Goal: Task Accomplishment & Management: Manage account settings

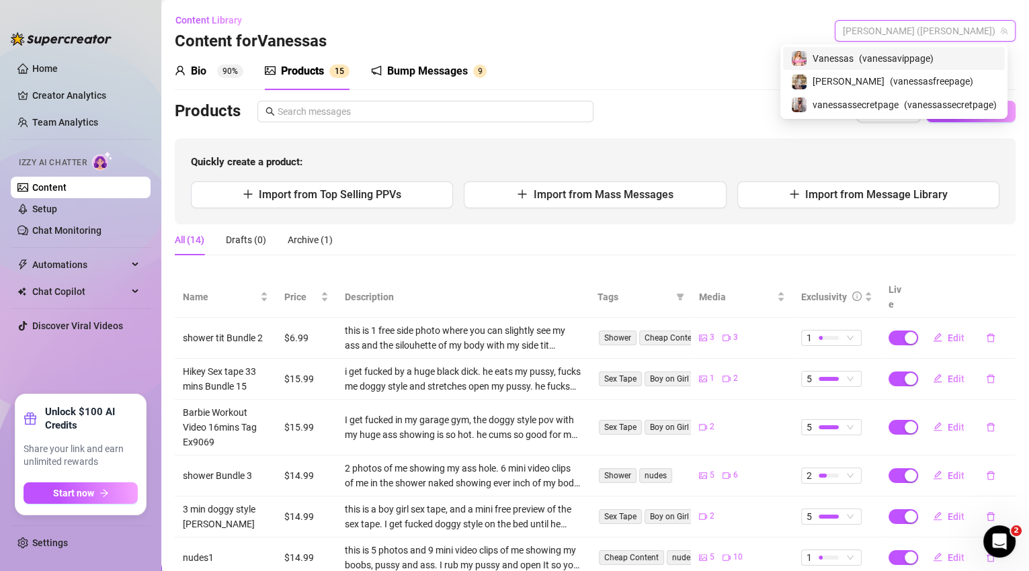
click at [982, 32] on span "[PERSON_NAME] ([PERSON_NAME])" at bounding box center [925, 31] width 165 height 20
click at [841, 61] on span "Vanessas" at bounding box center [833, 58] width 41 height 15
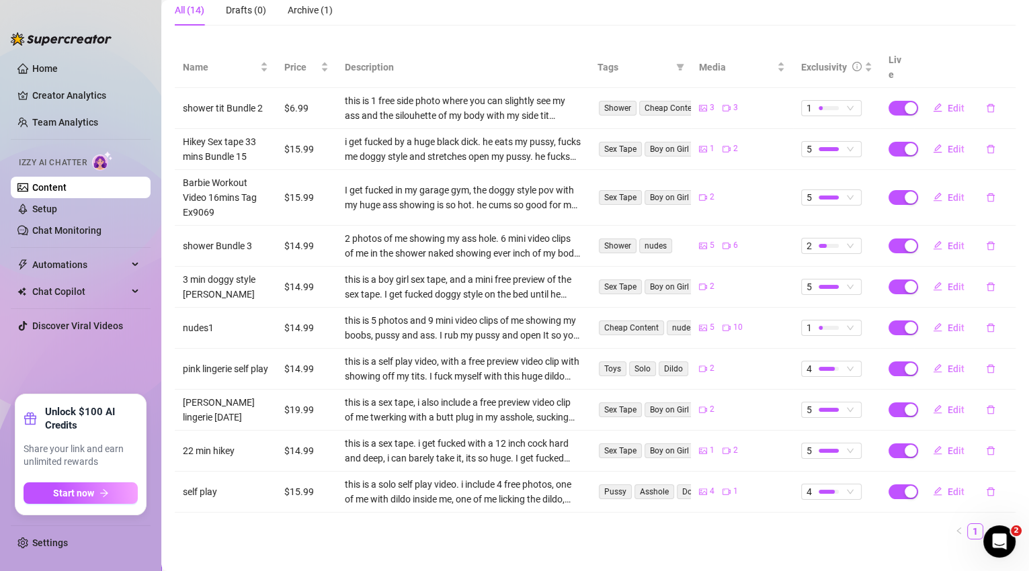
scroll to position [233, 0]
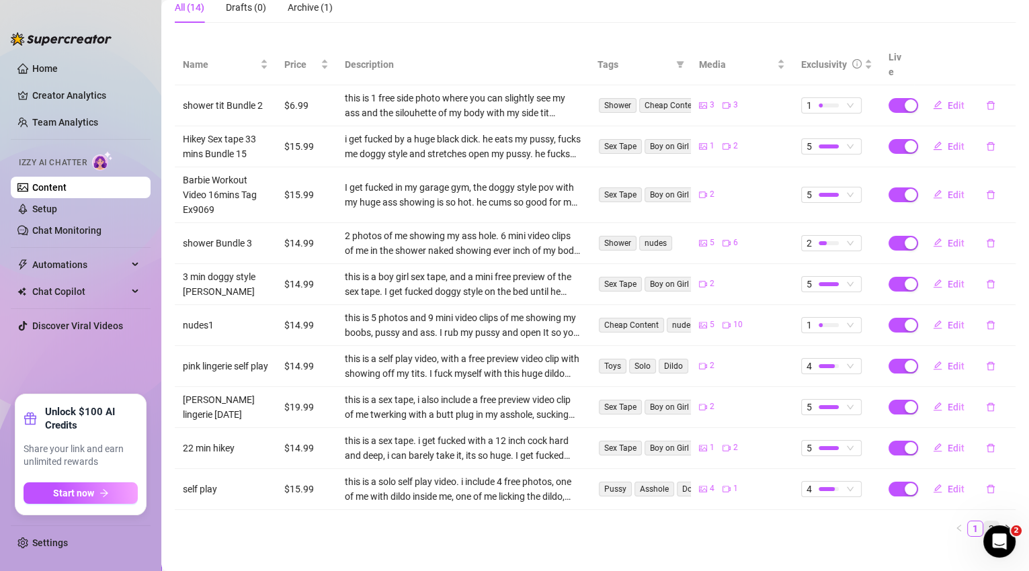
click at [990, 522] on link "2" at bounding box center [991, 529] width 15 height 15
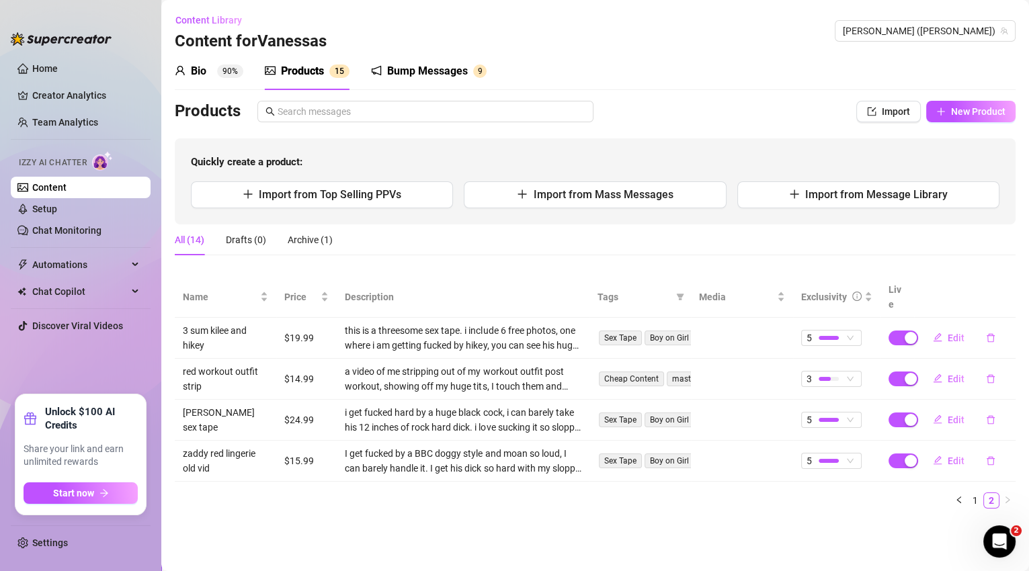
scroll to position [0, 0]
click at [967, 119] on button "New Product" at bounding box center [970, 112] width 89 height 22
type textarea "Type your message here..."
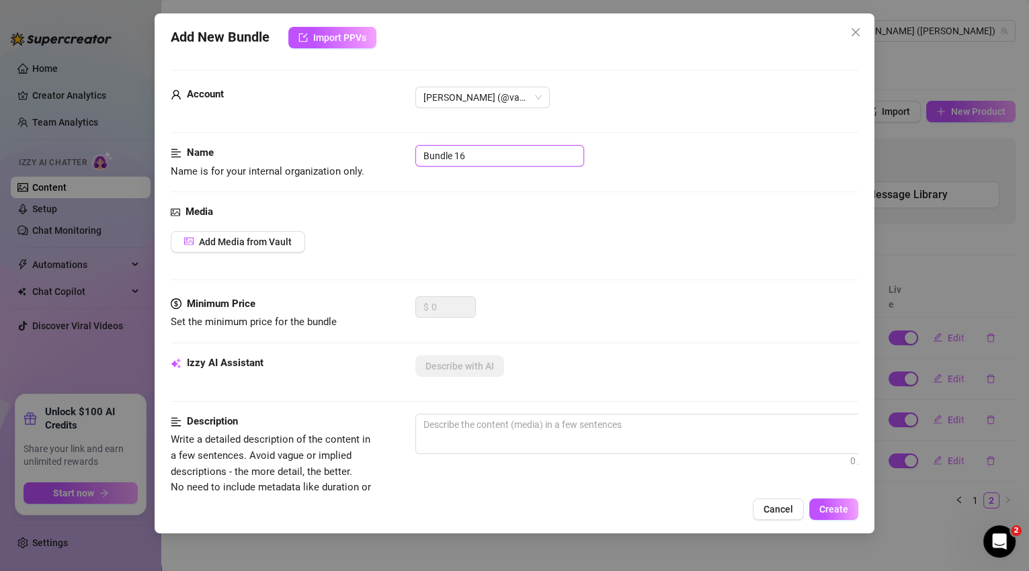
click at [520, 154] on input "Bundle 16" at bounding box center [499, 156] width 169 height 22
type input "Bundle 16 Sex Tape"
click at [278, 238] on span "Add Media from Vault" at bounding box center [245, 242] width 93 height 11
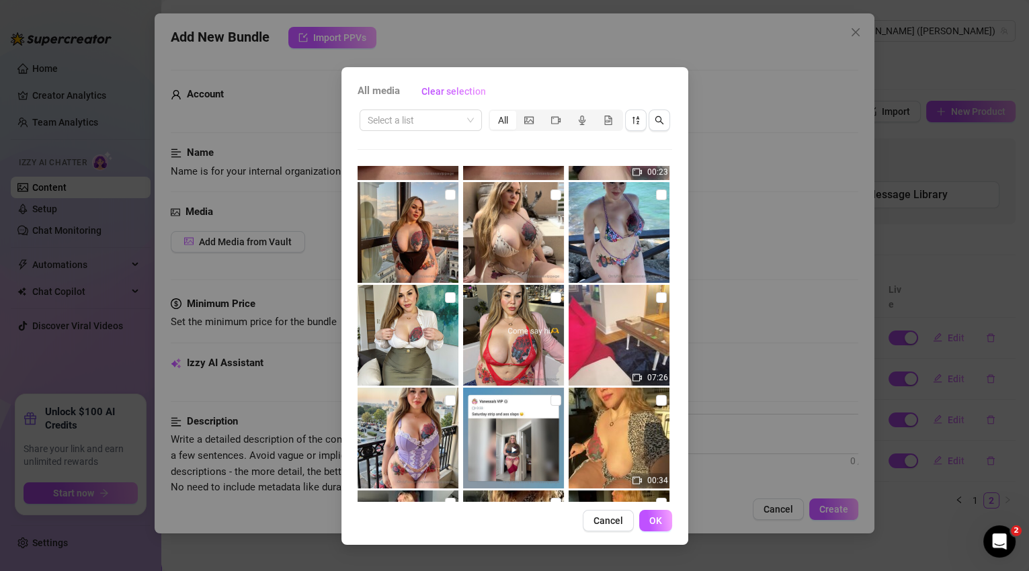
scroll to position [503, 0]
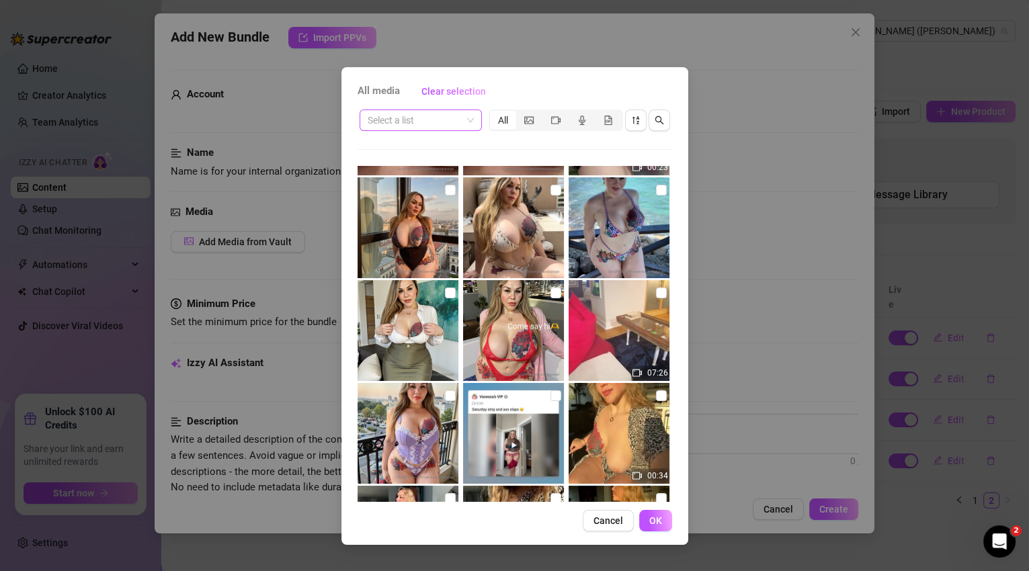
click at [472, 128] on span at bounding box center [421, 120] width 106 height 20
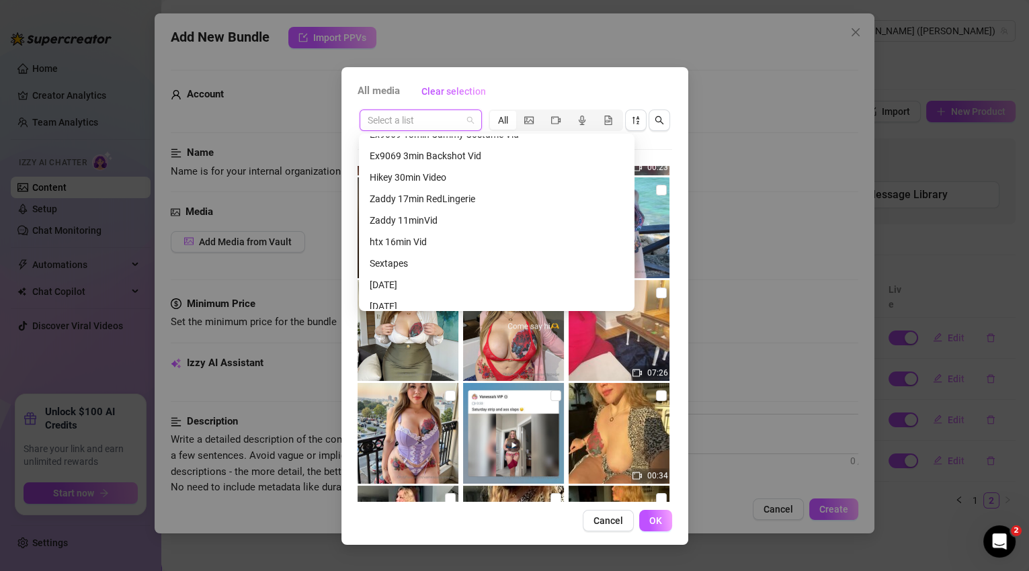
scroll to position [301, 0]
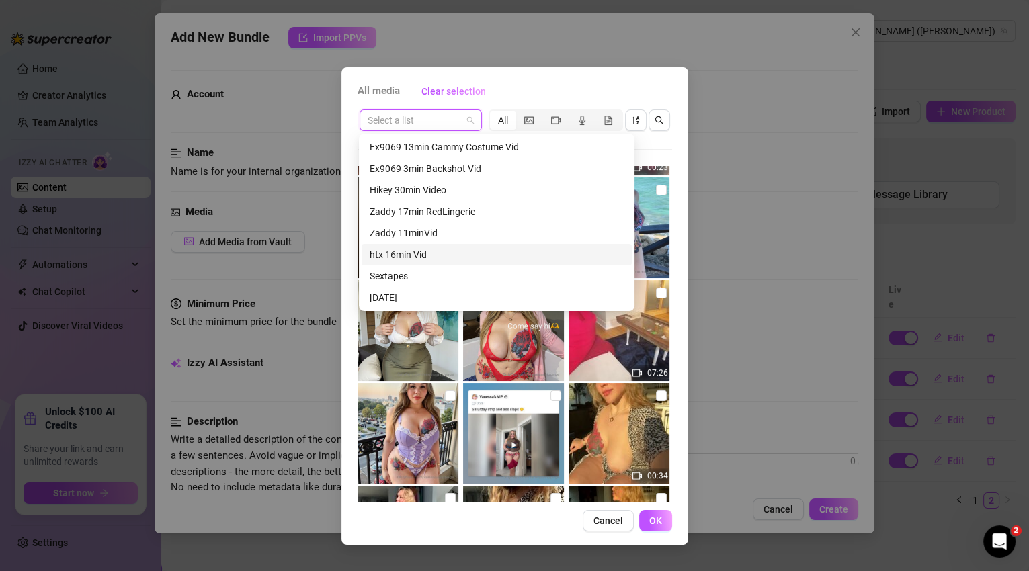
click at [444, 251] on div "htx 16min Vid" at bounding box center [497, 254] width 254 height 15
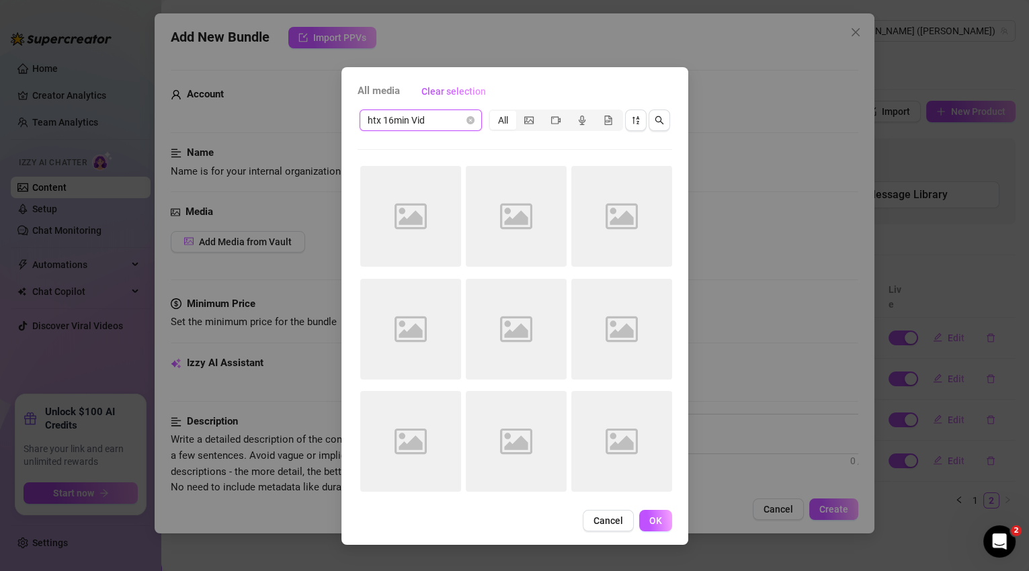
scroll to position [0, 0]
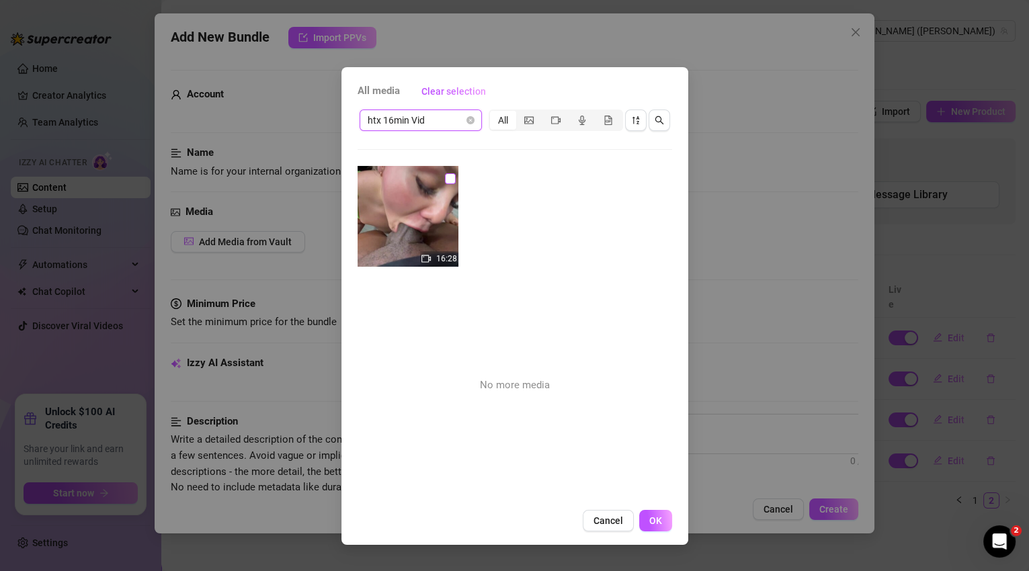
click at [448, 179] on input "checkbox" at bounding box center [450, 178] width 11 height 11
checkbox input "true"
click at [534, 121] on div "segmented control" at bounding box center [529, 120] width 26 height 19
click at [520, 113] on input "segmented control" at bounding box center [520, 113] width 0 height 0
click at [509, 122] on div "All" at bounding box center [503, 120] width 26 height 19
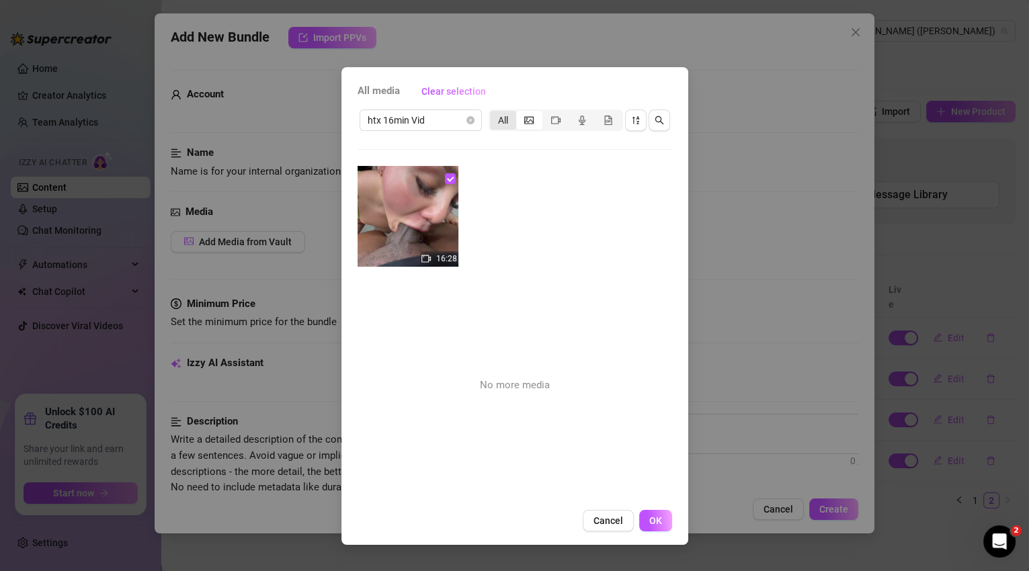
click at [493, 113] on input "All" at bounding box center [493, 113] width 0 height 0
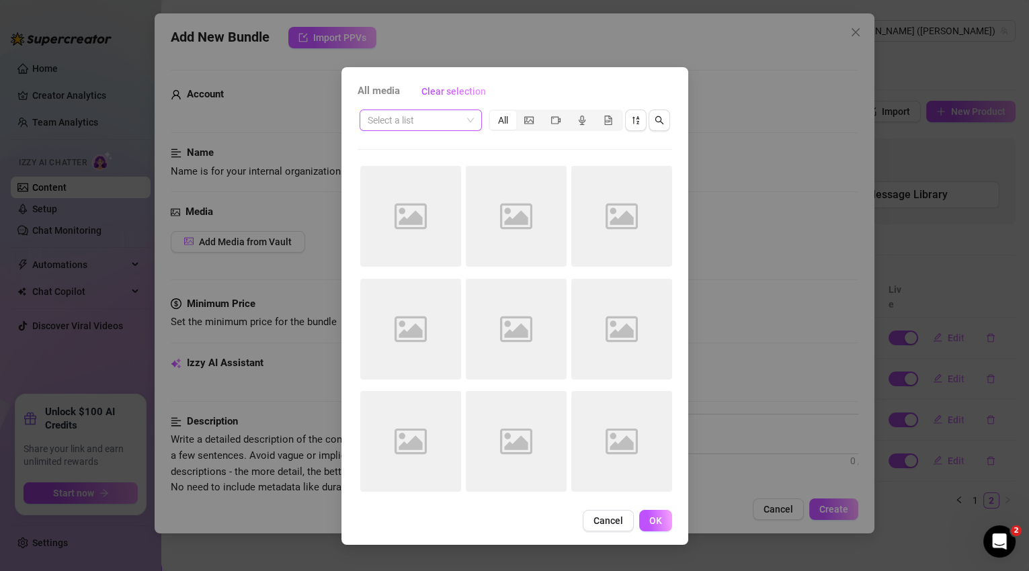
click at [378, 97] on span "All media" at bounding box center [379, 91] width 42 height 16
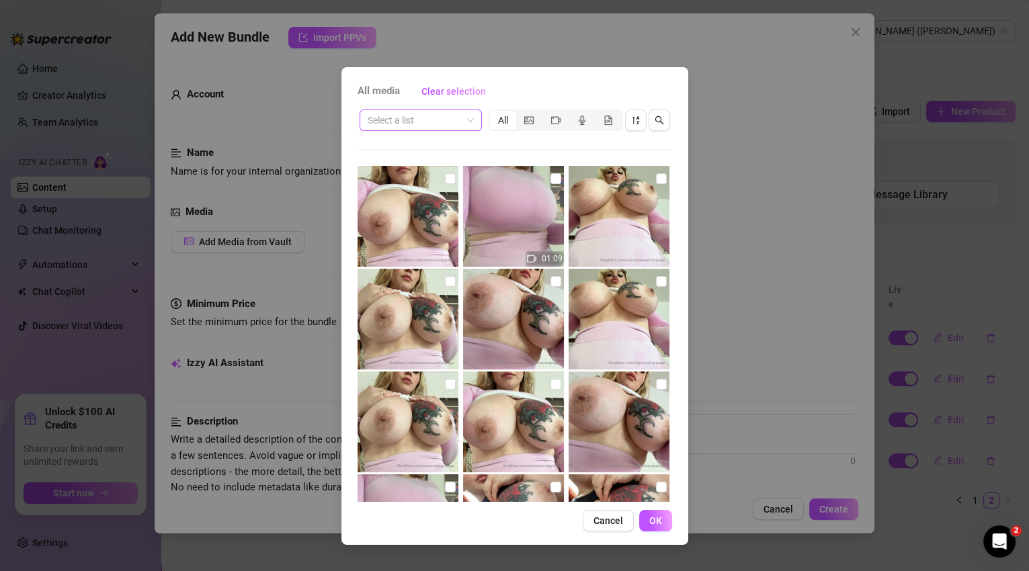
click at [380, 91] on span "All media" at bounding box center [379, 91] width 42 height 16
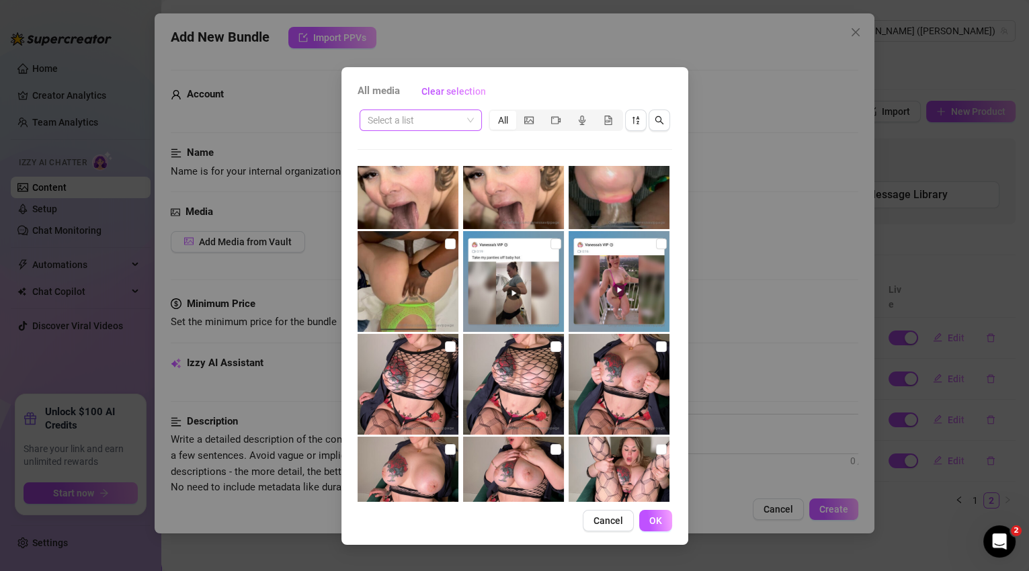
scroll to position [7468, 0]
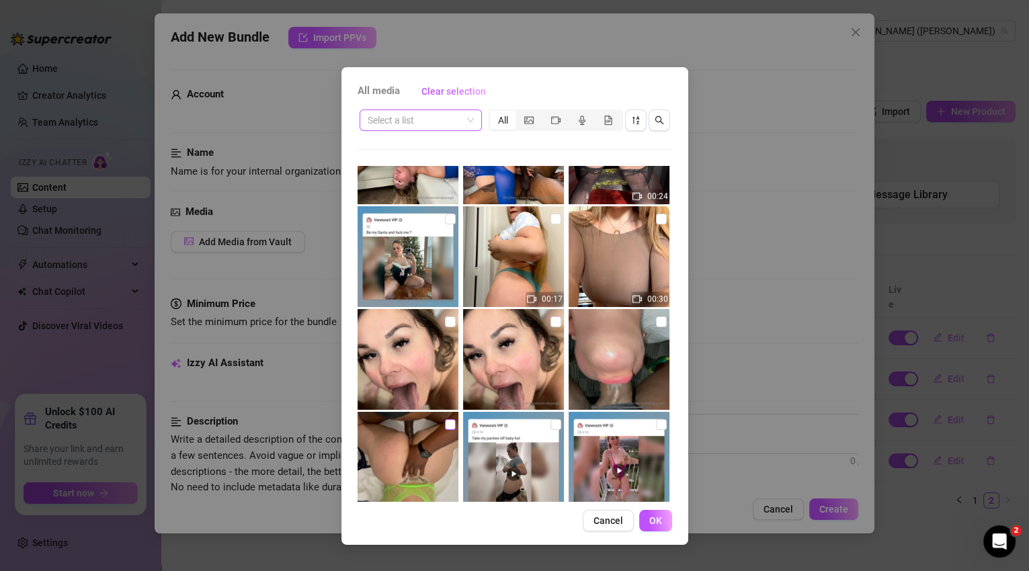
click at [450, 425] on input "checkbox" at bounding box center [450, 424] width 11 height 11
checkbox input "true"
click at [656, 322] on input "checkbox" at bounding box center [661, 322] width 11 height 11
checkbox input "true"
click at [654, 516] on span "OK" at bounding box center [655, 521] width 13 height 11
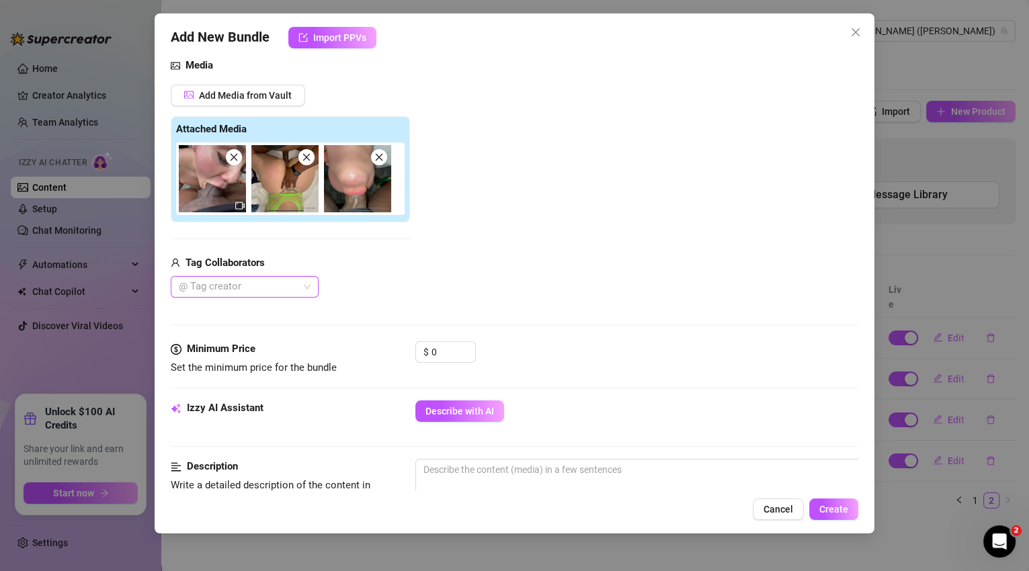
scroll to position [238, 0]
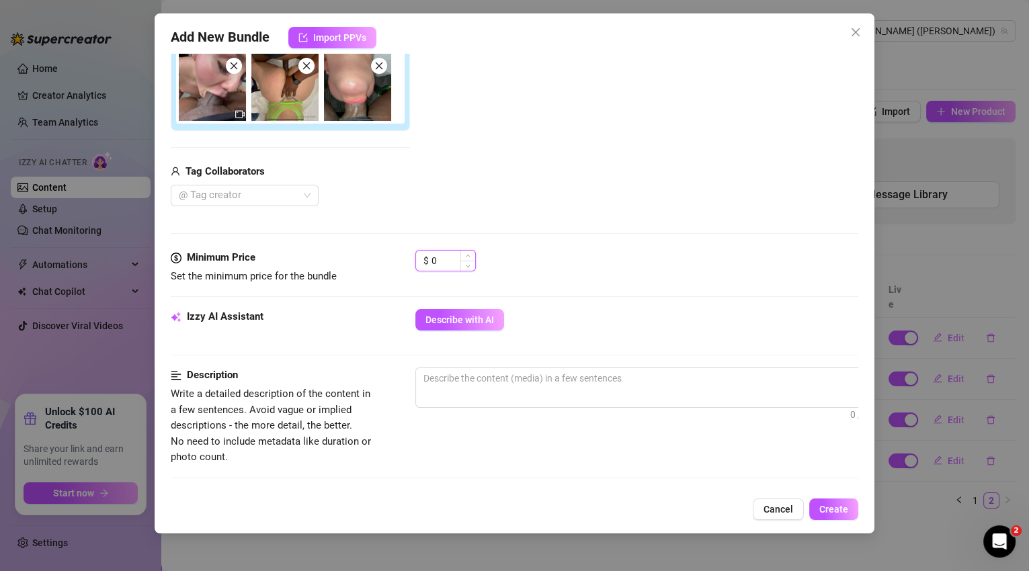
click at [445, 262] on input "0" at bounding box center [454, 261] width 44 height 20
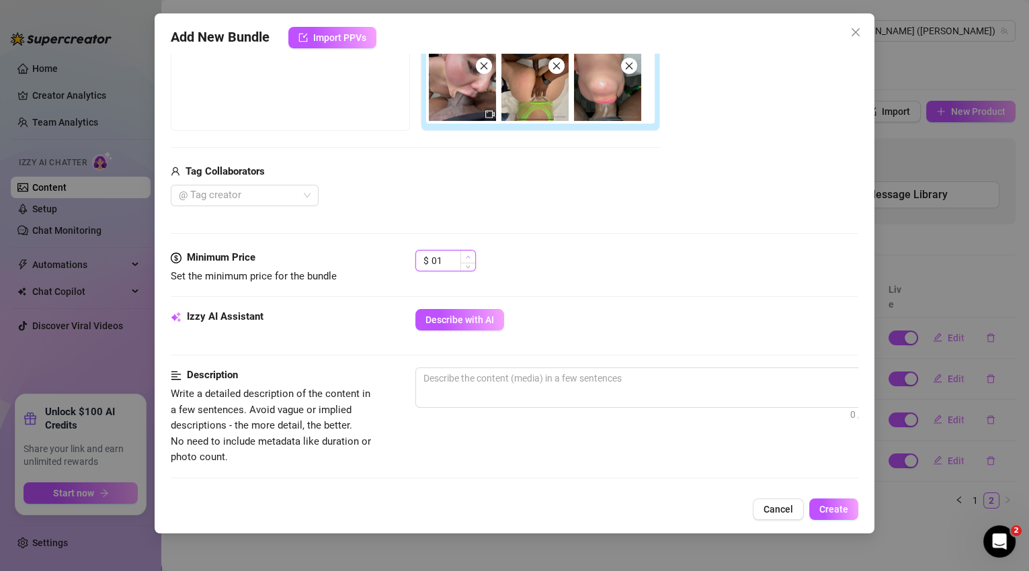
type input "0"
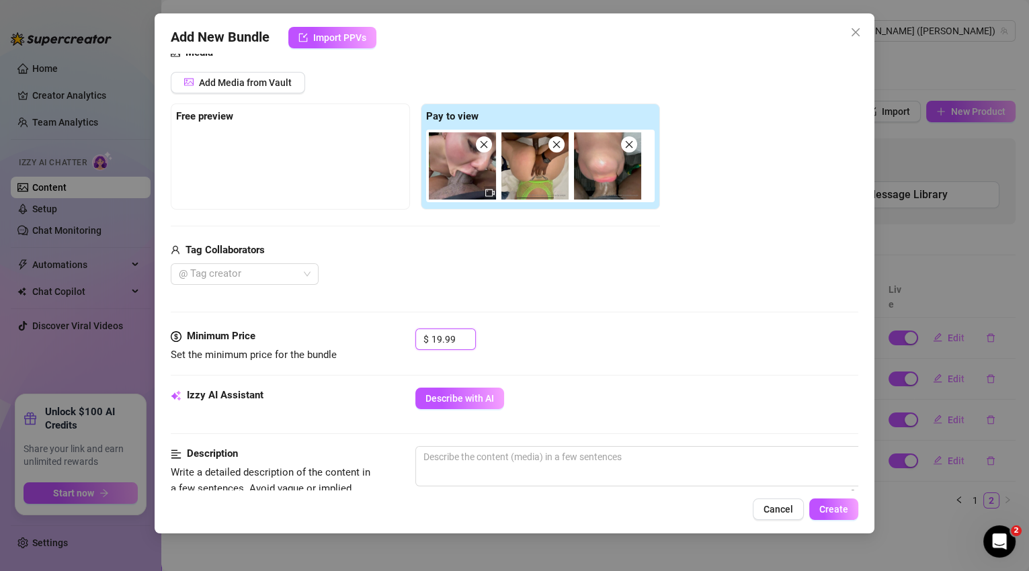
scroll to position [91, 0]
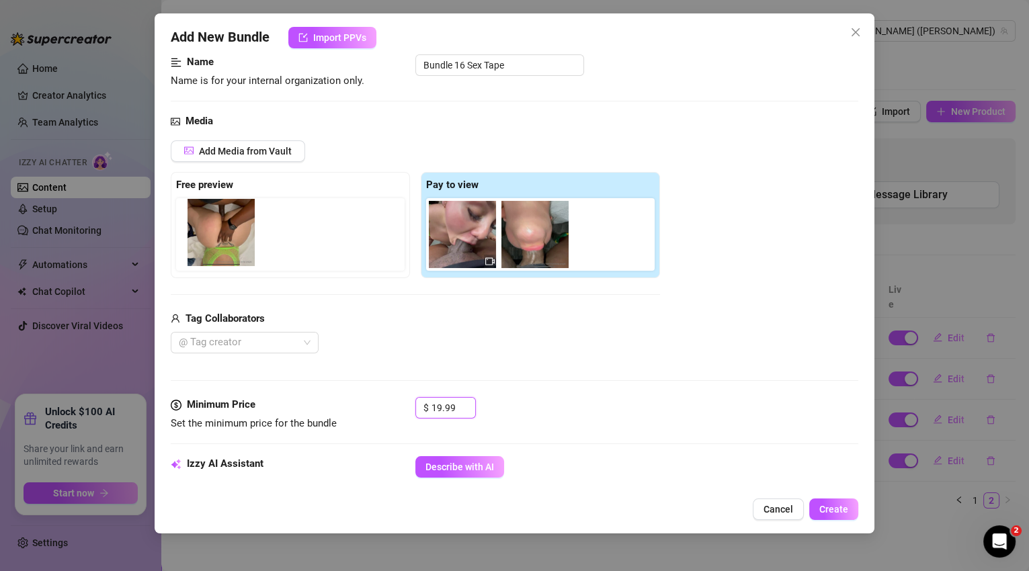
drag, startPoint x: 541, startPoint y: 247, endPoint x: 214, endPoint y: 240, distance: 327.5
click at [214, 240] on div "Free preview Pay to view" at bounding box center [415, 225] width 489 height 106
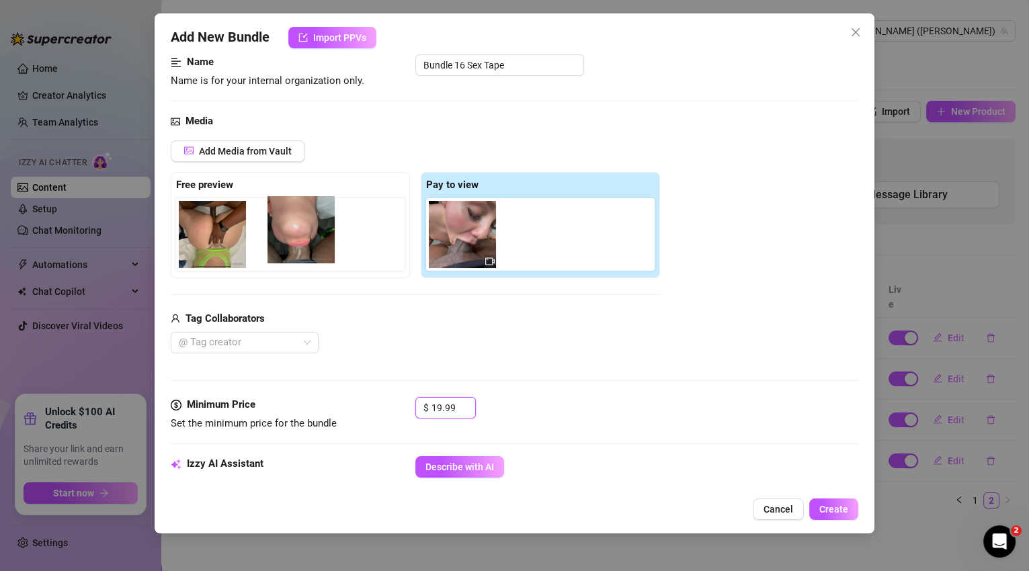
drag, startPoint x: 533, startPoint y: 247, endPoint x: 294, endPoint y: 244, distance: 239.3
click at [294, 244] on div "Free preview Pay to view" at bounding box center [415, 225] width 489 height 106
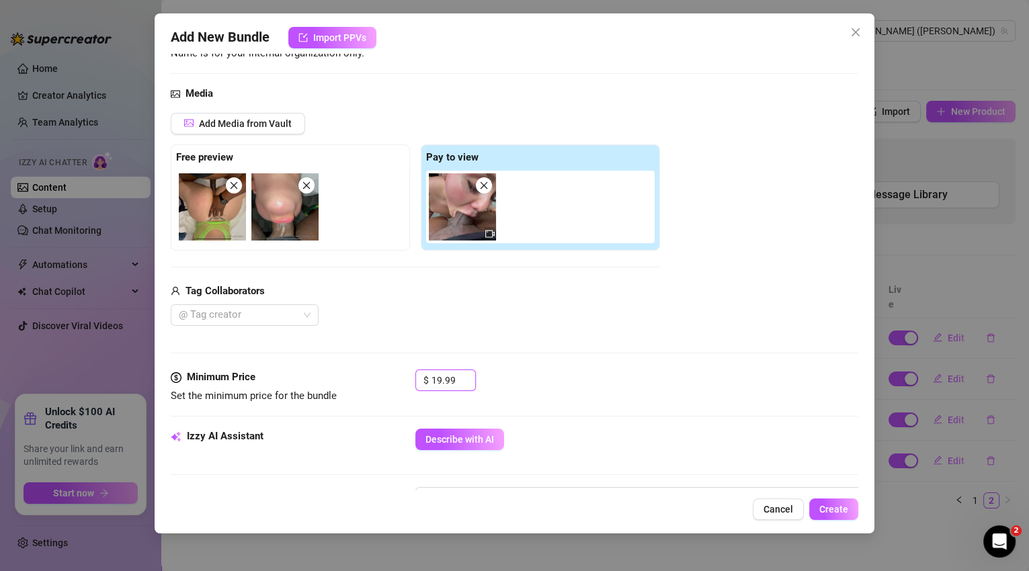
scroll to position [178, 0]
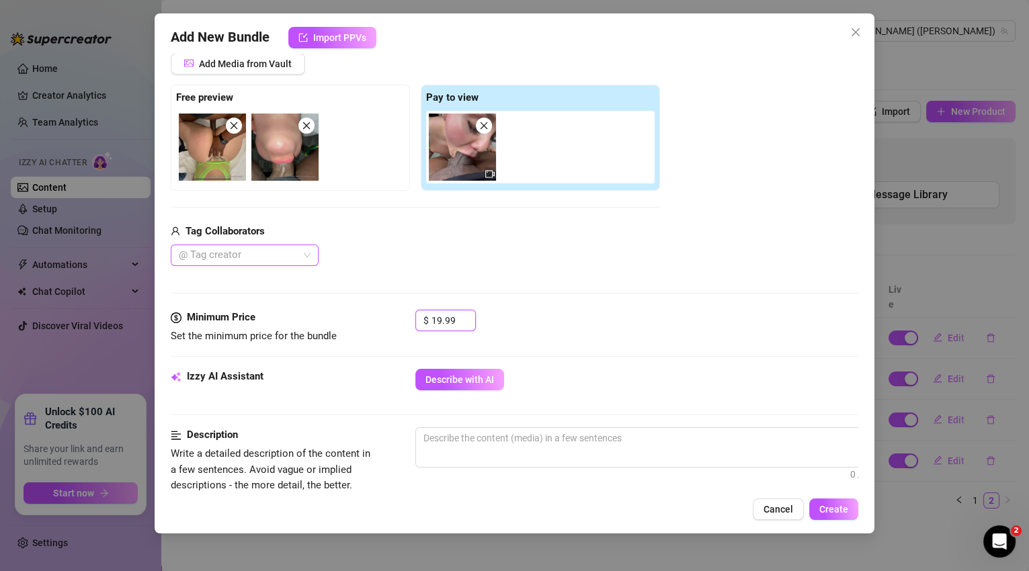
click at [309, 252] on div "@ Tag creator" at bounding box center [245, 256] width 148 height 22
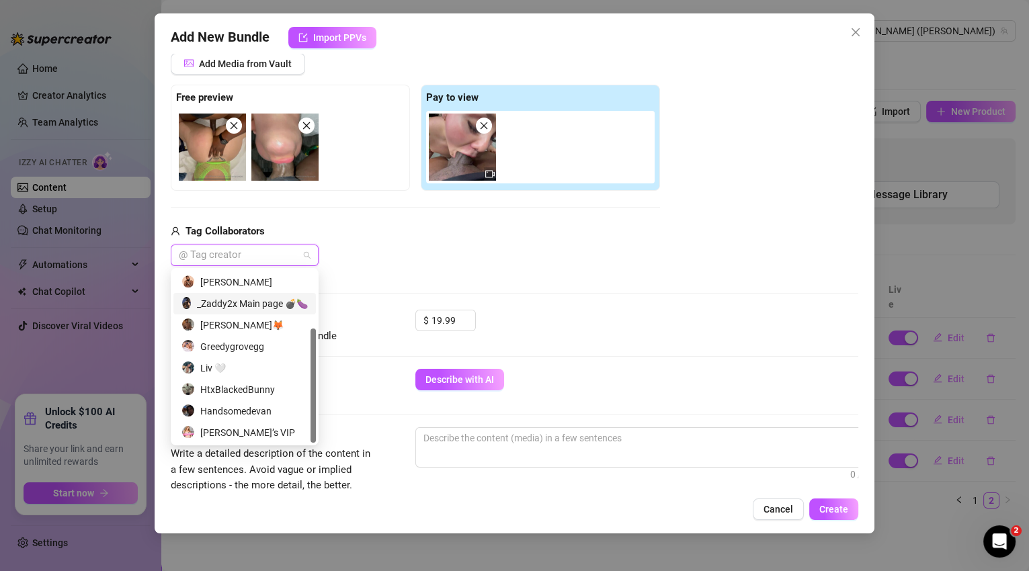
scroll to position [85, 0]
click at [271, 395] on div "HtxBlackedBunny" at bounding box center [245, 390] width 126 height 15
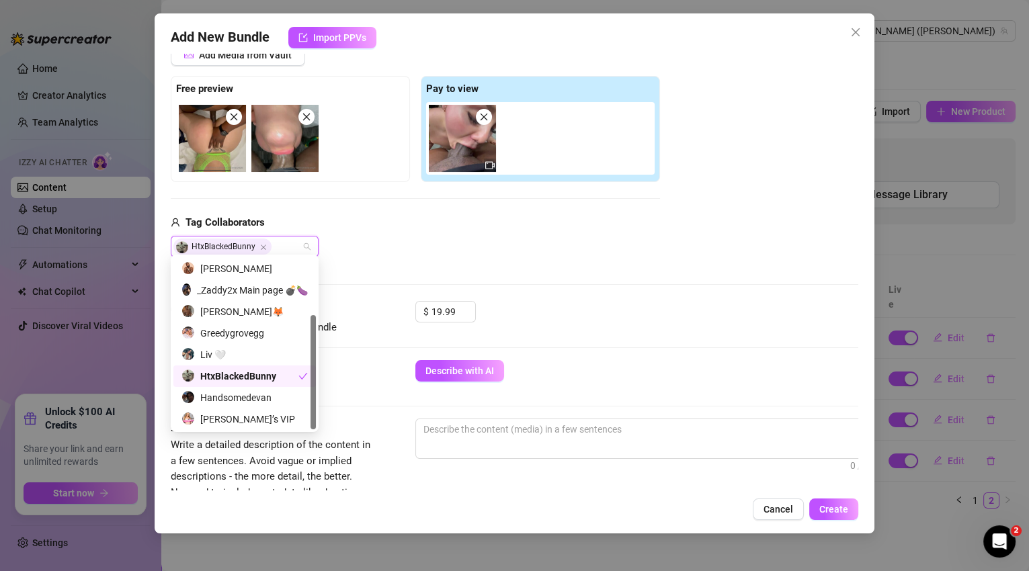
scroll to position [196, 0]
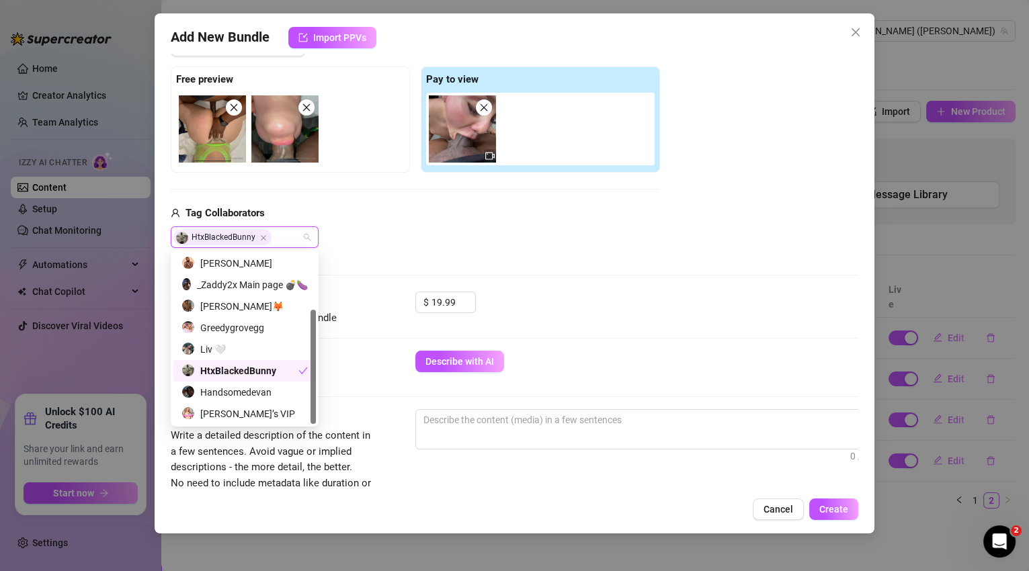
click at [398, 269] on div "Media Add Media from Vault Free preview Pay to view Tag Collaborators HtxBlacke…" at bounding box center [515, 150] width 688 height 284
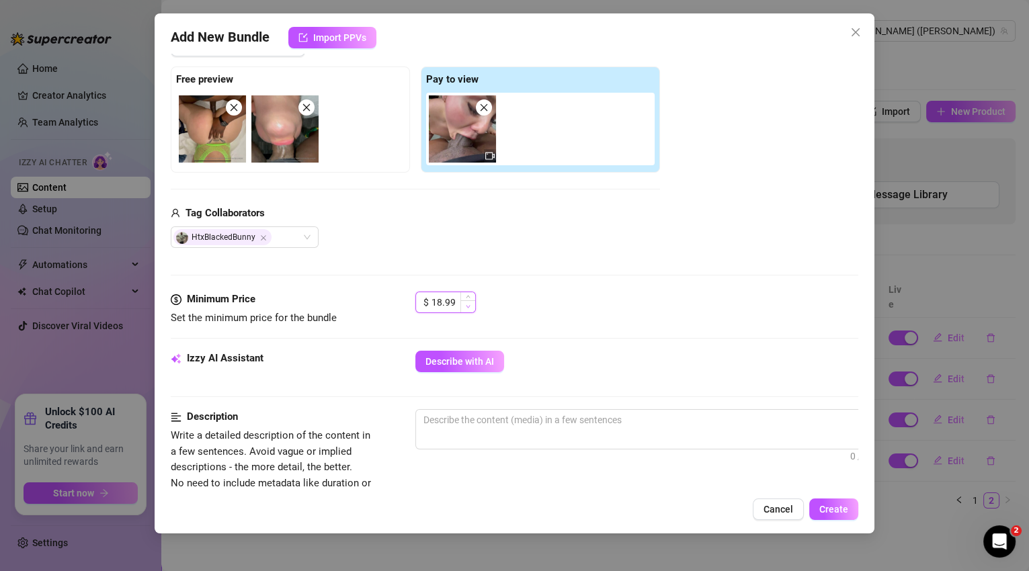
click at [467, 305] on icon "down" at bounding box center [468, 307] width 5 height 5
click at [471, 298] on span "Increase Value" at bounding box center [467, 298] width 15 height 12
type input "19.99"
click at [471, 298] on span "Increase Value" at bounding box center [467, 298] width 15 height 12
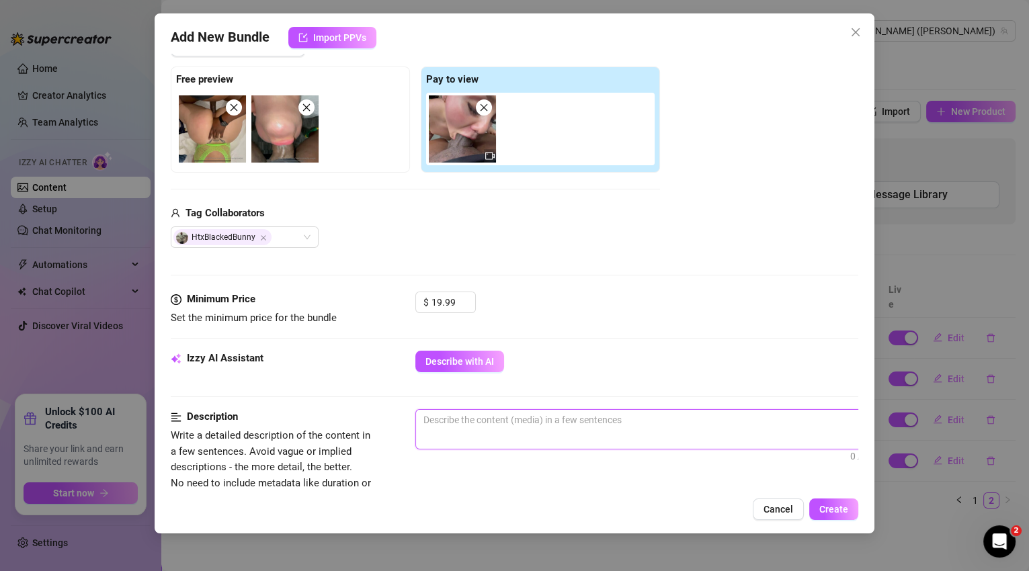
click at [450, 420] on textarea at bounding box center [650, 420] width 469 height 20
type textarea "i"
type textarea "i g"
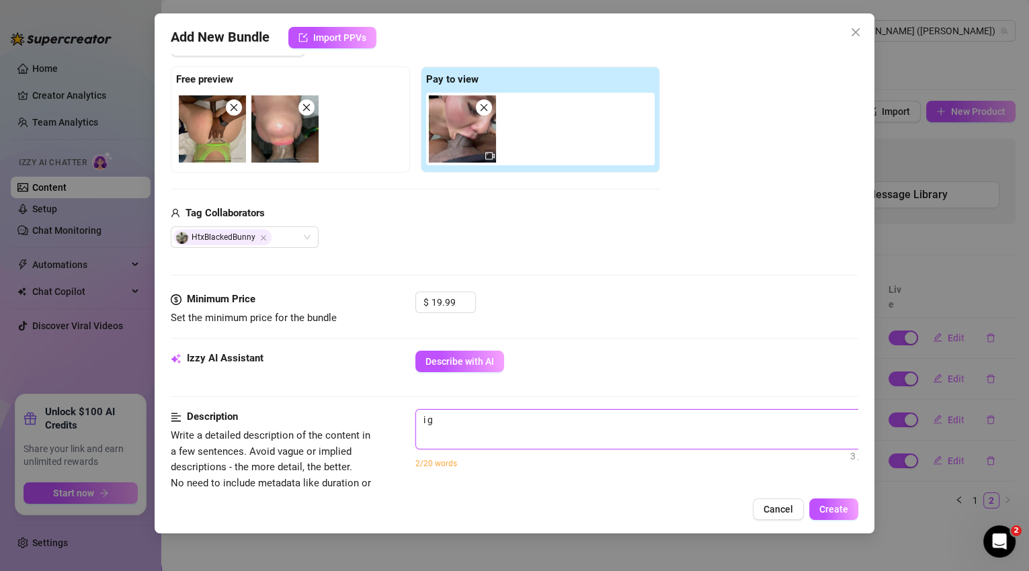
type textarea "i ge"
type textarea "i get"
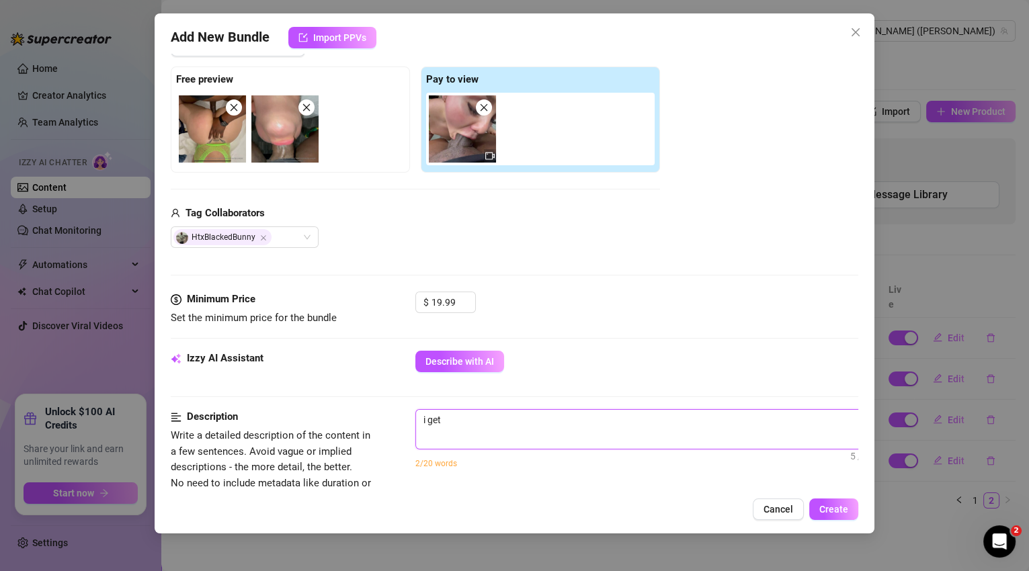
type textarea "i get f"
type textarea "i get fu"
type textarea "i get fuc"
type textarea "i get fuck"
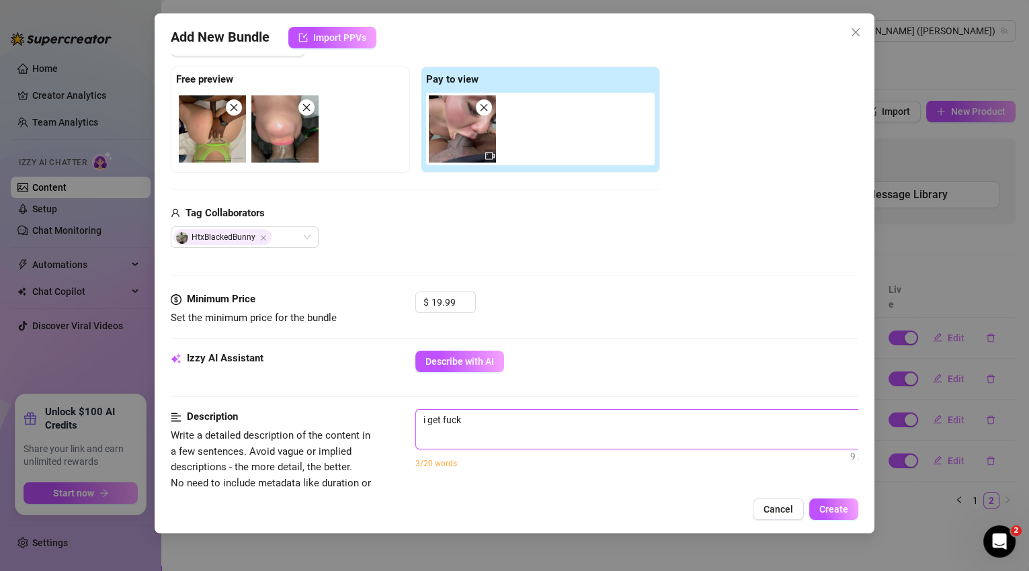
type textarea "i get fucke"
type textarea "i get fucked"
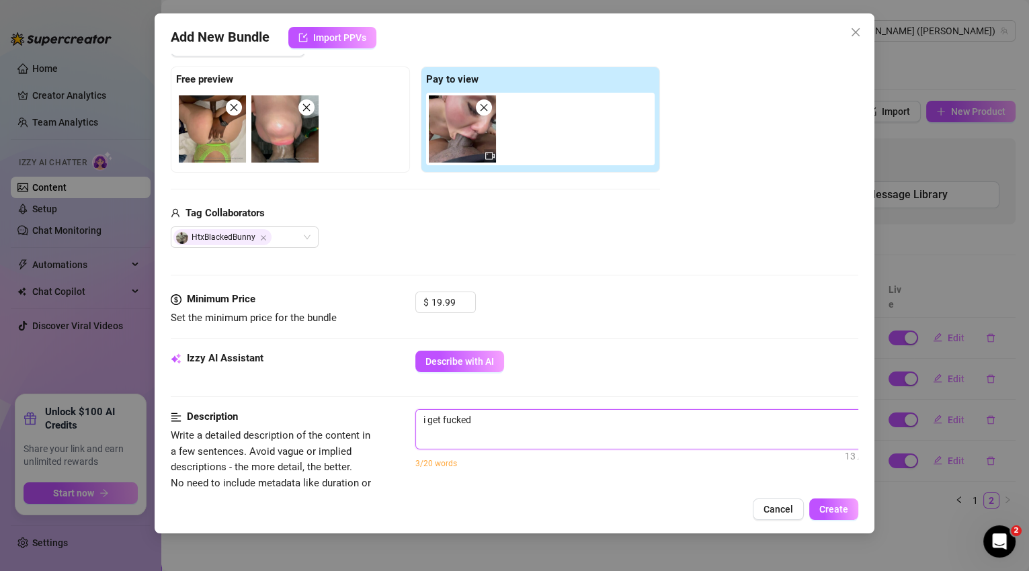
type textarea "i get fucked d"
type textarea "i get fucked do"
type textarea "i get fucked dog"
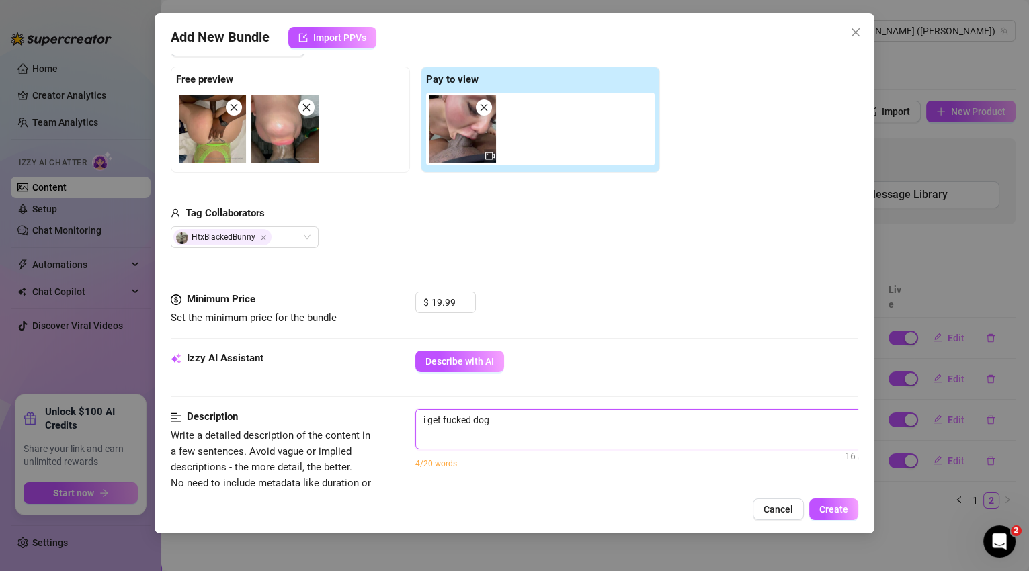
type textarea "i get fucked dogg"
type textarea "i get fucked doggy"
type textarea "i get fucked doggy s"
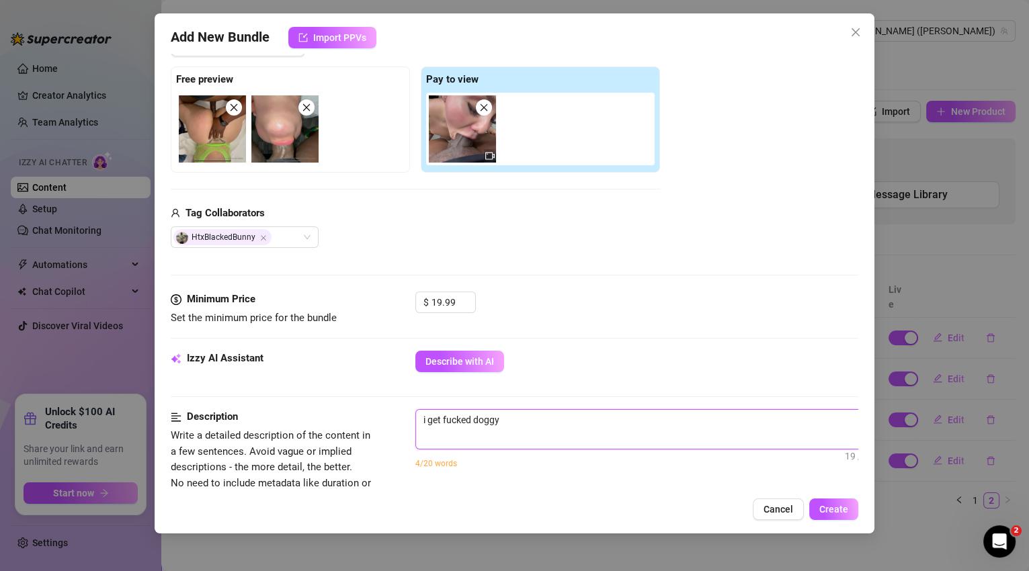
type textarea "i get fucked doggy s"
type textarea "i get fucked doggy st"
type textarea "i get fucked doggy sty"
type textarea "i get fucked doggy styl"
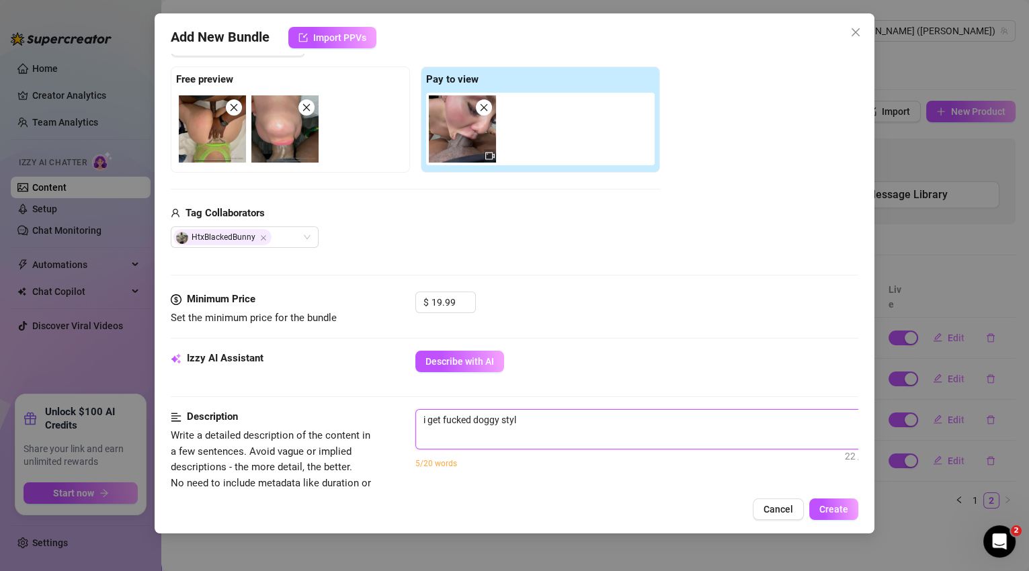
type textarea "i get fucked doggy style"
type textarea "i get fucked doggy style b"
type textarea "i get fucked doggy style by"
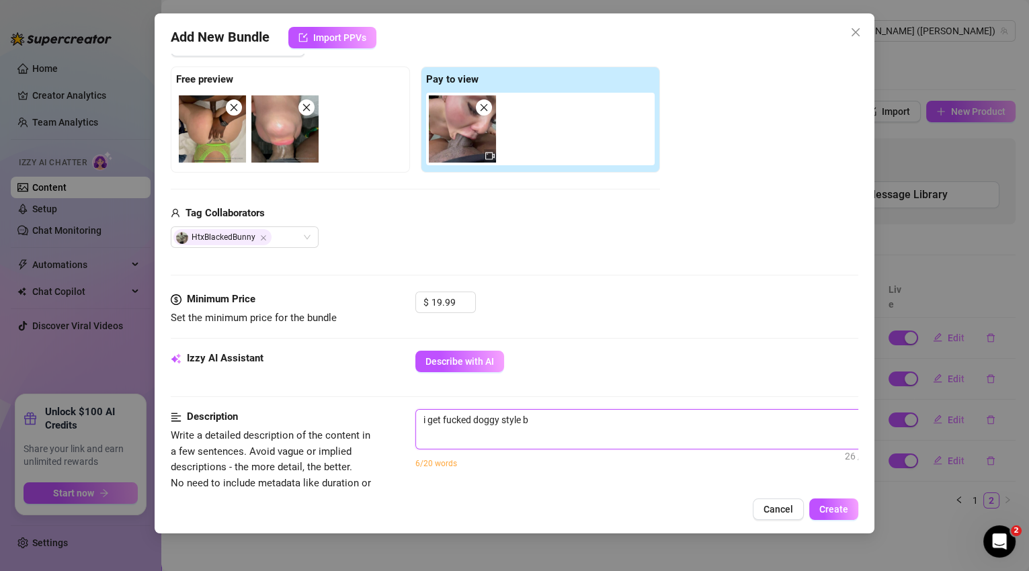
type textarea "i get fucked doggy style by"
type textarea "i get fucked doggy style by a"
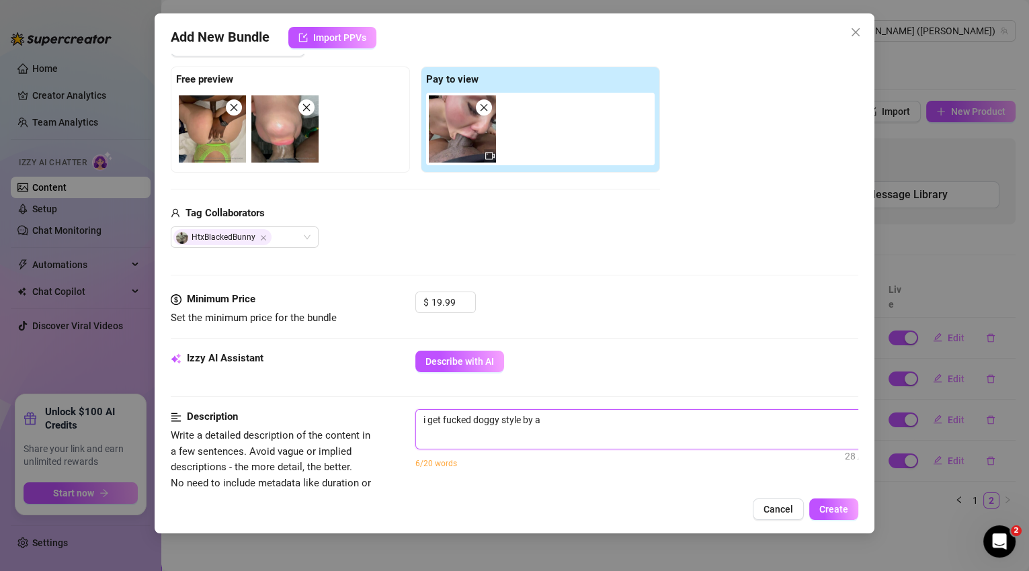
type textarea "i get fucked doggy style by a"
type textarea "i get fucked doggy style by a b"
type textarea "i get fucked doggy style by a bl"
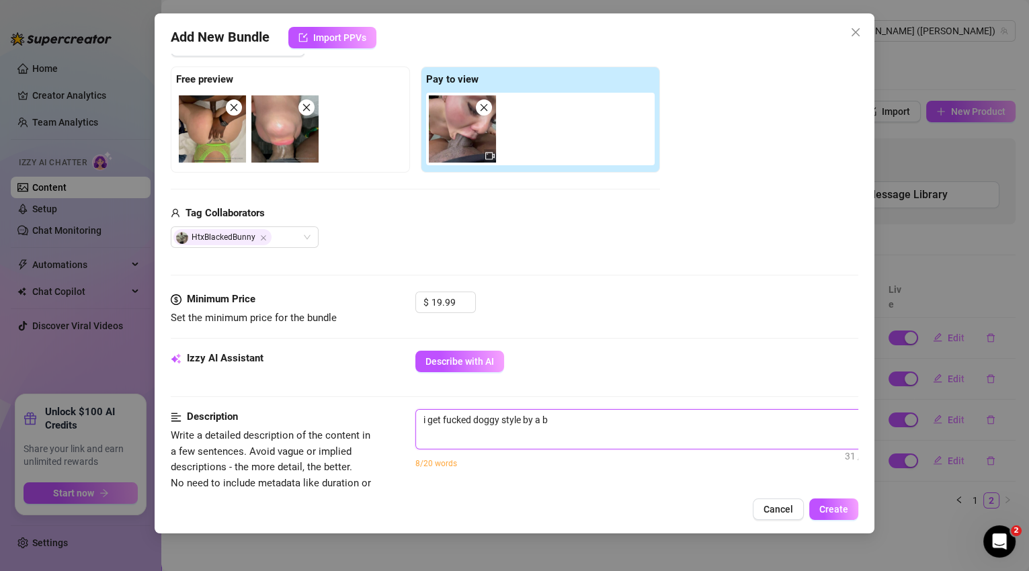
type textarea "i get fucked doggy style by a bl"
type textarea "i get fucked doggy style by a bla"
type textarea "i get fucked doggy style by a blac"
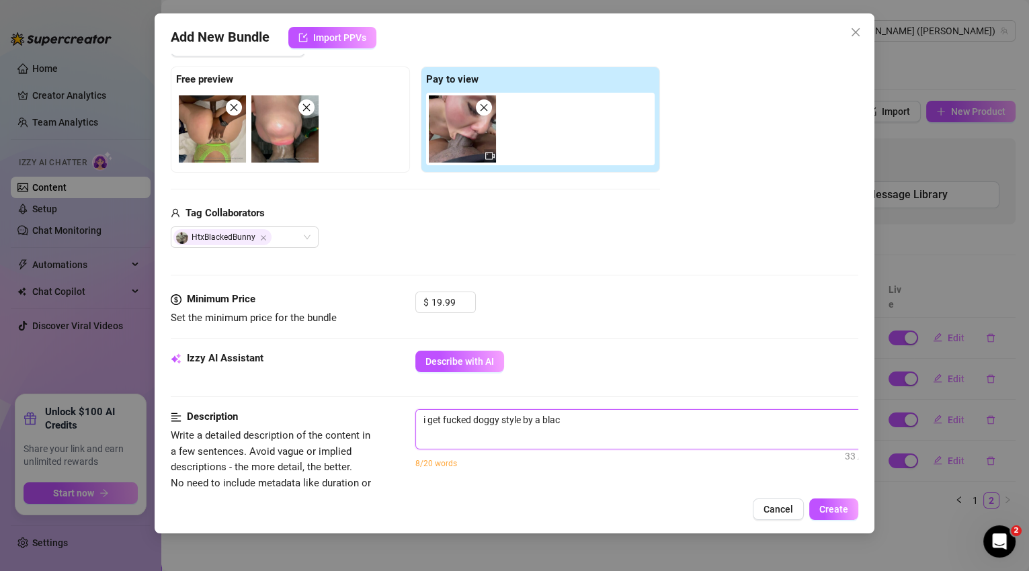
type textarea "i get fucked doggy style by a black"
type textarea "i get fucked doggy style by a black c"
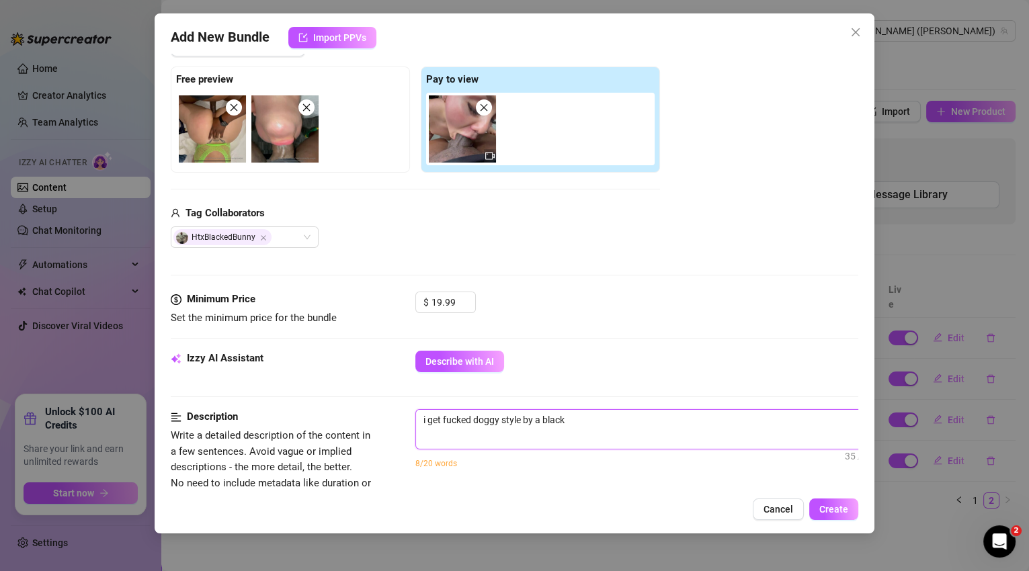
type textarea "i get fucked doggy style by a black c"
type textarea "i get fucked doggy style by a black co"
type textarea "i get fucked doggy style by a black coc"
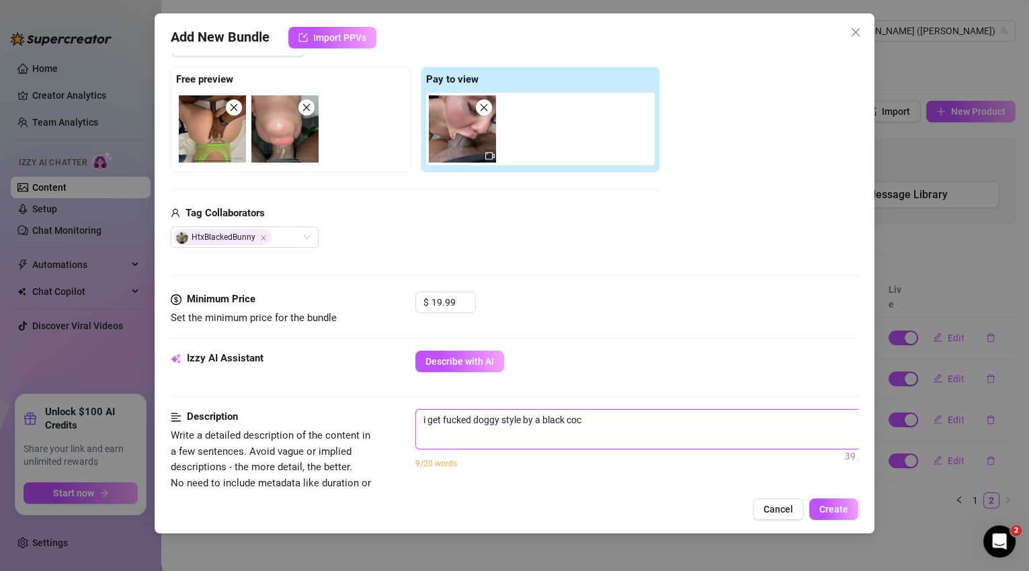
type textarea "i get fucked doggy style by a black cock"
type textarea "i get fucked doggy style by a black cock,"
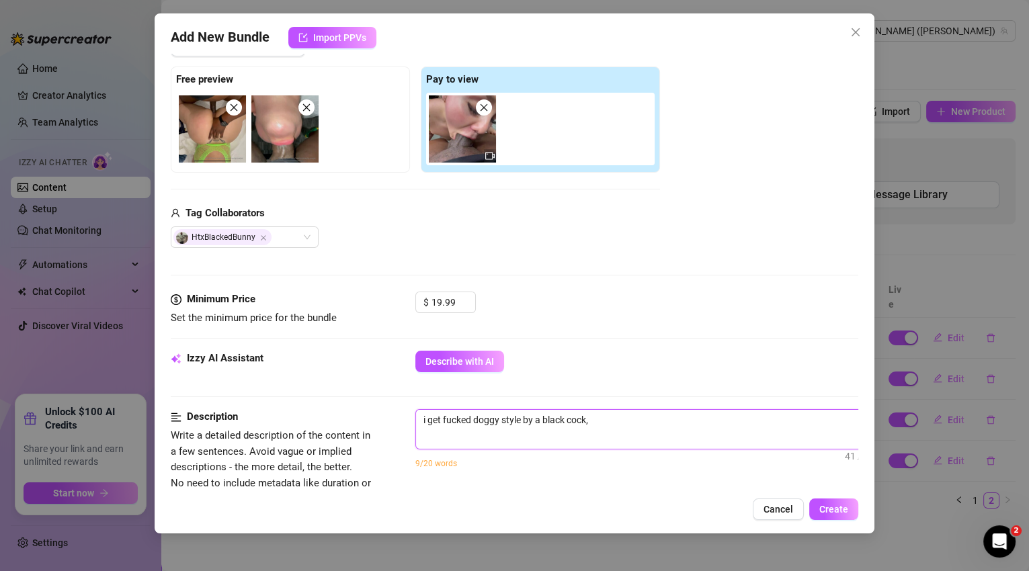
type textarea "i get fucked doggy style by a black cock,"
type textarea "i get fucked doggy style by a black cock, h"
type textarea "i get fucked doggy style by a black cock, he"
type textarea "i get fucked doggy style by a black cock, heh"
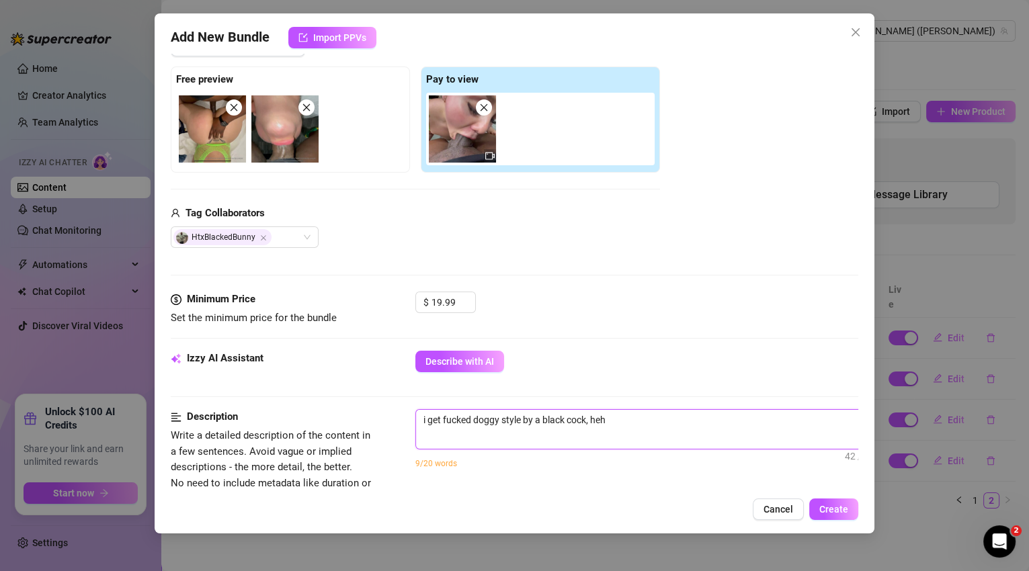
type textarea "i get fucked doggy style by a black cock, heh"
type textarea "i get fucked doggy style by a black cock, he"
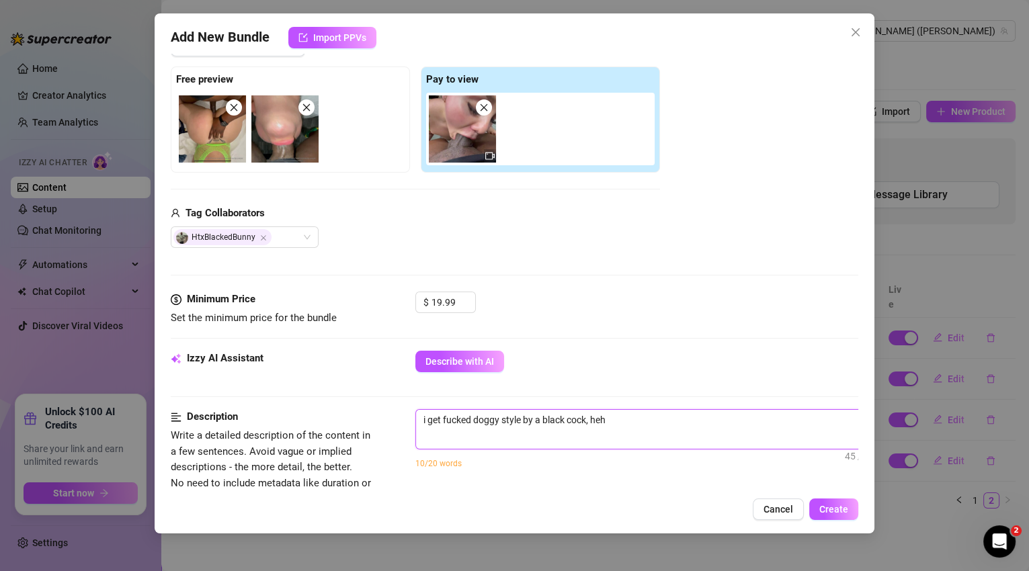
type textarea "i get fucked doggy style by a black cock, he"
type textarea "i get fucked doggy style by a black cock, he f"
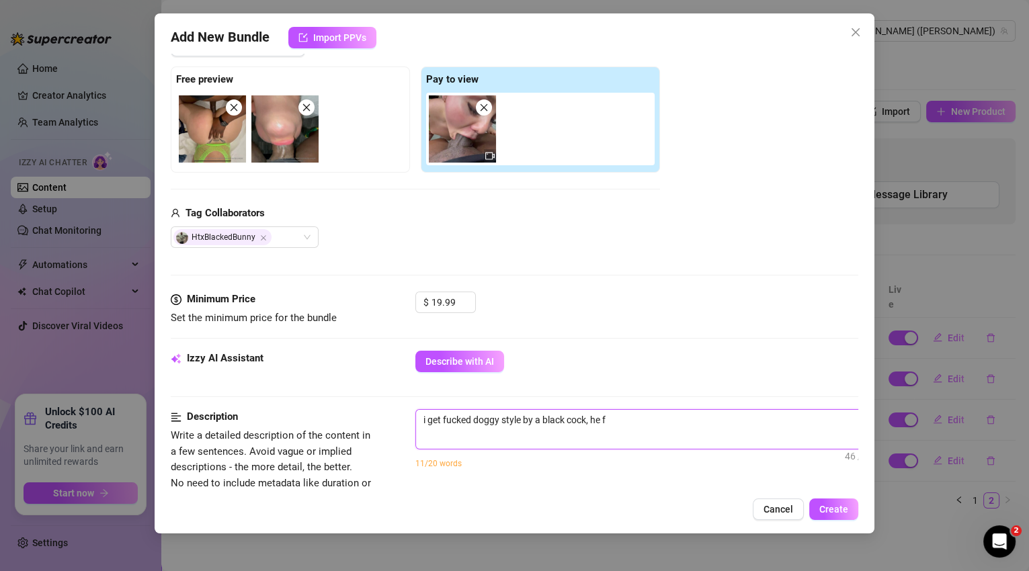
type textarea "i get fucked doggy style by a black cock, he fc"
type textarea "i get fucked doggy style by a black cock, he f"
type textarea "i get fucked doggy style by a black cock, he"
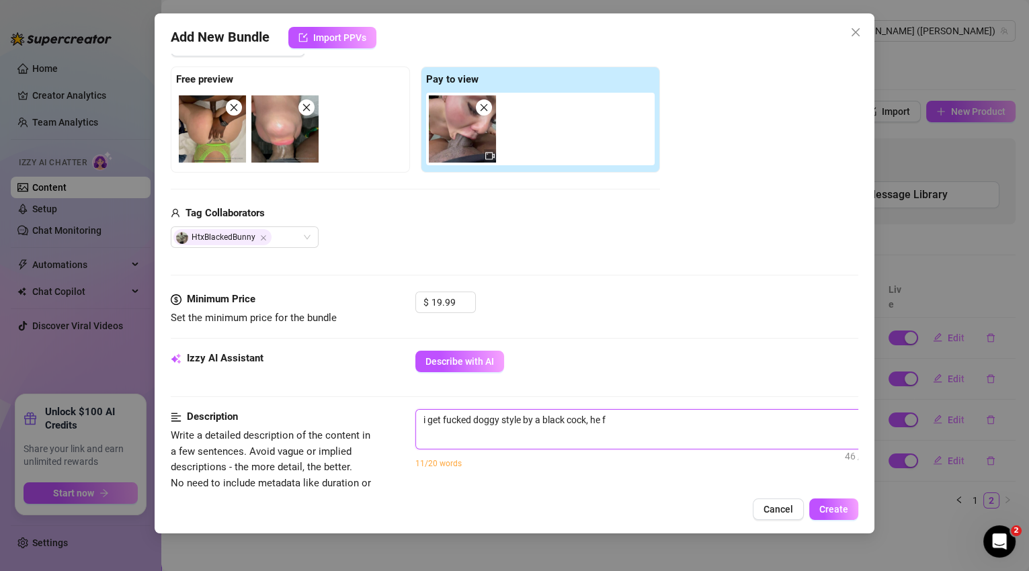
type textarea "i get fucked doggy style by a black cock, he"
type textarea "i get fucked doggy style by a black cock, he t"
type textarea "i get fucked doggy style by a black cock, he to"
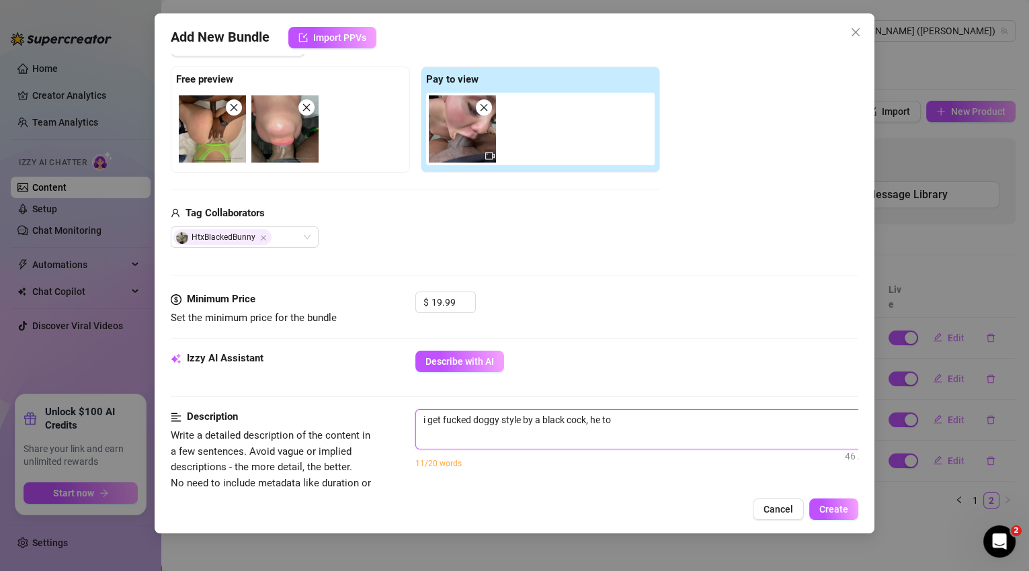
type textarea "i get fucked doggy style by a black cock, he tou"
type textarea "i get fucked doggy style by a black cock, he touc"
type textarea "i get fucked doggy style by a black cock, he touch"
type textarea "i get fucked doggy style by a black cock, he touche"
type textarea "i get fucked doggy style by a black cock, he touches"
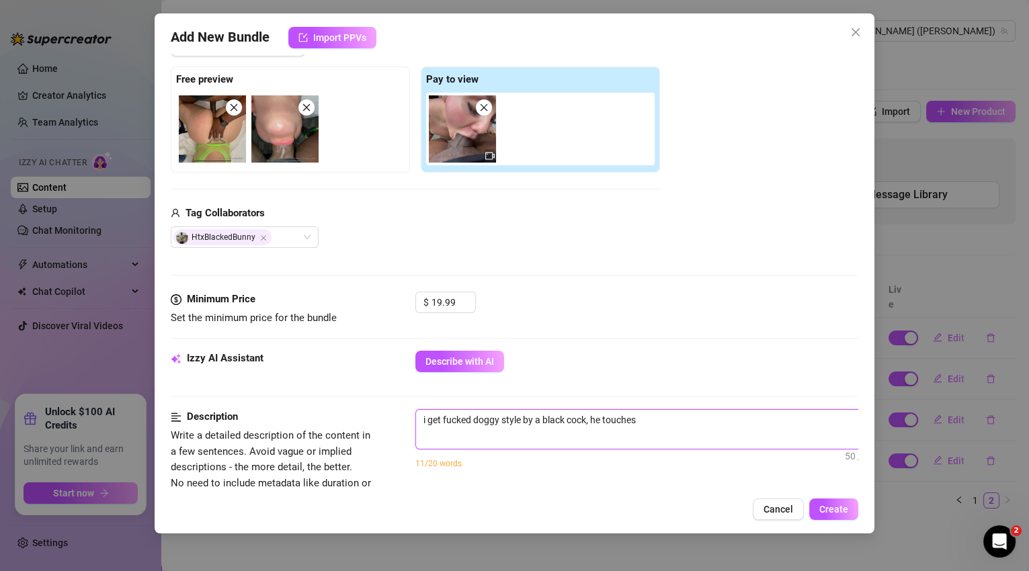
type textarea "i get fucked doggy style by a black cock, he touches"
type textarea "i get fucked doggy style by a black cock, he touches m"
type textarea "i get fucked doggy style by a black cock, he touches my"
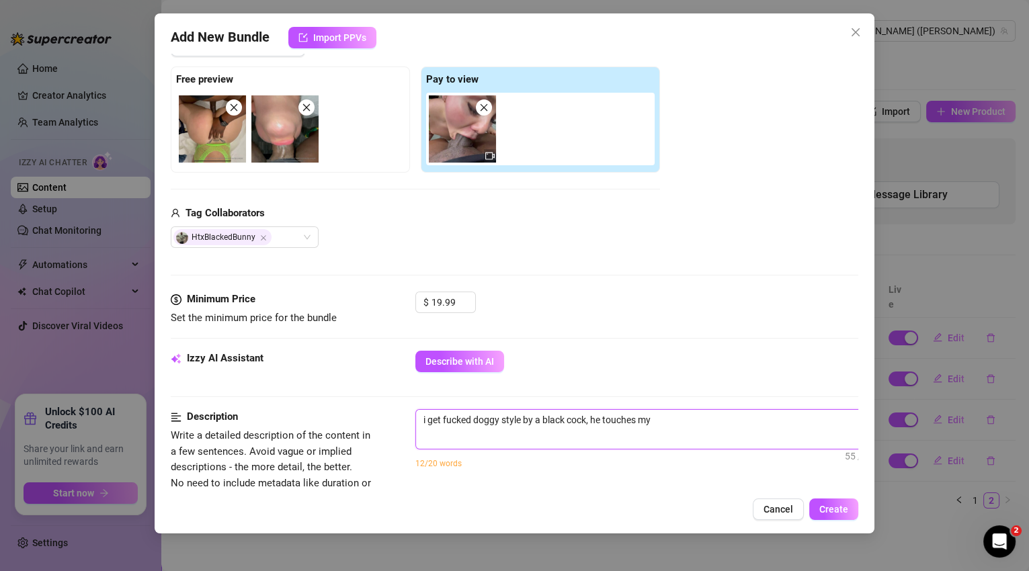
type textarea "i get fucked doggy style by a black cock, he touches my"
type textarea "i get fucked doggy style by a black cock, he touches my a"
type textarea "i get fucked doggy style by a black cock, he touches my as"
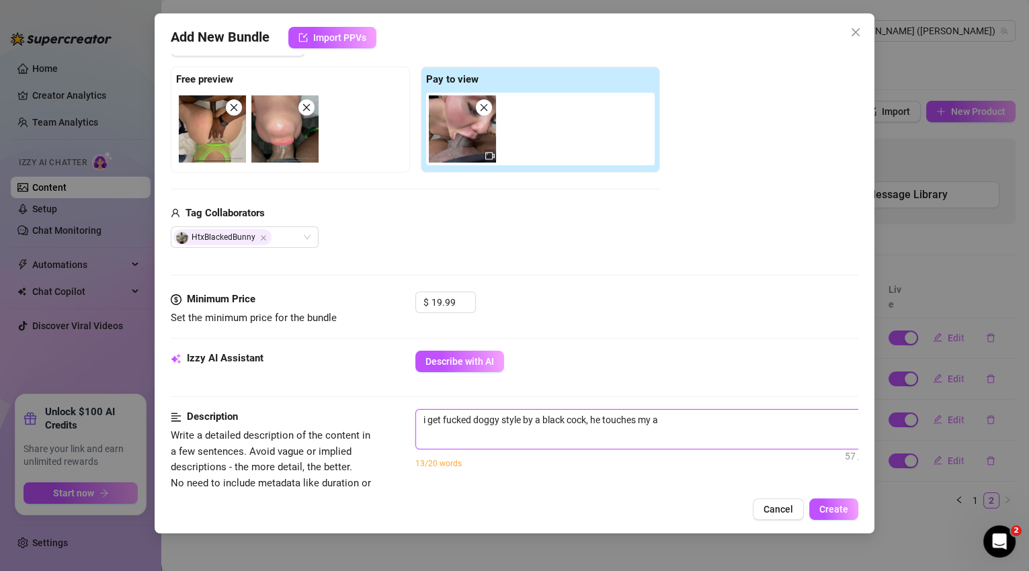
type textarea "i get fucked doggy style by a black cock, he touches my as"
type textarea "i get fucked doggy style by a black cock, he touches my ass"
type textarea "i get fucked doggy style by a black cock, he touches my assh"
type textarea "i get fucked doggy style by a black cock, he touches my assho"
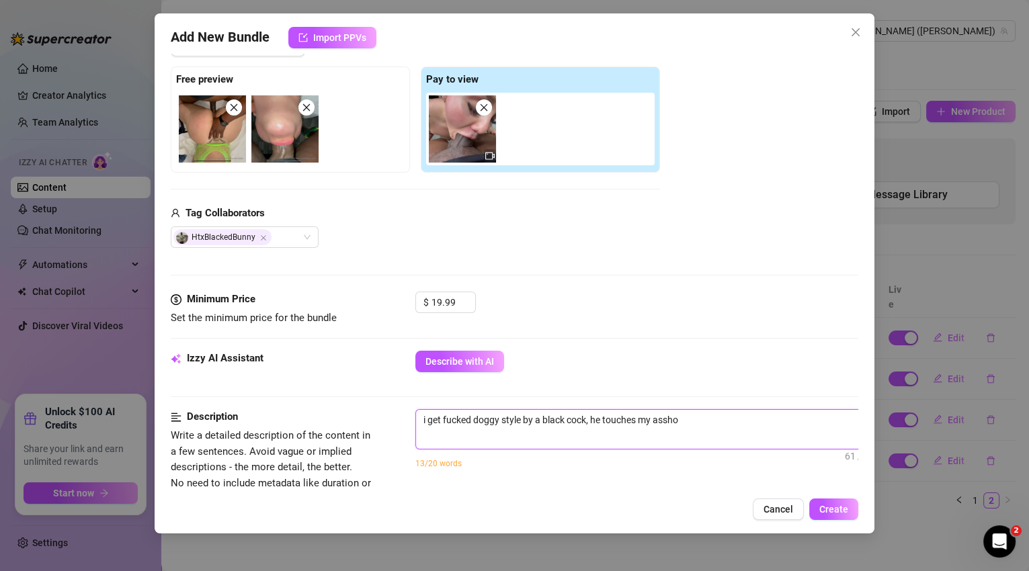
type textarea "i get fucked doggy style by a black cock, he touches my asshol"
type textarea "i get fucked doggy style by a black cock, he touches my asshole"
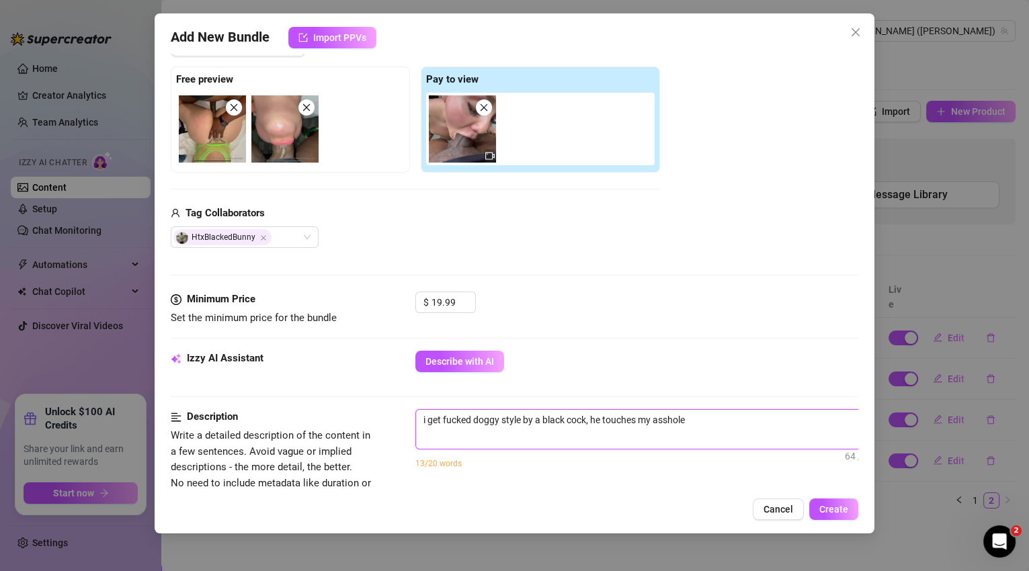
type textarea "i get fucked doggy style by a black cock, he touches my asshole w"
type textarea "i get fucked doggy style by a black cock, he touches my asshole wh"
type textarea "i get fucked doggy style by a black cock, he touches my asshole whi"
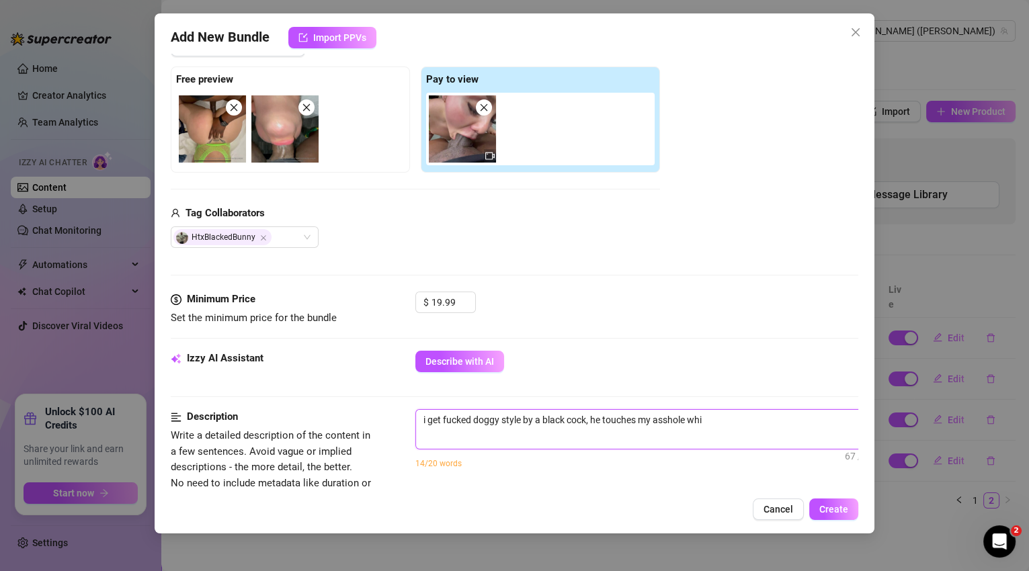
type textarea "i get fucked doggy style by a black cock, he touches my asshole whil"
type textarea "i get fucked doggy style by a black cock, he touches my asshole while"
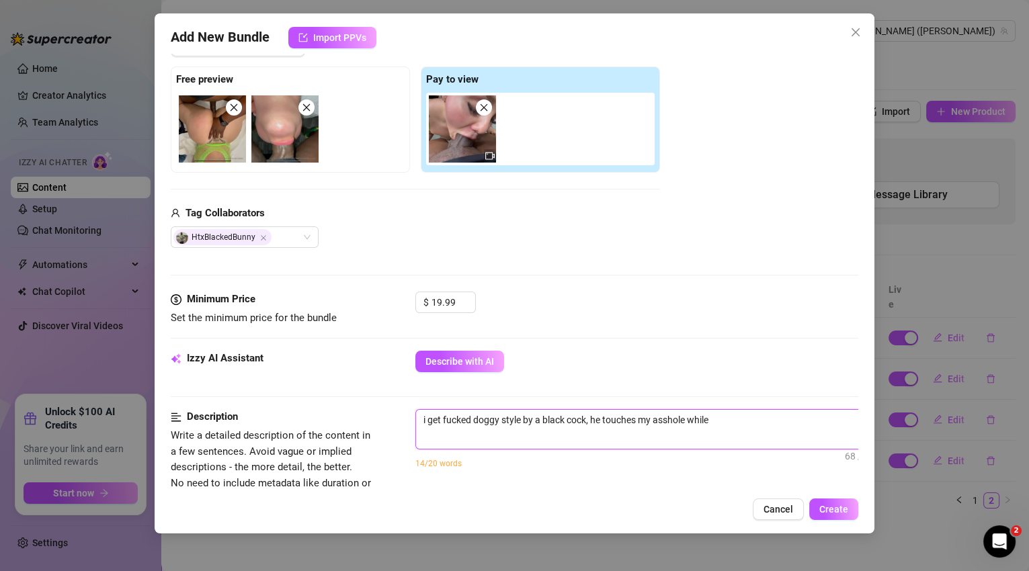
type textarea "i get fucked doggy style by a black cock, he touches my asshole while"
type textarea "i get fucked doggy style by a black cock, he touches my asshole while h"
type textarea "i get fucked doggy style by a black cock, he touches my asshole while he"
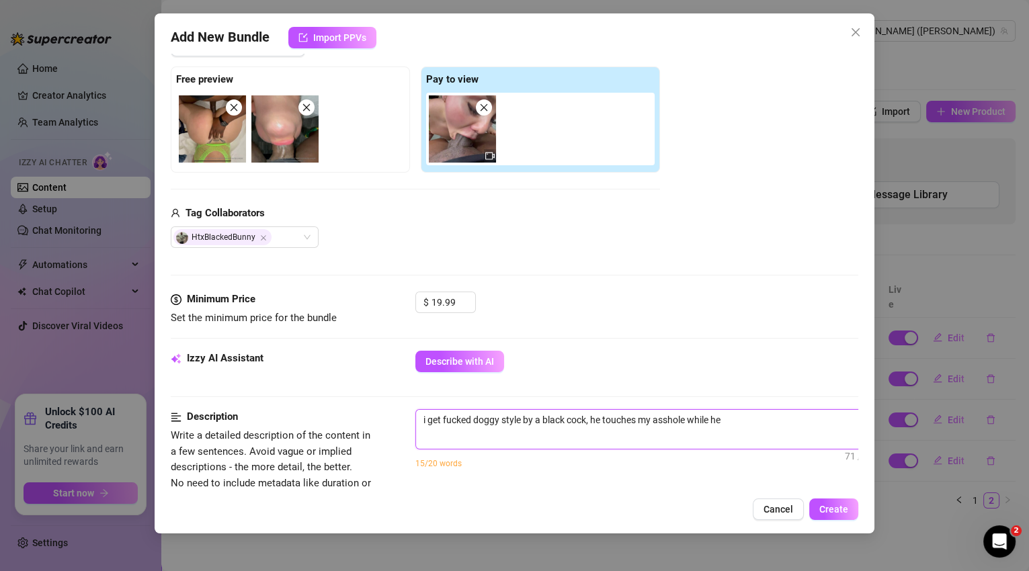
type textarea "i get fucked doggy style by a black cock, he touches my asshole while he"
type textarea "i get fucked doggy style by a black cock, he touches my asshole while he s"
type textarea "i get fucked doggy style by a black cock, he touches my asshole while he so"
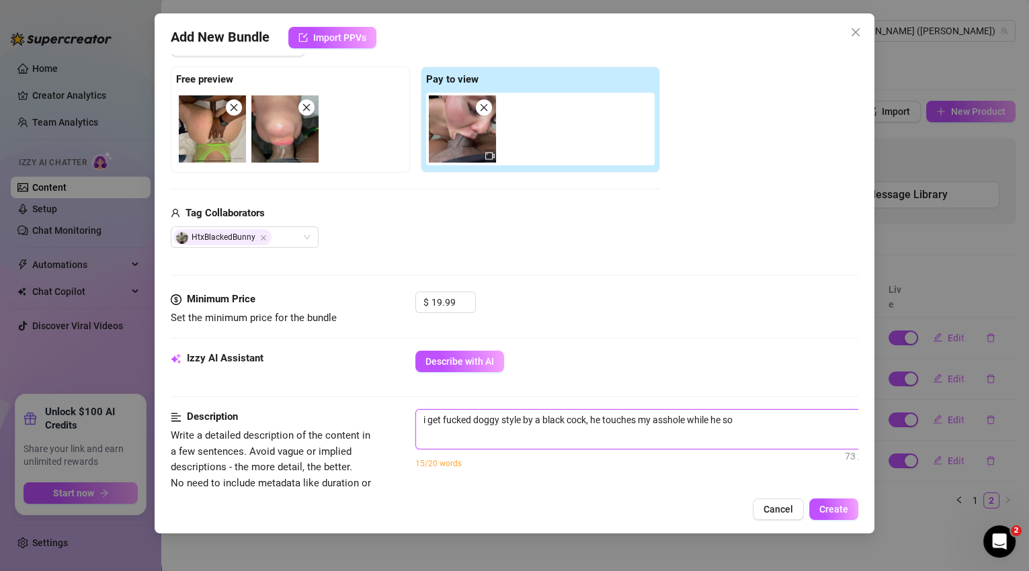
type textarea "i get fucked doggy style by a black cock, he touches my asshole while he soh"
type textarea "i get fucked doggy style by a black cock, he touches my asshole while he so"
type textarea "i get fucked doggy style by a black cock, he touches my asshole while he s"
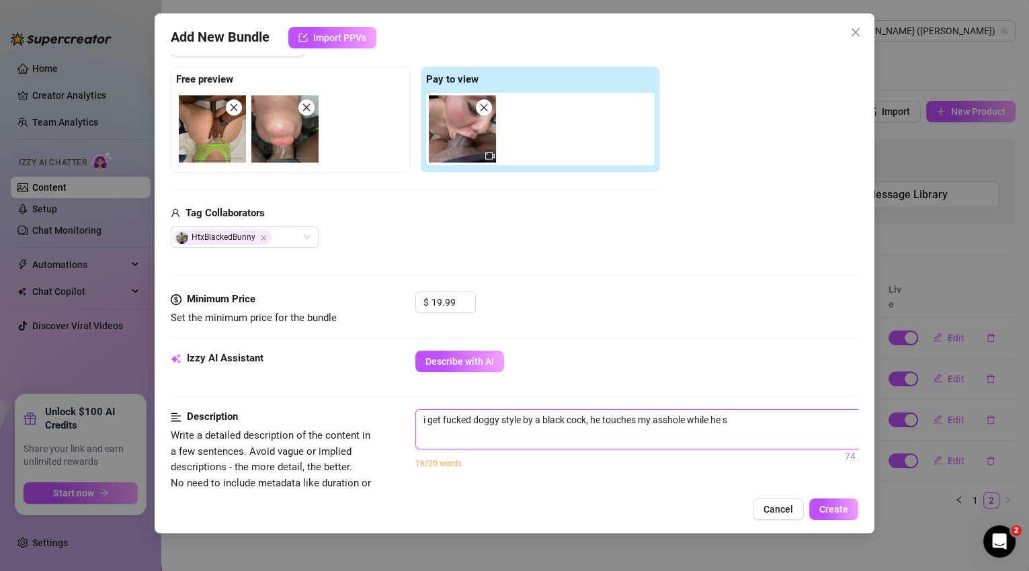
type textarea "i get fucked doggy style by a black cock, he touches my asshole while he sh"
type textarea "i get fucked doggy style by a black cock, he touches my asshole while he sho"
type textarea "i get fucked doggy style by a black cock, he touches my asshole while he shov"
type textarea "i get fucked doggy style by a black cock, he touches my asshole while he shove"
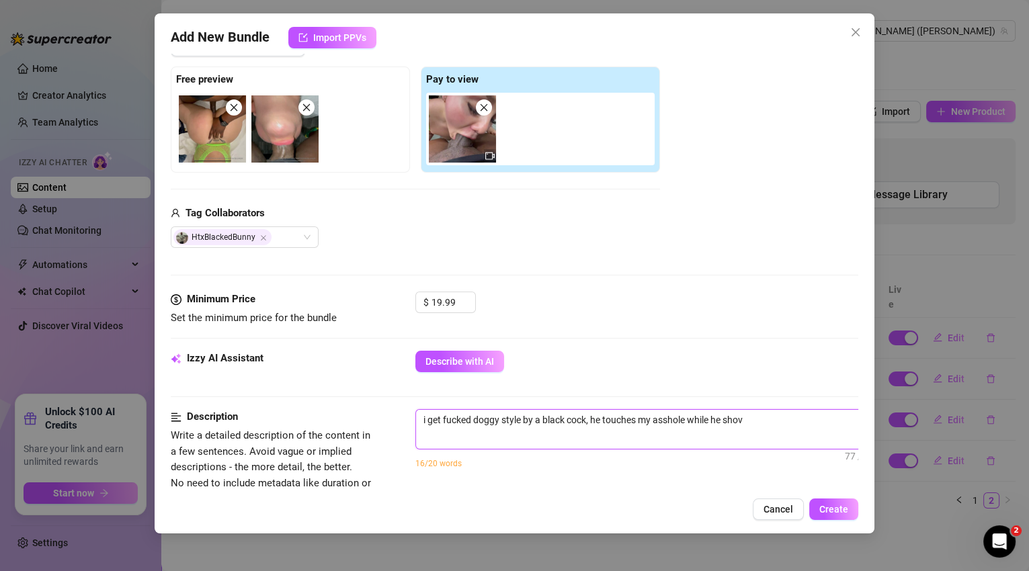
type textarea "i get fucked doggy style by a black cock, he touches my asshole while he shove"
type textarea "i get fucked doggy style by a black cock, he touches my asshole while he shoves"
type textarea "i get fucked doggy style by a black cock, he touches my asshole while he shoves…"
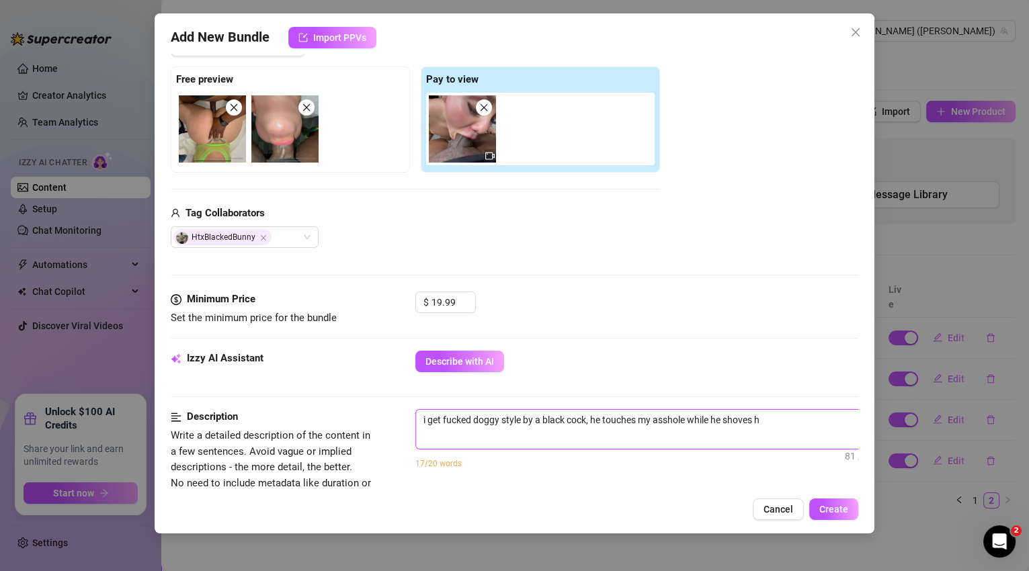
type textarea "i get fucked doggy style by a black cock, he touches my asshole while he shoves…"
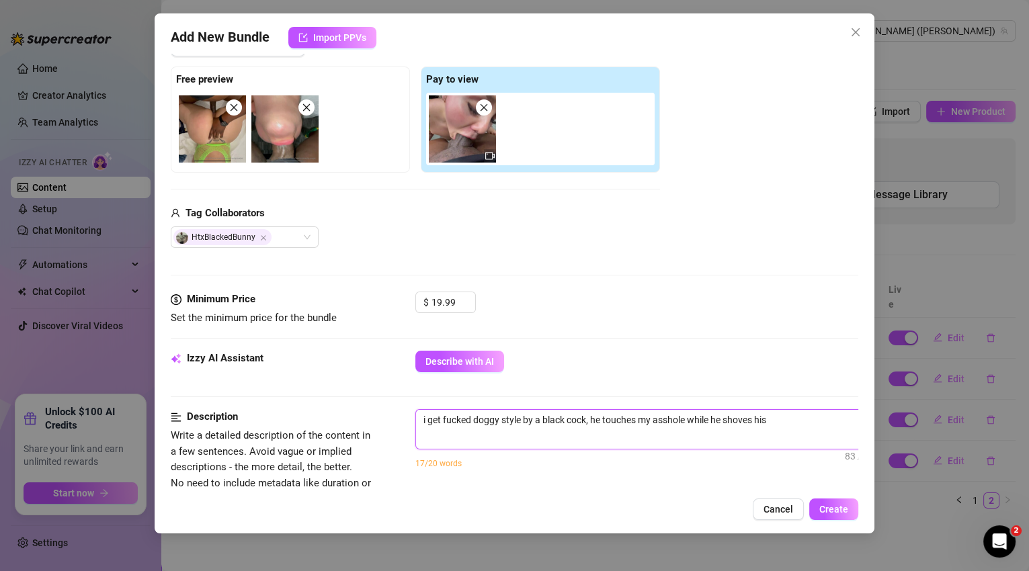
type textarea "i get fucked doggy style by a black cock, he touches my asshole while he shoves…"
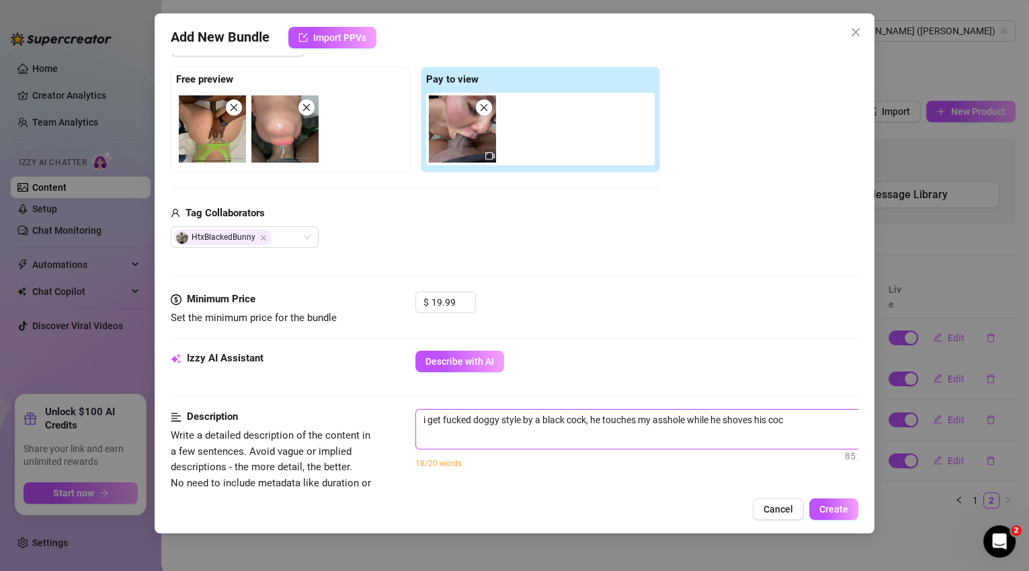
type textarea "i get fucked doggy style by a black cock, he touches my asshole while he shoves…"
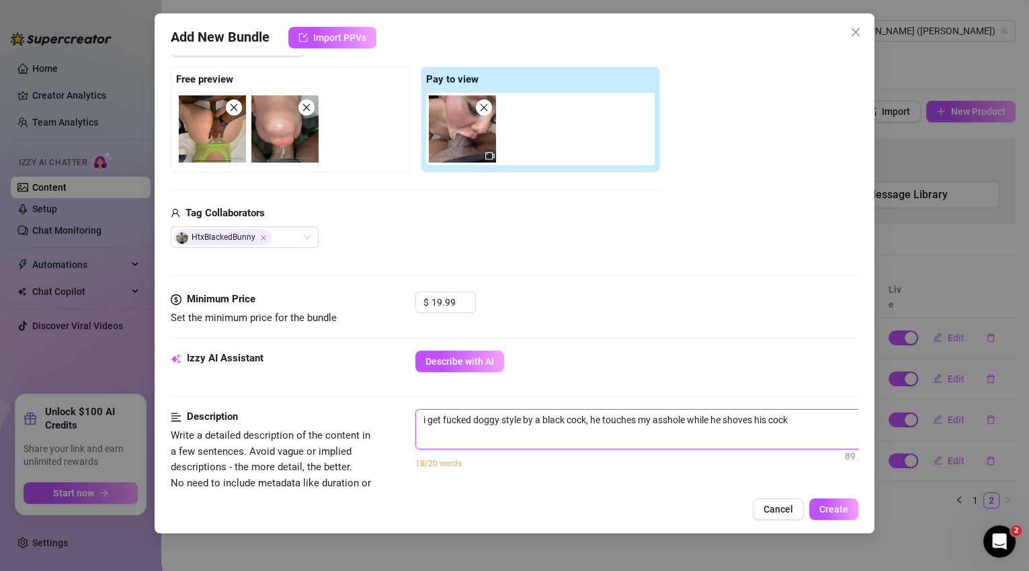
type textarea "i get fucked doggy style by a black cock, he touches my asshole while he shoves…"
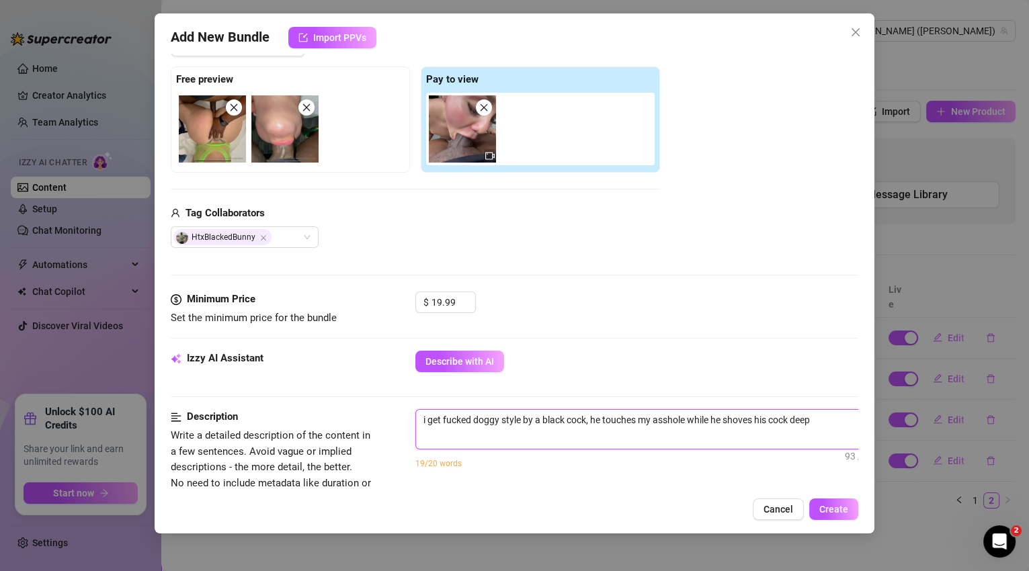
type textarea "i get fucked doggy style by a black cock, he touches my asshole while he shoves…"
click at [430, 419] on textarea "i get fucked doggy style by a black cock, he touches my asshole while he shoves…" at bounding box center [650, 420] width 469 height 20
type textarea "i fget fucked doggy style by a black cock, he touches my asshole while he shove…"
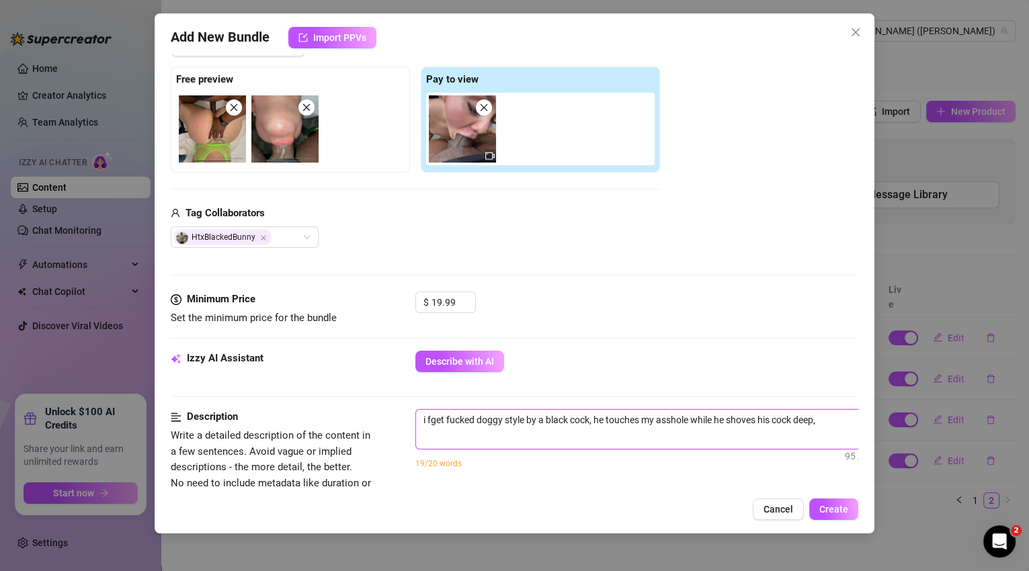
type textarea "i fuget fucked doggy style by a black cock, he touches my asshole while he shov…"
type textarea "i fucget fucked doggy style by a black cock, he touches my asshole while he sho…"
type textarea "i fuckget fucked doggy style by a black cock, he touches my asshole while he sh…"
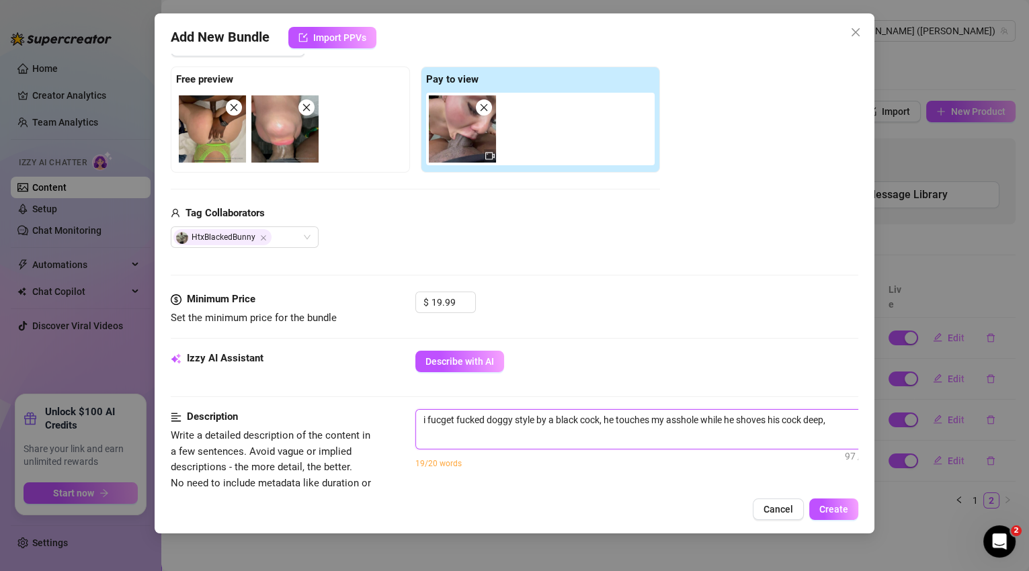
type textarea "i fuckget fucked doggy style by a black cock, he touches my asshole while he sh…"
type textarea "i fuck get fucked doggy style by a black cock, he touches my asshole while he s…"
type textarea "i fuck mget fucked doggy style by a black cock, he touches my asshole while he …"
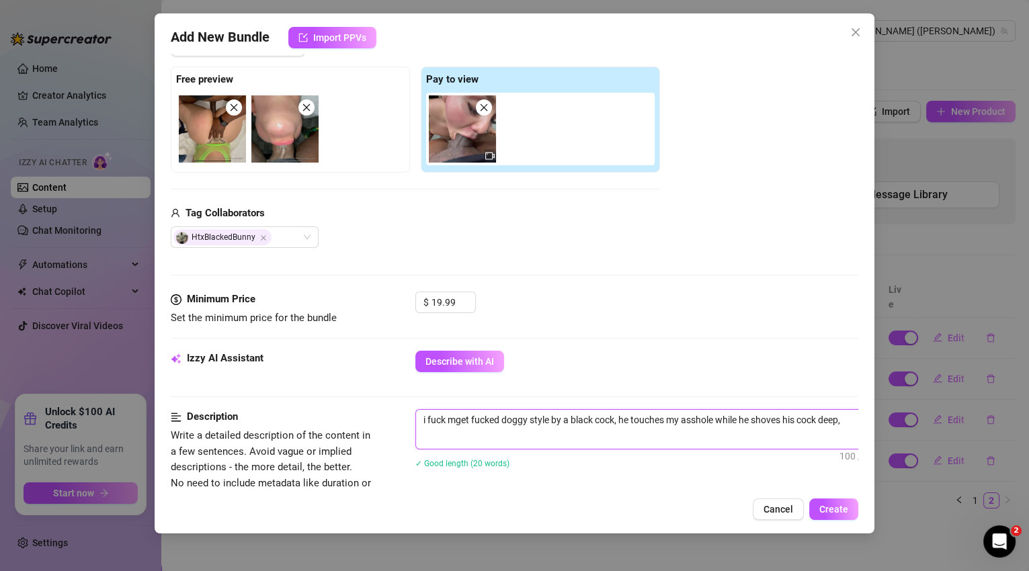
type textarea "i fuck myget fucked doggy style by a black cock, he touches my asshole while he…"
type textarea "i fuck my get fucked doggy style by a black cock, he touches my asshole while h…"
type textarea "i fuck my pget fucked doggy style by a black cock, he touches my asshole while …"
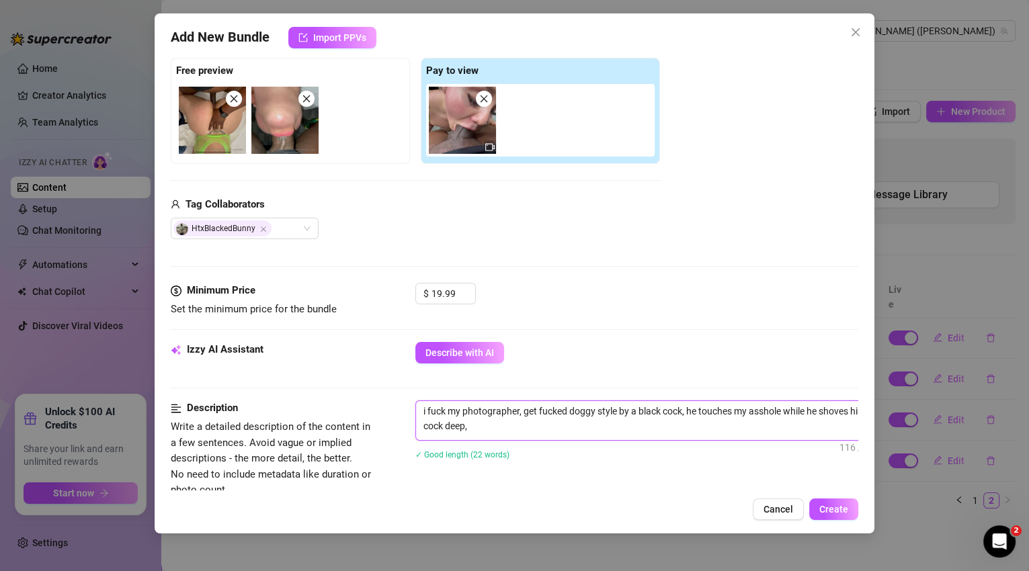
scroll to position [214, 0]
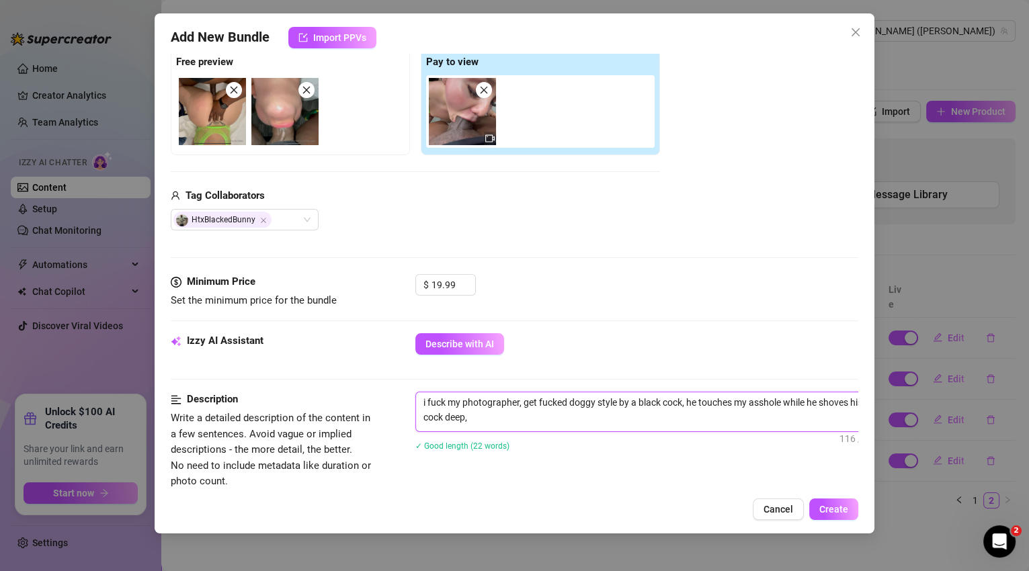
click at [560, 418] on textarea "i fuck my photographer, get fucked doggy style by a black cock, he touches my a…" at bounding box center [650, 410] width 469 height 35
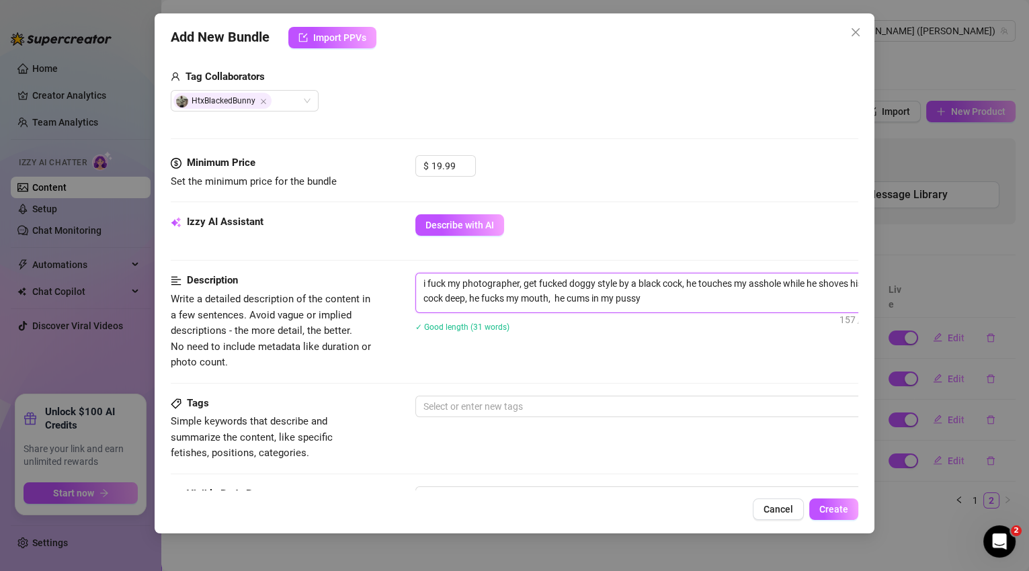
scroll to position [336, 0]
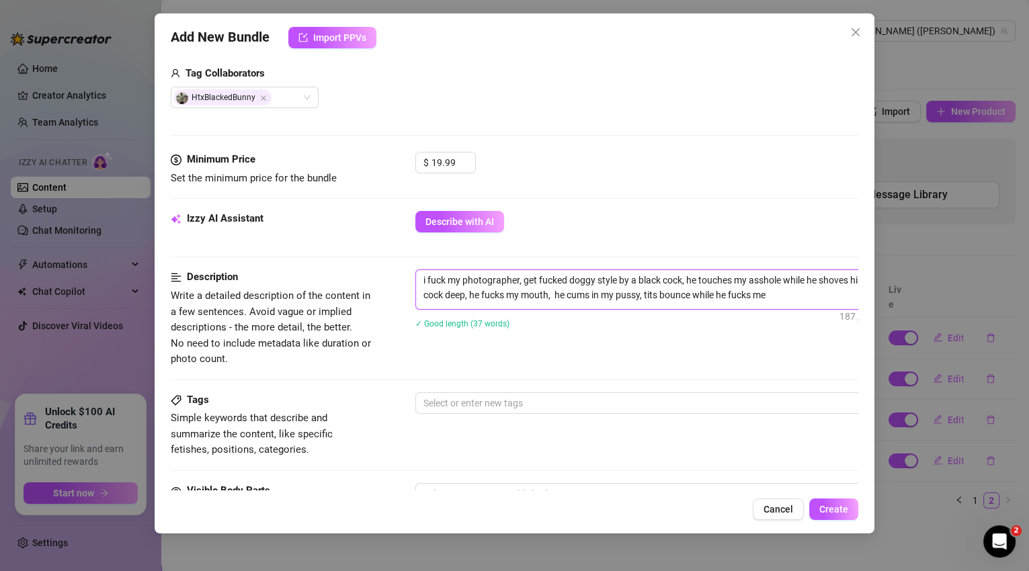
click at [521, 273] on textarea "i fuck my photographer, get fucked doggy style by a black cock, he touches my a…" at bounding box center [650, 287] width 469 height 35
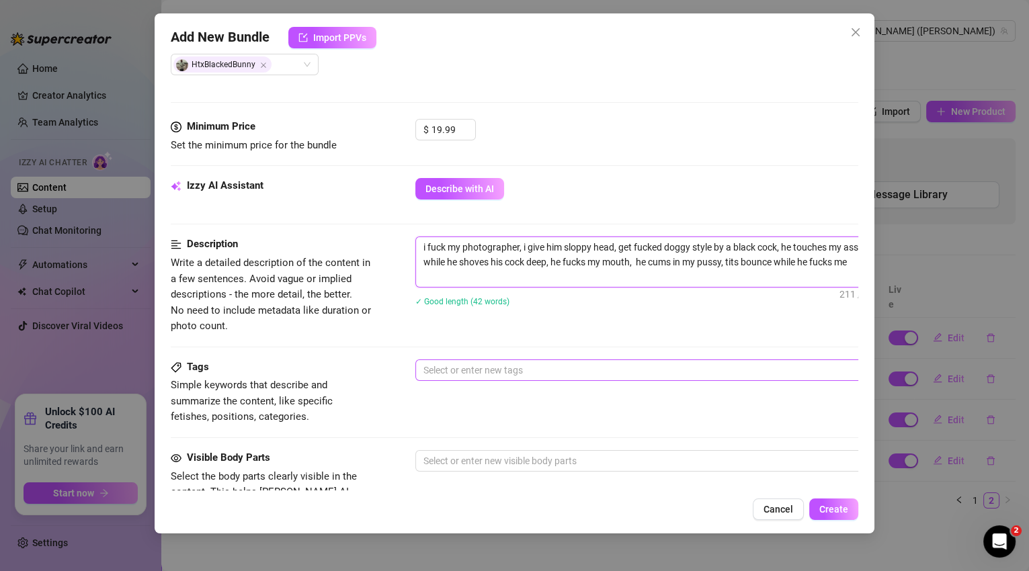
scroll to position [424, 0]
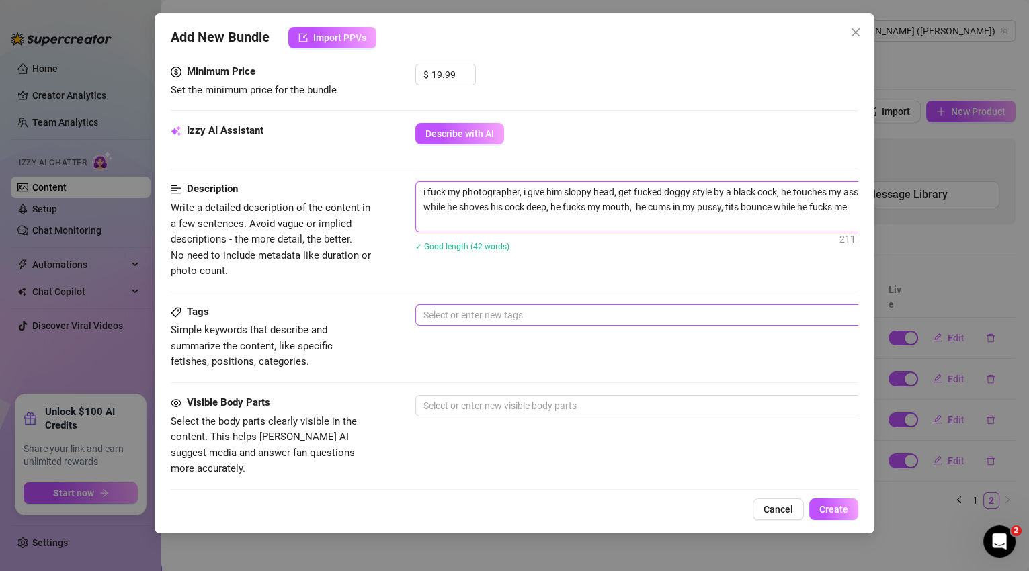
click at [455, 317] on div at bounding box center [643, 315] width 451 height 19
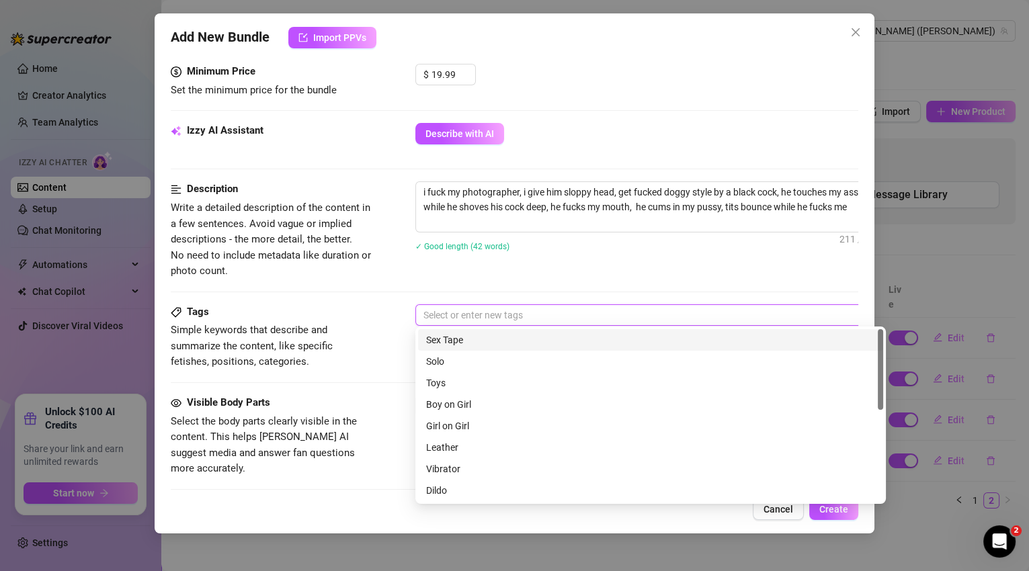
click at [461, 341] on div "Sex Tape" at bounding box center [650, 340] width 449 height 15
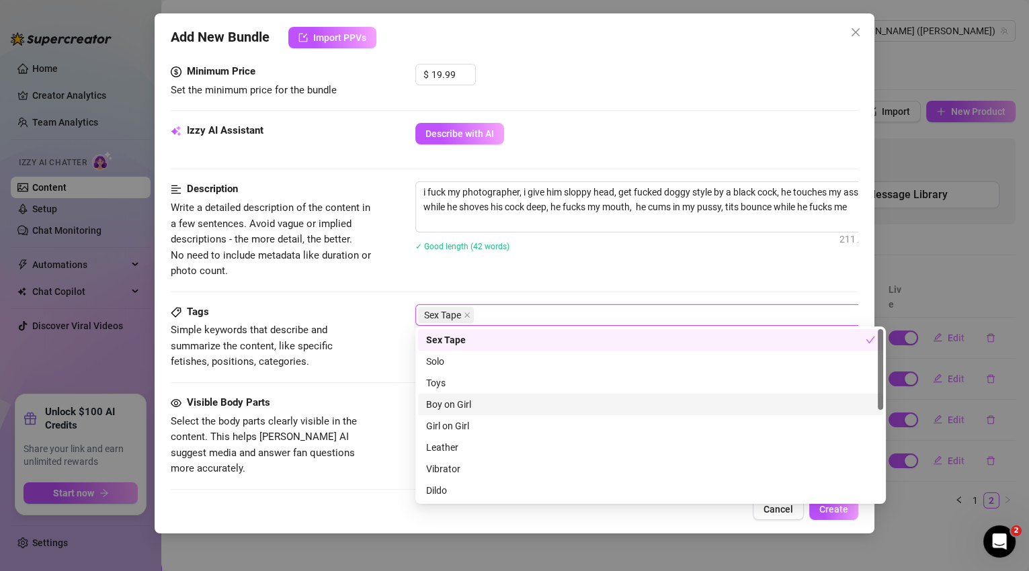
click at [461, 407] on div "Boy on Girl" at bounding box center [650, 404] width 449 height 15
click at [372, 395] on div "Visible Body Parts Select the body parts clearly visible in the content. This h…" at bounding box center [515, 436] width 688 height 82
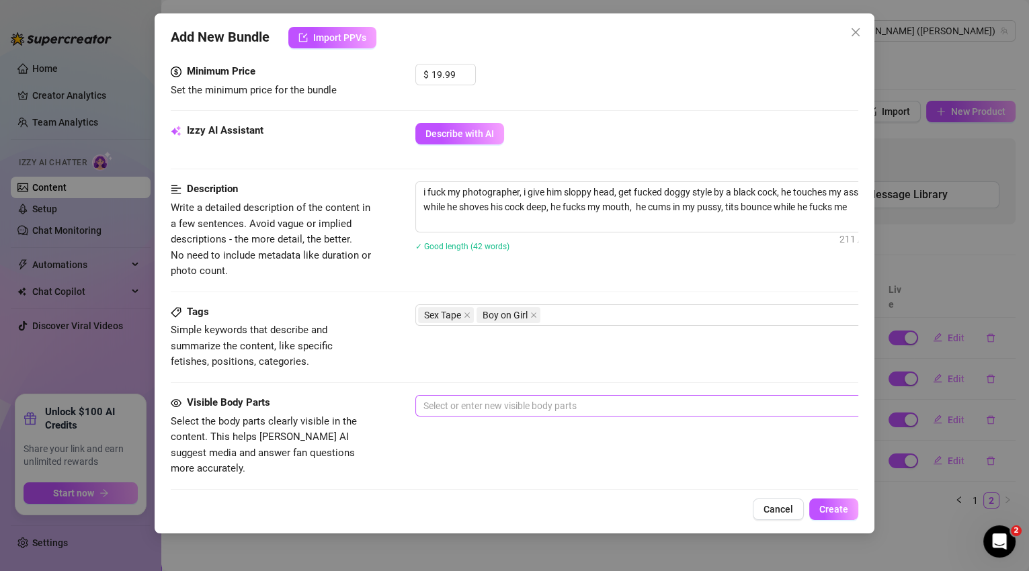
click at [469, 401] on div at bounding box center [643, 406] width 451 height 19
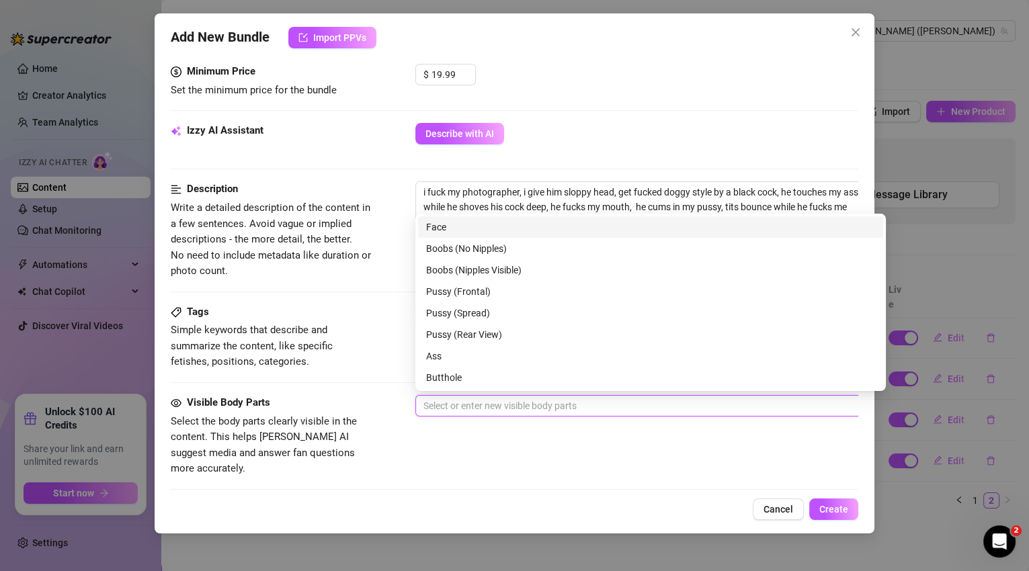
click at [487, 232] on div "Face" at bounding box center [650, 227] width 449 height 15
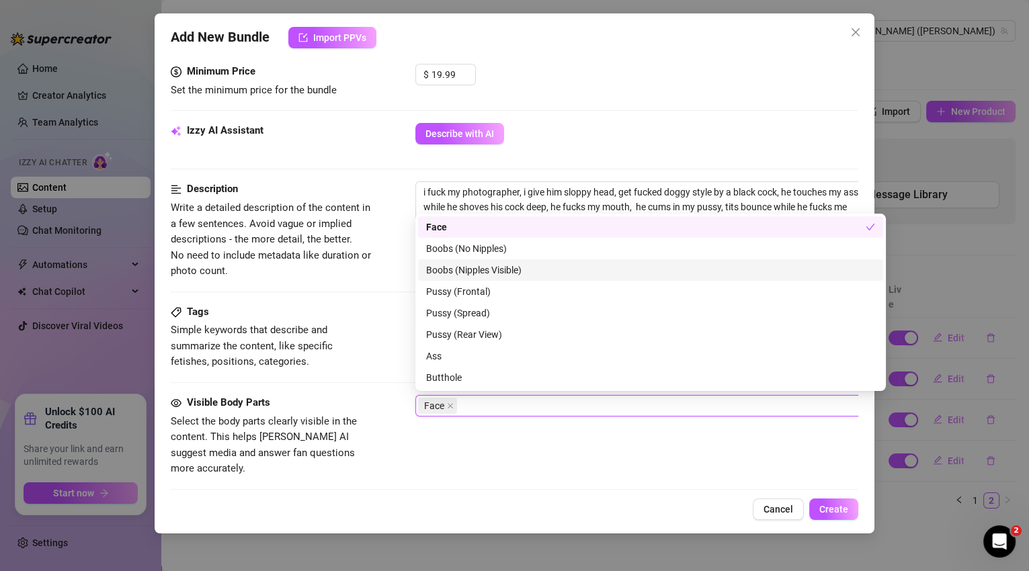
click at [499, 272] on div "Boobs (Nipples Visible)" at bounding box center [650, 270] width 449 height 15
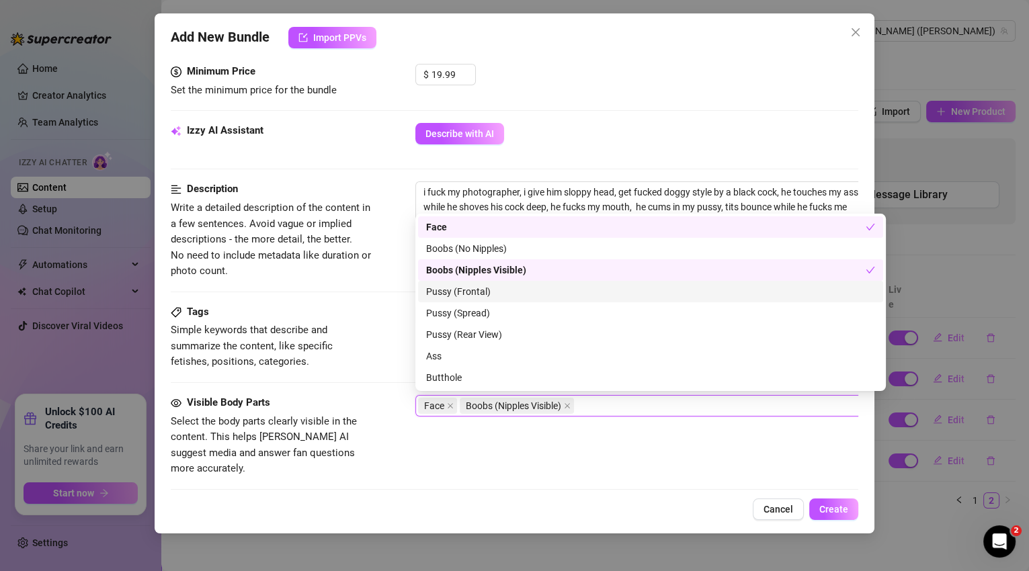
click at [494, 292] on div "Pussy (Frontal)" at bounding box center [650, 291] width 449 height 15
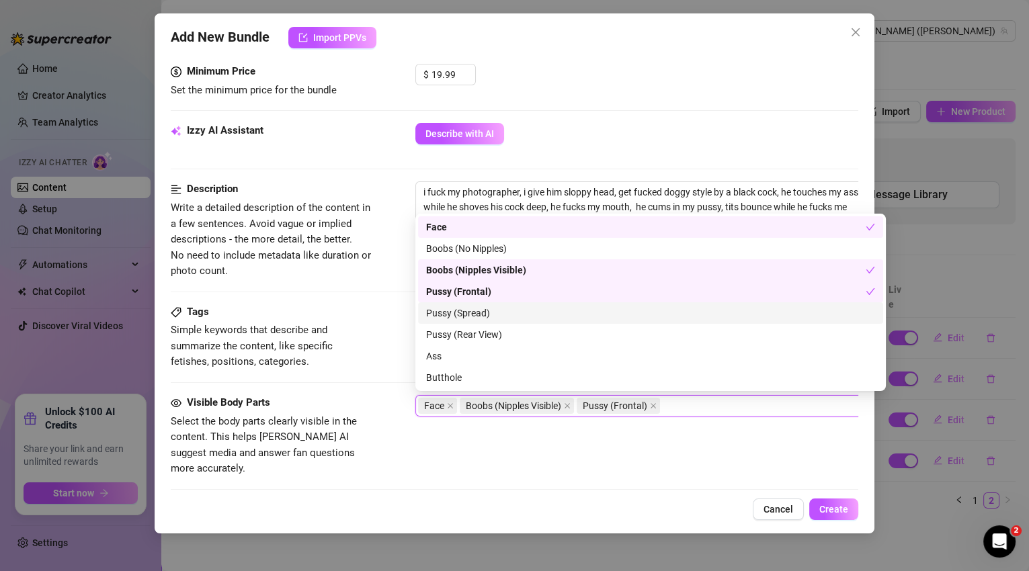
click at [489, 311] on div "Pussy (Spread)" at bounding box center [650, 313] width 449 height 15
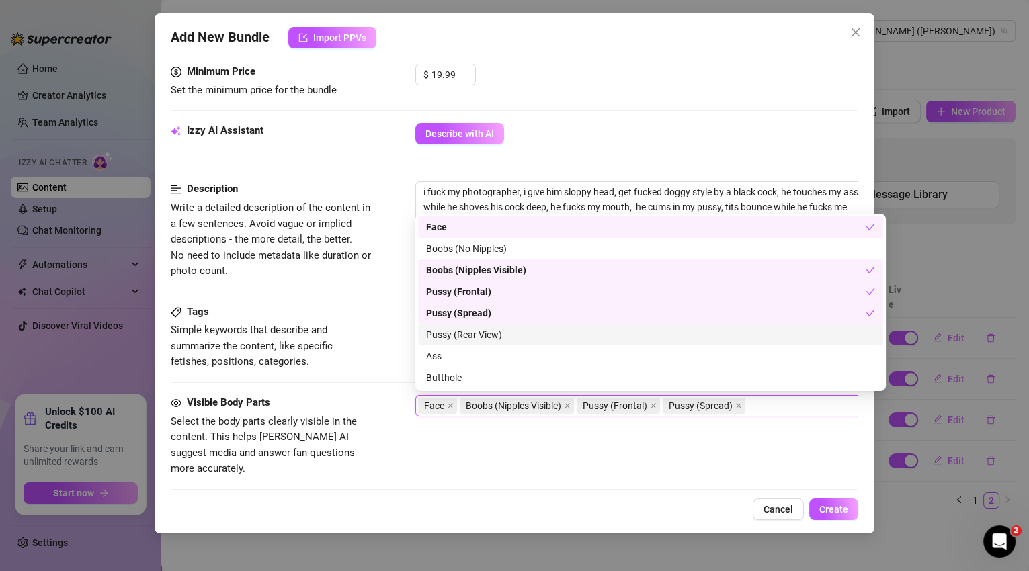
click at [490, 335] on div "Pussy (Rear View)" at bounding box center [650, 334] width 449 height 15
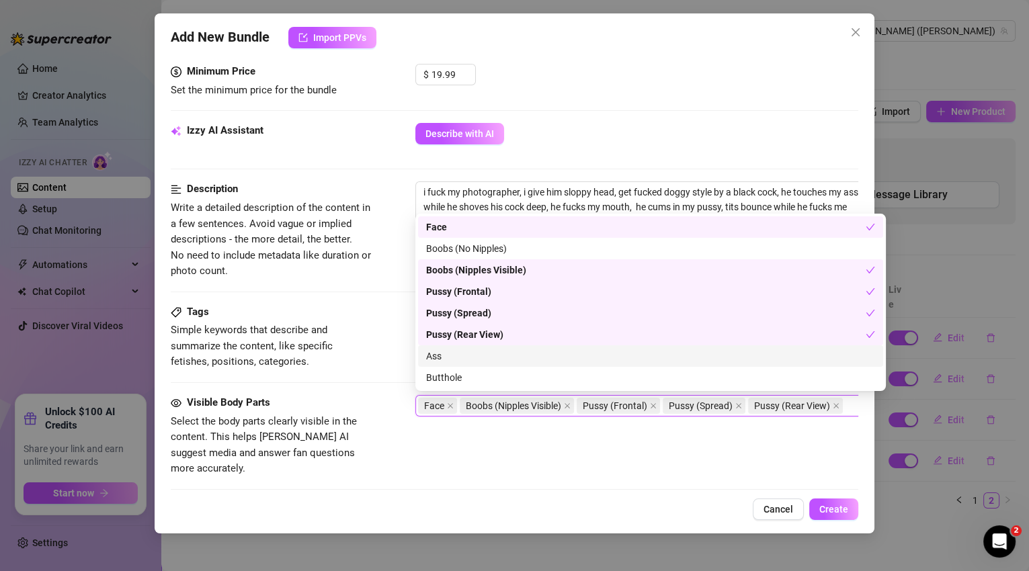
click at [482, 358] on div "Ass" at bounding box center [650, 356] width 449 height 15
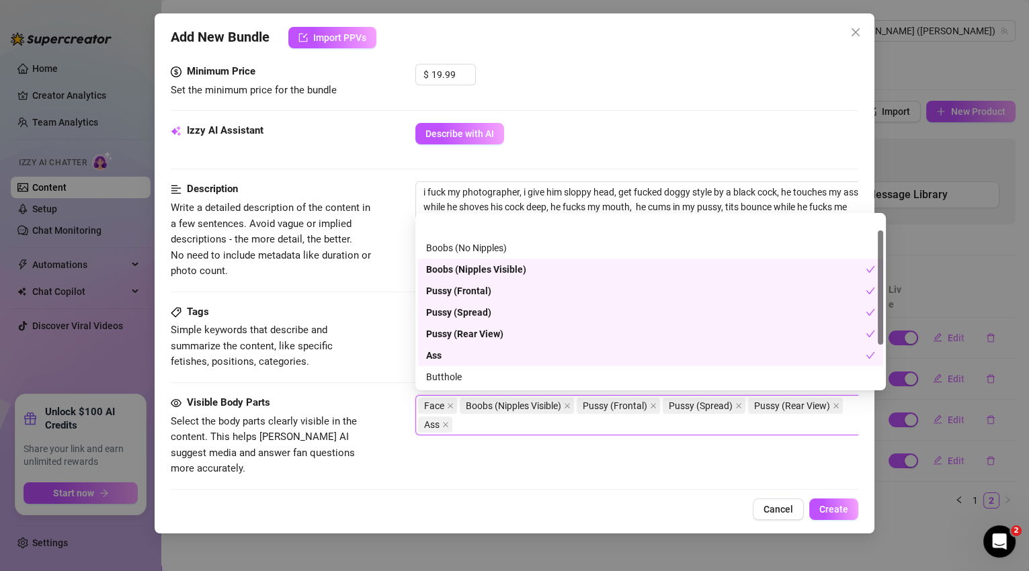
scroll to position [85, 0]
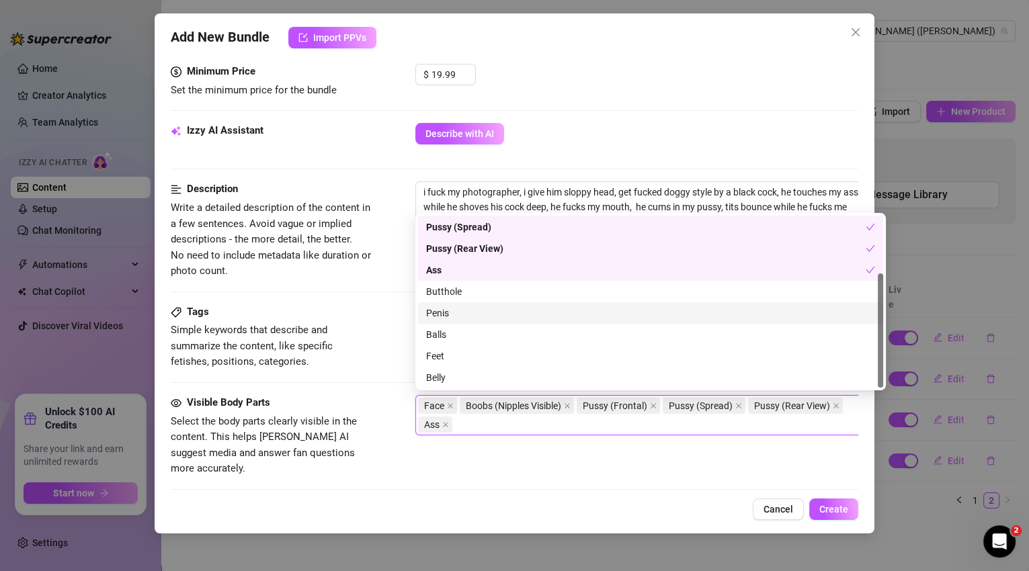
click at [480, 315] on div "Penis" at bounding box center [650, 313] width 449 height 15
click at [399, 299] on div "Description Write a detailed description of the content in a few sentences. Avo…" at bounding box center [515, 243] width 688 height 122
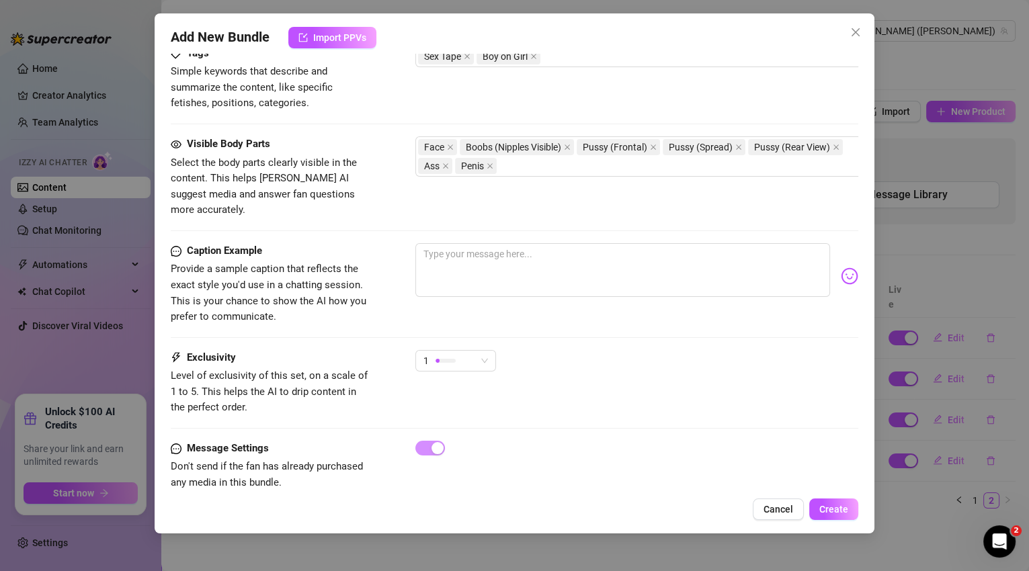
scroll to position [699, 0]
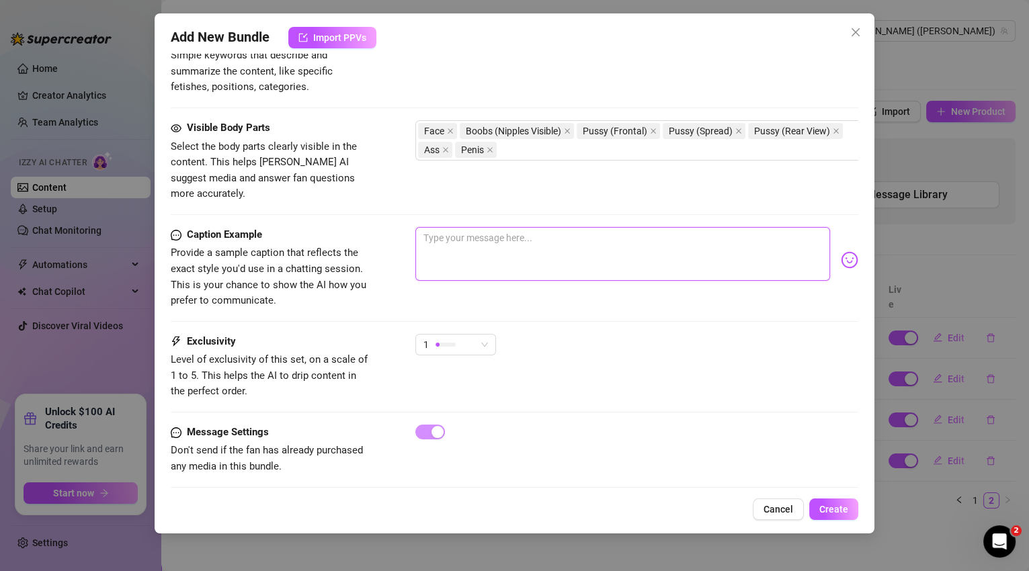
click at [460, 230] on textarea at bounding box center [622, 254] width 415 height 54
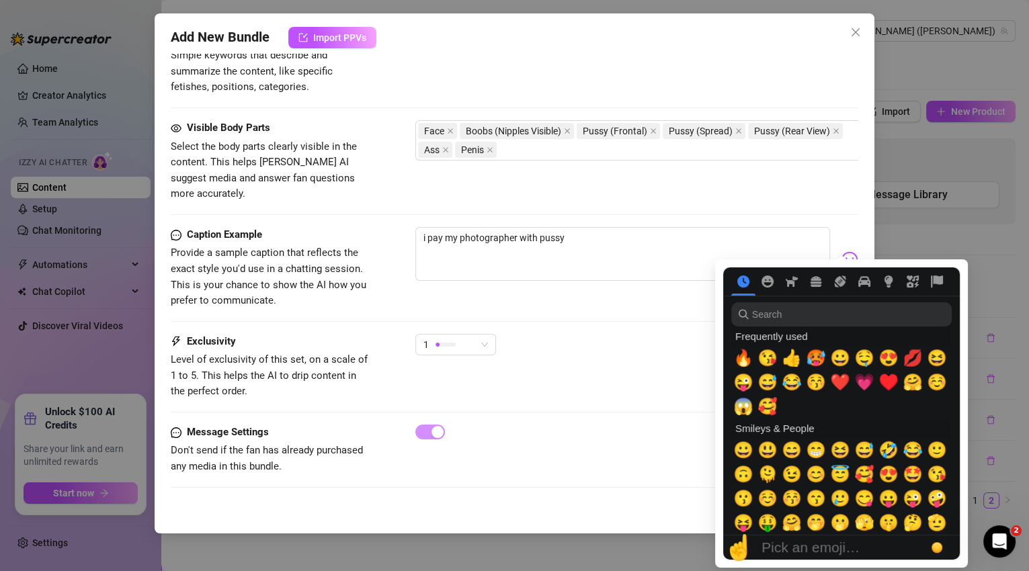
click at [841, 251] on img at bounding box center [849, 259] width 17 height 17
click at [860, 356] on span "🤤" at bounding box center [864, 358] width 20 height 19
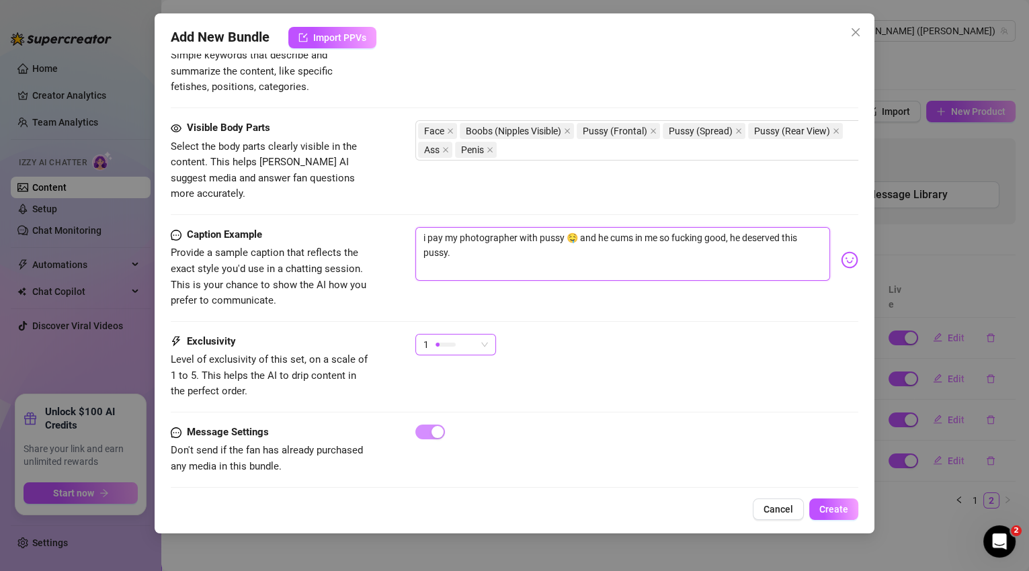
click at [485, 335] on span "1" at bounding box center [456, 345] width 65 height 20
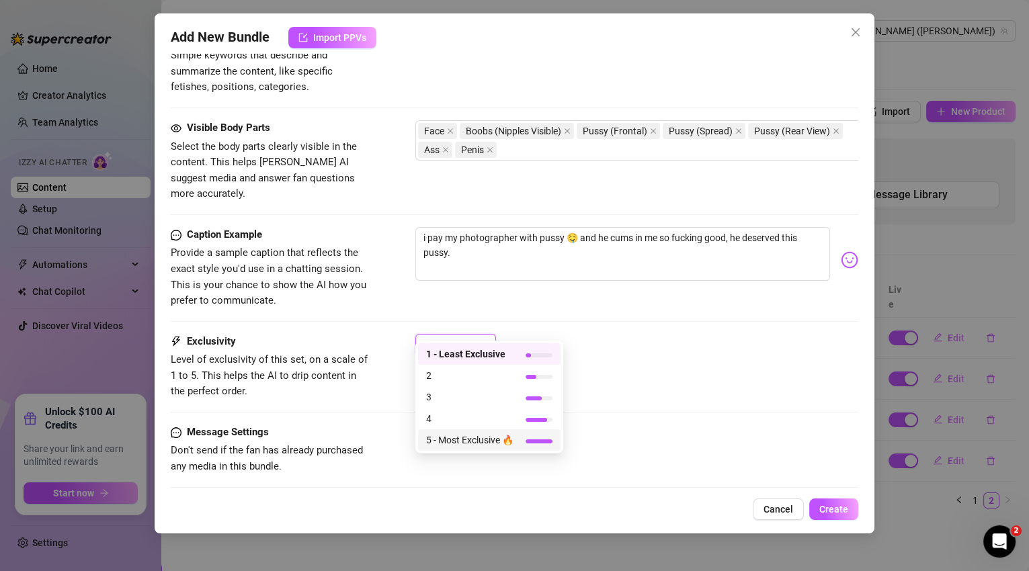
click at [491, 438] on span "5 - Most Exclusive 🔥" at bounding box center [469, 440] width 87 height 15
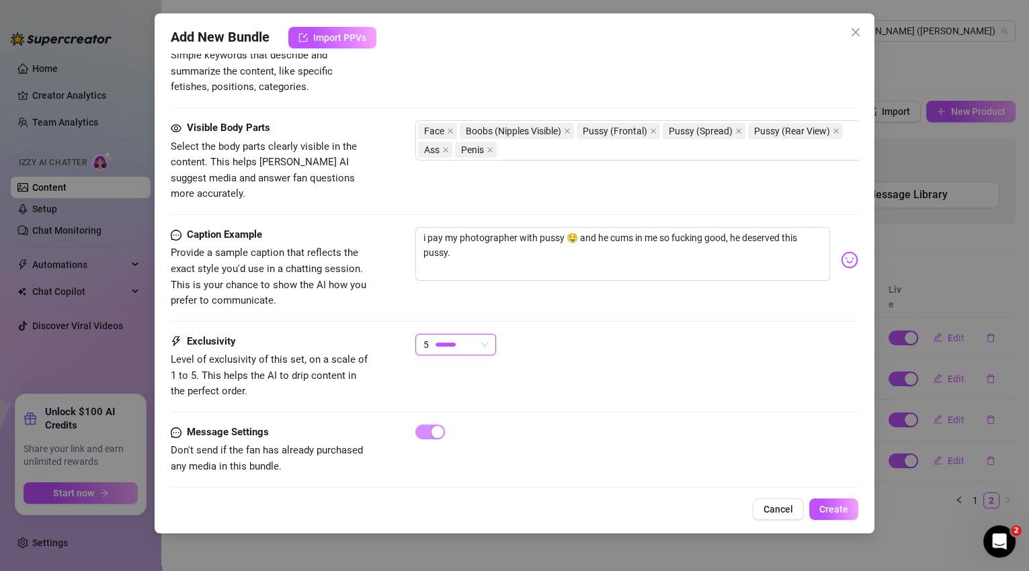
click at [584, 341] on div "5 5" at bounding box center [637, 351] width 444 height 34
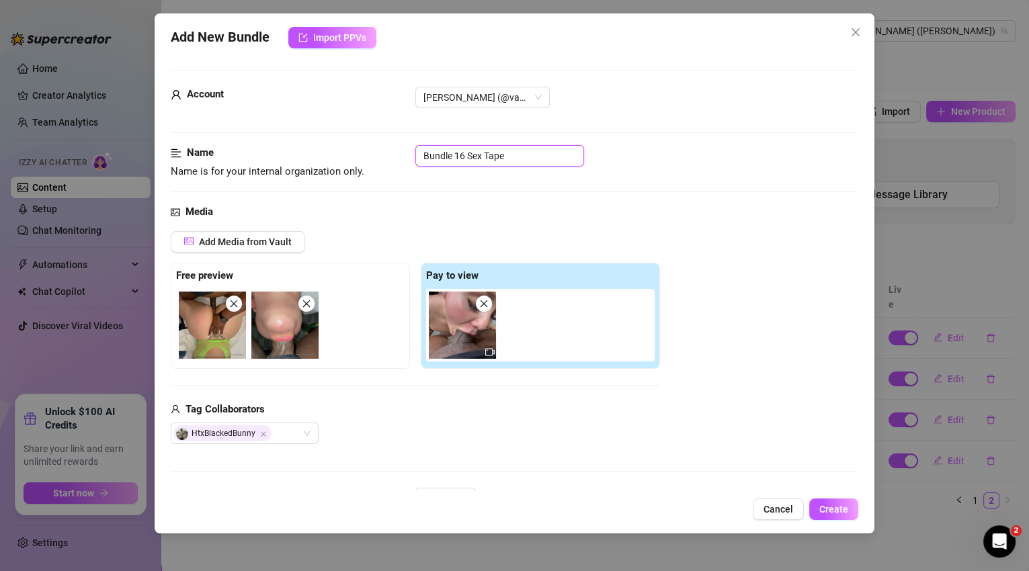
click at [532, 163] on input "Bundle 16 Sex Tape" at bounding box center [499, 156] width 169 height 22
click at [674, 167] on div "Name Name is for your internal organization only. Bundle 16 Sex Tape HTX" at bounding box center [515, 162] width 688 height 34
click at [834, 506] on span "Create" at bounding box center [833, 509] width 29 height 11
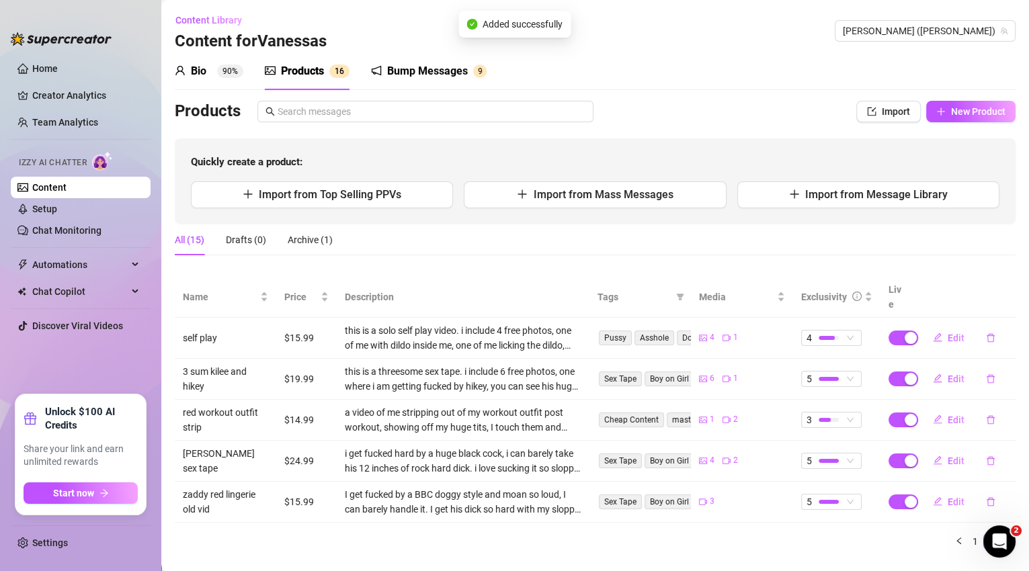
scroll to position [13, 0]
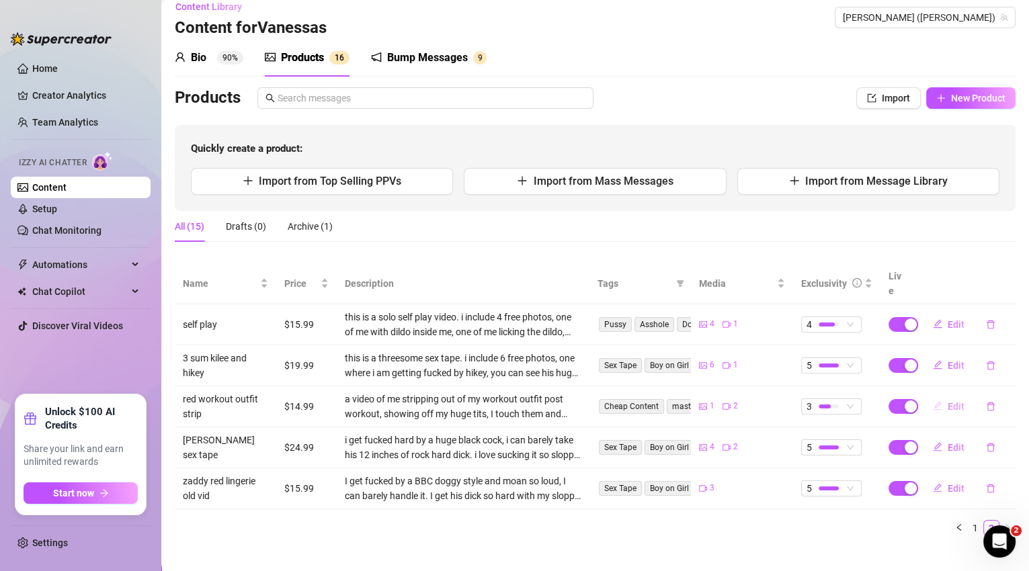
click at [951, 401] on span "Edit" at bounding box center [956, 406] width 17 height 11
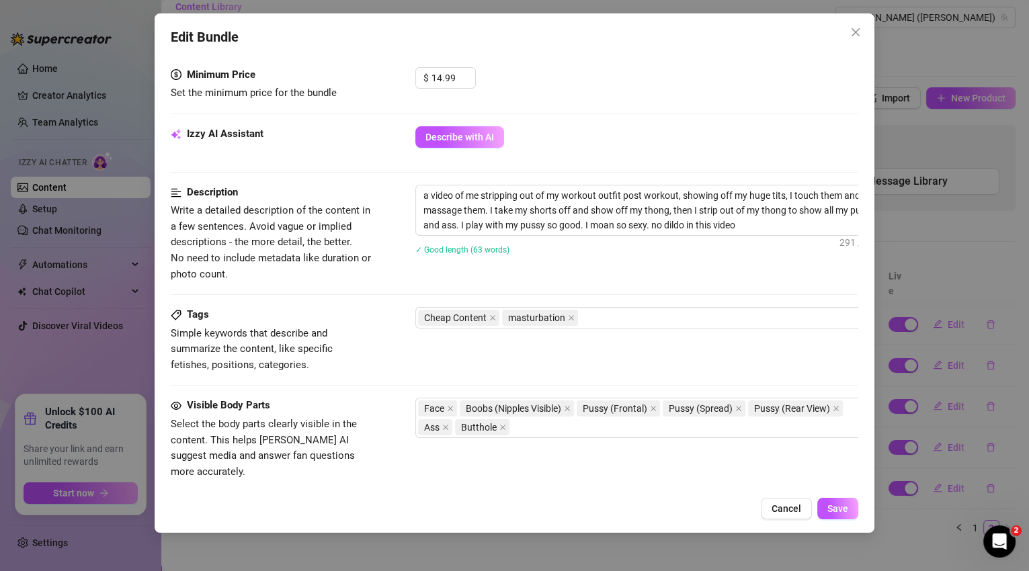
scroll to position [421, 0]
click at [465, 69] on span "Increase Value" at bounding box center [467, 74] width 15 height 12
click at [842, 507] on span "Save" at bounding box center [838, 509] width 21 height 11
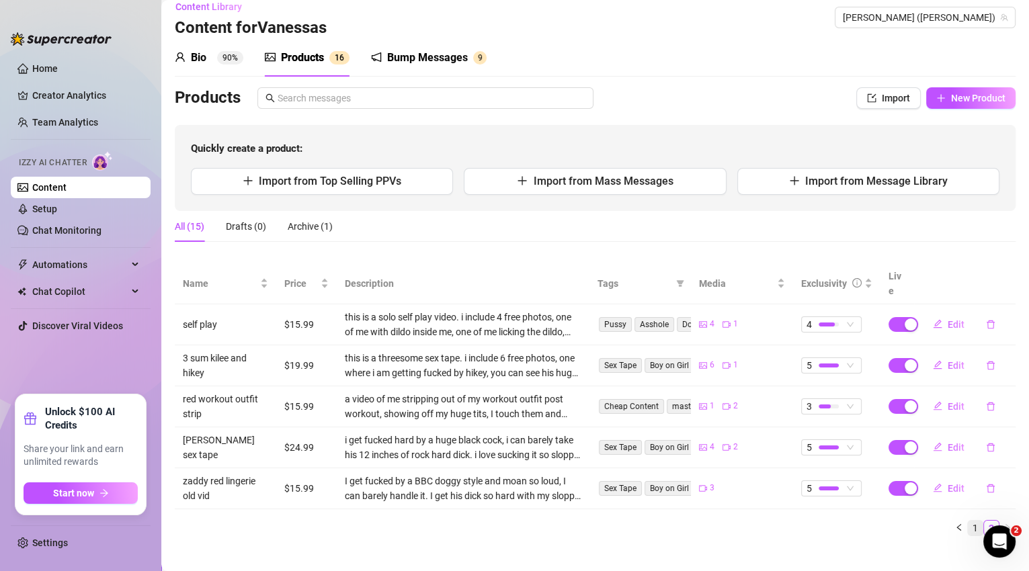
click at [969, 521] on link "1" at bounding box center [975, 528] width 15 height 15
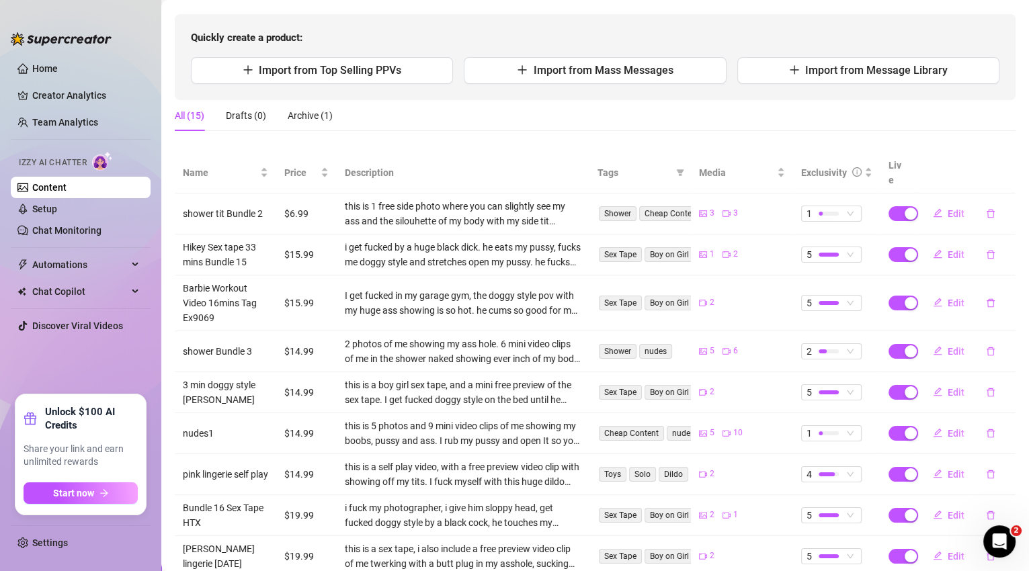
scroll to position [224, 0]
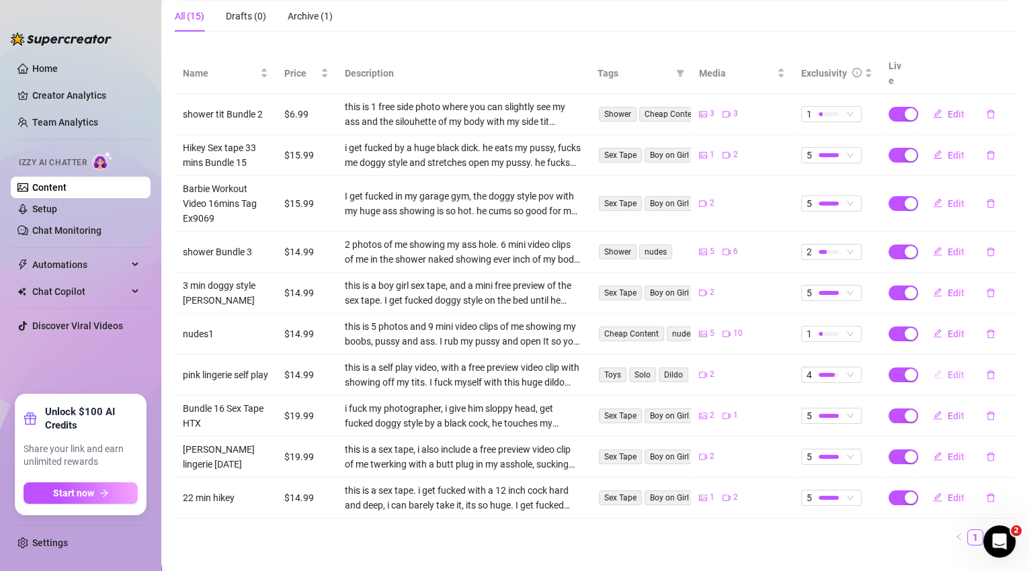
click at [953, 370] on span "Edit" at bounding box center [956, 375] width 17 height 11
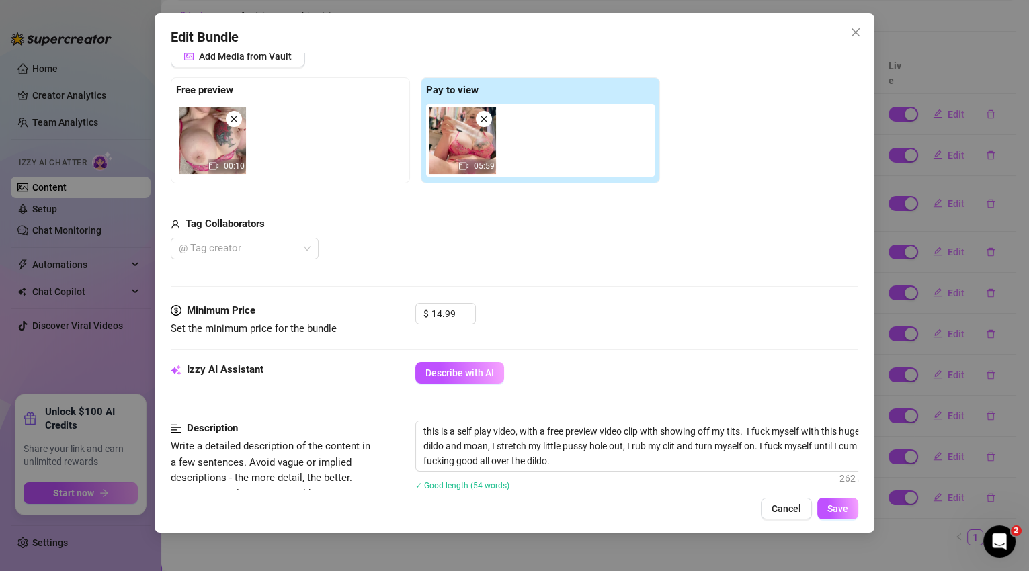
scroll to position [196, 0]
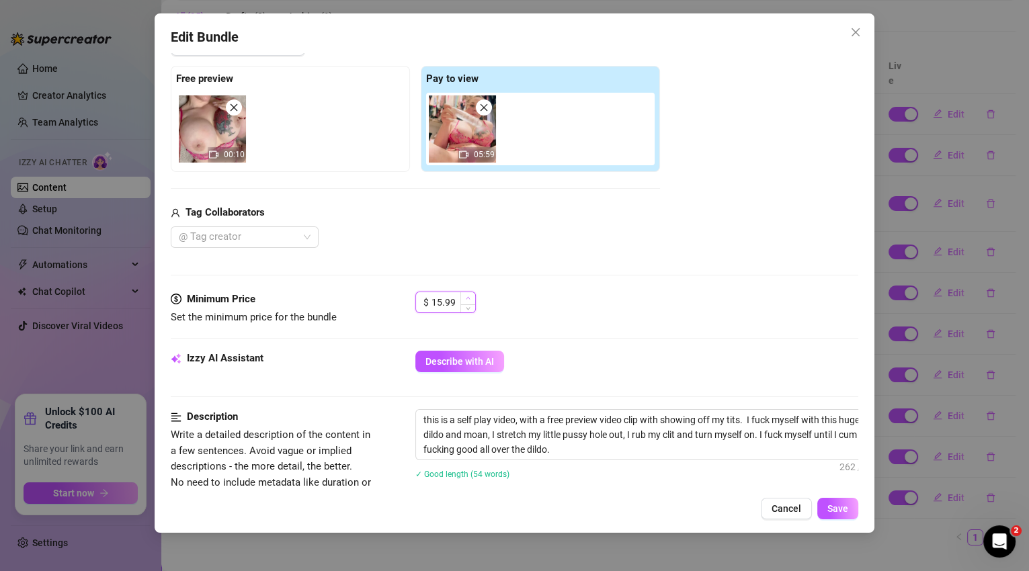
click at [473, 296] on span "Increase Value" at bounding box center [467, 298] width 15 height 12
click at [843, 512] on span "Save" at bounding box center [838, 509] width 21 height 11
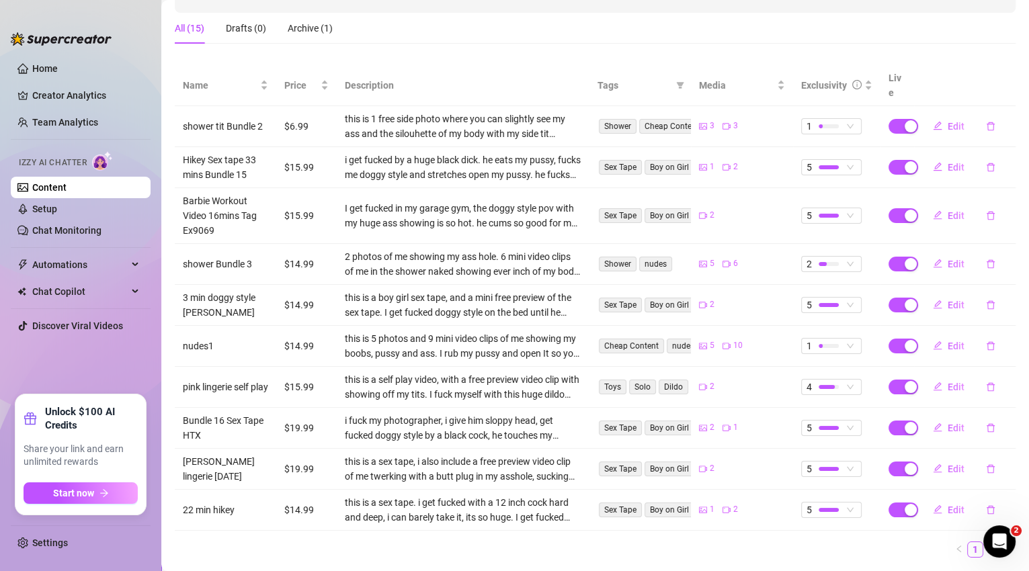
scroll to position [218, 0]
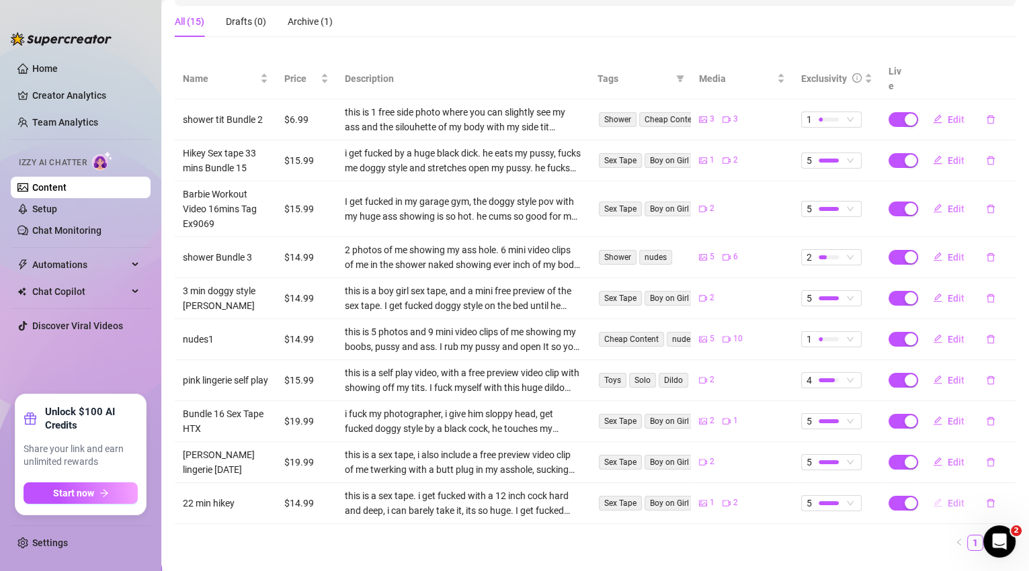
click at [948, 498] on span "Edit" at bounding box center [956, 503] width 17 height 11
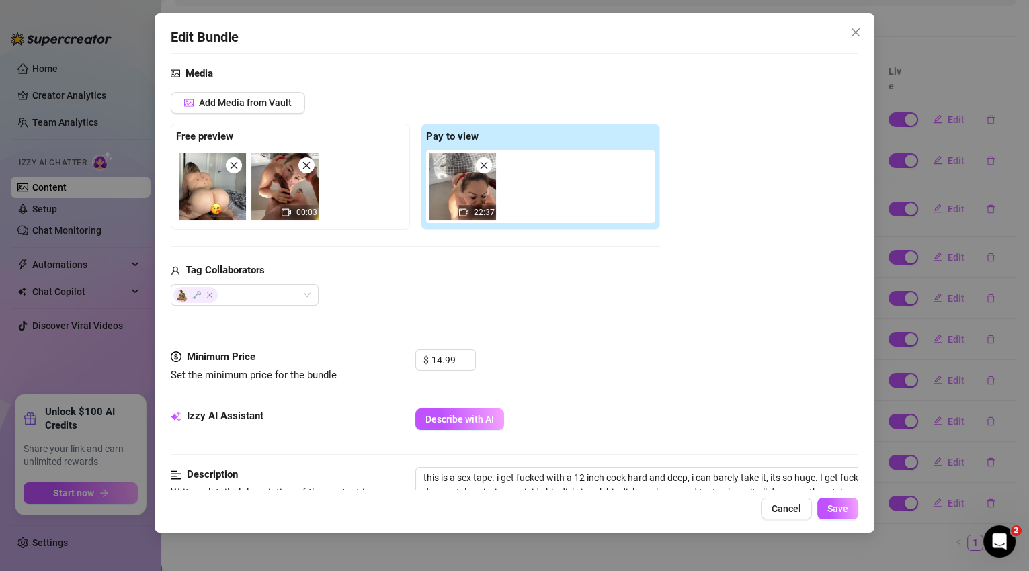
scroll to position [216, 0]
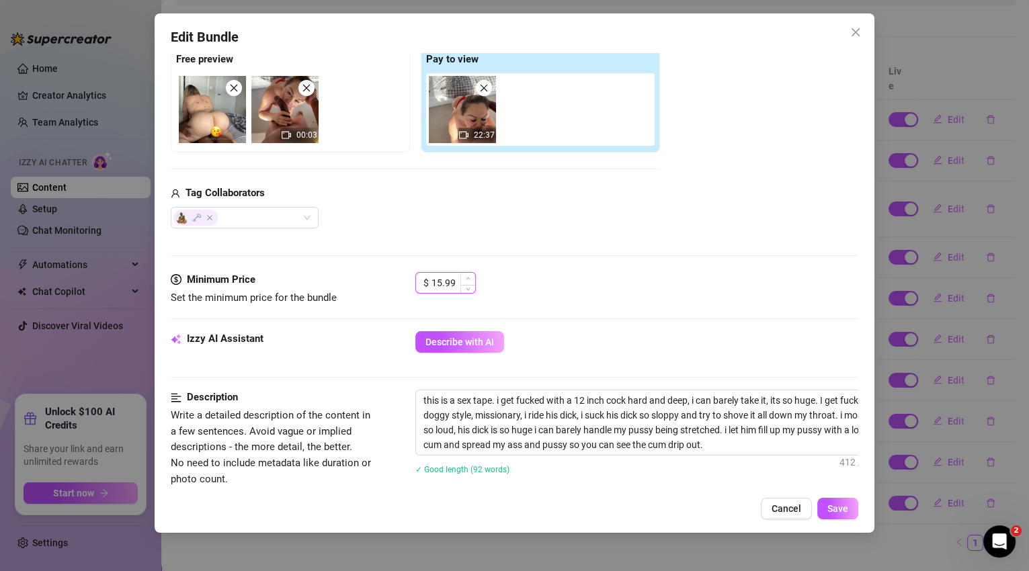
click at [467, 278] on icon "up" at bounding box center [468, 278] width 5 height 5
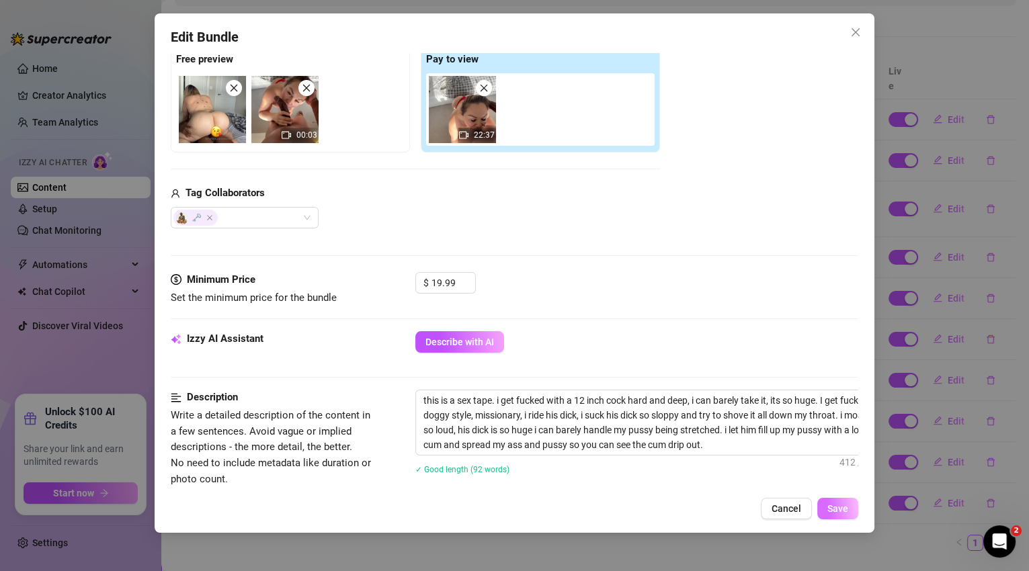
click at [841, 506] on span "Save" at bounding box center [838, 509] width 21 height 11
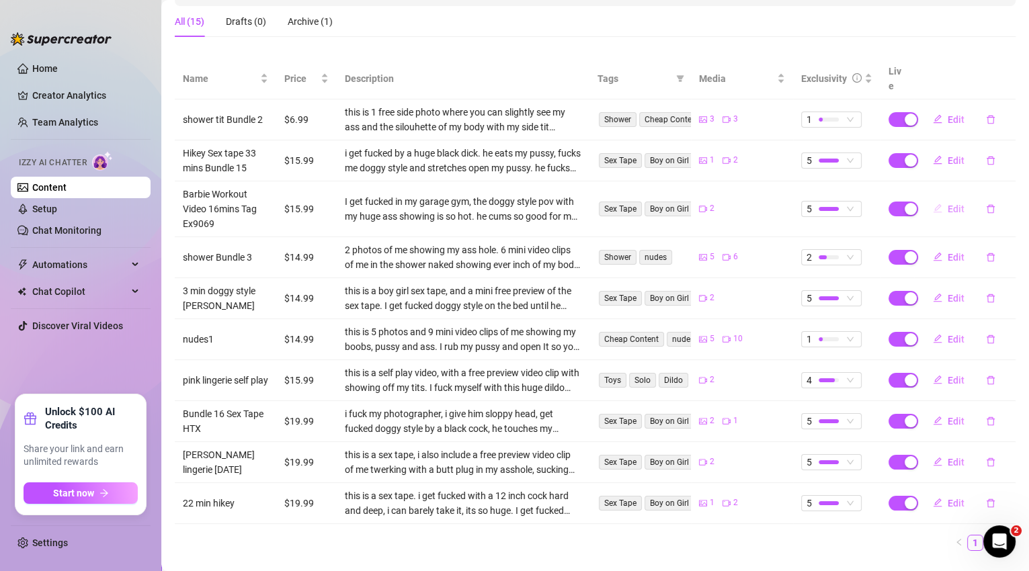
click at [951, 204] on span "Edit" at bounding box center [956, 209] width 17 height 11
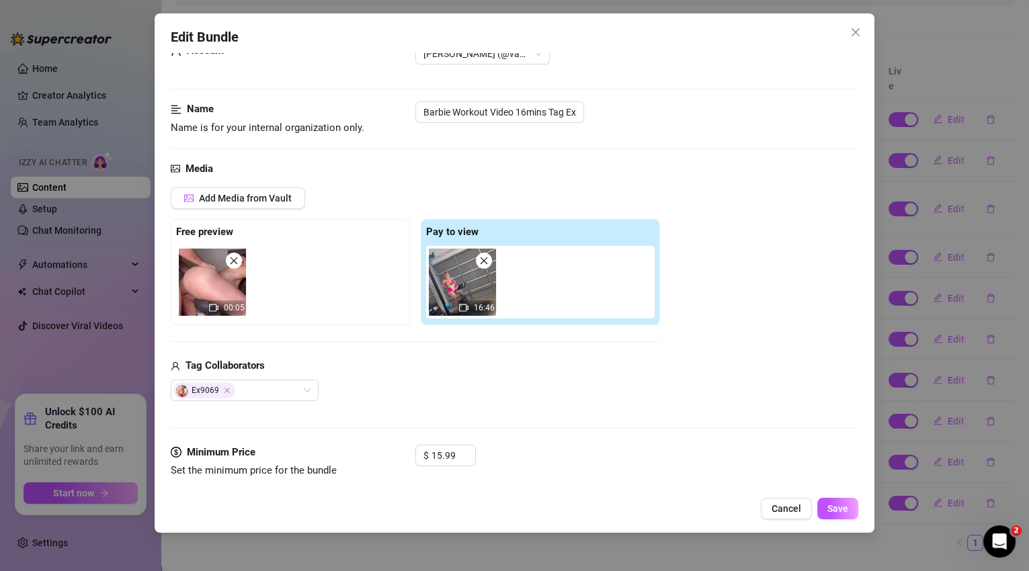
scroll to position [106, 0]
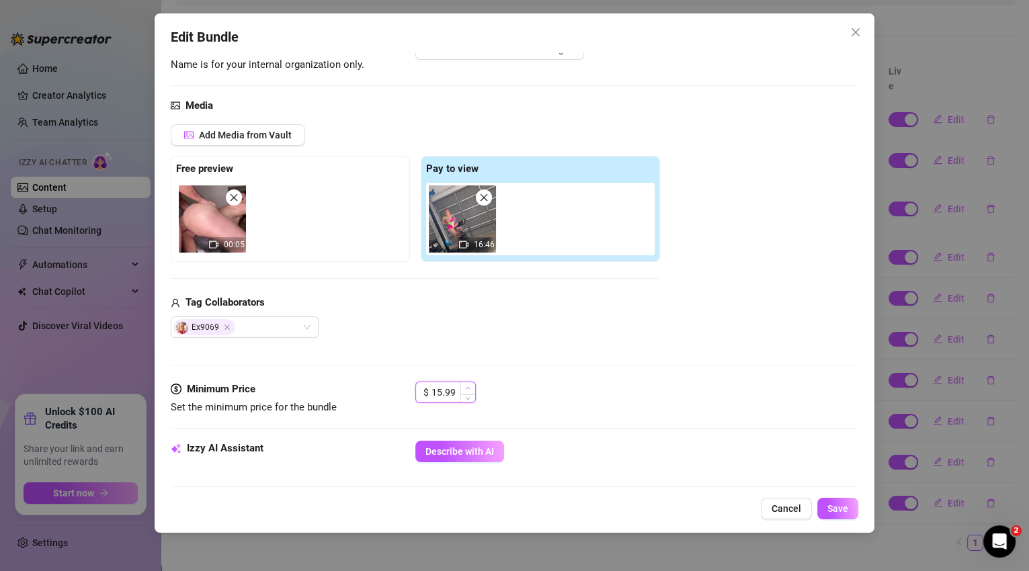
click at [473, 387] on span "Increase Value" at bounding box center [467, 389] width 15 height 12
click at [832, 512] on span "Save" at bounding box center [838, 509] width 21 height 11
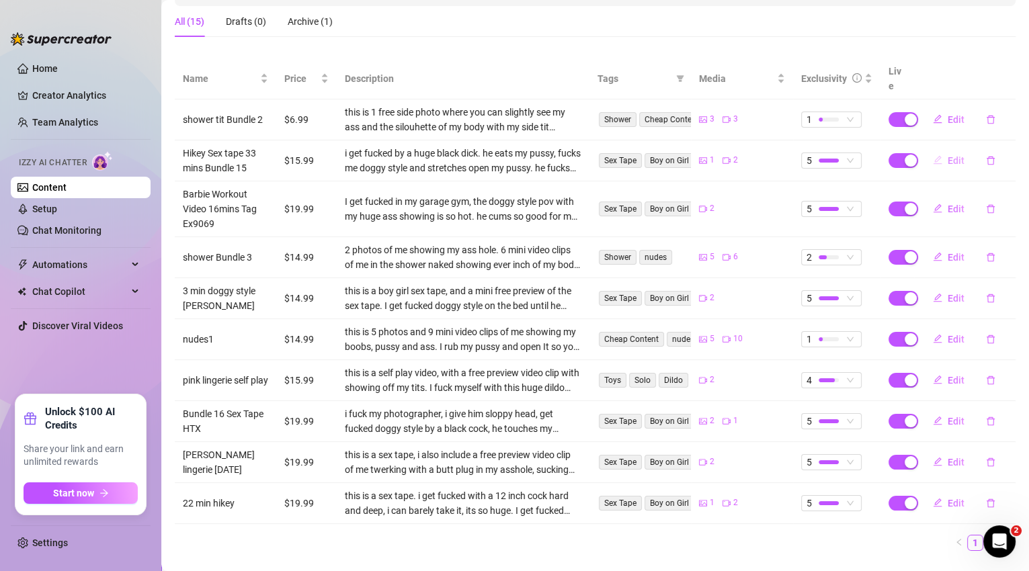
click at [955, 155] on span "Edit" at bounding box center [956, 160] width 17 height 11
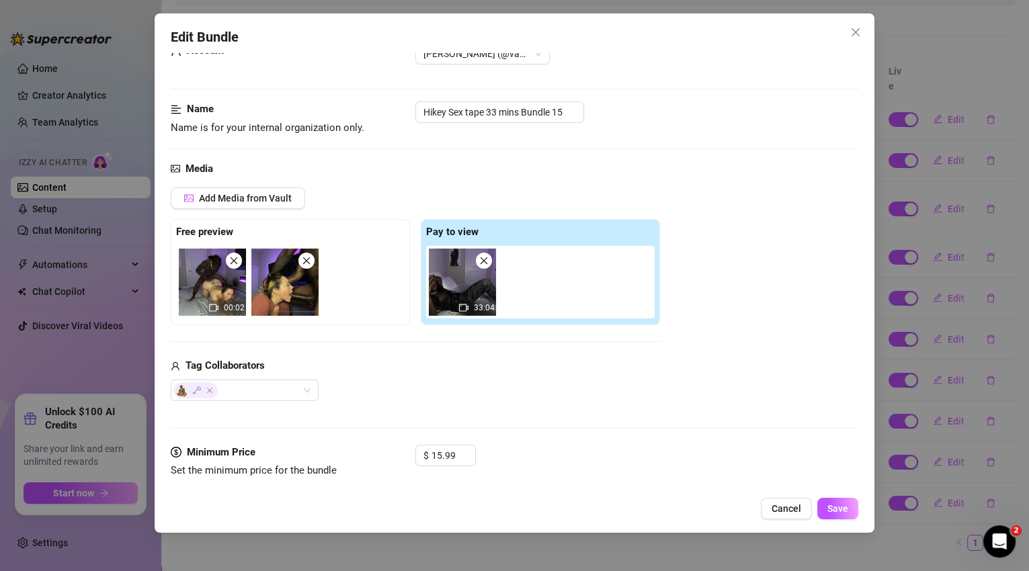
scroll to position [61, 0]
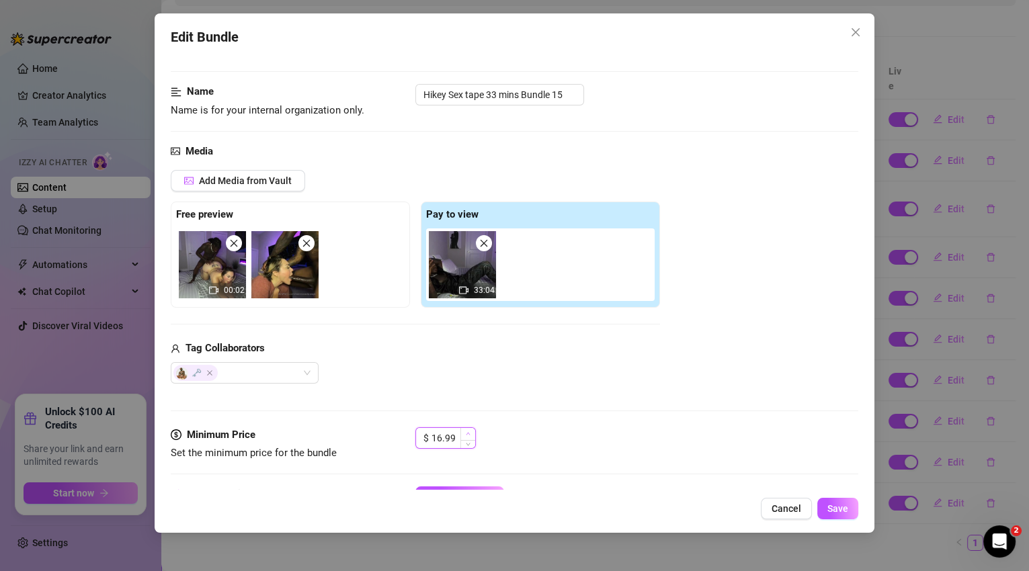
click at [473, 430] on span "Increase Value" at bounding box center [467, 434] width 15 height 12
click at [831, 512] on span "Save" at bounding box center [838, 509] width 21 height 11
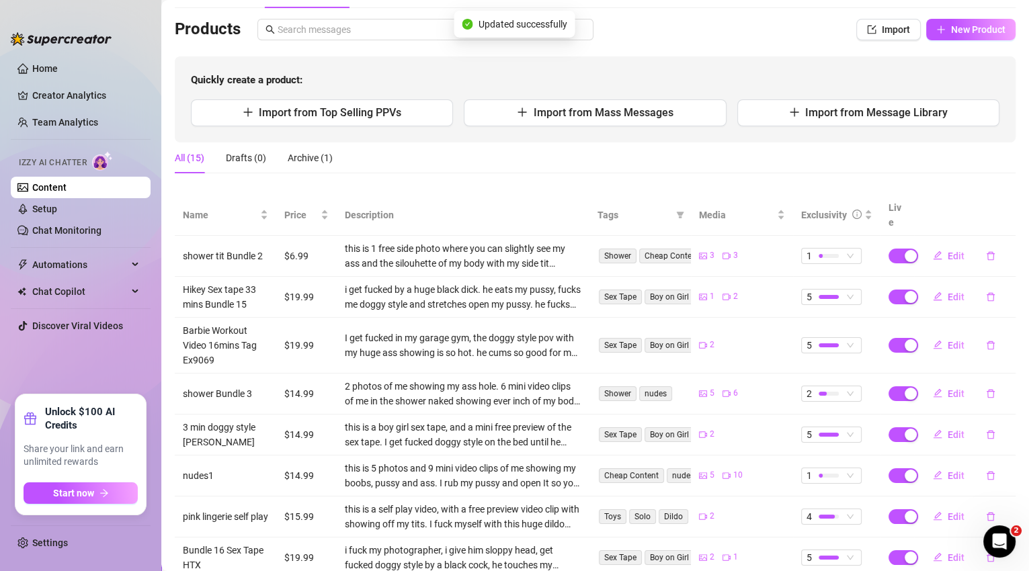
scroll to position [233, 0]
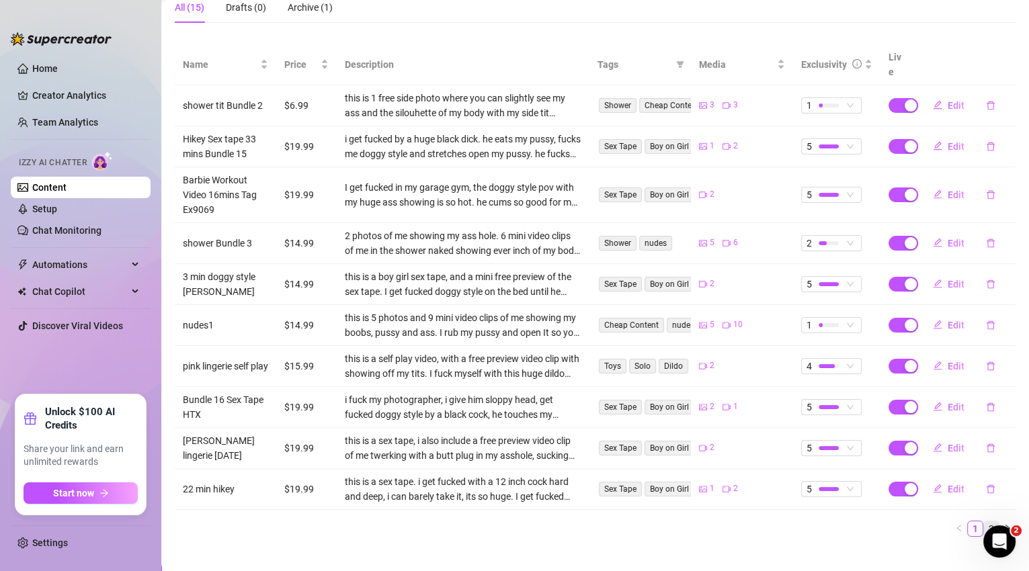
click at [984, 522] on link "2" at bounding box center [991, 529] width 15 height 15
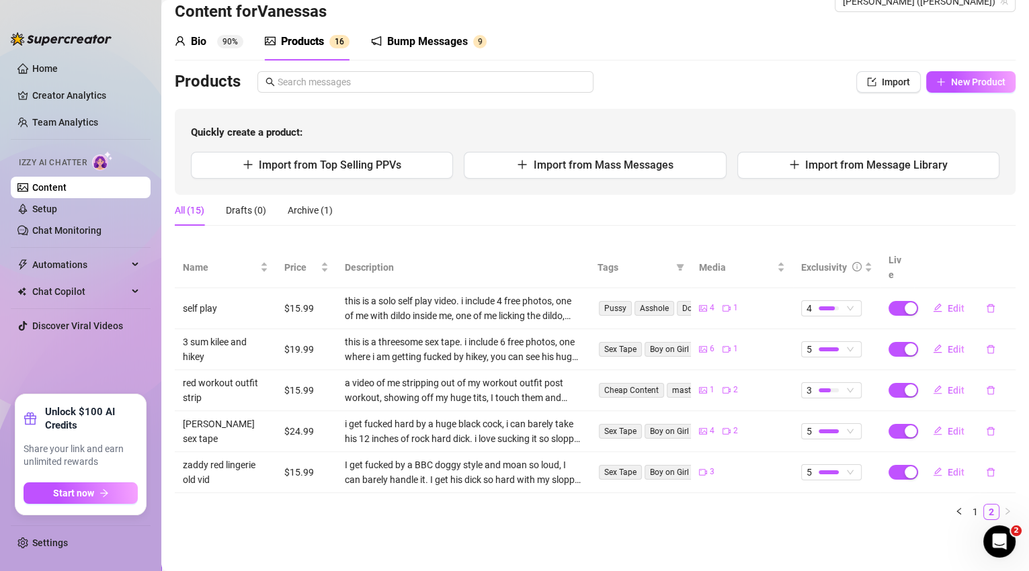
scroll to position [13, 0]
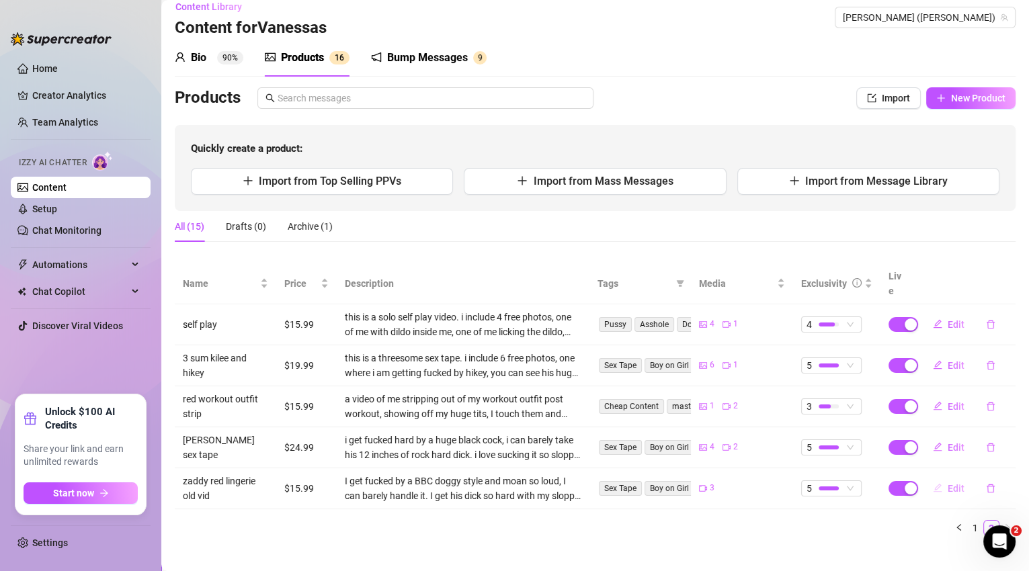
click at [948, 483] on span "Edit" at bounding box center [956, 488] width 17 height 11
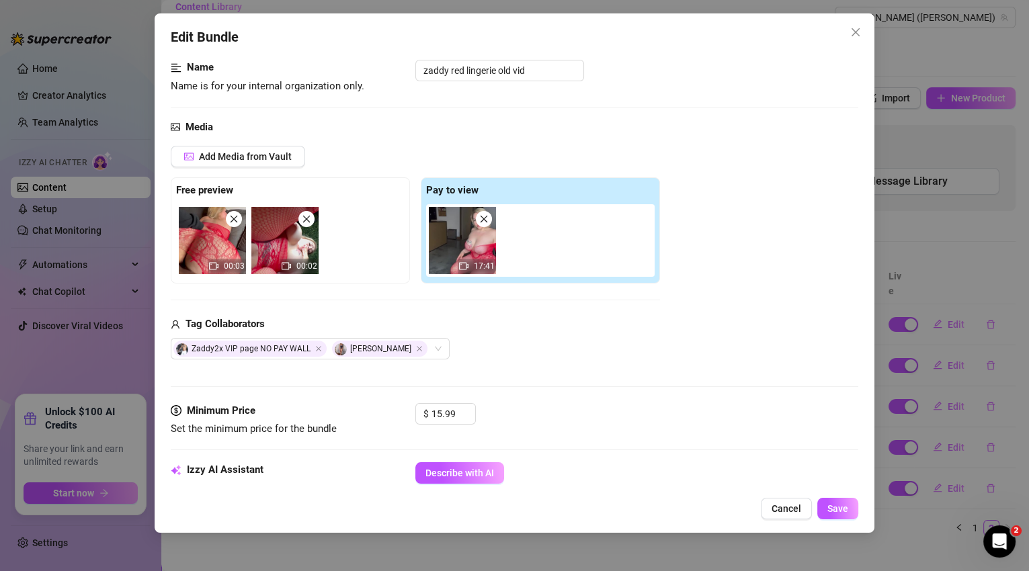
scroll to position [334, 0]
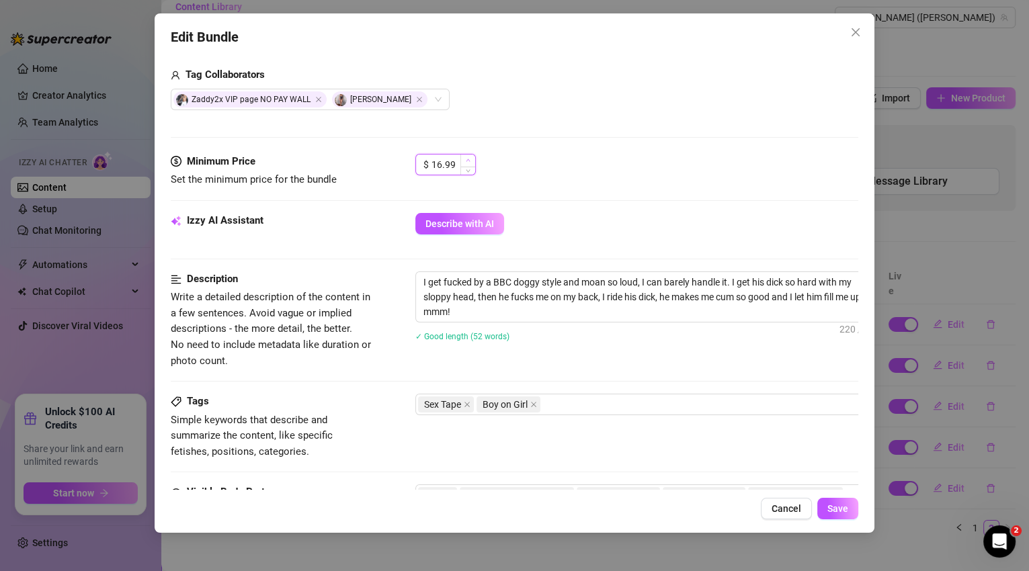
click at [469, 159] on icon "up" at bounding box center [468, 160] width 4 height 3
click at [836, 505] on span "Save" at bounding box center [838, 509] width 21 height 11
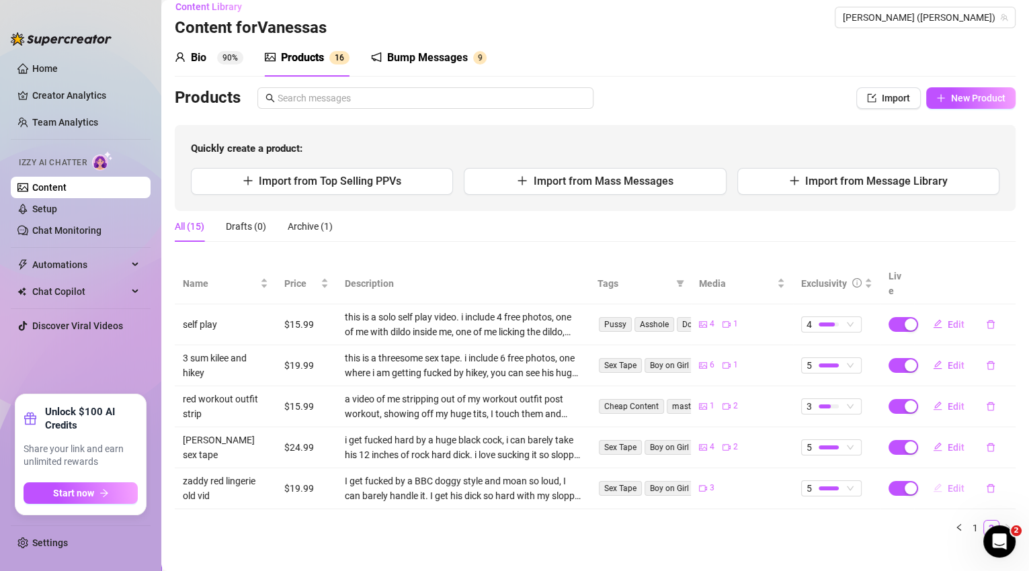
click at [950, 483] on span "Edit" at bounding box center [956, 488] width 17 height 11
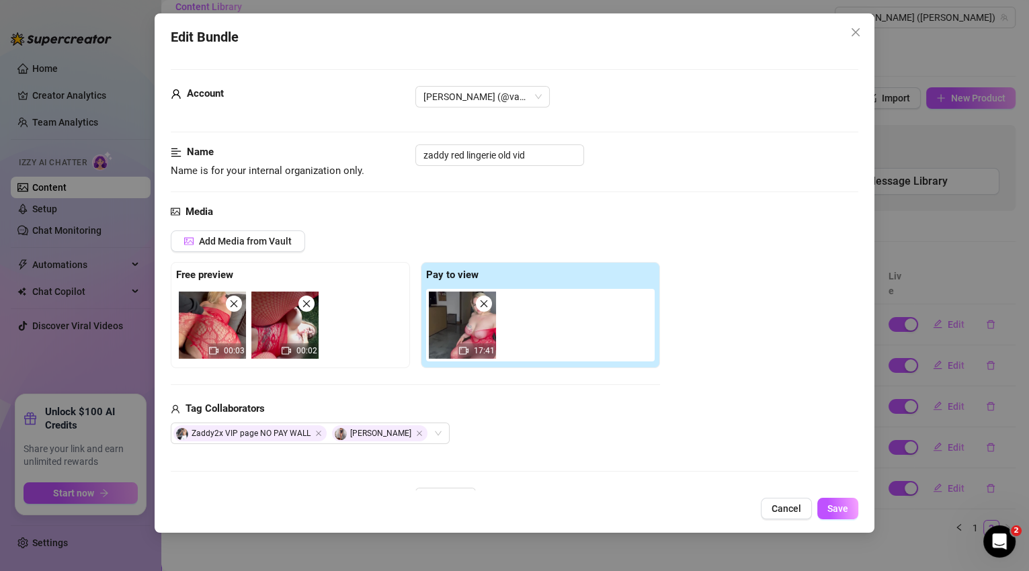
scroll to position [231, 0]
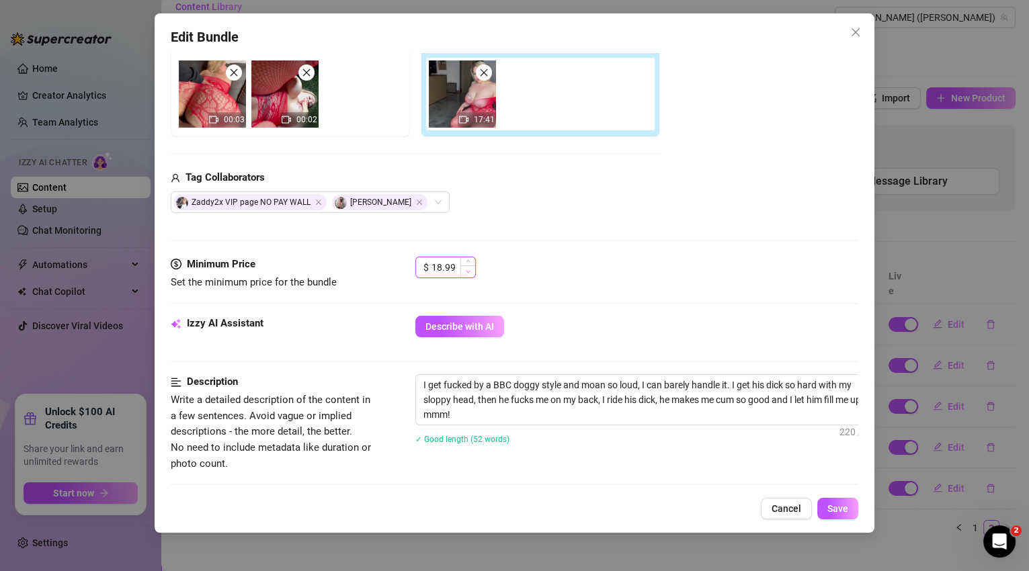
click at [470, 274] on span "Decrease Value" at bounding box center [467, 272] width 15 height 12
click at [465, 271] on span "Decrease Value" at bounding box center [467, 272] width 15 height 12
click at [848, 510] on button "Save" at bounding box center [837, 509] width 41 height 22
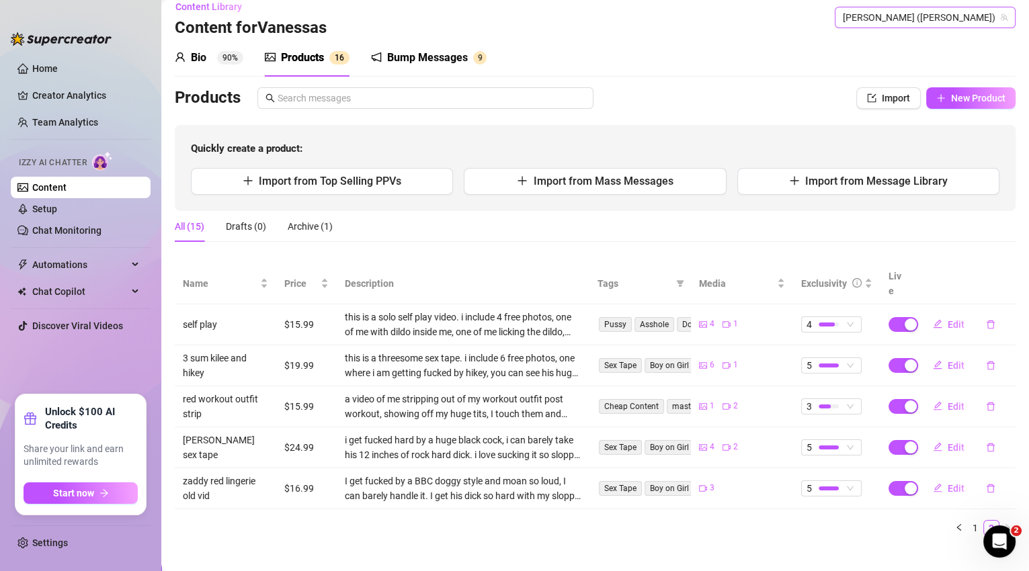
click at [893, 21] on span "[PERSON_NAME] ([PERSON_NAME])" at bounding box center [925, 17] width 165 height 20
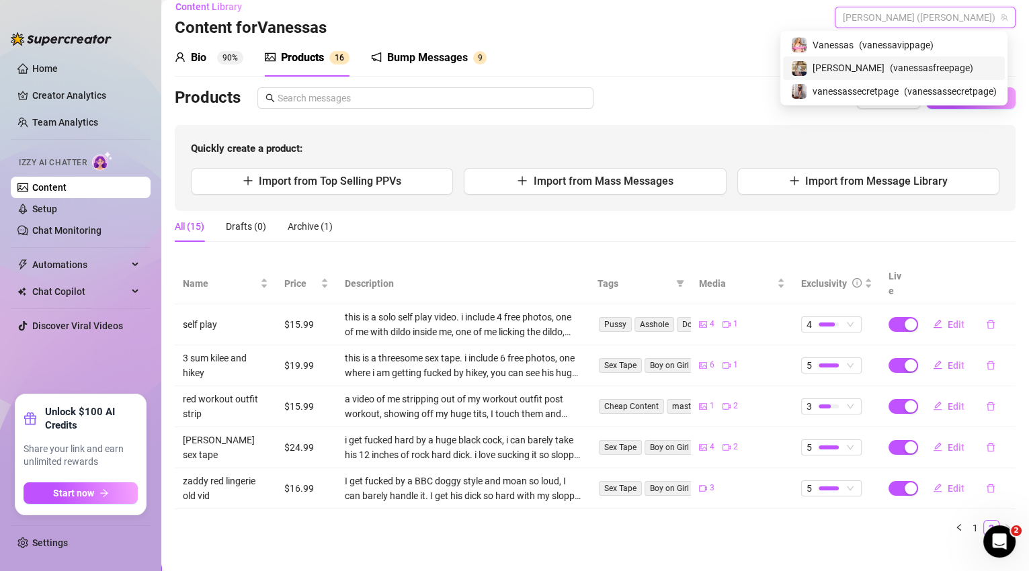
click at [890, 73] on span "( vanessasfreepage )" at bounding box center [931, 68] width 83 height 15
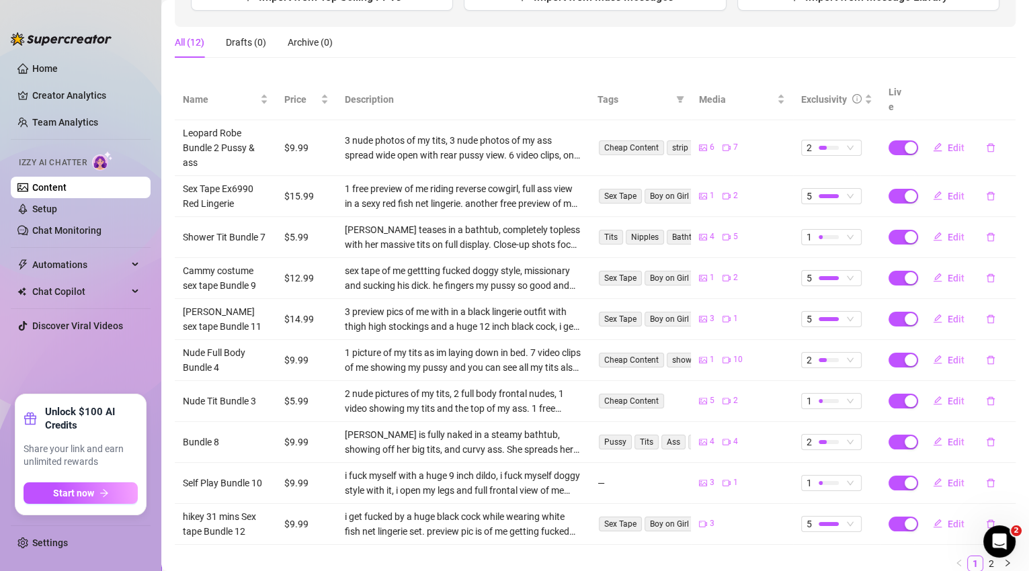
scroll to position [206, 0]
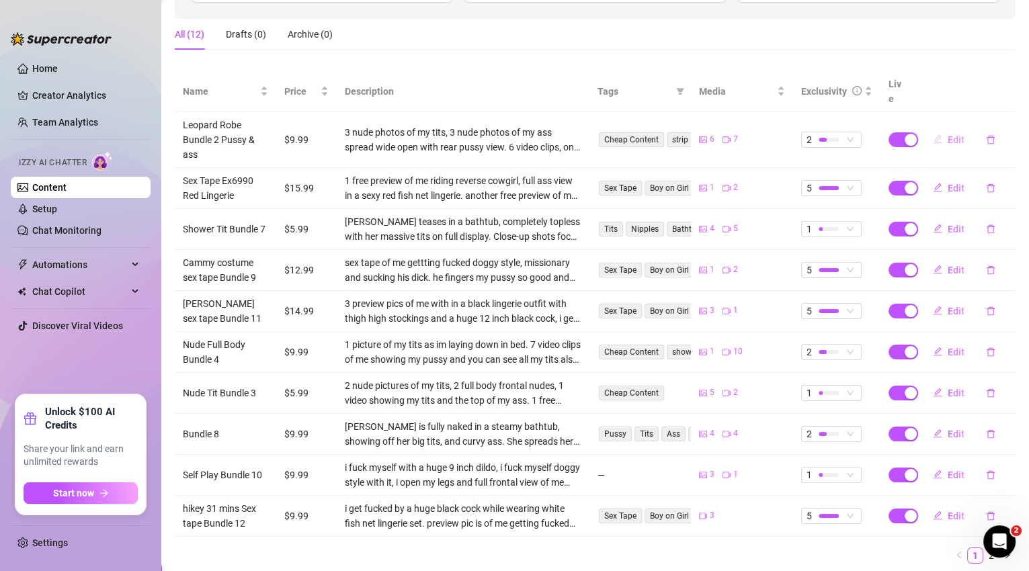
click at [955, 134] on span "Edit" at bounding box center [956, 139] width 17 height 11
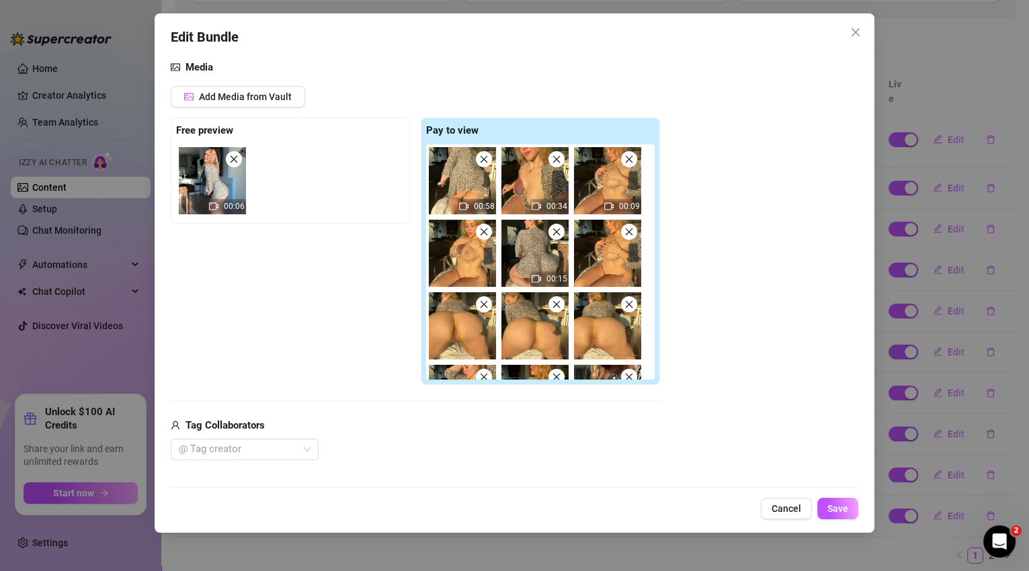
scroll to position [274, 0]
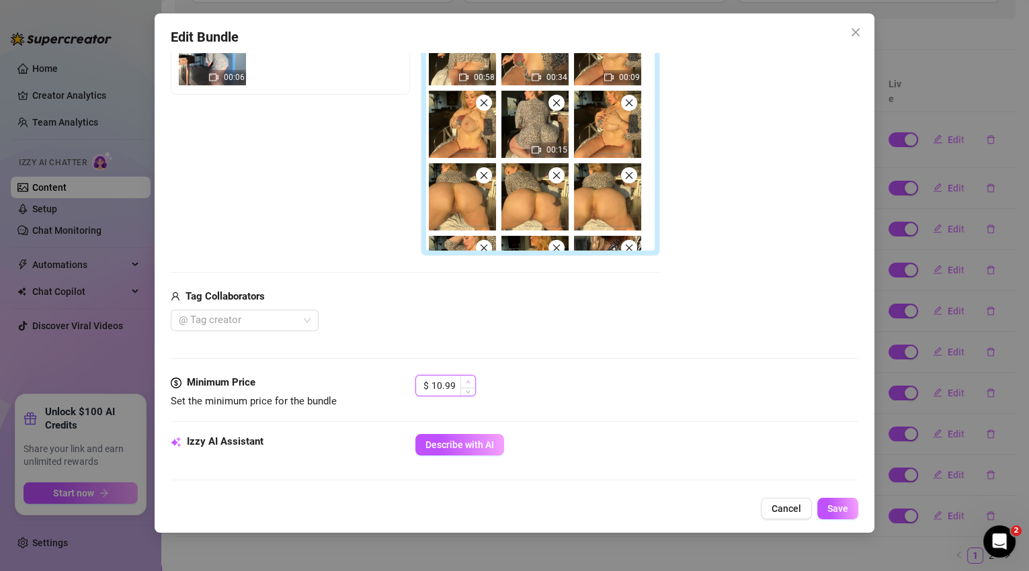
click at [471, 382] on span "Increase Value" at bounding box center [467, 382] width 15 height 12
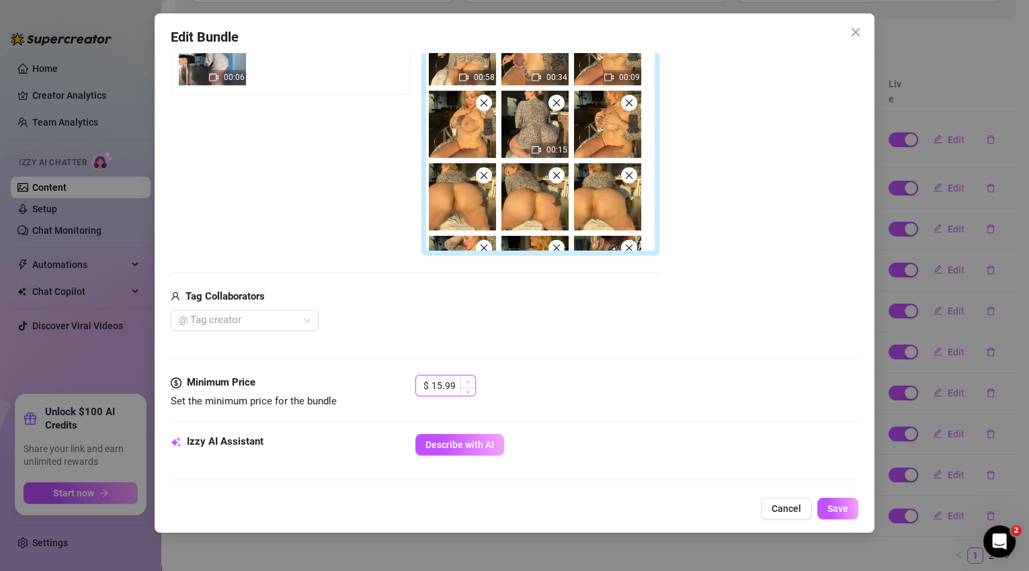
click at [471, 382] on span "Increase Value" at bounding box center [467, 382] width 15 height 12
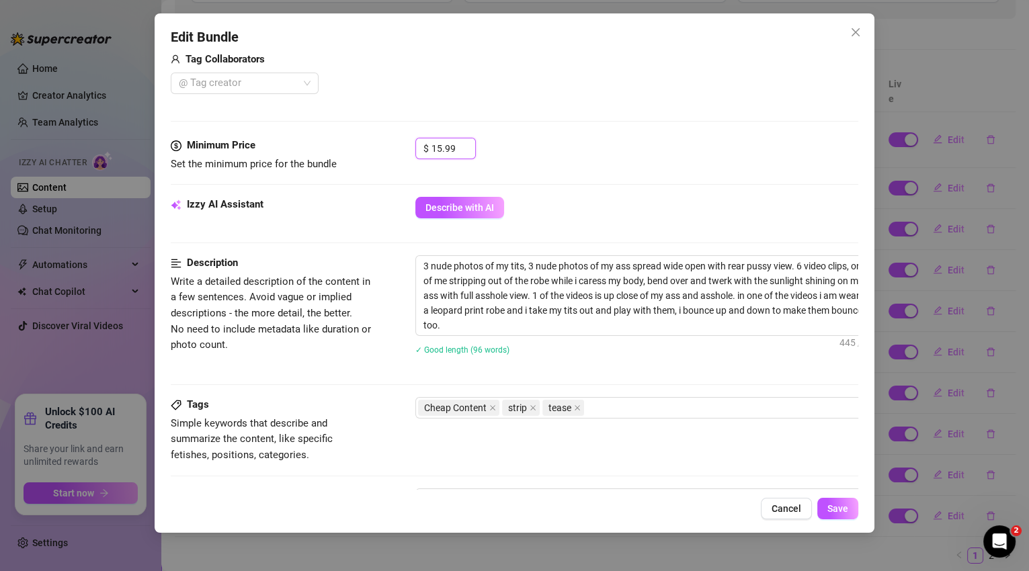
scroll to position [577, 0]
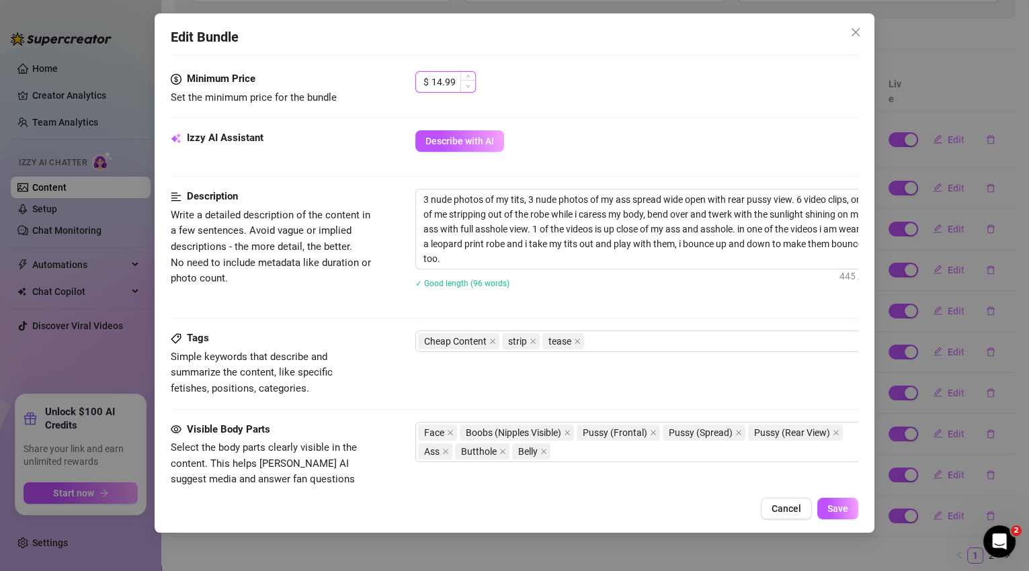
click at [473, 85] on span "Decrease Value" at bounding box center [467, 86] width 15 height 12
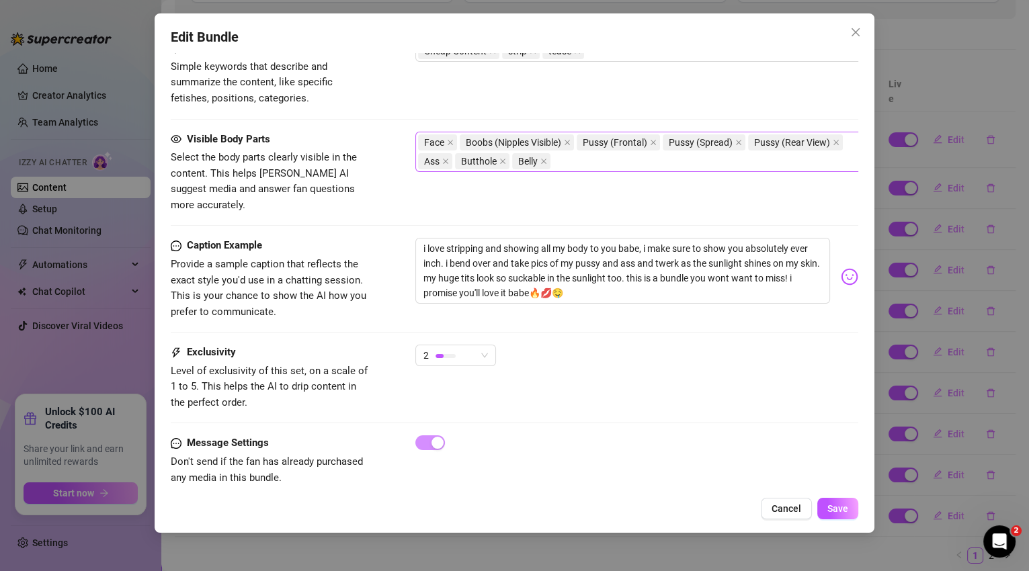
scroll to position [879, 0]
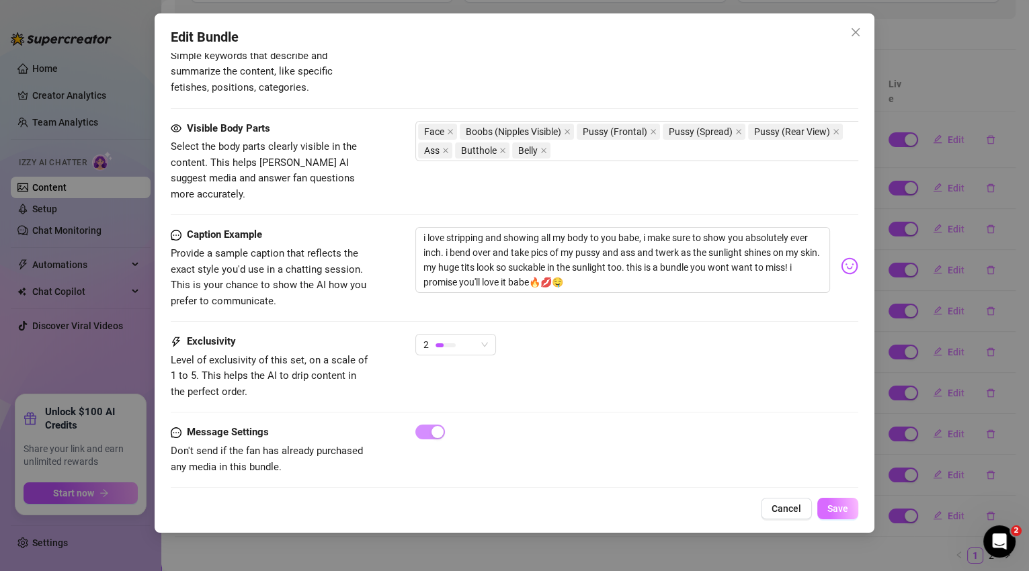
click at [848, 513] on button "Save" at bounding box center [837, 509] width 41 height 22
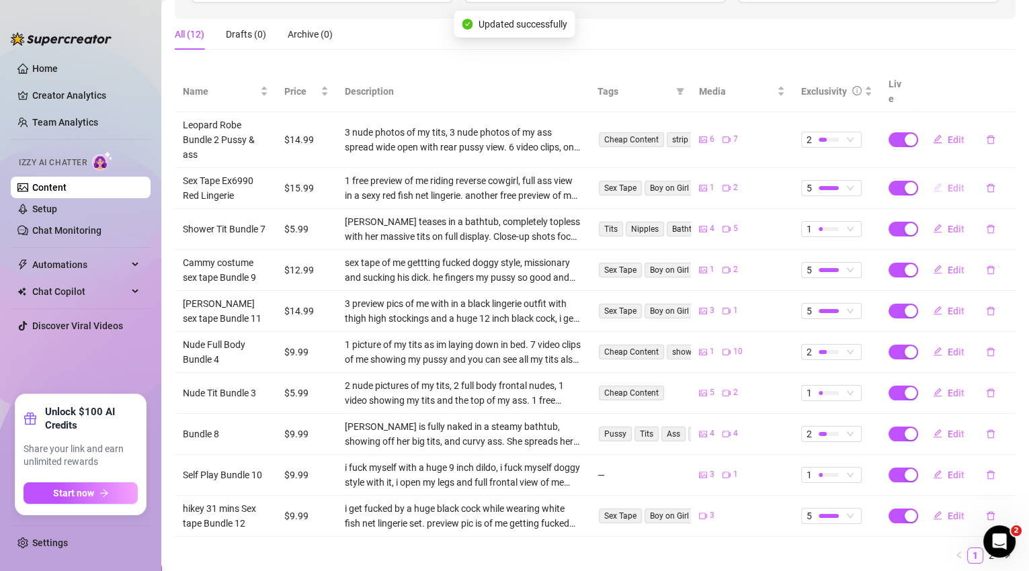
click at [948, 183] on span "Edit" at bounding box center [956, 188] width 17 height 11
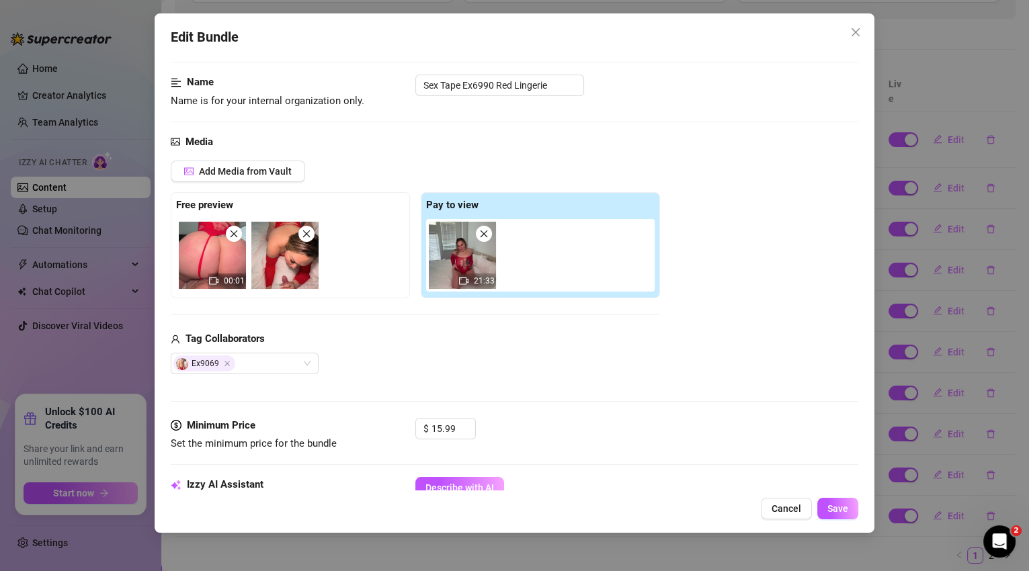
scroll to position [79, 0]
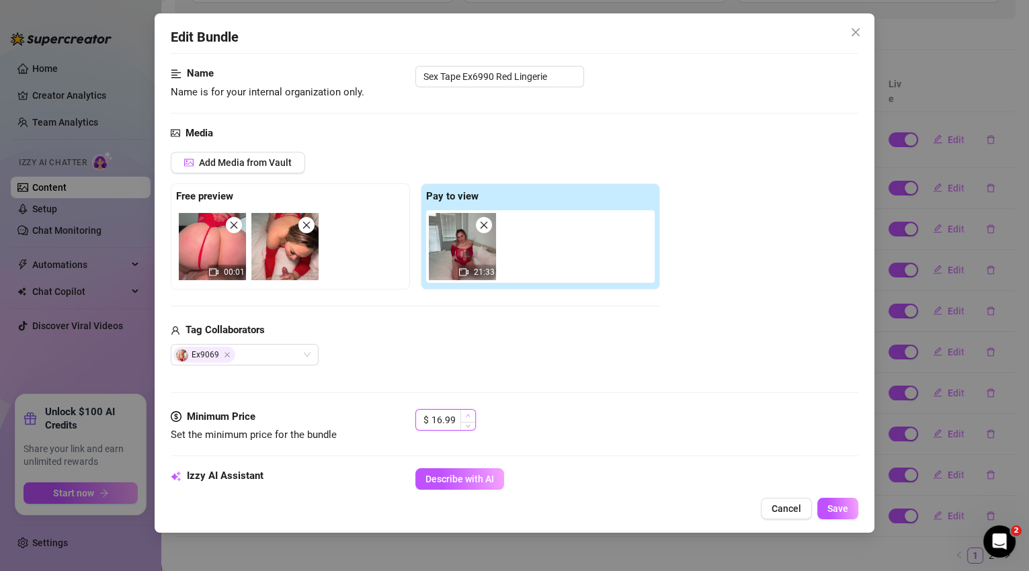
click at [471, 411] on span "Increase Value" at bounding box center [467, 416] width 15 height 12
click at [844, 512] on span "Save" at bounding box center [838, 509] width 21 height 11
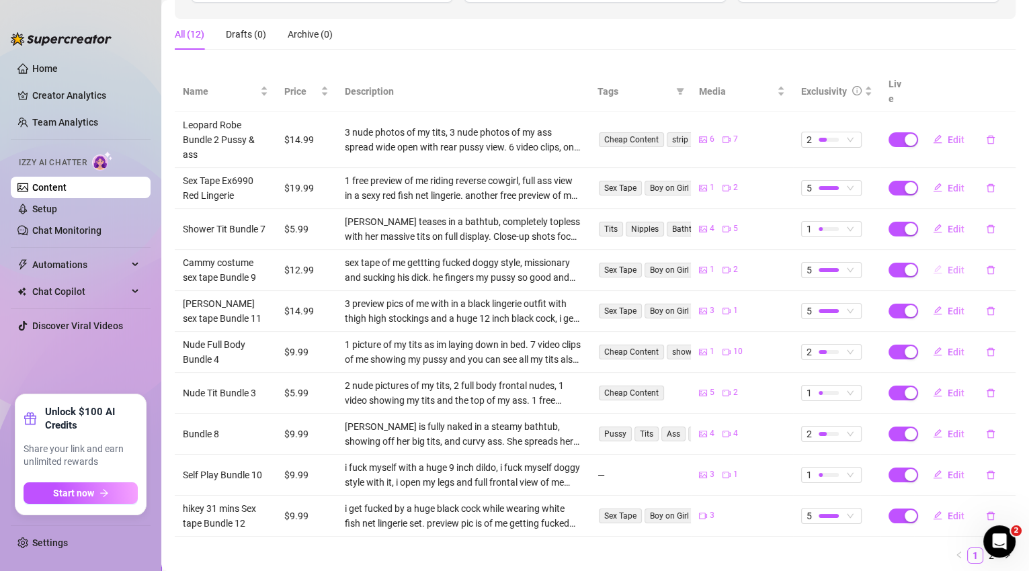
click at [952, 265] on span "Edit" at bounding box center [956, 270] width 17 height 11
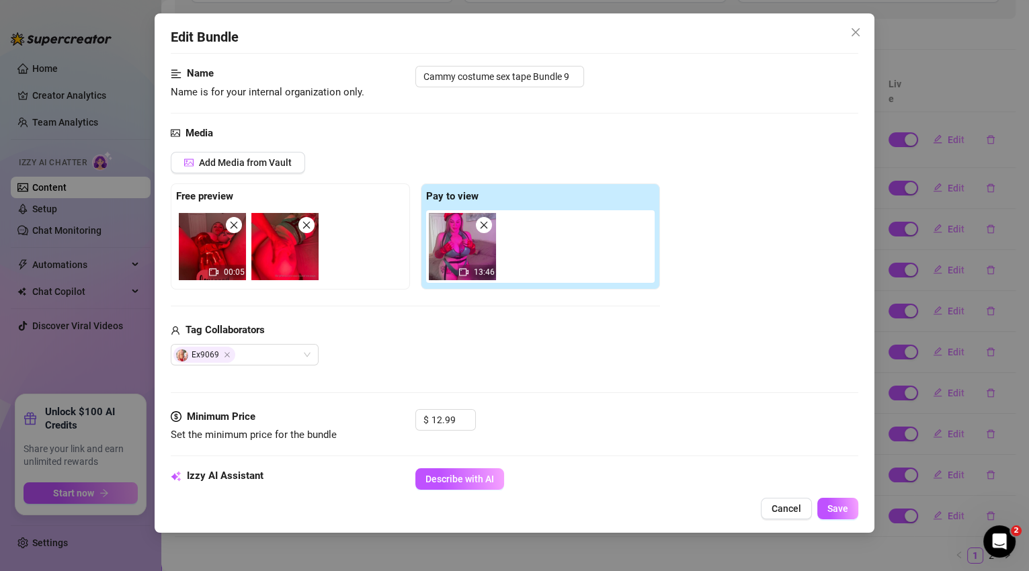
scroll to position [212, 0]
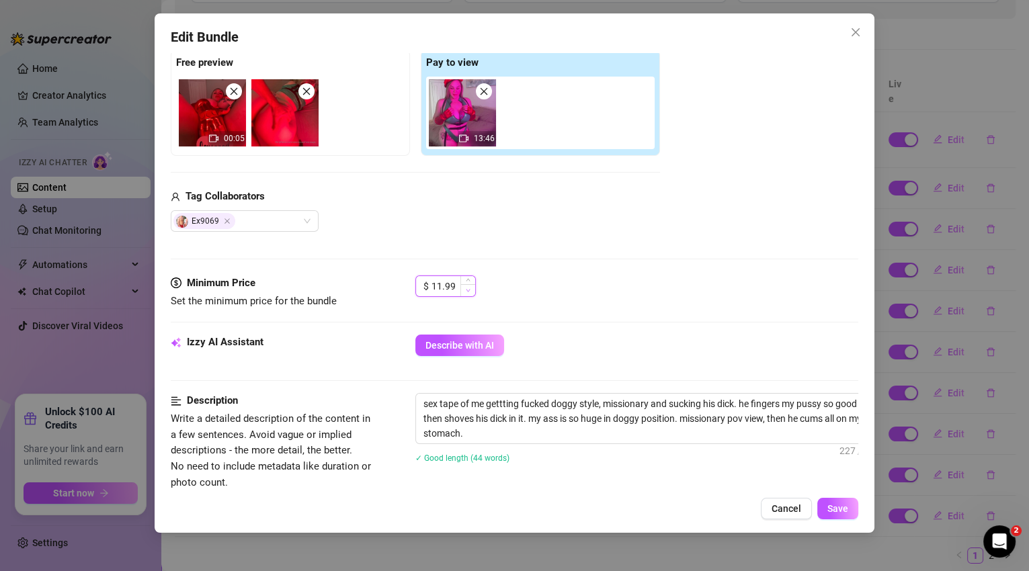
click at [471, 284] on span "Decrease Value" at bounding box center [467, 290] width 15 height 12
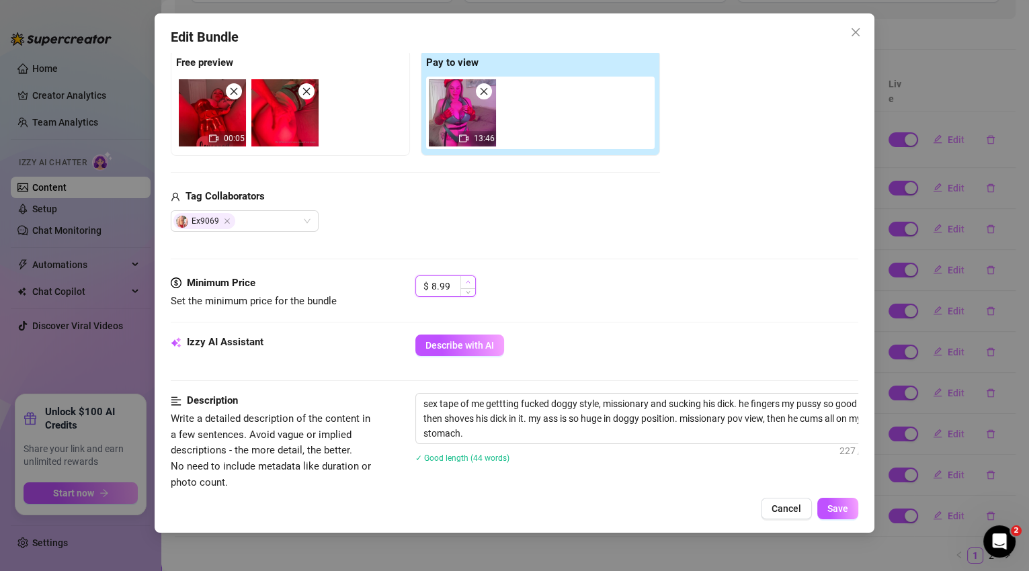
click at [469, 280] on icon "up" at bounding box center [468, 282] width 5 height 5
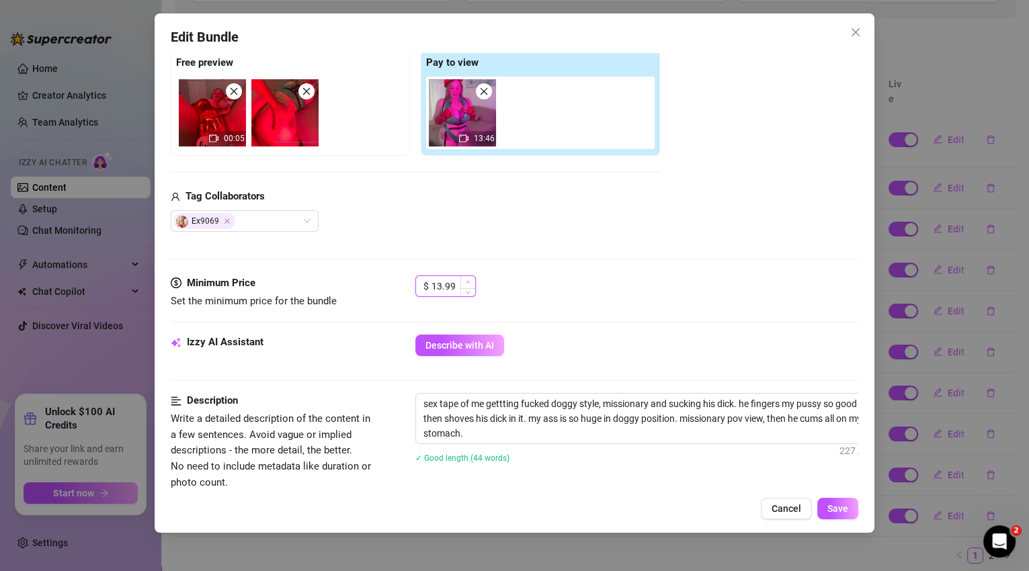
click at [469, 280] on icon "up" at bounding box center [468, 282] width 5 height 5
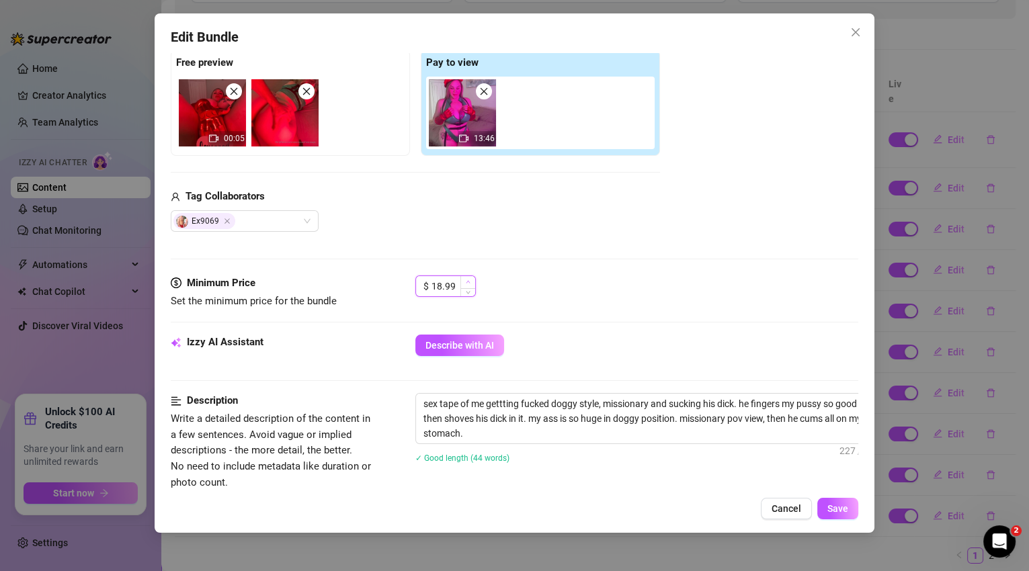
click at [469, 280] on icon "up" at bounding box center [468, 282] width 5 height 5
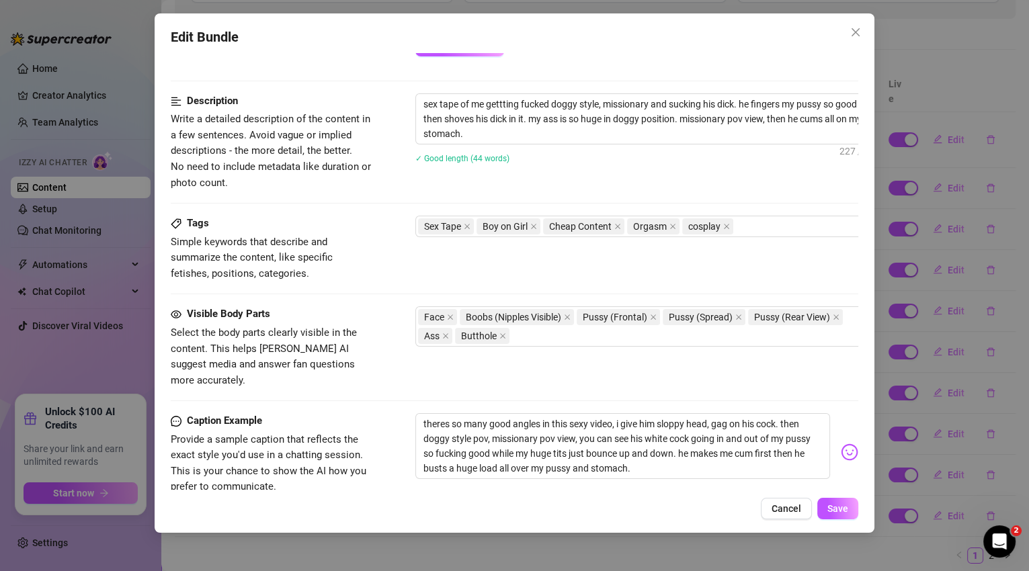
scroll to position [699, 0]
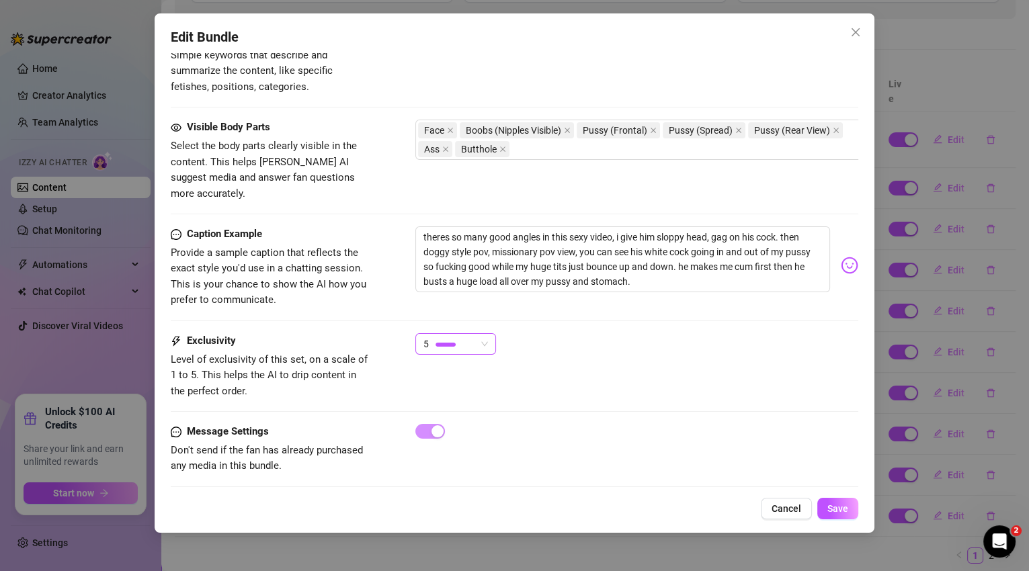
click at [491, 333] on div "5" at bounding box center [455, 344] width 81 height 22
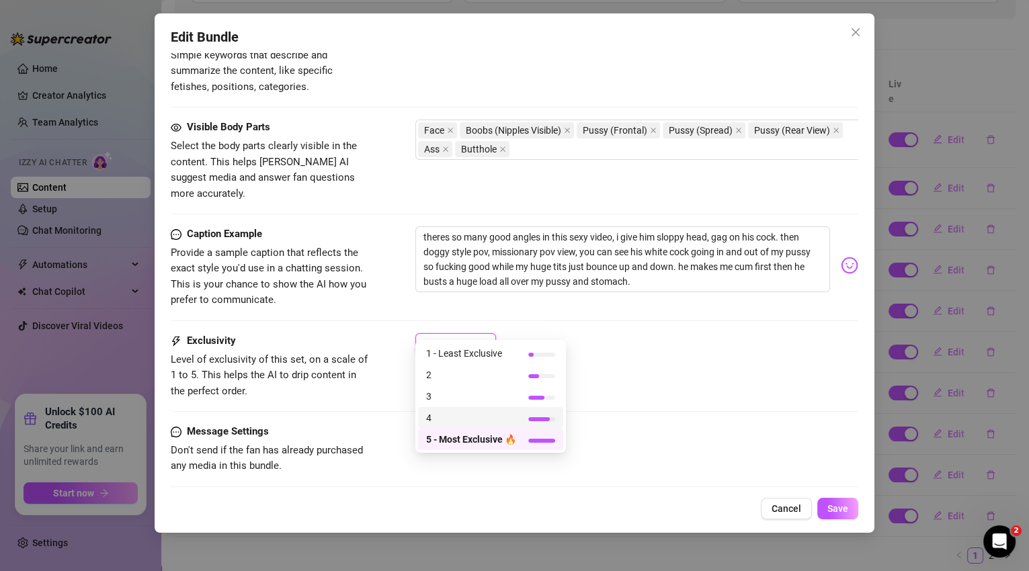
click at [504, 415] on span "4" at bounding box center [471, 418] width 90 height 15
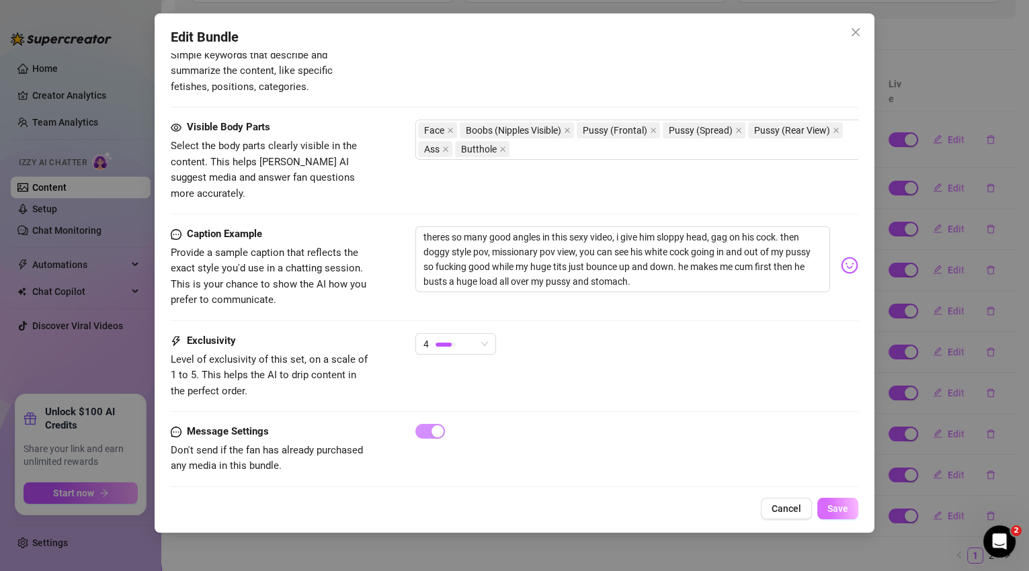
click at [852, 513] on button "Save" at bounding box center [837, 509] width 41 height 22
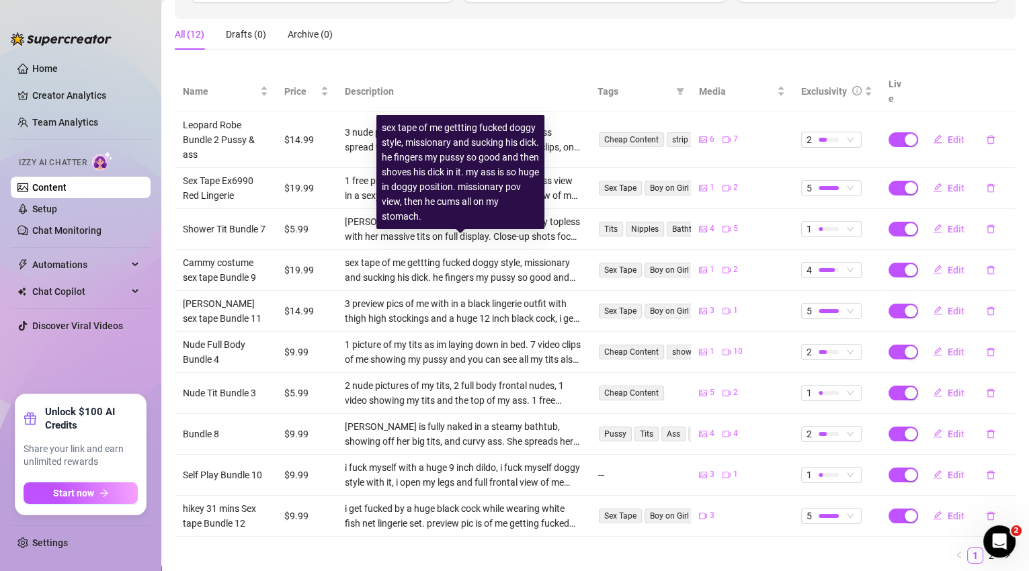
scroll to position [233, 0]
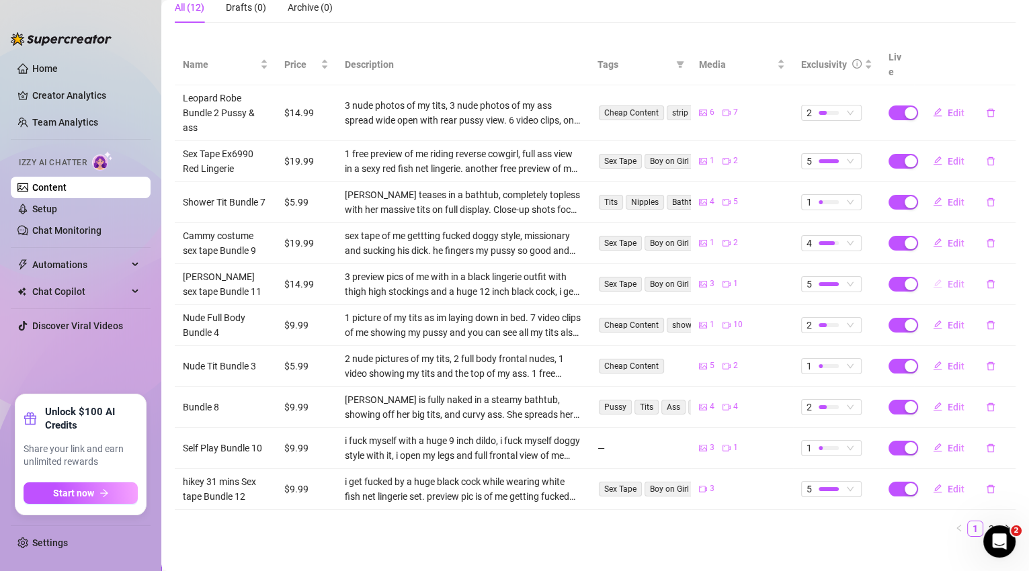
click at [948, 279] on span "Edit" at bounding box center [956, 284] width 17 height 11
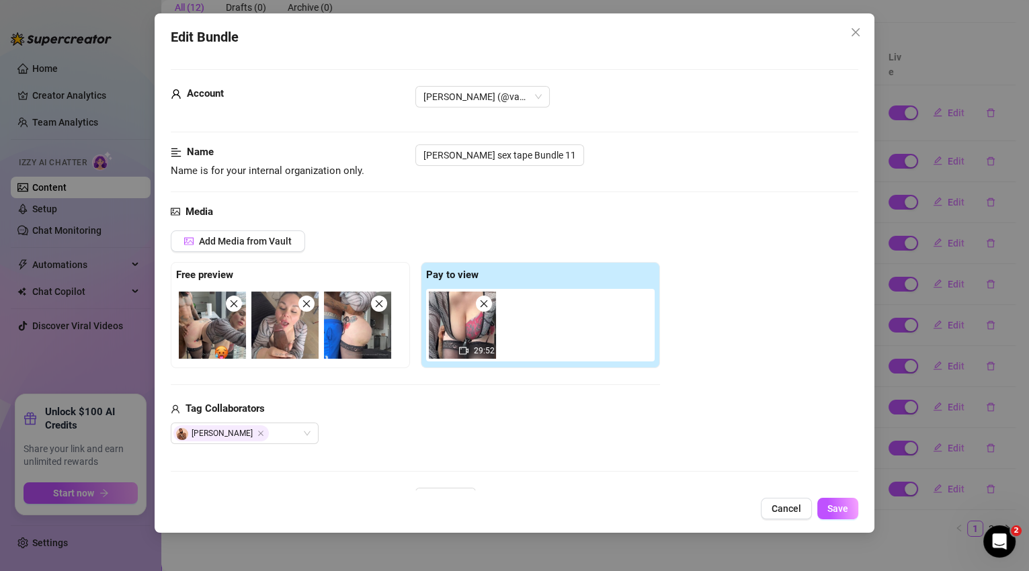
scroll to position [177, 0]
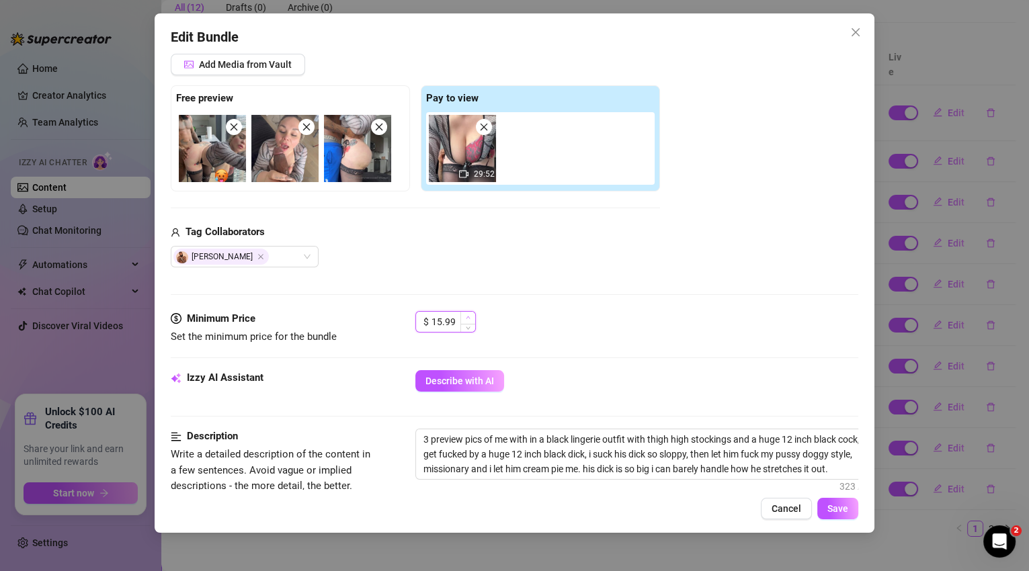
click at [467, 315] on icon "up" at bounding box center [468, 317] width 5 height 5
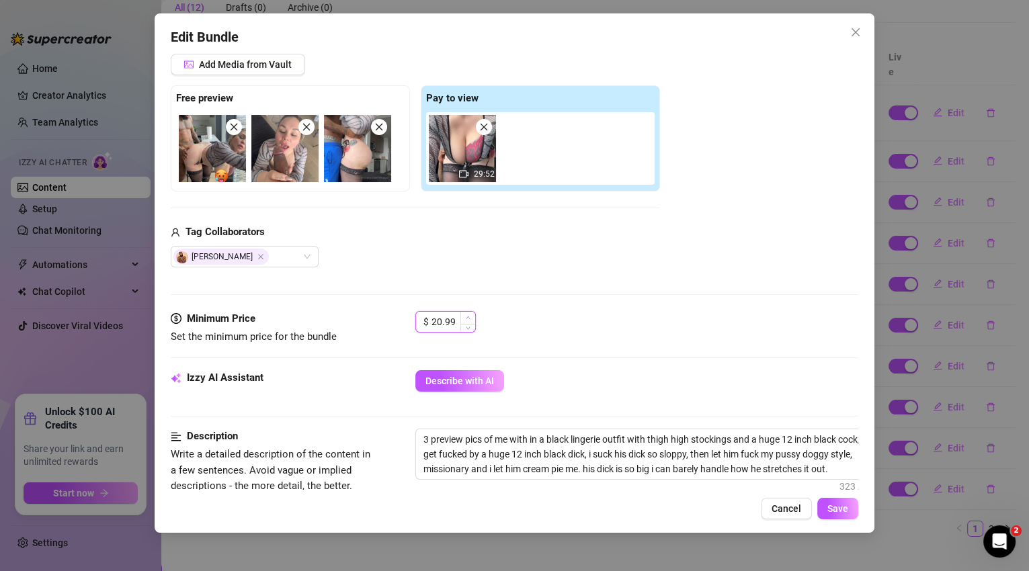
click at [467, 315] on icon "up" at bounding box center [468, 317] width 5 height 5
click at [468, 325] on icon "down" at bounding box center [468, 326] width 5 height 5
click at [844, 512] on span "Save" at bounding box center [838, 509] width 21 height 11
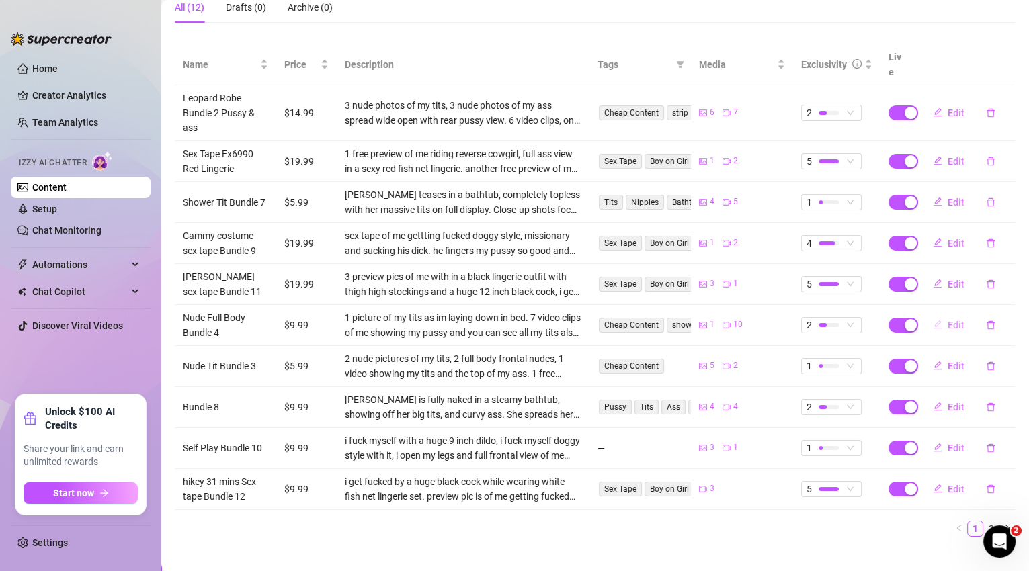
click at [948, 320] on span "Edit" at bounding box center [956, 325] width 17 height 11
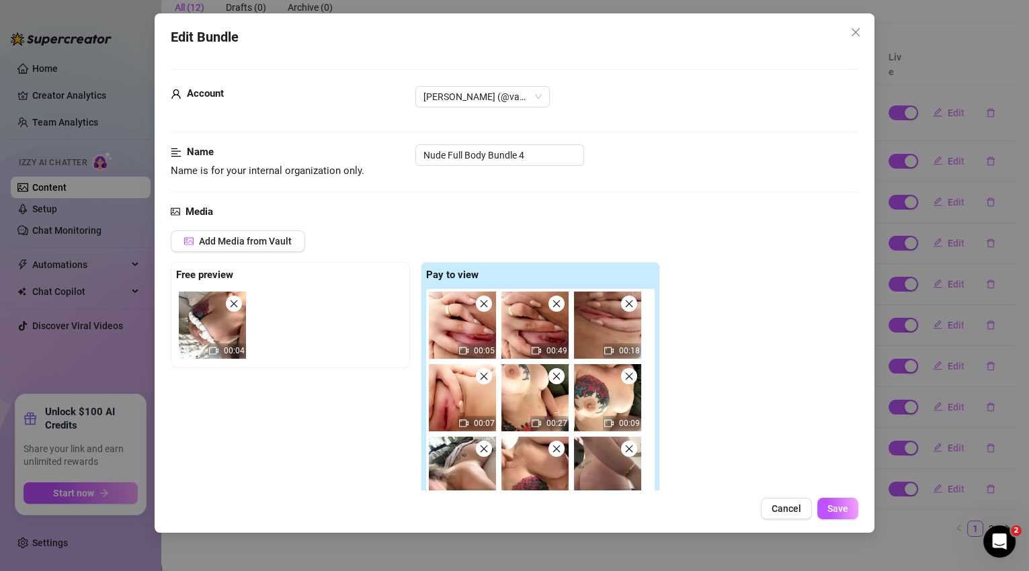
scroll to position [214, 0]
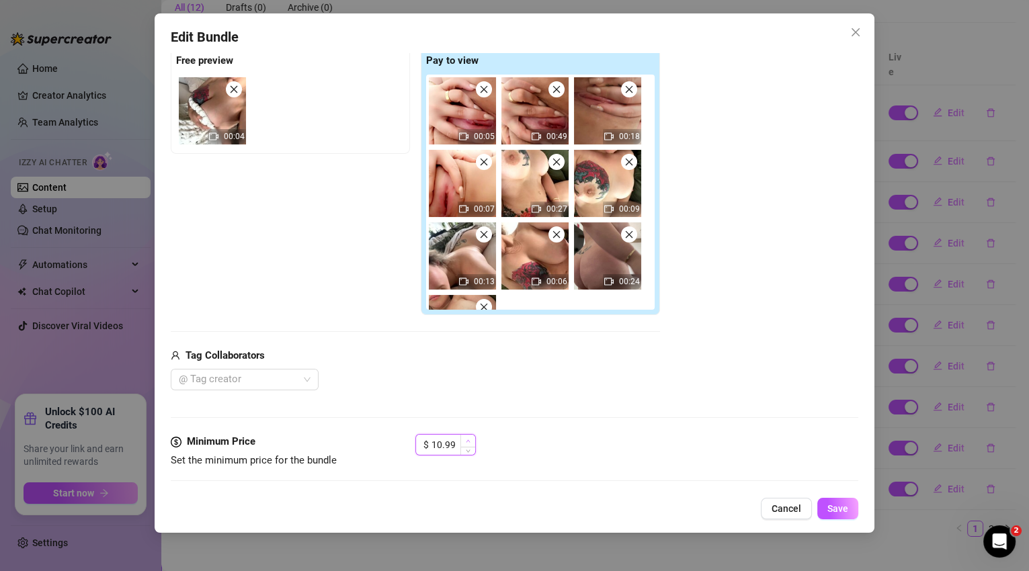
click at [467, 440] on icon "up" at bounding box center [468, 441] width 4 height 3
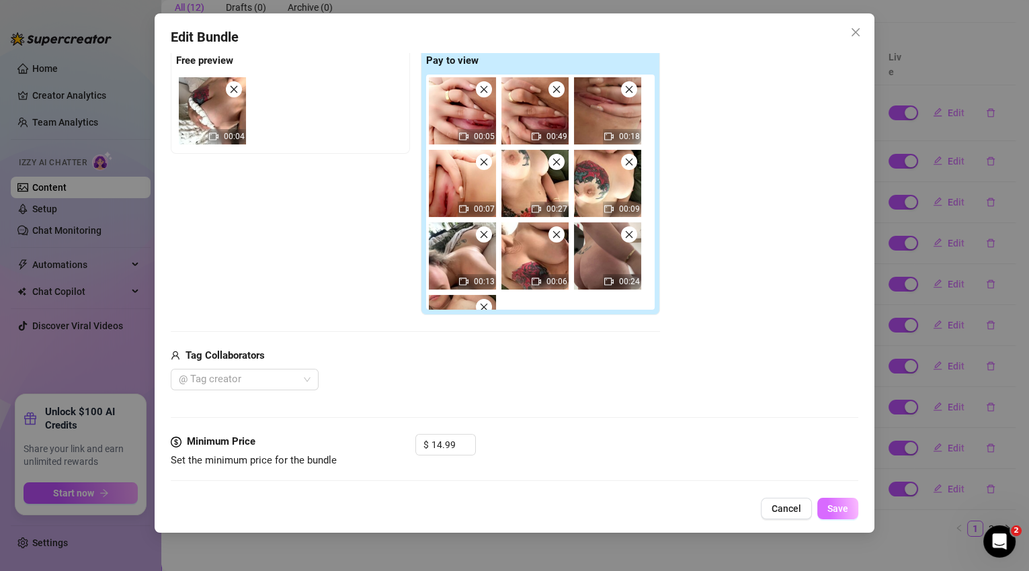
click at [856, 506] on button "Save" at bounding box center [837, 509] width 41 height 22
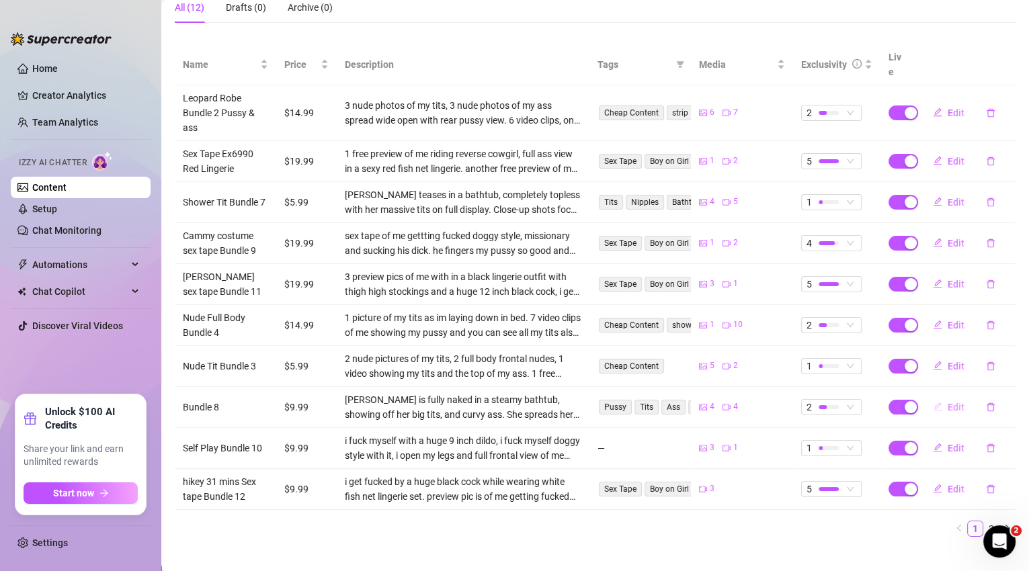
click at [953, 402] on span "Edit" at bounding box center [956, 407] width 17 height 11
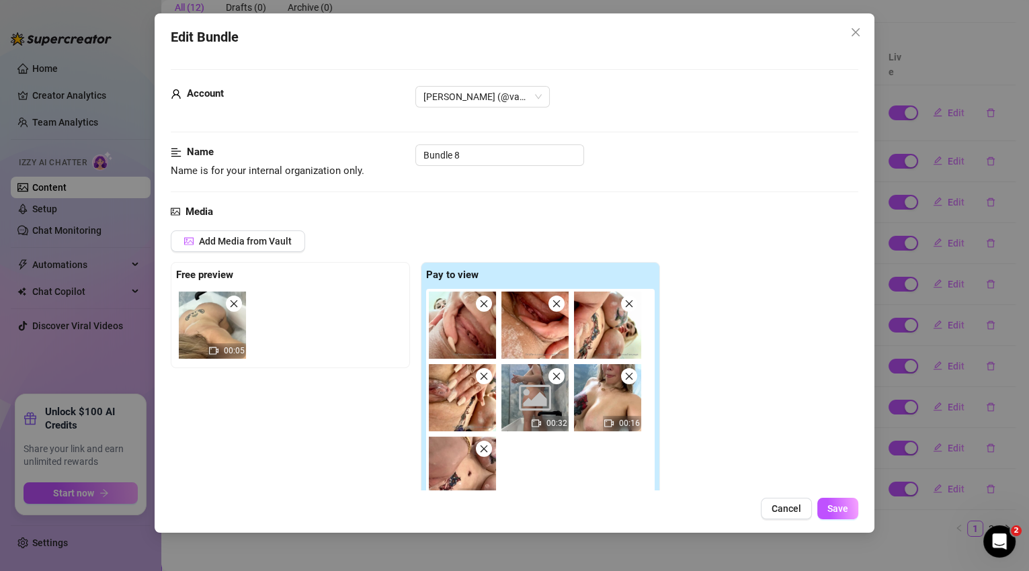
scroll to position [355, 0]
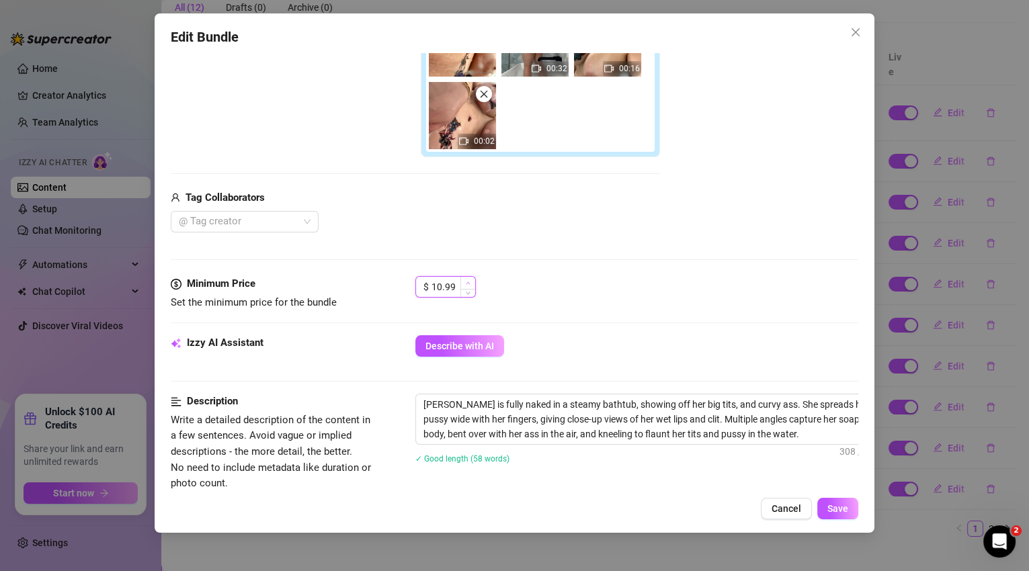
click at [469, 282] on icon "up" at bounding box center [468, 283] width 5 height 5
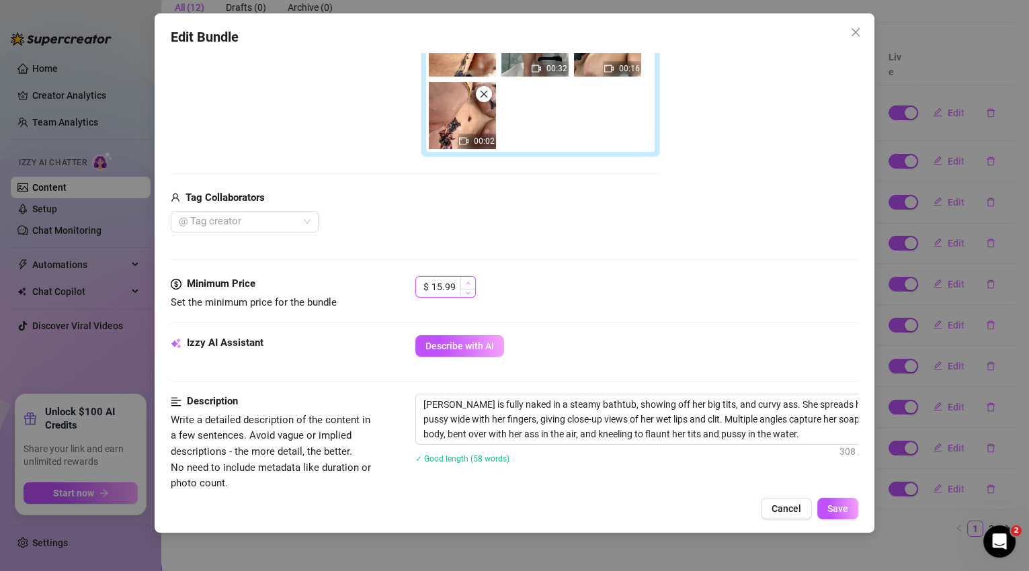
click at [469, 282] on icon "up" at bounding box center [468, 283] width 5 height 5
click at [471, 291] on span "Decrease Value" at bounding box center [467, 291] width 15 height 12
click at [830, 515] on button "Save" at bounding box center [837, 509] width 41 height 22
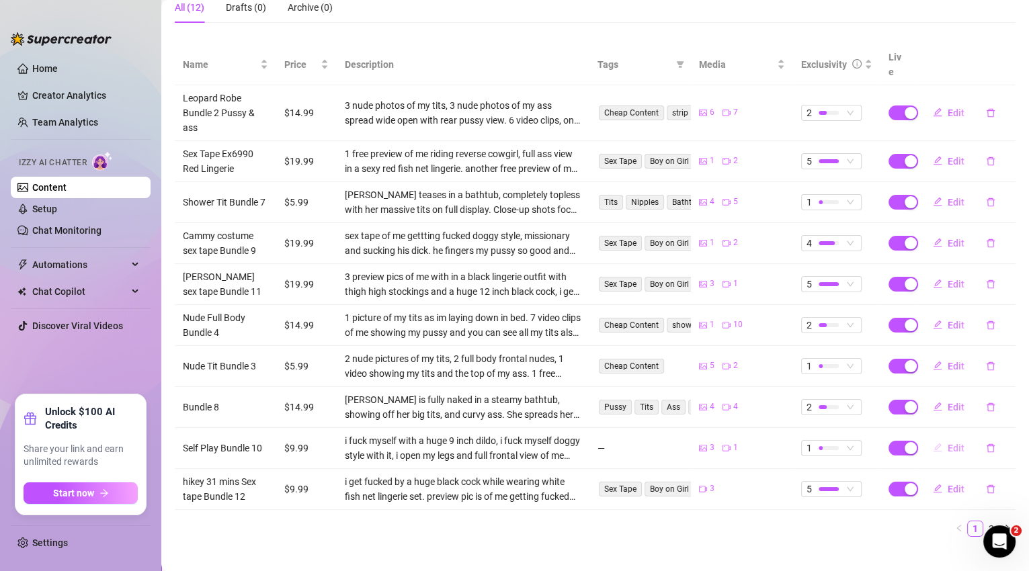
click at [948, 443] on span "Edit" at bounding box center [956, 448] width 17 height 11
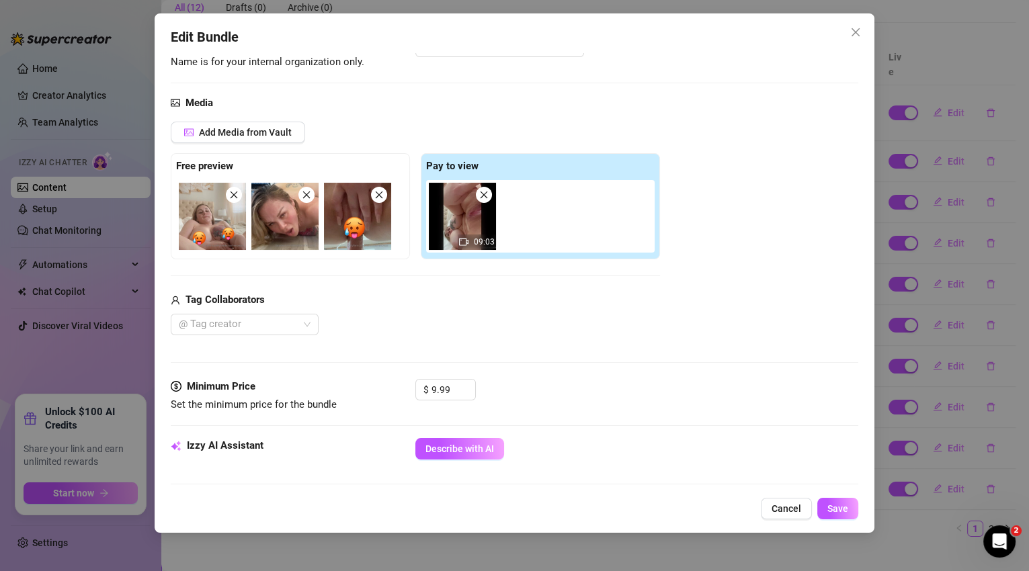
scroll to position [163, 0]
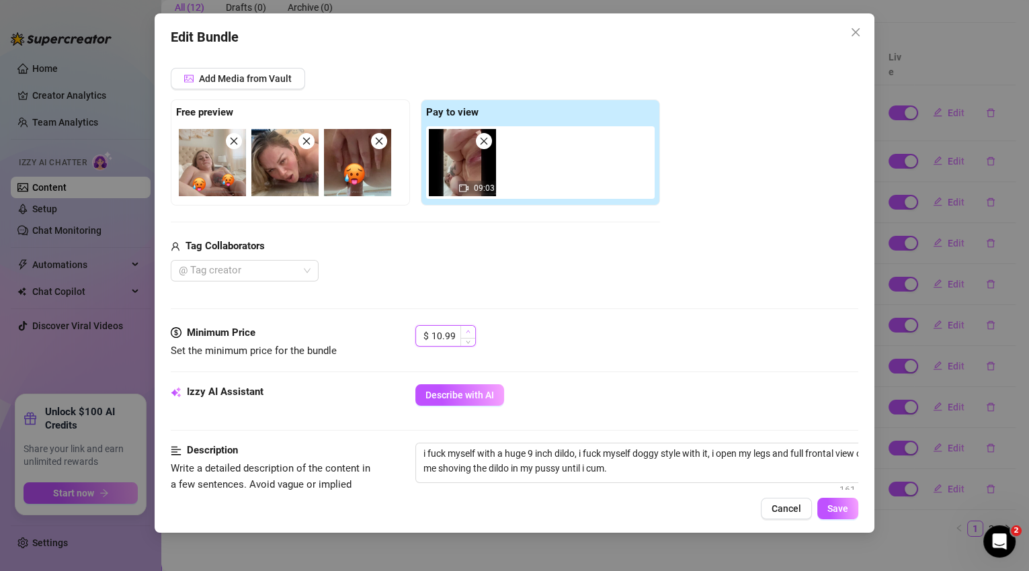
click at [469, 330] on icon "up" at bounding box center [468, 331] width 5 height 5
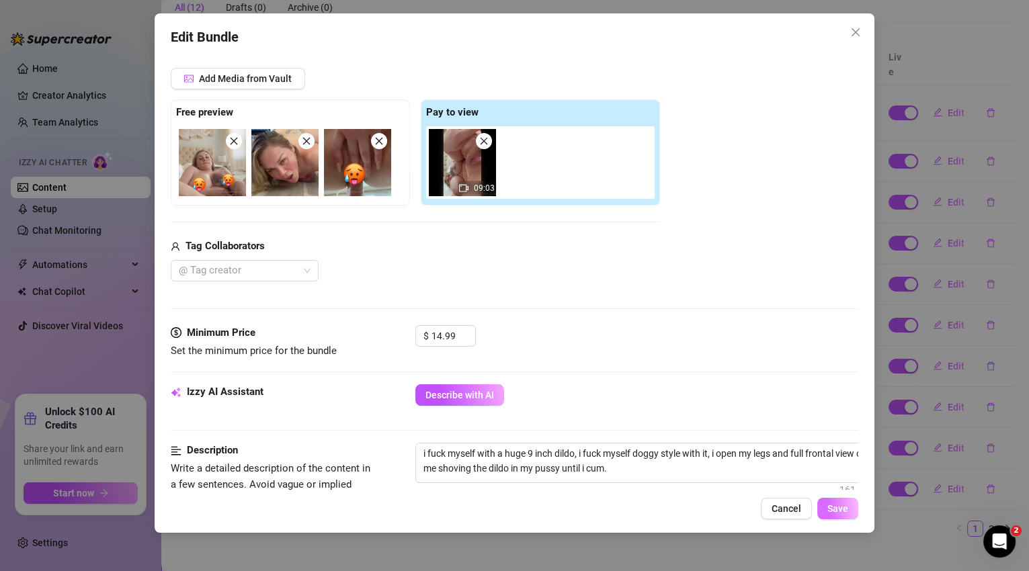
click at [831, 508] on span "Save" at bounding box center [838, 509] width 21 height 11
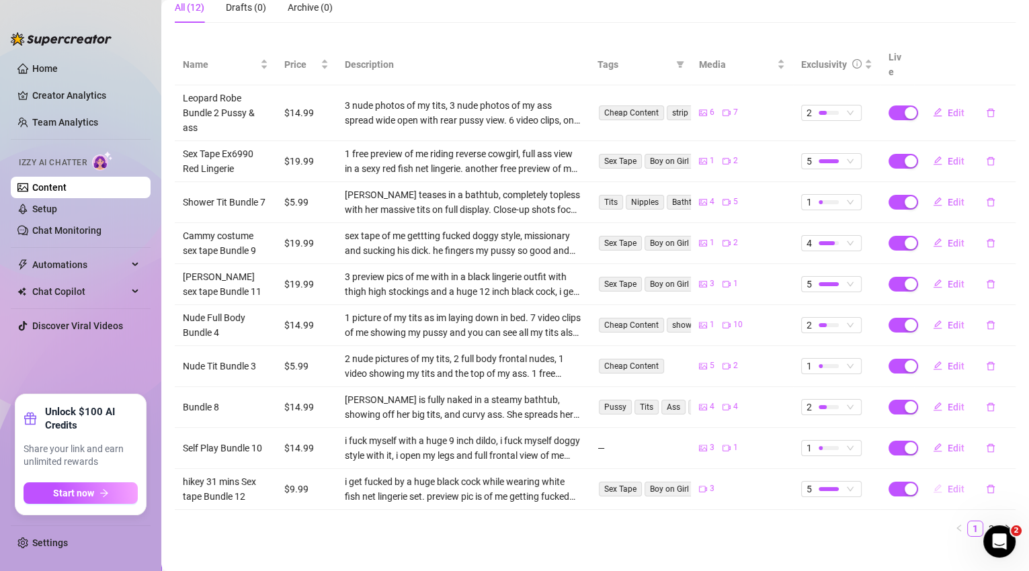
click at [953, 484] on span "Edit" at bounding box center [956, 489] width 17 height 11
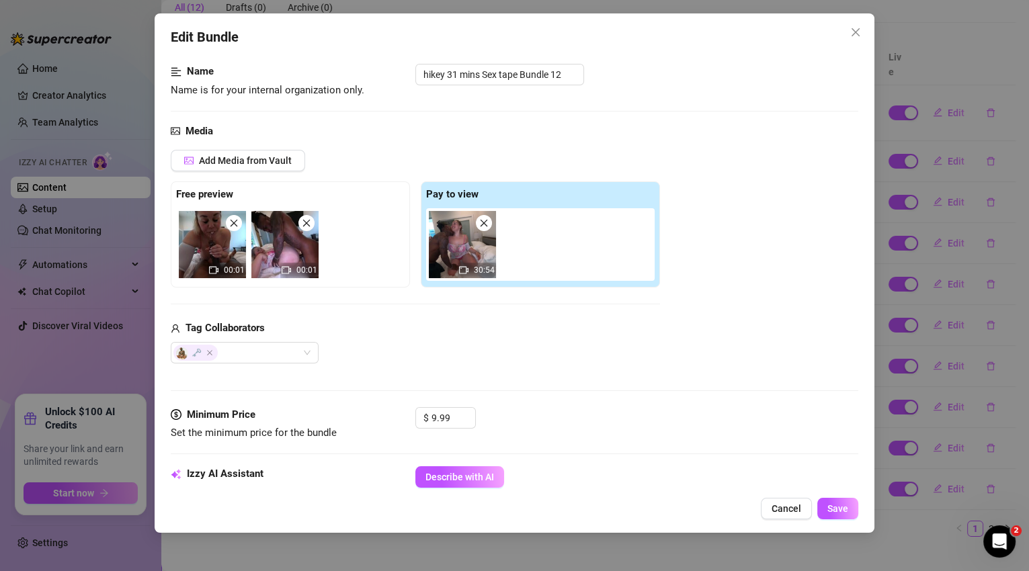
scroll to position [181, 0]
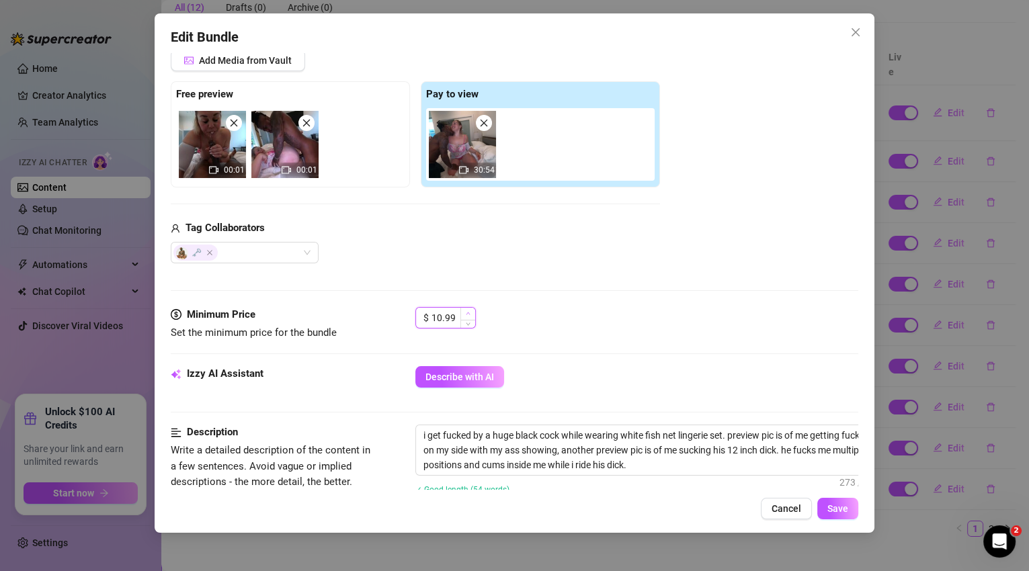
click at [470, 310] on span "Increase Value" at bounding box center [467, 314] width 15 height 12
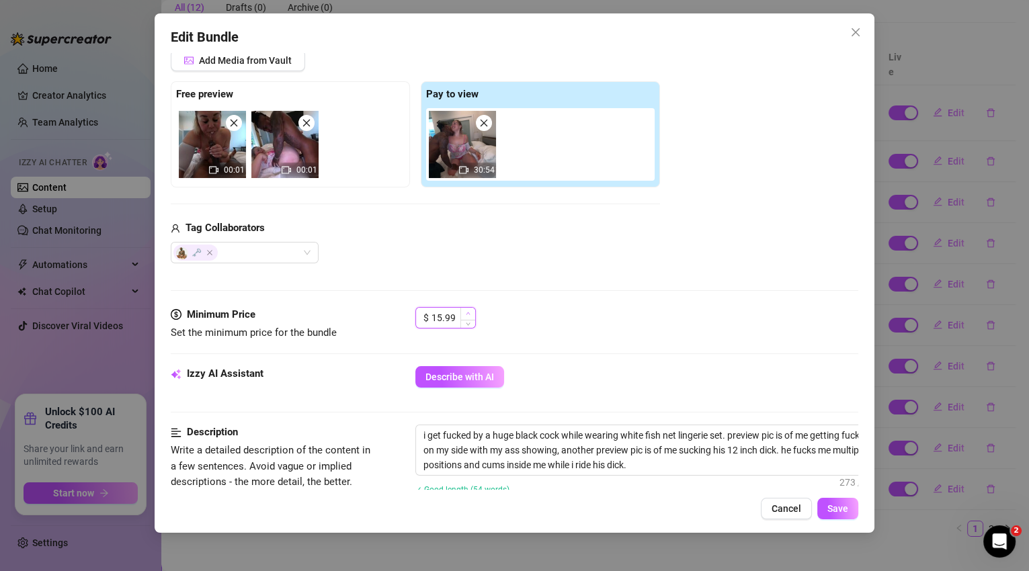
click at [470, 310] on span "Increase Value" at bounding box center [467, 314] width 15 height 12
click at [837, 510] on span "Save" at bounding box center [838, 509] width 21 height 11
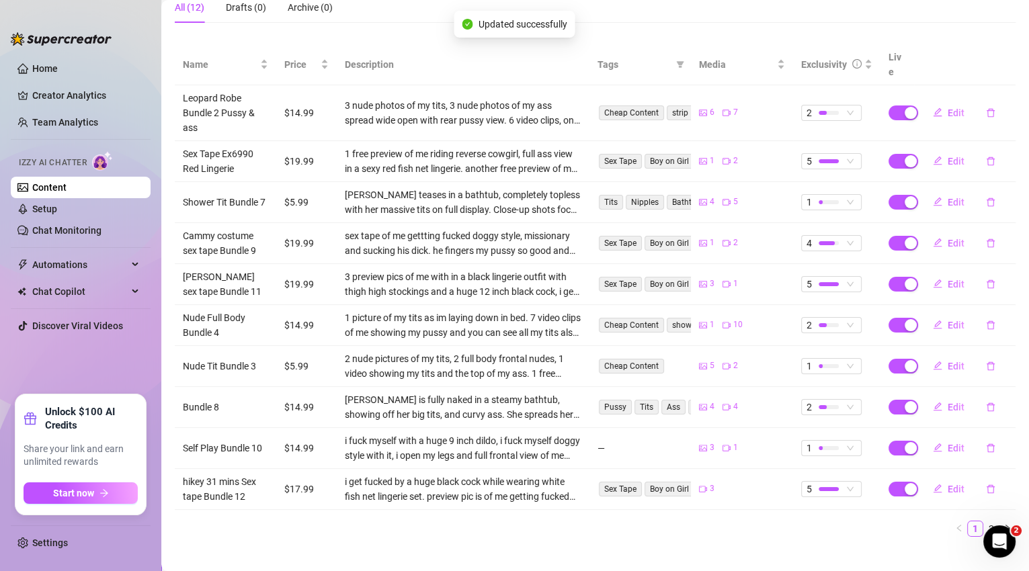
click at [984, 522] on link "2" at bounding box center [991, 529] width 15 height 15
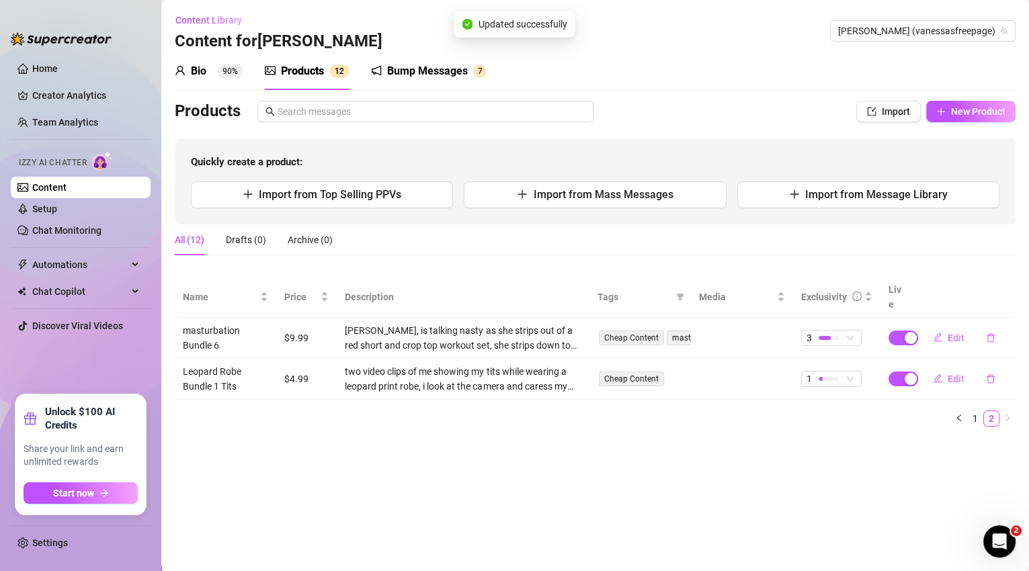
scroll to position [0, 0]
click at [955, 333] on span "Edit" at bounding box center [956, 338] width 17 height 11
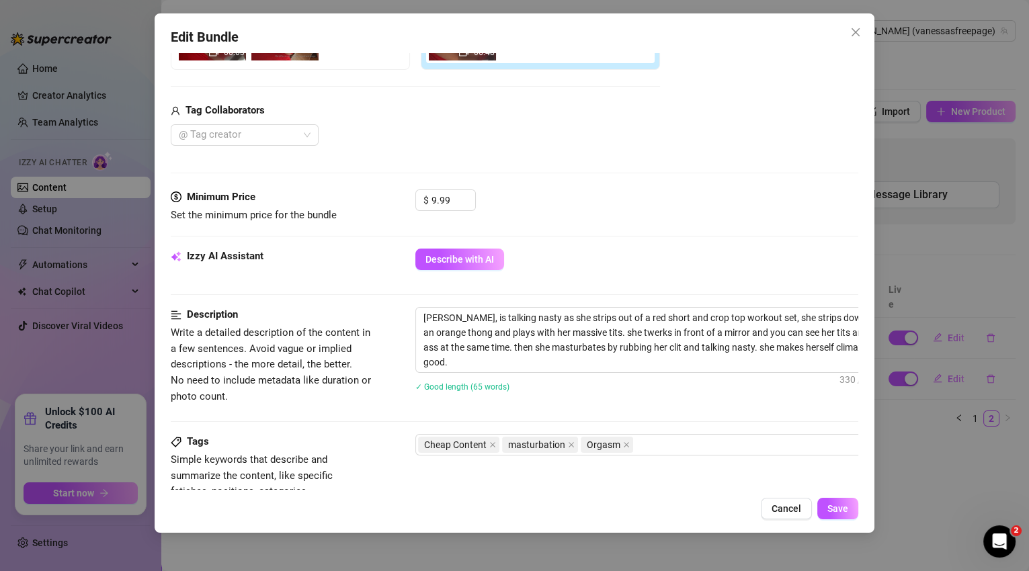
scroll to position [360, 0]
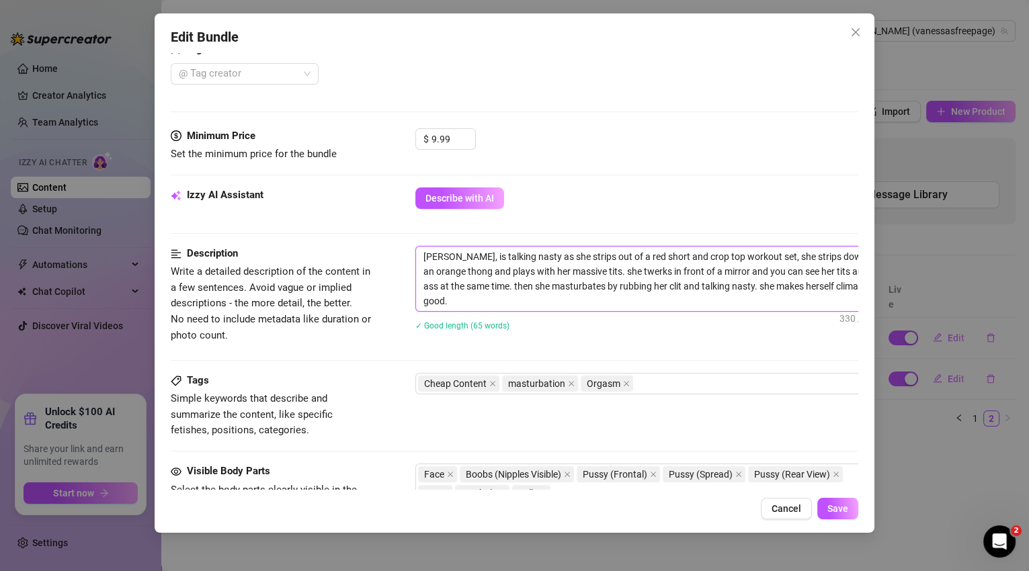
click at [573, 303] on textarea "[PERSON_NAME], is talking nasty as she strips out of a red short and crop top w…" at bounding box center [650, 279] width 469 height 65
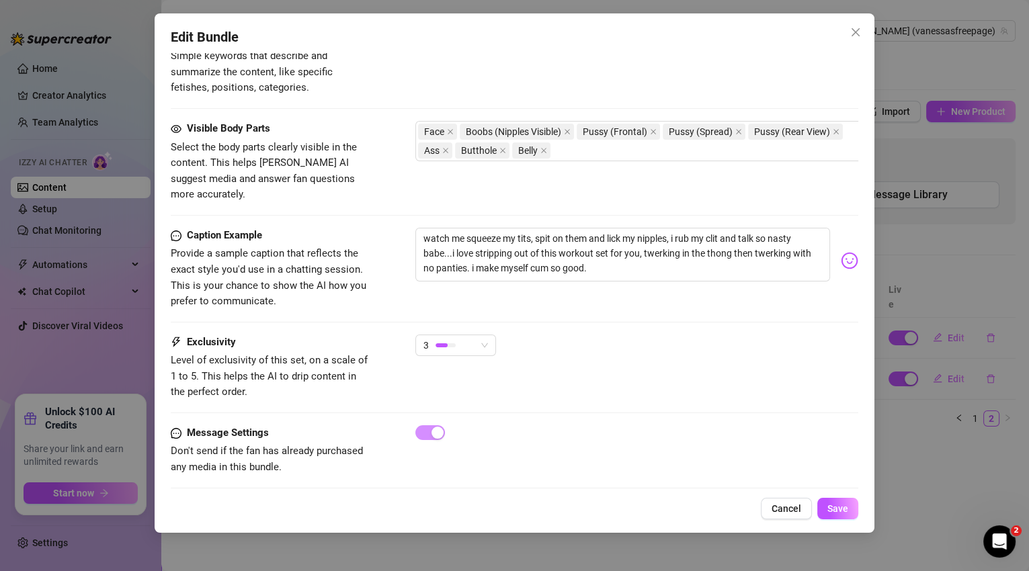
scroll to position [703, 0]
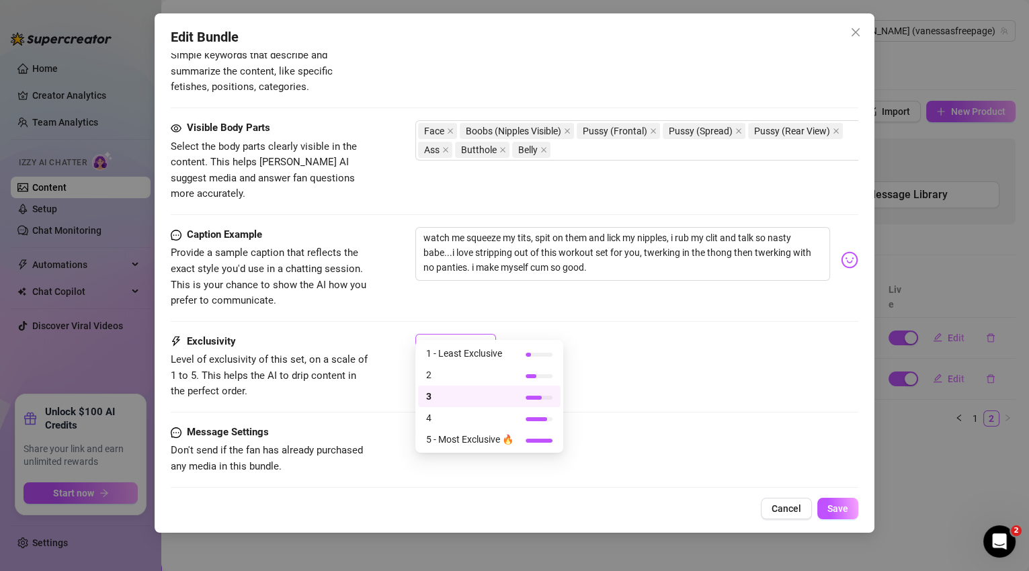
click at [483, 335] on span "3" at bounding box center [456, 345] width 65 height 20
click at [543, 374] on div at bounding box center [539, 376] width 27 height 4
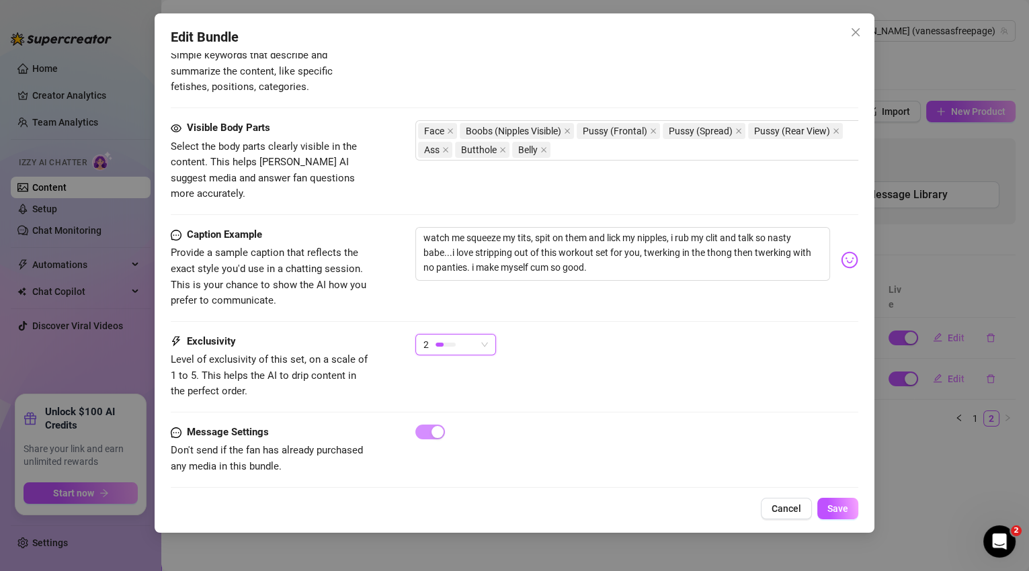
click at [486, 335] on span "2" at bounding box center [456, 345] width 65 height 20
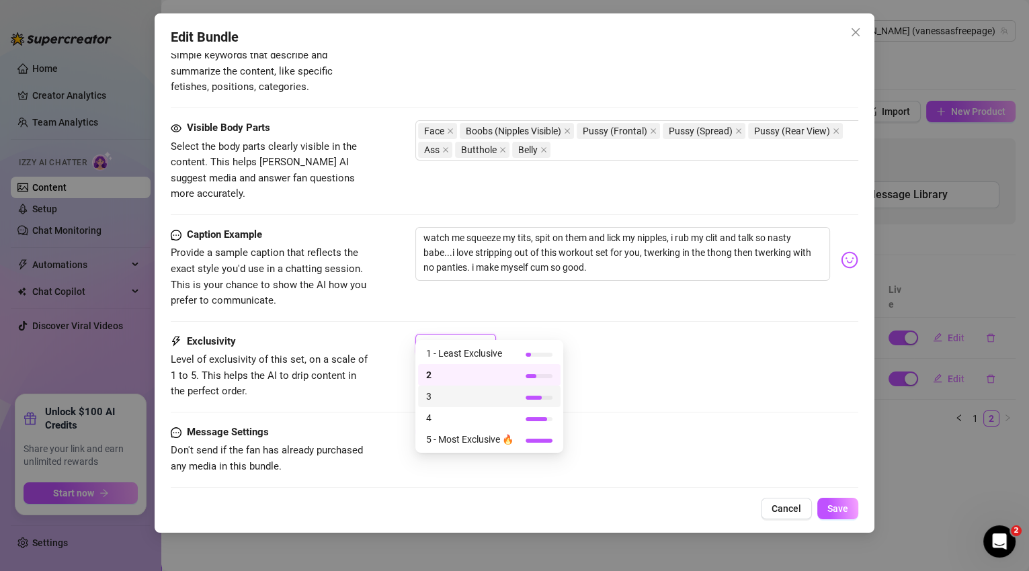
click at [508, 395] on span "3" at bounding box center [469, 396] width 87 height 15
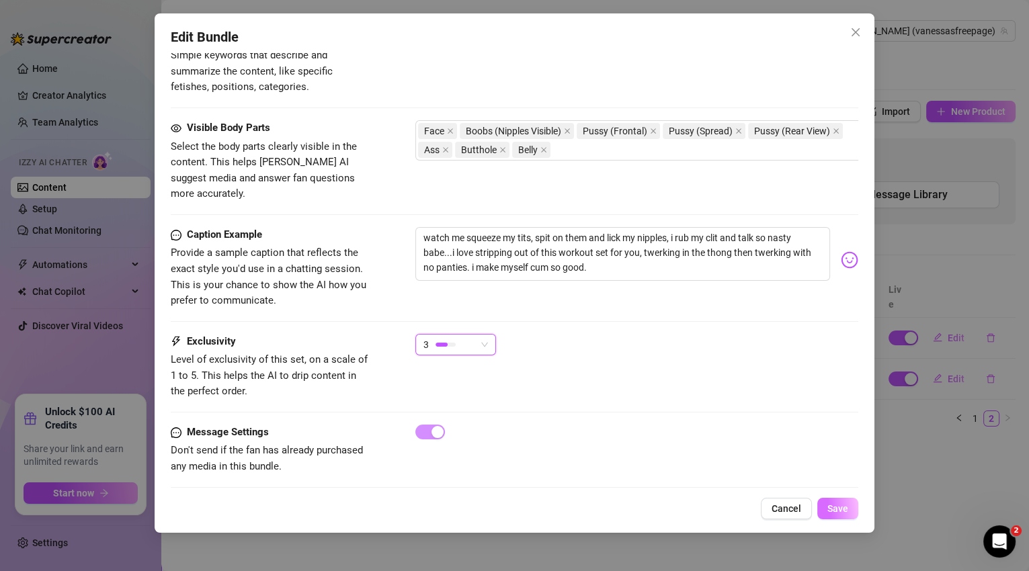
click at [854, 511] on button "Save" at bounding box center [837, 509] width 41 height 22
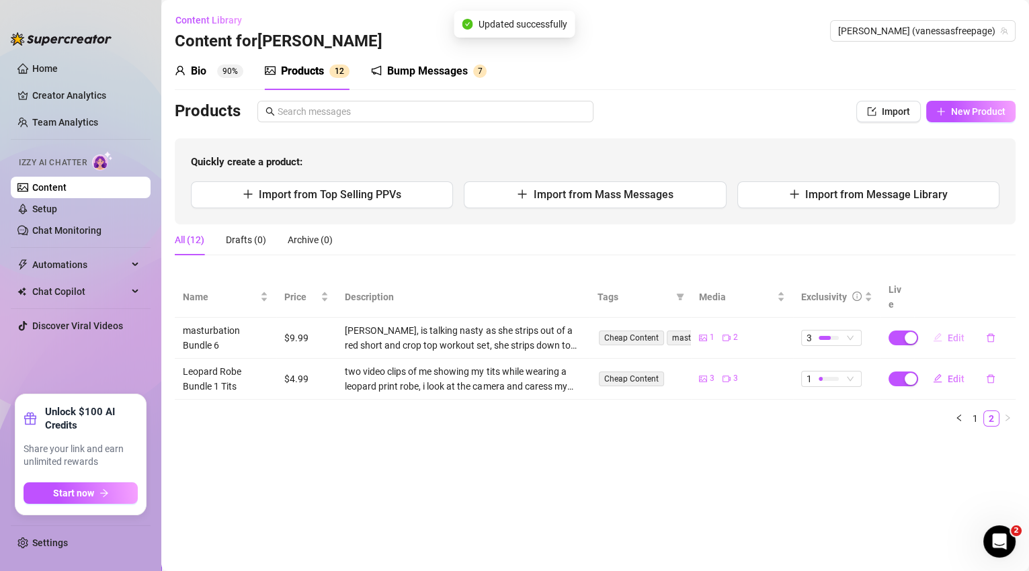
click at [955, 333] on span "Edit" at bounding box center [956, 338] width 17 height 11
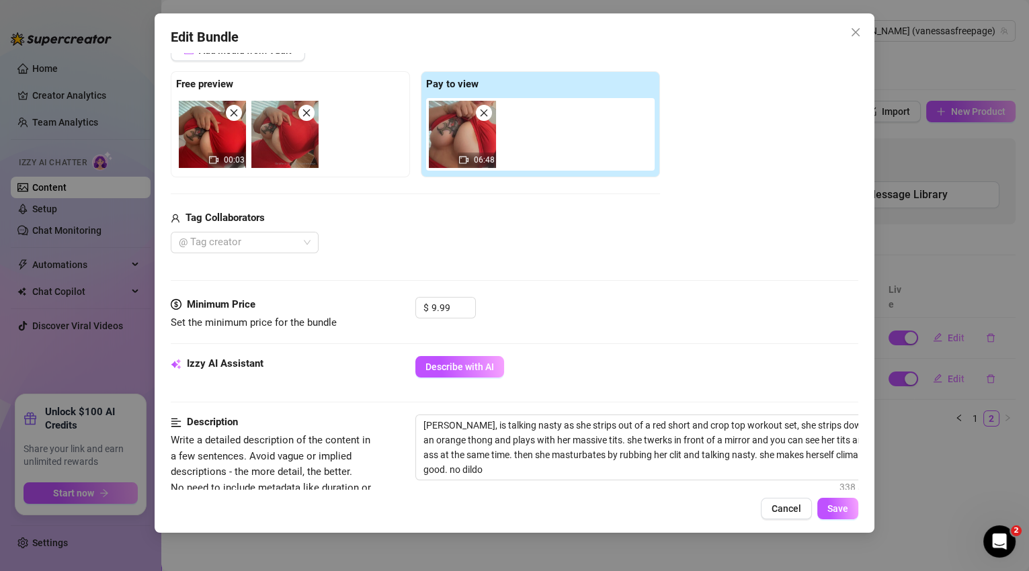
scroll to position [223, 0]
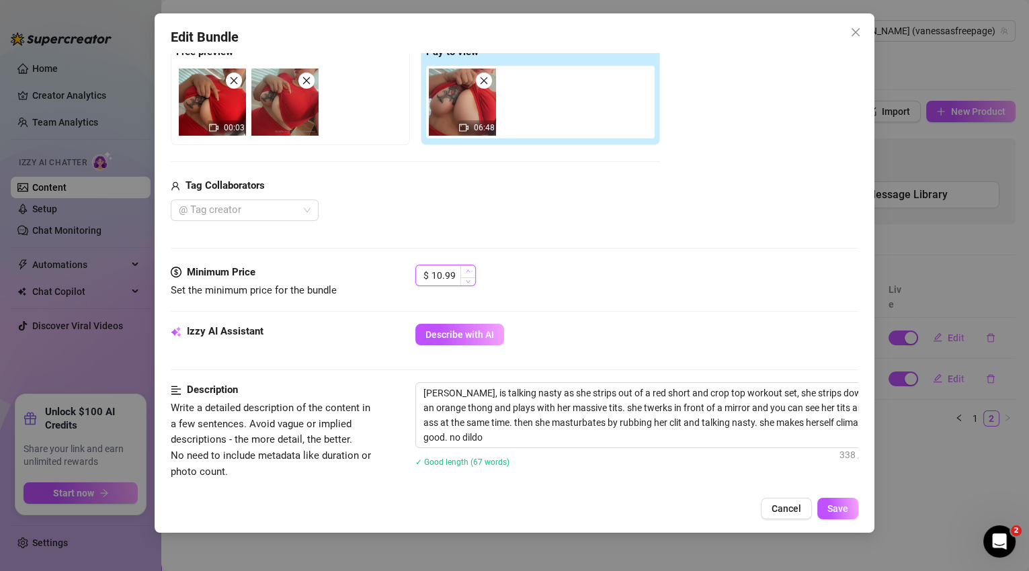
click at [471, 270] on span "Increase Value" at bounding box center [467, 272] width 15 height 12
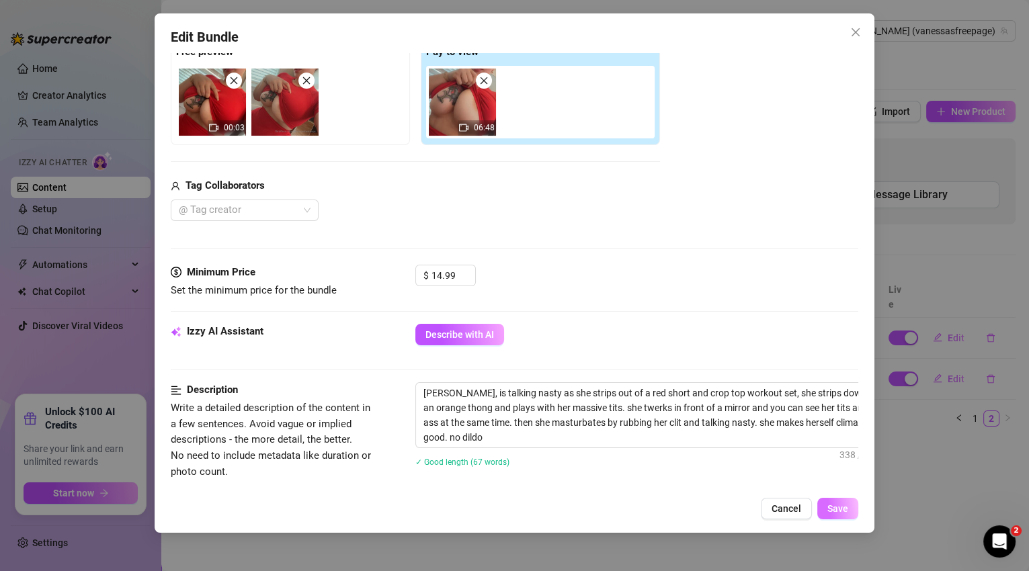
click at [852, 512] on button "Save" at bounding box center [837, 509] width 41 height 22
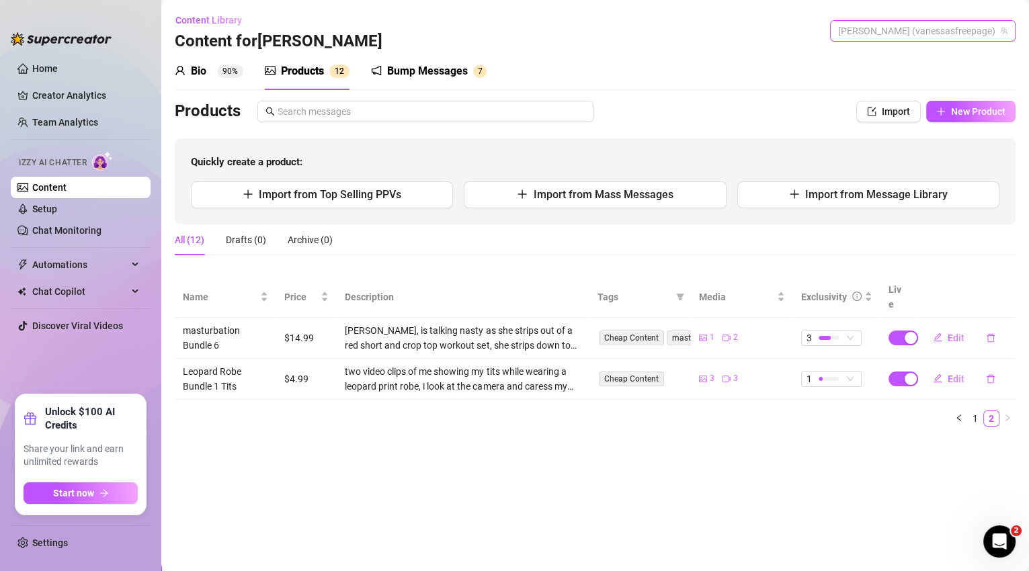
click at [947, 34] on span "[PERSON_NAME] (vanessasfreepage)" at bounding box center [922, 31] width 169 height 20
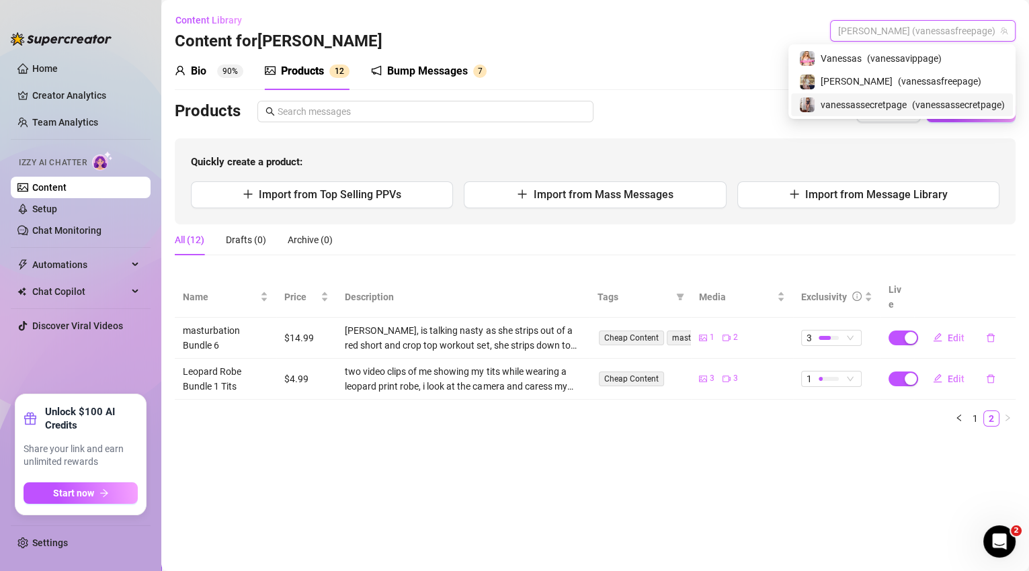
click at [948, 100] on span "( vanessassecretpage )" at bounding box center [958, 104] width 93 height 15
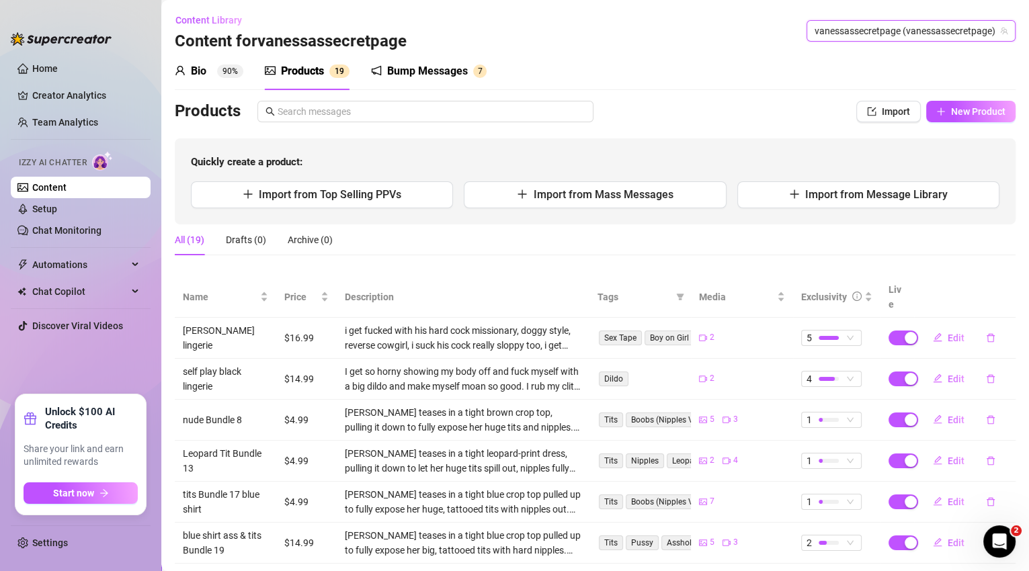
click at [430, 71] on div "Bump Messages" at bounding box center [427, 71] width 81 height 16
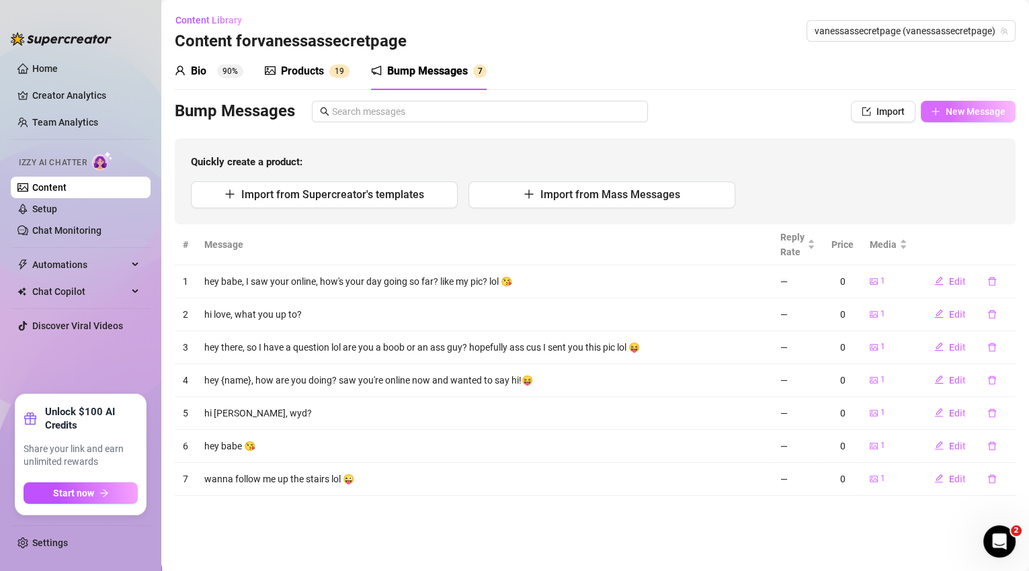
click at [963, 105] on button "New Message" at bounding box center [968, 112] width 95 height 22
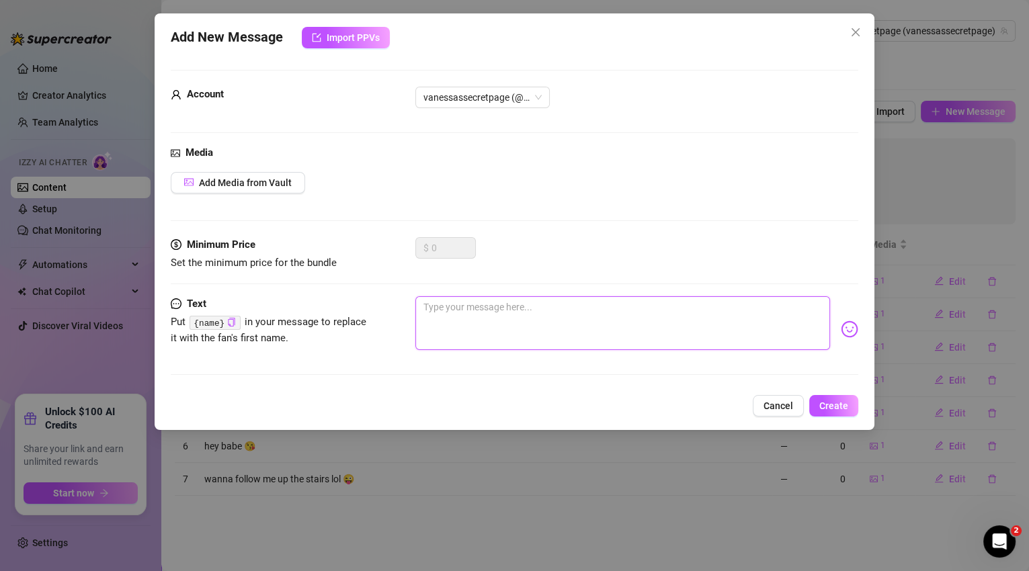
click at [526, 319] on textarea at bounding box center [622, 323] width 415 height 54
click at [826, 401] on span "Create" at bounding box center [833, 406] width 29 height 11
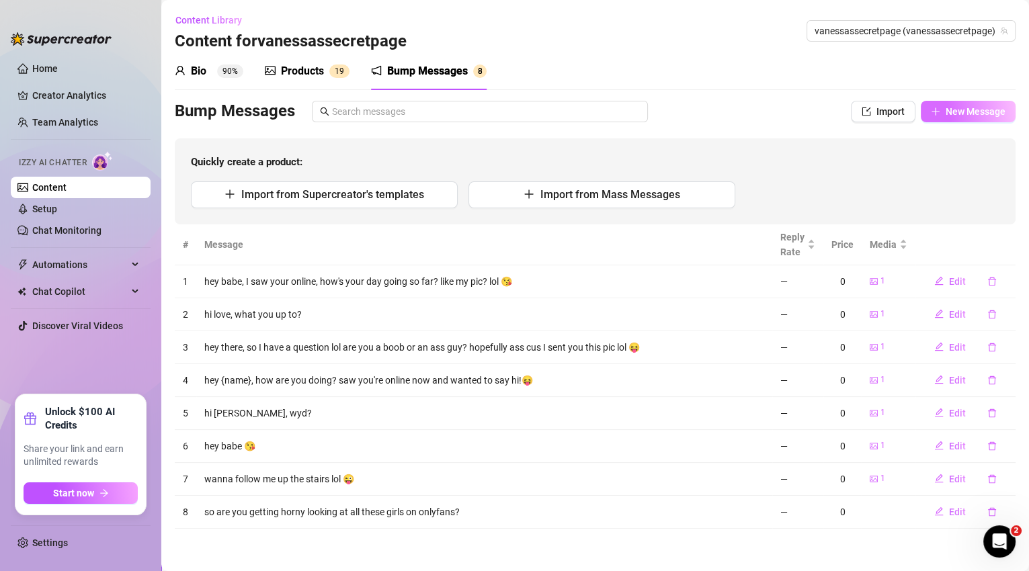
click at [948, 120] on button "New Message" at bounding box center [968, 112] width 95 height 22
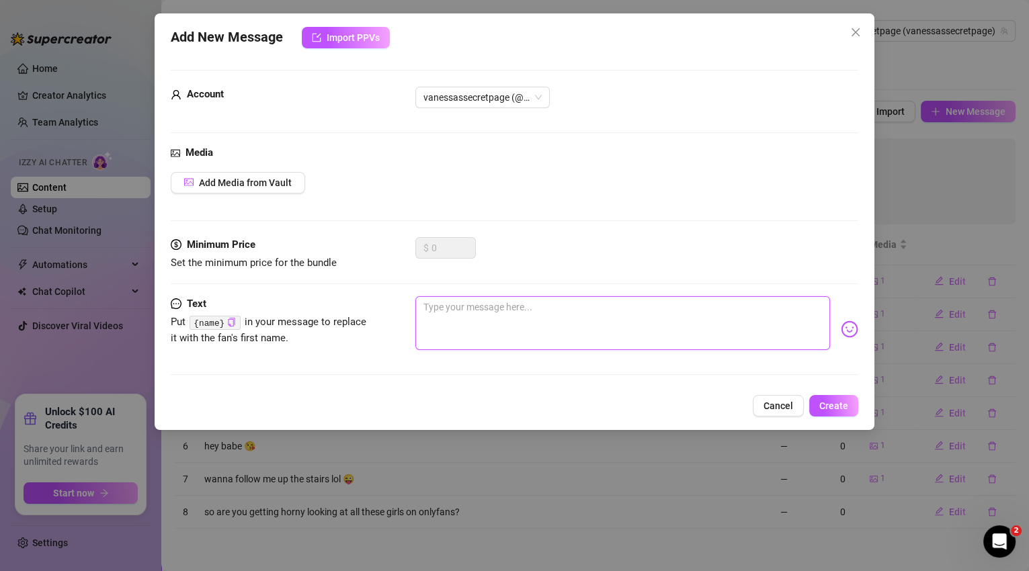
click at [439, 321] on textarea at bounding box center [622, 323] width 415 height 54
drag, startPoint x: 484, startPoint y: 329, endPoint x: 413, endPoint y: 294, distance: 78.8
click at [413, 294] on form "Account vanessassecretpage (@vanessassecretpage) Media Add Media from Vault Min…" at bounding box center [515, 228] width 688 height 317
click at [840, 414] on button "Create" at bounding box center [833, 406] width 49 height 22
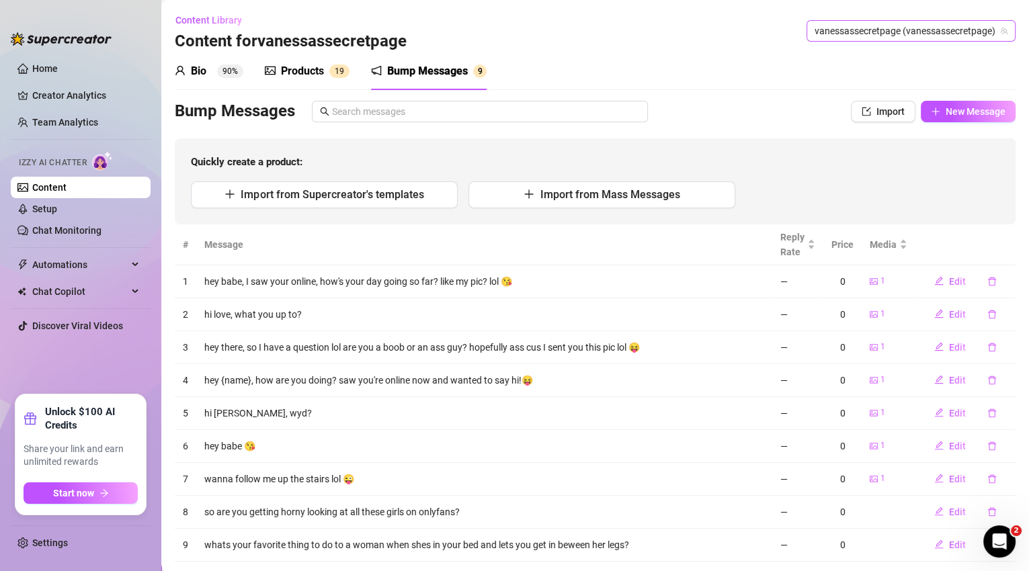
click at [975, 32] on span "vanessassecretpage (vanessassecretpage)" at bounding box center [911, 31] width 193 height 20
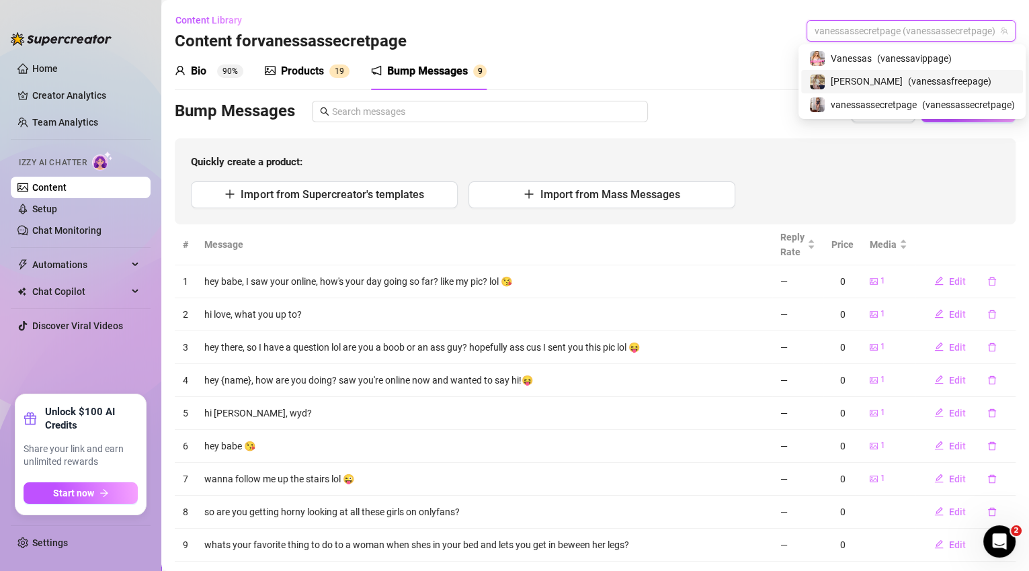
click at [952, 80] on span "( vanessasfreepage )" at bounding box center [949, 81] width 83 height 15
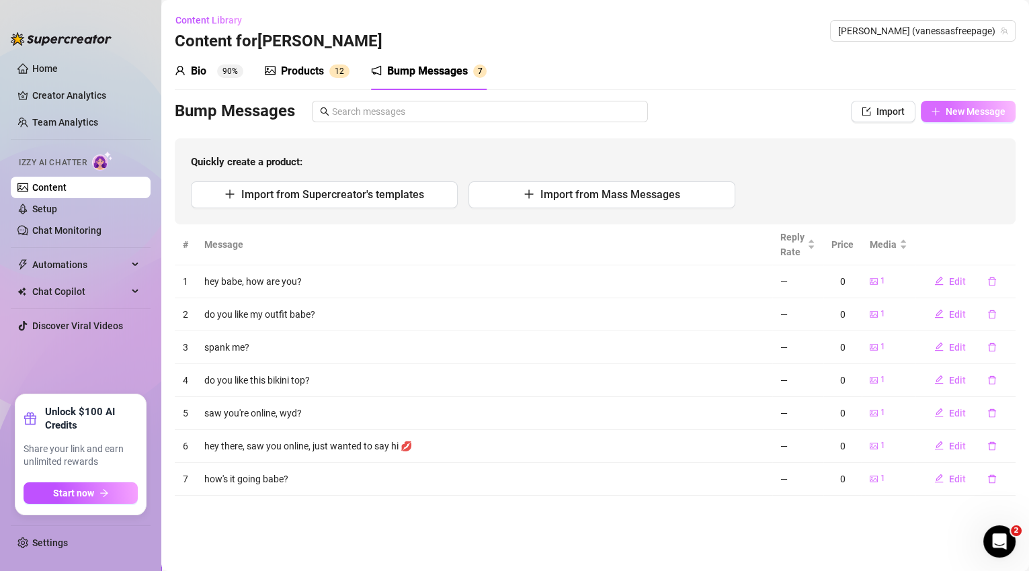
click at [968, 112] on span "New Message" at bounding box center [976, 111] width 60 height 11
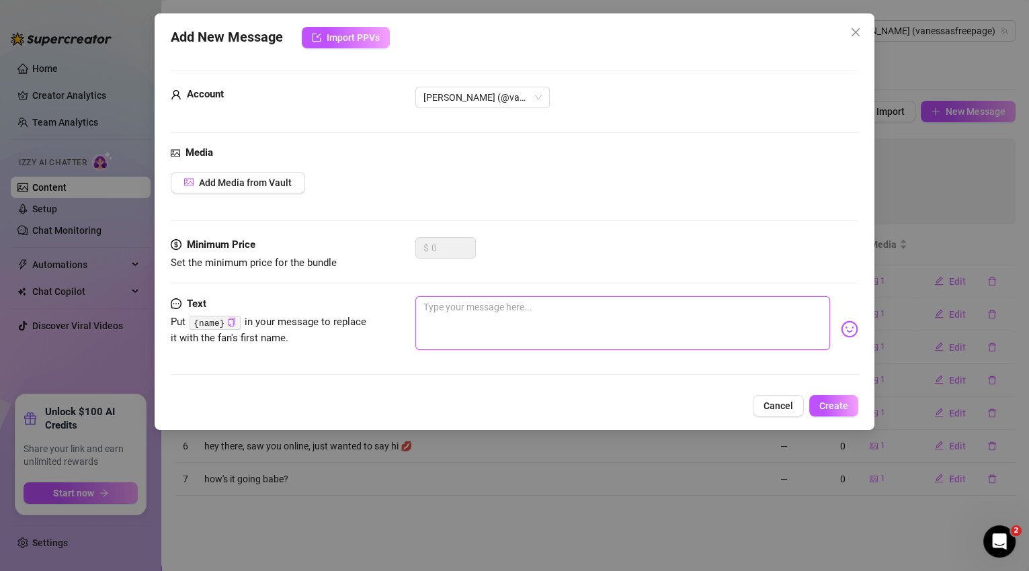
click at [461, 304] on textarea at bounding box center [622, 323] width 415 height 54
paste textarea "whats your favorite thing to do to a woman when shes in your bed and lets you g…"
click at [820, 407] on button "Create" at bounding box center [833, 406] width 49 height 22
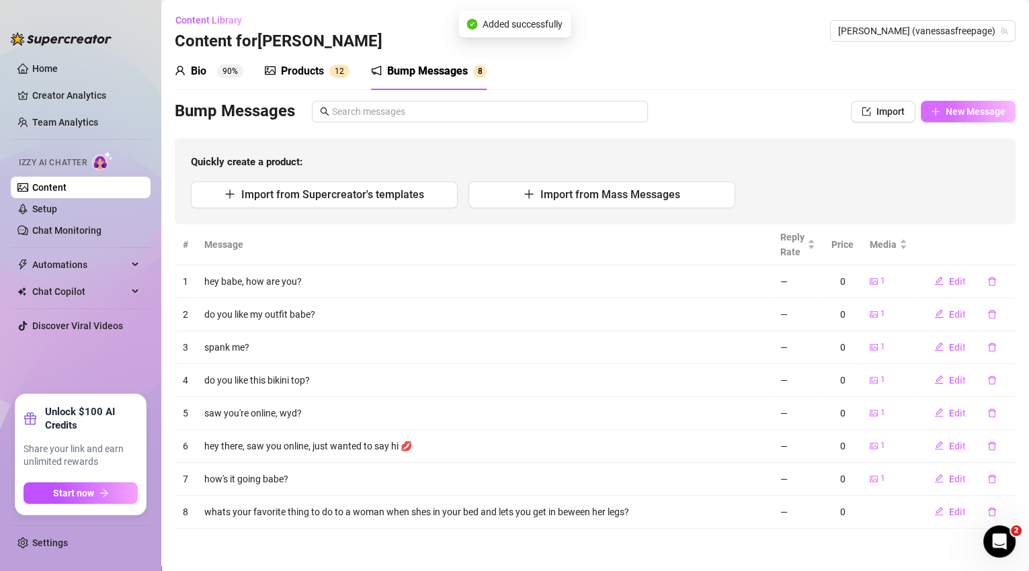
click at [957, 120] on button "New Message" at bounding box center [968, 112] width 95 height 22
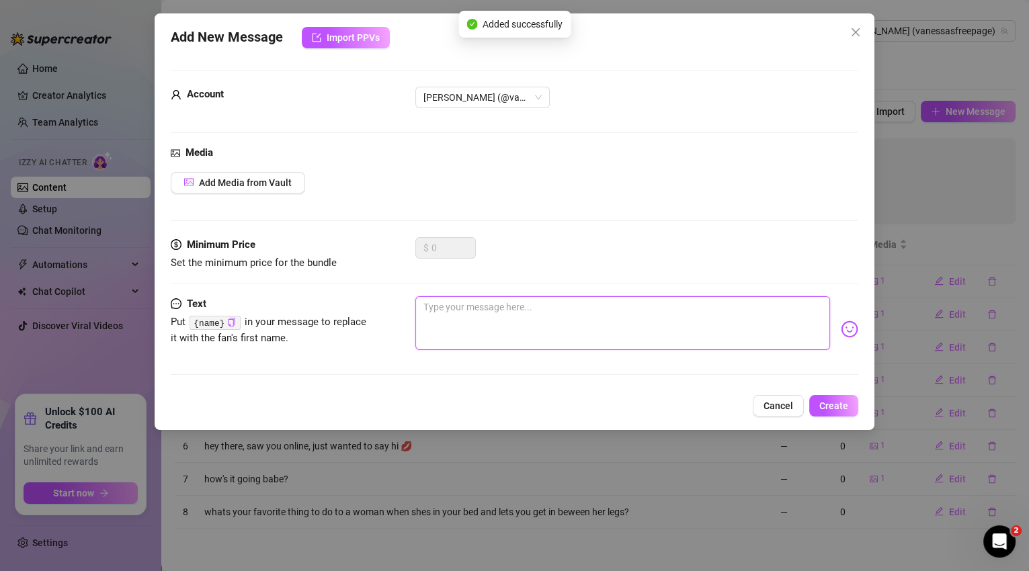
click at [543, 320] on textarea at bounding box center [622, 323] width 415 height 54
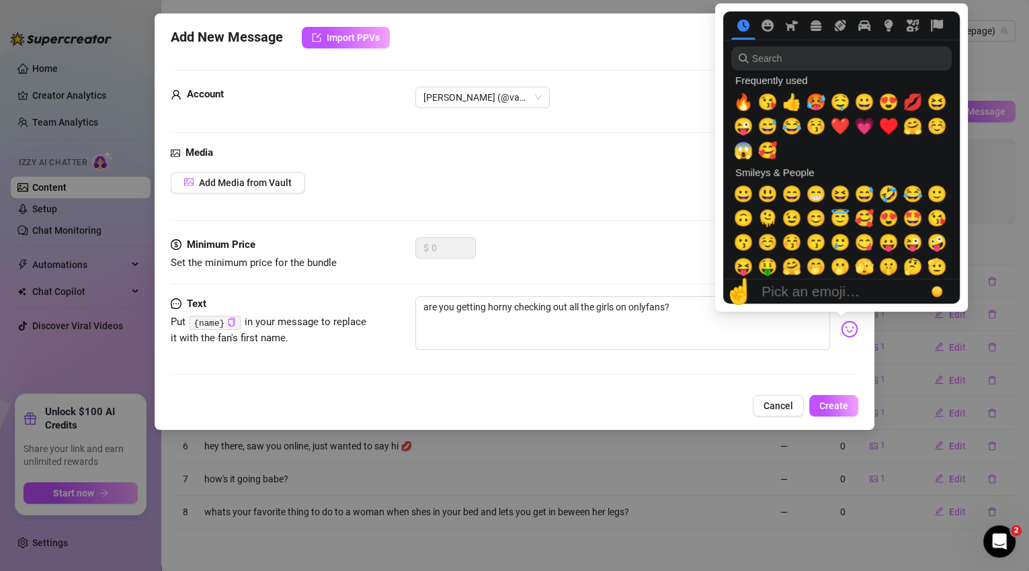
click at [841, 328] on img at bounding box center [849, 329] width 17 height 17
click at [842, 335] on img at bounding box center [849, 329] width 17 height 17
click at [842, 108] on span "🤤" at bounding box center [840, 102] width 20 height 19
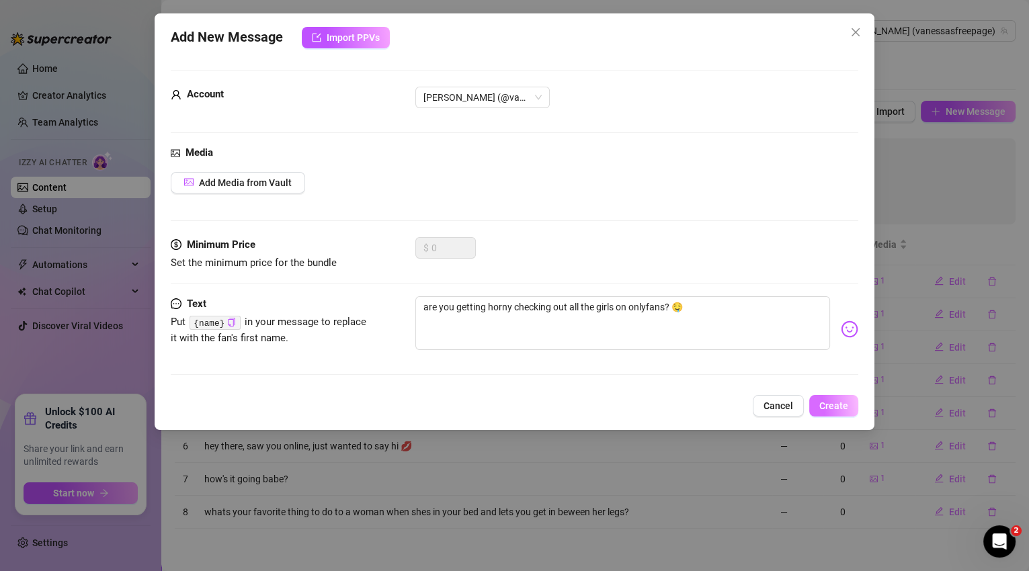
click at [844, 405] on span "Create" at bounding box center [833, 406] width 29 height 11
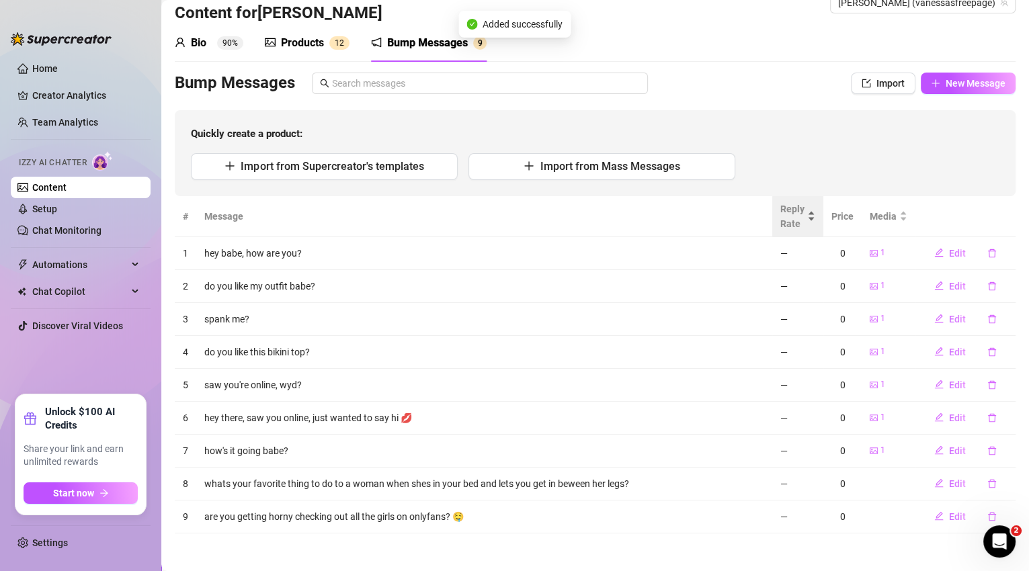
scroll to position [29, 0]
click at [951, 4] on span "[PERSON_NAME] (vanessasfreepage)" at bounding box center [922, 2] width 169 height 20
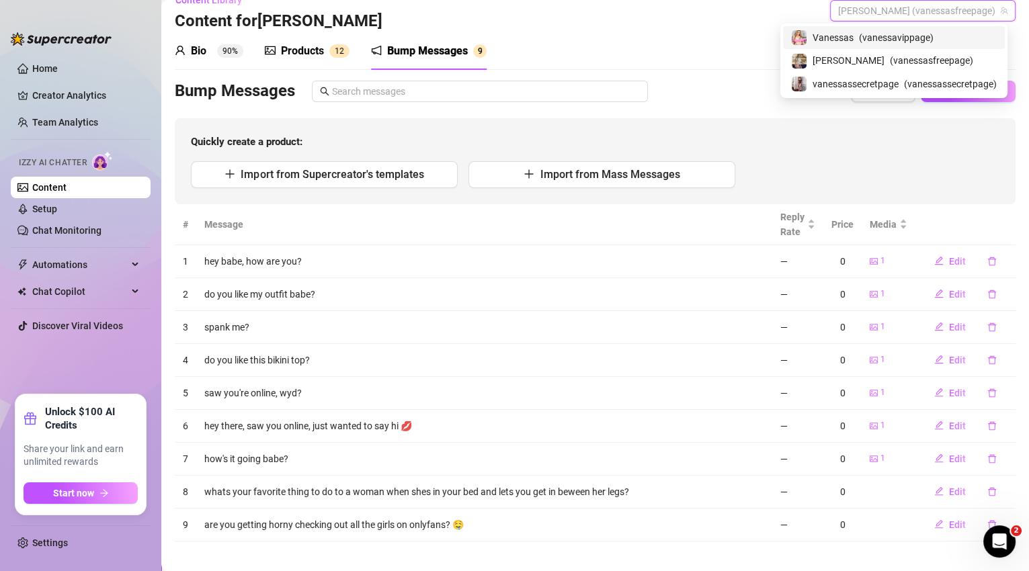
drag, startPoint x: 908, startPoint y: 37, endPoint x: 891, endPoint y: 47, distance: 19.6
click at [908, 37] on span "( vanessavippage )" at bounding box center [896, 37] width 75 height 15
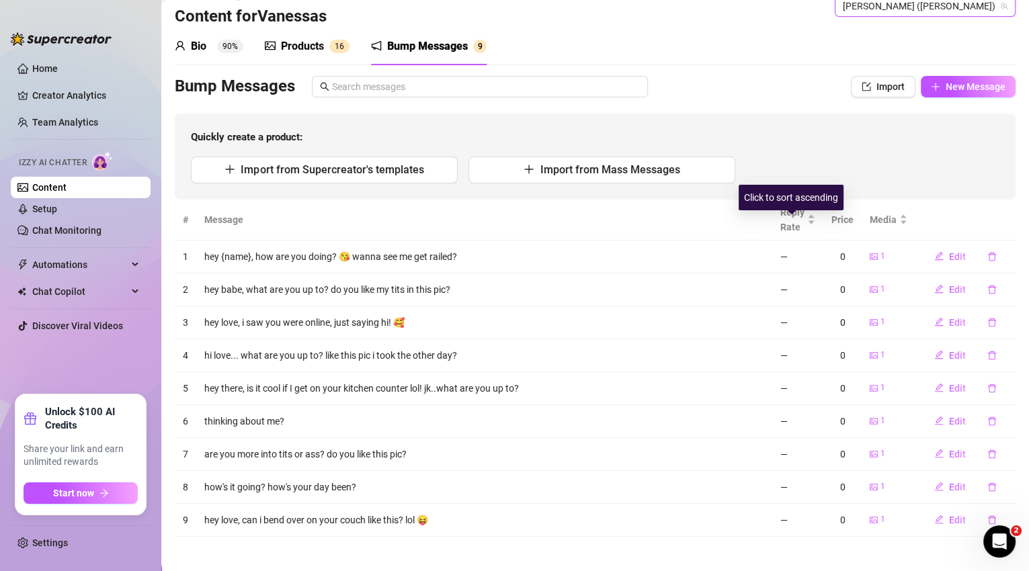
scroll to position [29, 0]
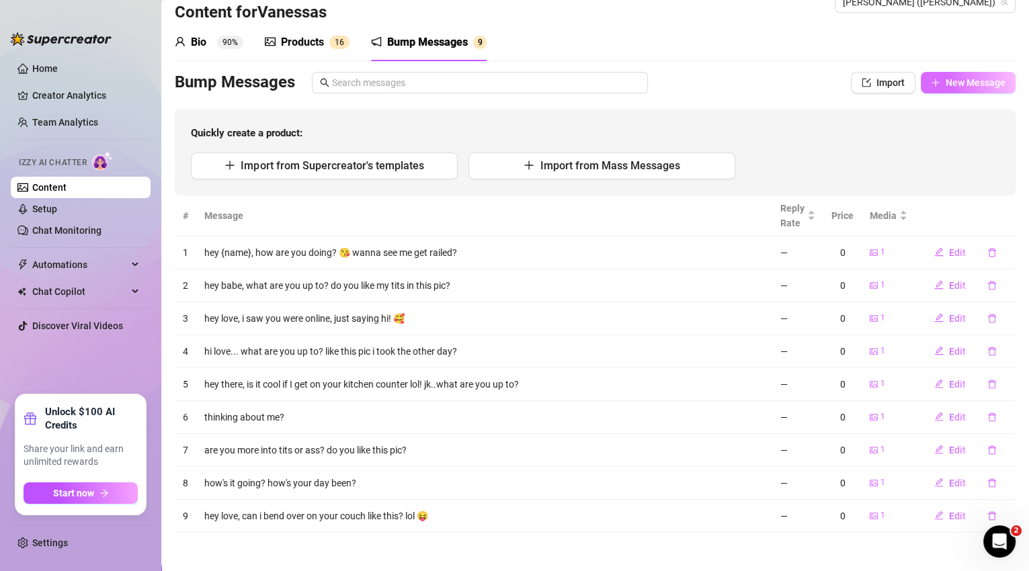
click at [955, 85] on span "New Message" at bounding box center [976, 82] width 60 height 11
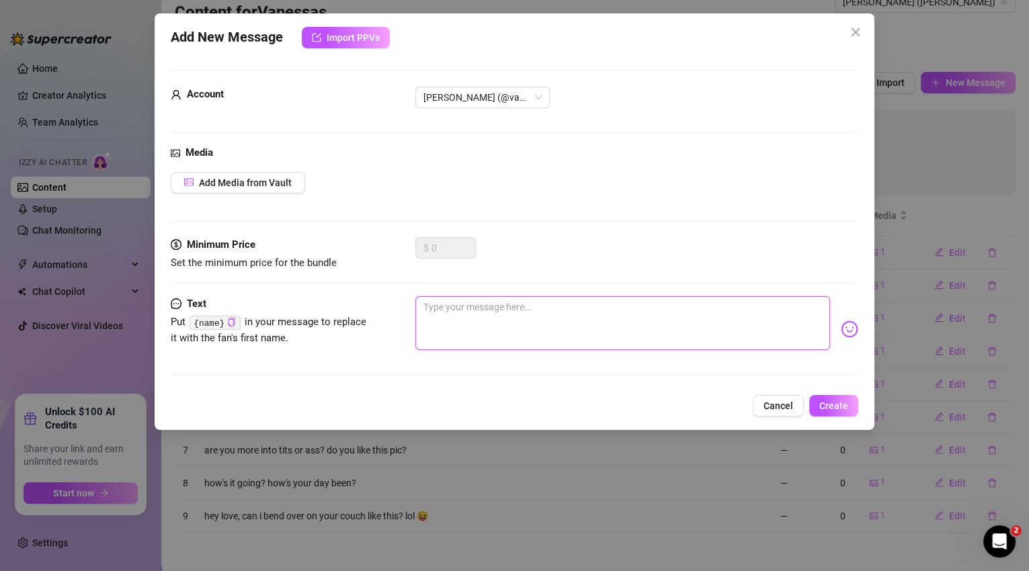
click at [443, 313] on textarea at bounding box center [622, 323] width 415 height 54
paste textarea "whats your favorite thing to do to a woman when shes in your bed and lets you g…"
click at [850, 401] on button "Create" at bounding box center [833, 406] width 49 height 22
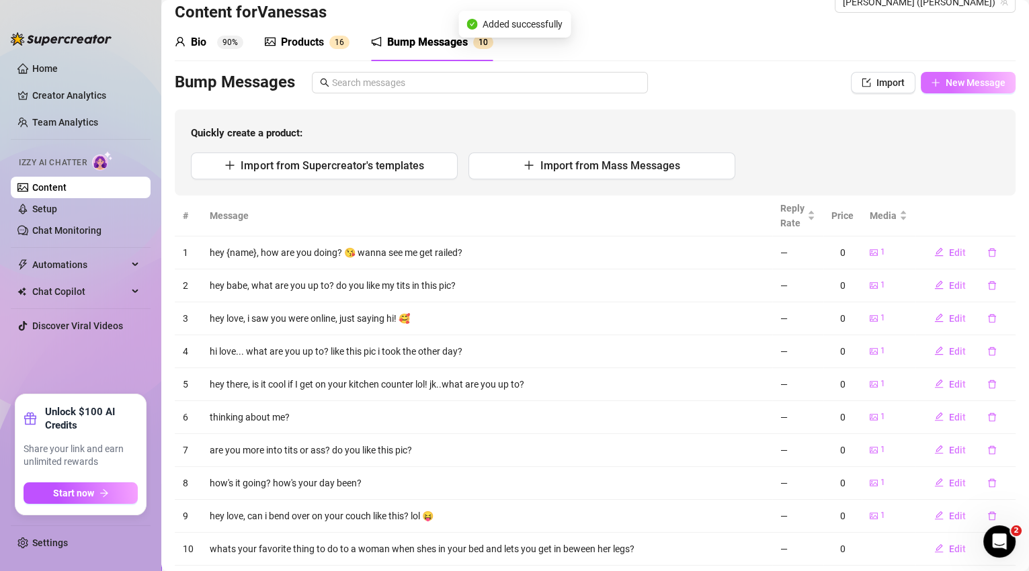
click at [940, 89] on button "New Message" at bounding box center [968, 83] width 95 height 22
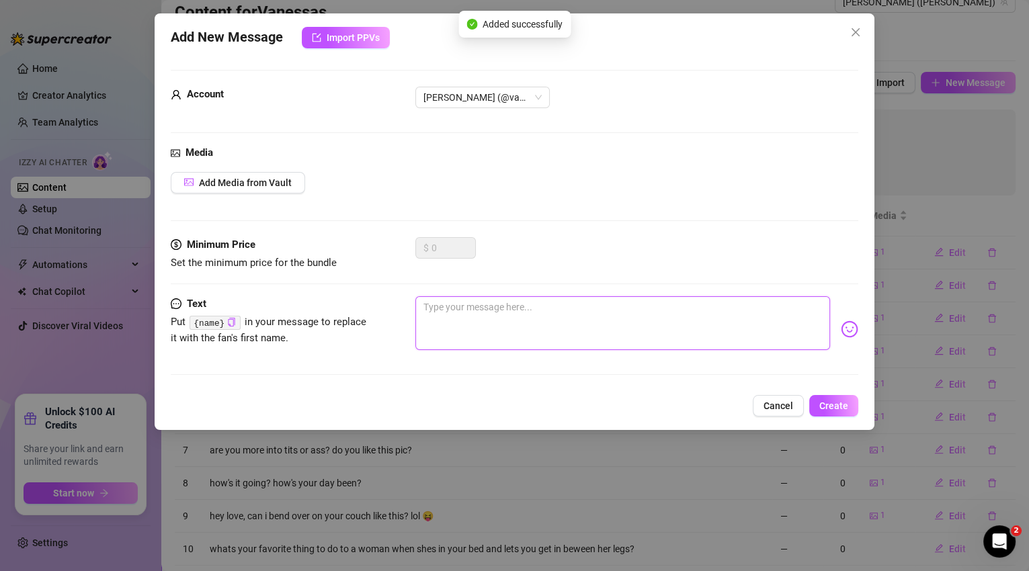
click at [487, 333] on textarea at bounding box center [622, 323] width 415 height 54
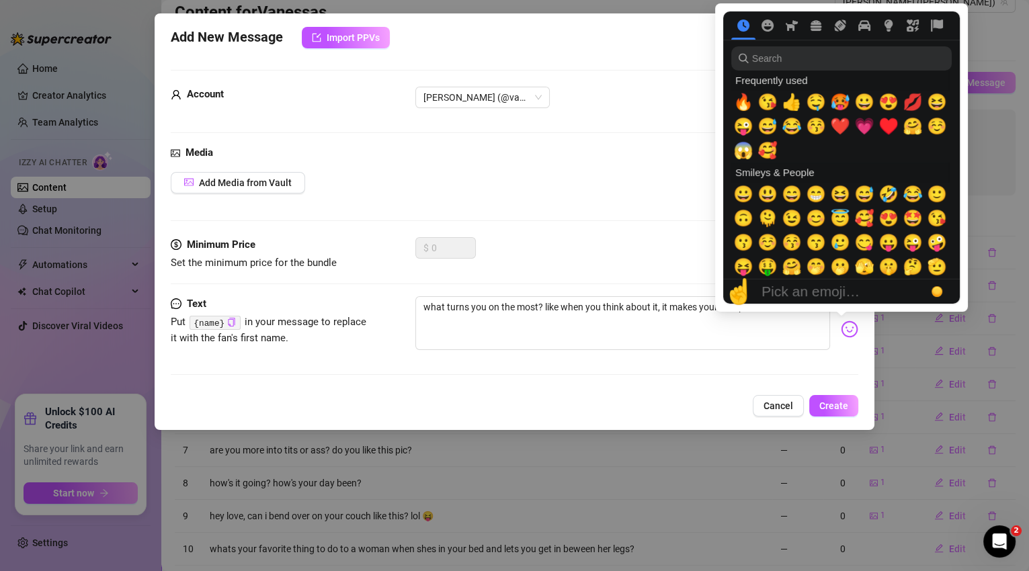
click at [846, 331] on img at bounding box center [849, 329] width 17 height 17
click at [838, 105] on span "🥵" at bounding box center [840, 102] width 20 height 19
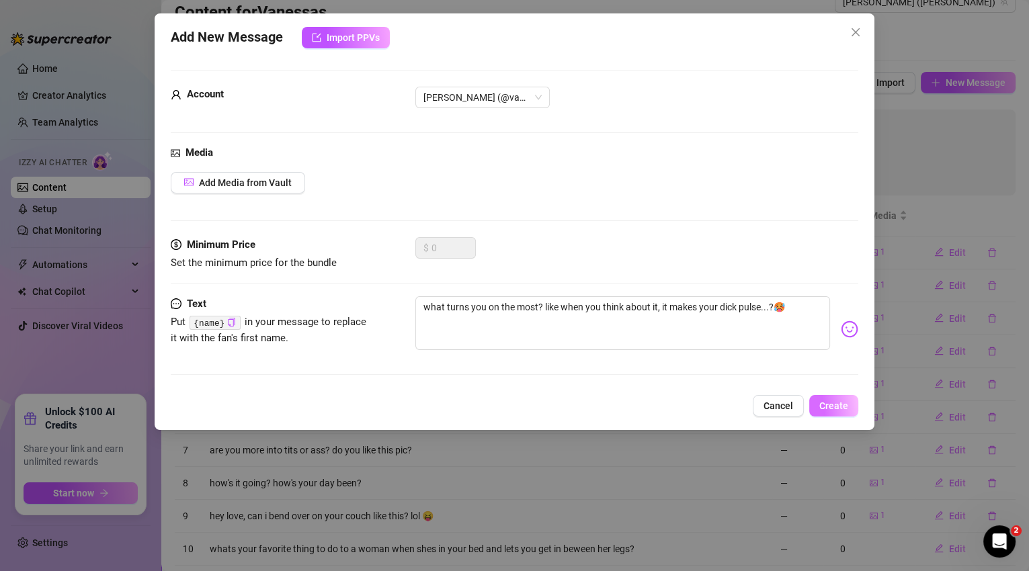
click at [832, 408] on span "Create" at bounding box center [833, 406] width 29 height 11
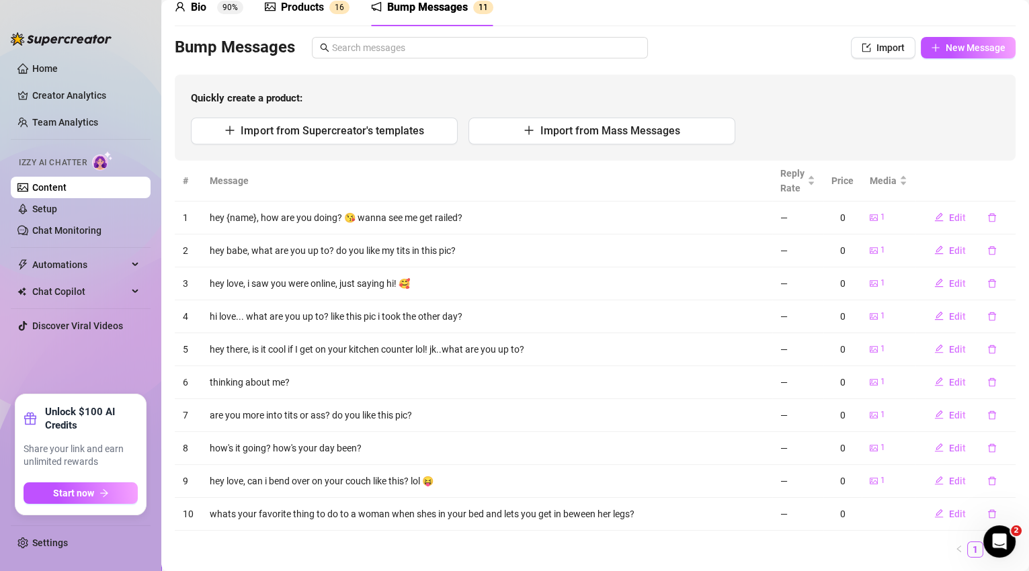
scroll to position [54, 0]
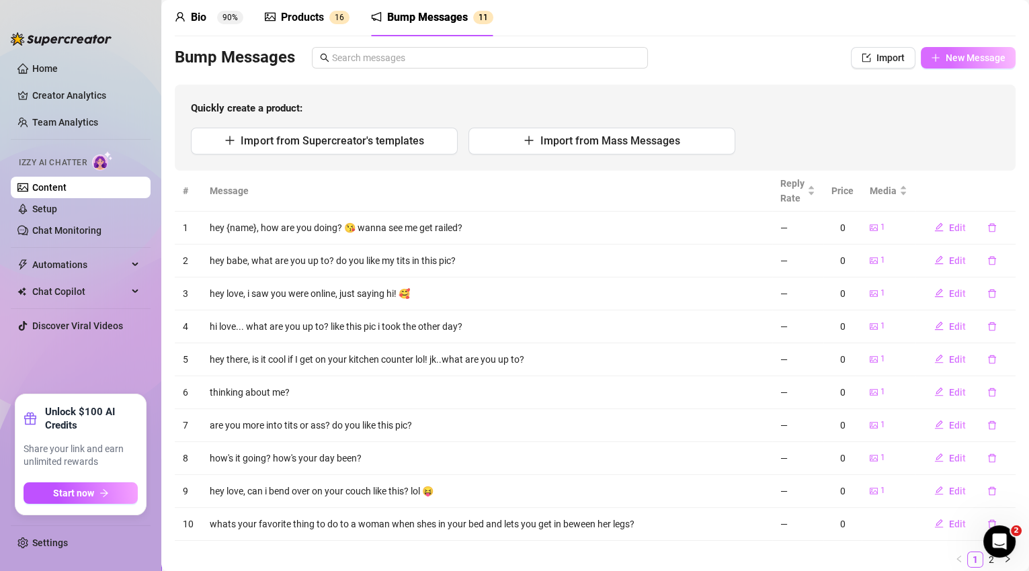
click at [979, 59] on span "New Message" at bounding box center [976, 57] width 60 height 11
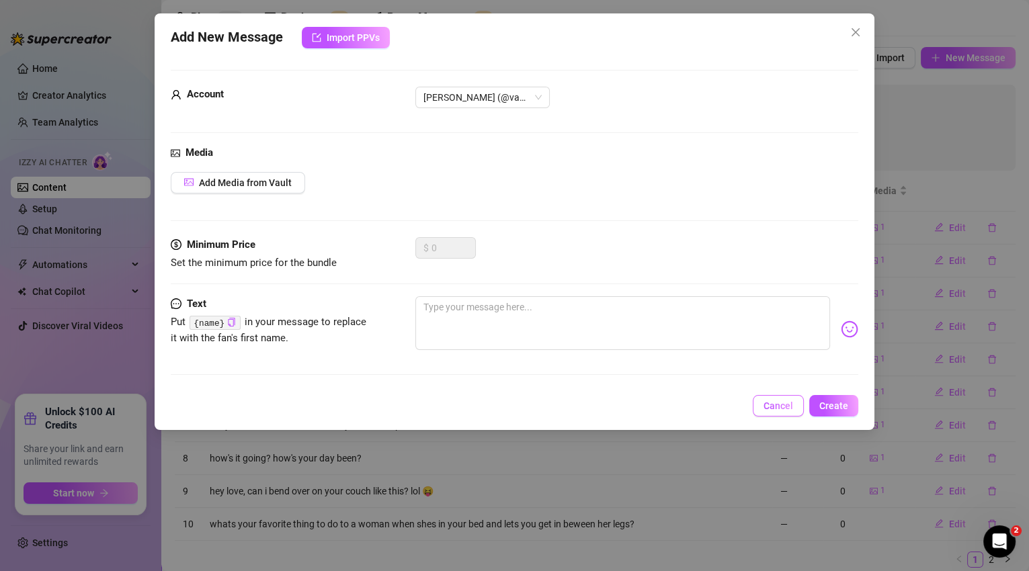
click at [776, 409] on span "Cancel" at bounding box center [779, 406] width 30 height 11
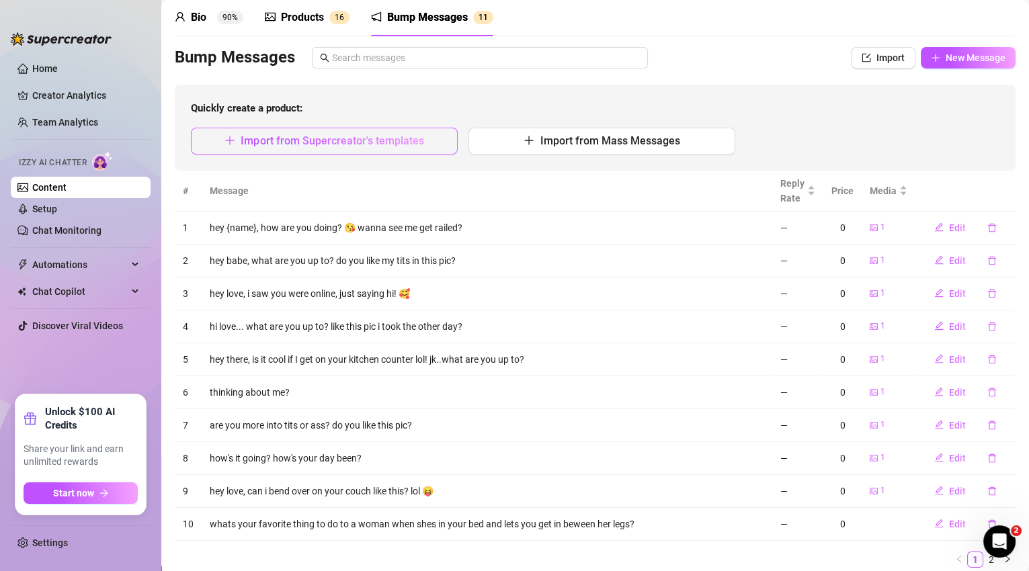
click at [378, 139] on span "Import from Supercreator's templates" at bounding box center [332, 140] width 183 height 13
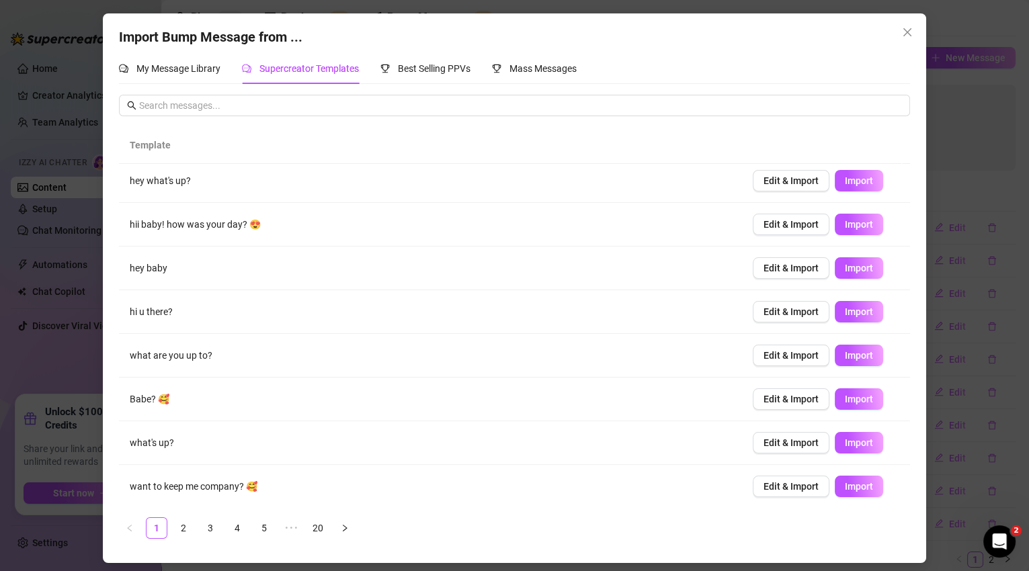
scroll to position [93, 0]
click at [205, 532] on link "3" at bounding box center [210, 528] width 20 height 20
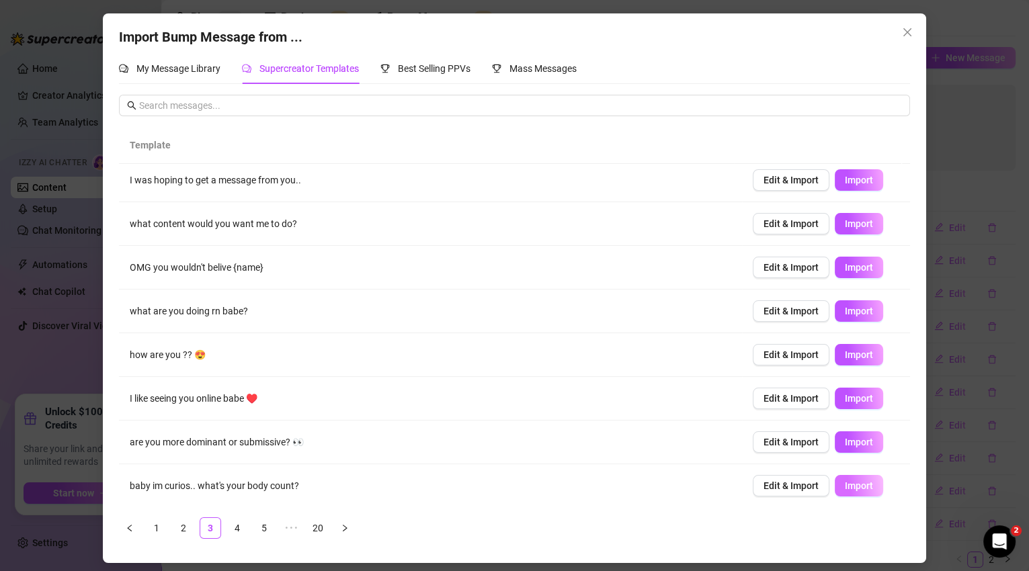
click at [861, 490] on button "Import" at bounding box center [859, 486] width 48 height 22
click at [858, 442] on span "Import" at bounding box center [859, 442] width 28 height 11
click at [234, 527] on link "4" at bounding box center [237, 528] width 20 height 20
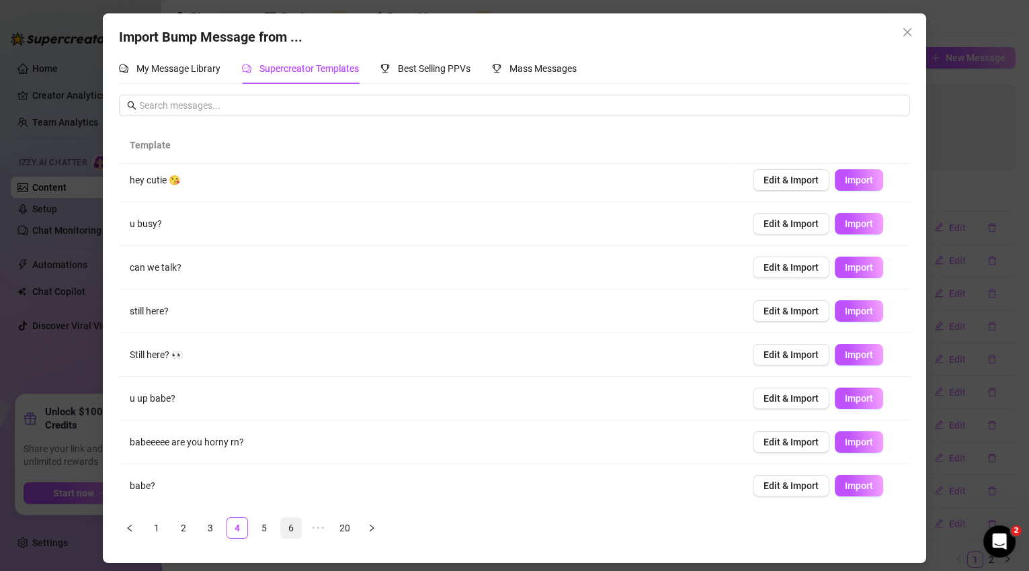
click at [296, 529] on link "6" at bounding box center [291, 528] width 20 height 20
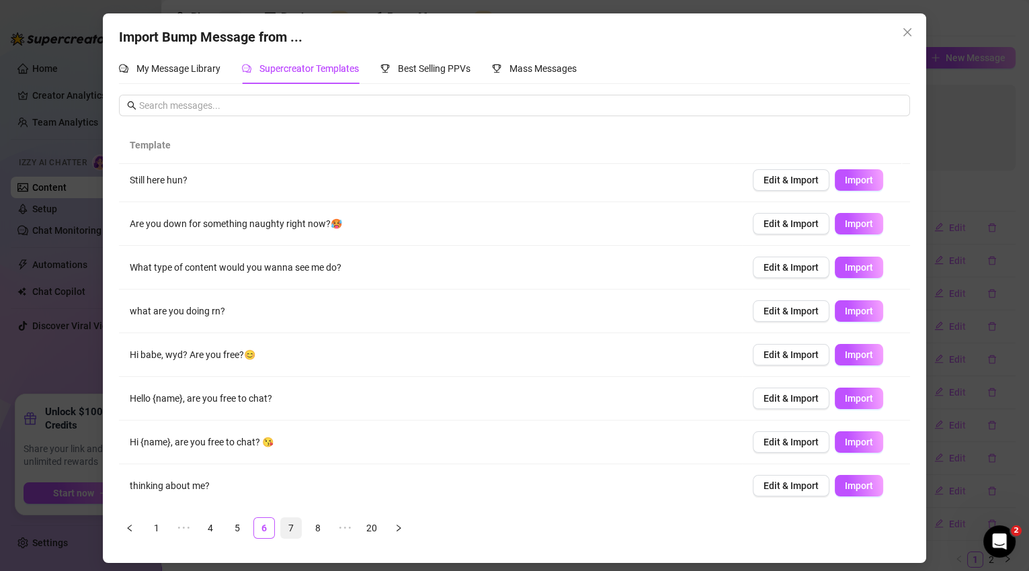
click at [292, 526] on link "7" at bounding box center [291, 528] width 20 height 20
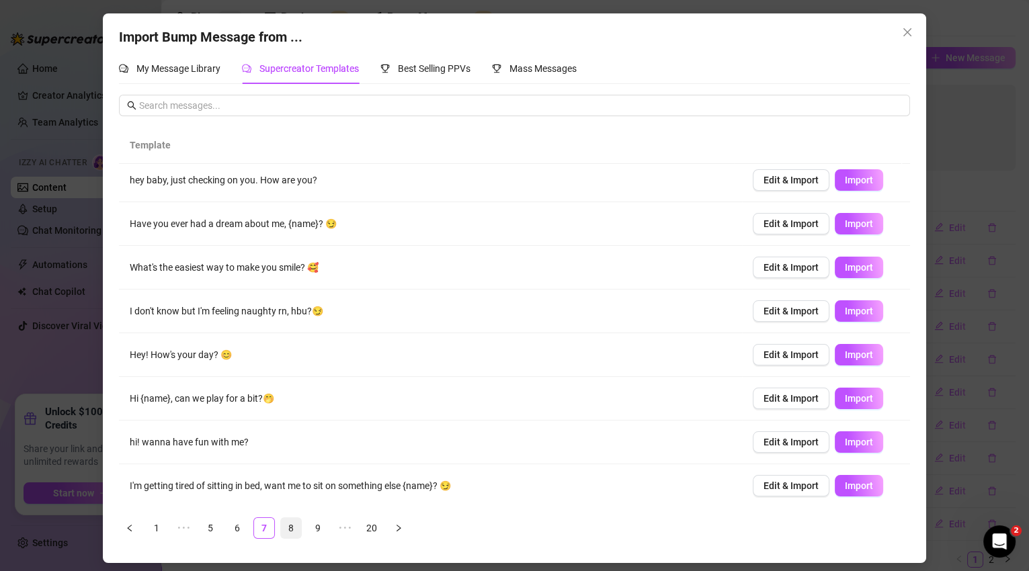
click at [298, 530] on link "8" at bounding box center [291, 528] width 20 height 20
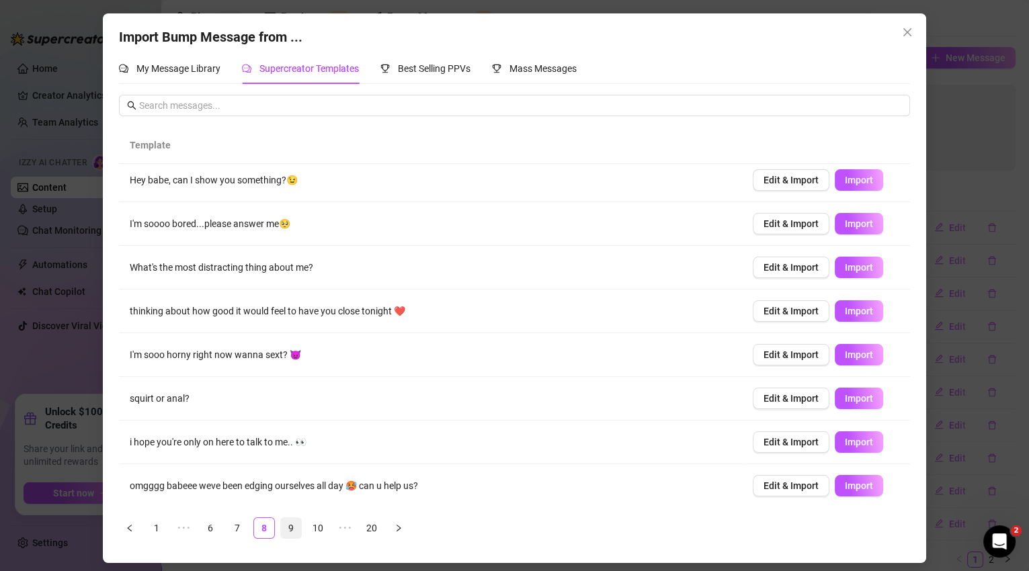
click at [295, 532] on link "9" at bounding box center [291, 528] width 20 height 20
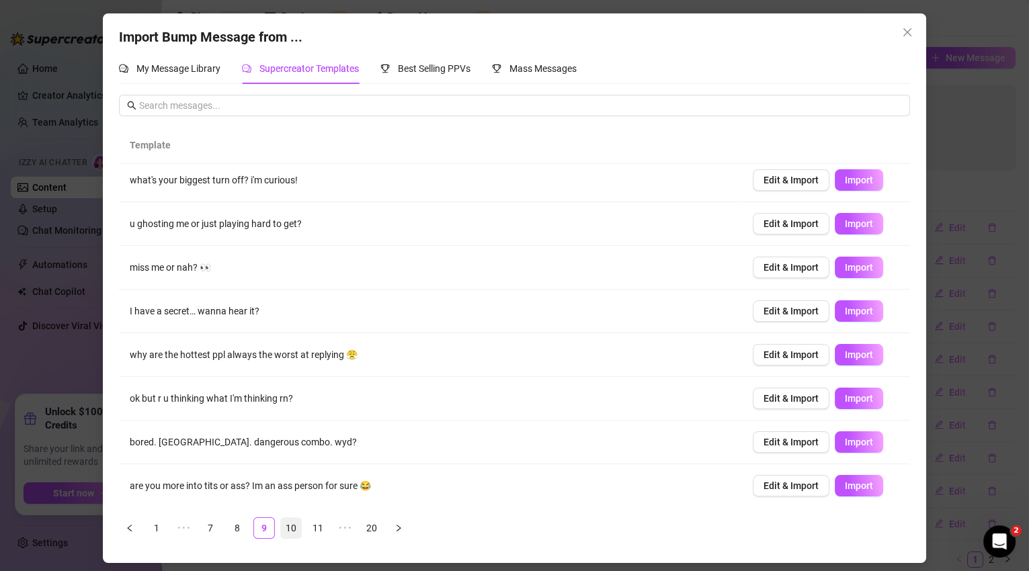
click at [298, 524] on link "10" at bounding box center [291, 528] width 20 height 20
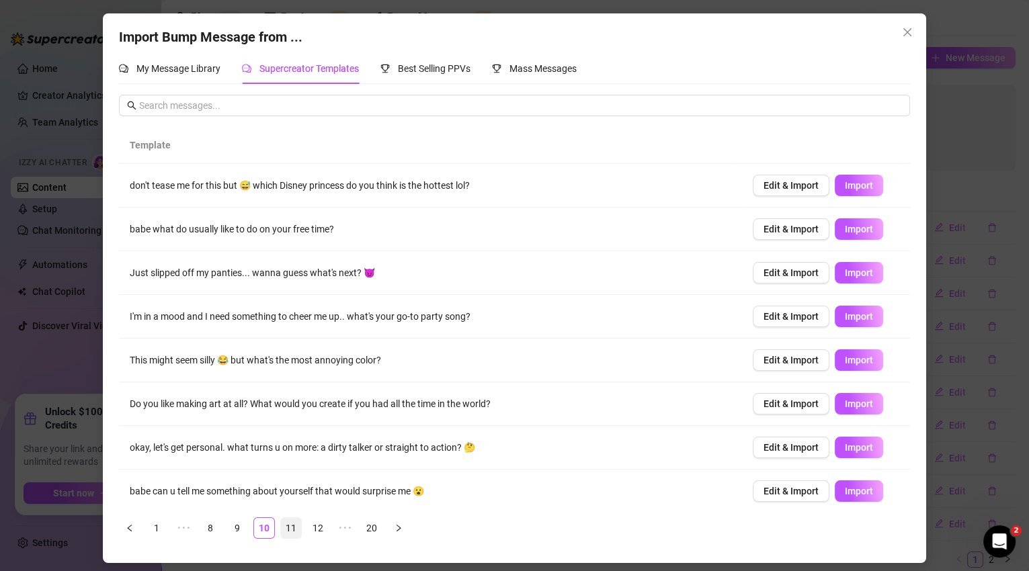
scroll to position [0, 0]
click at [846, 192] on button "Import" at bounding box center [859, 186] width 48 height 22
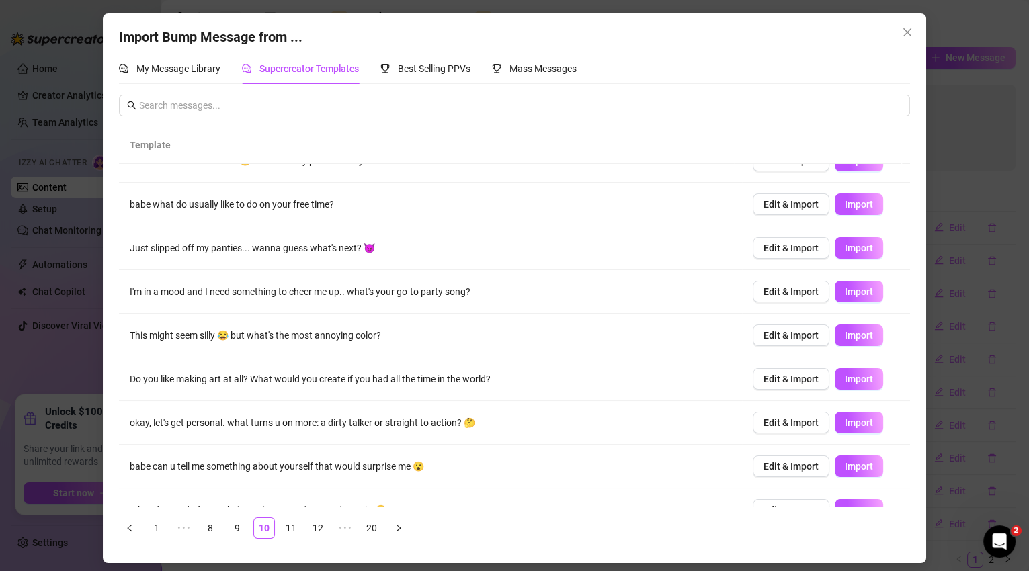
scroll to position [93, 0]
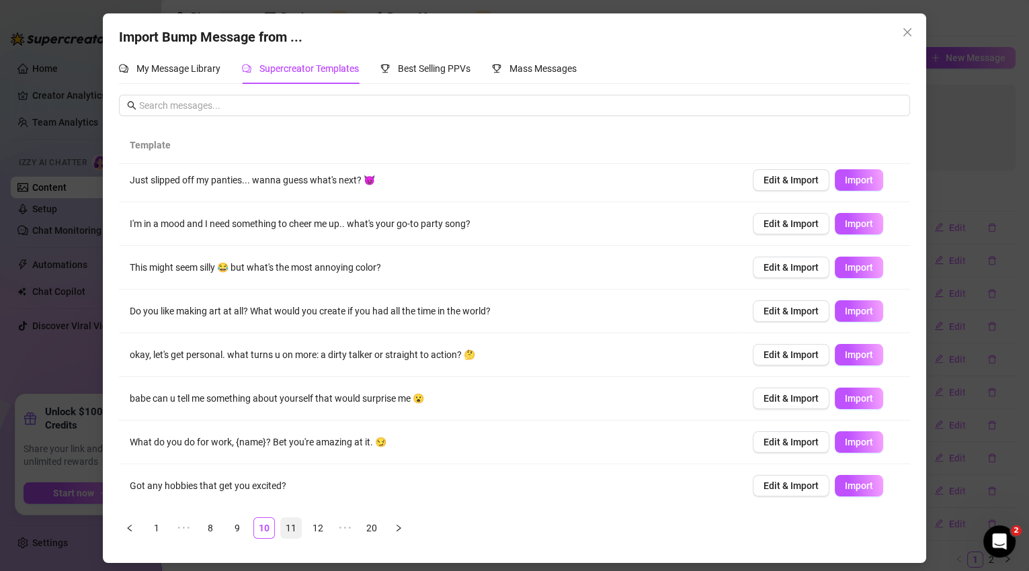
click at [293, 526] on link "11" at bounding box center [291, 528] width 20 height 20
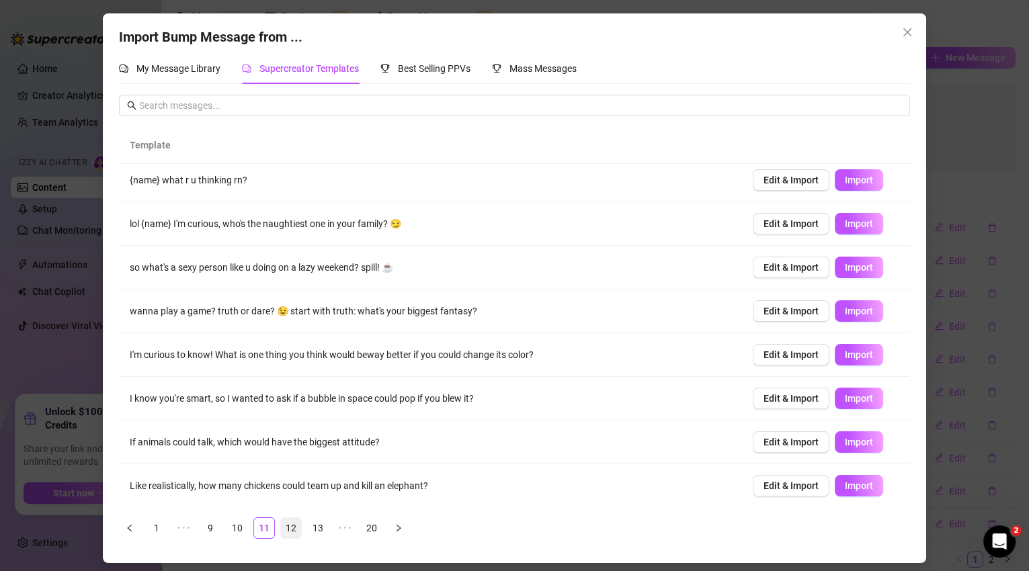
click at [296, 525] on link "12" at bounding box center [291, 528] width 20 height 20
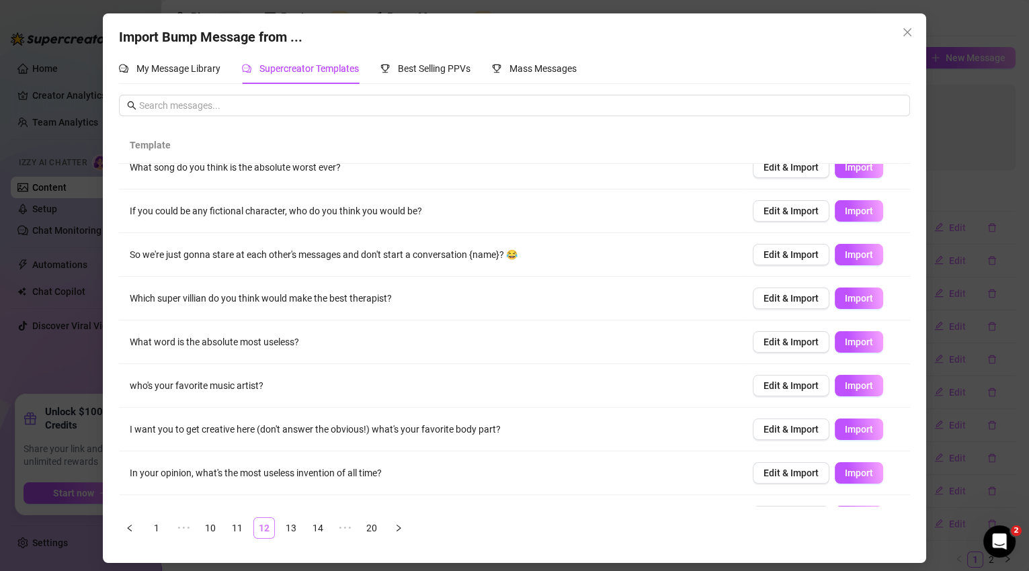
scroll to position [0, 0]
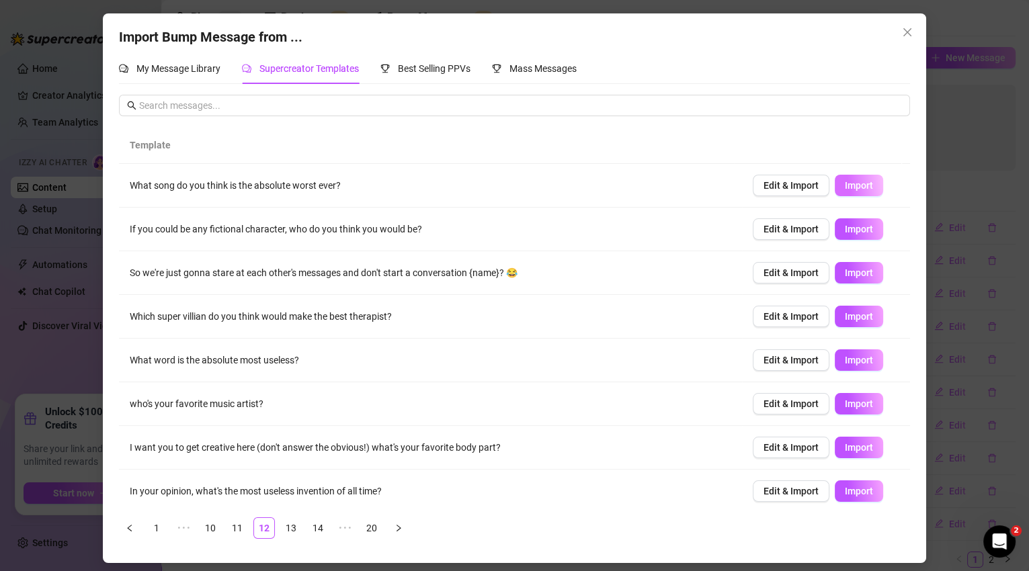
click at [849, 186] on span "Import" at bounding box center [859, 185] width 28 height 11
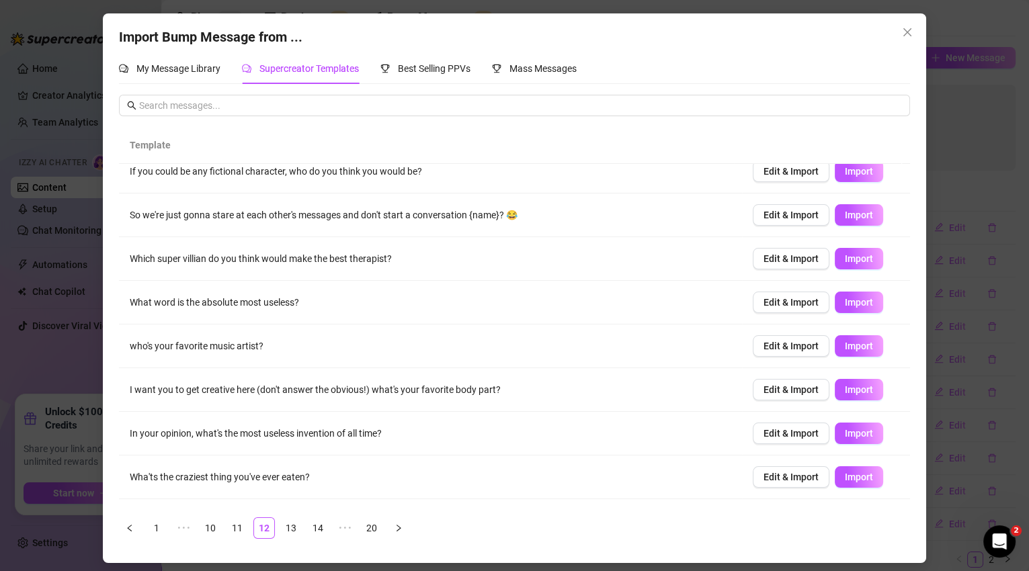
scroll to position [93, 0]
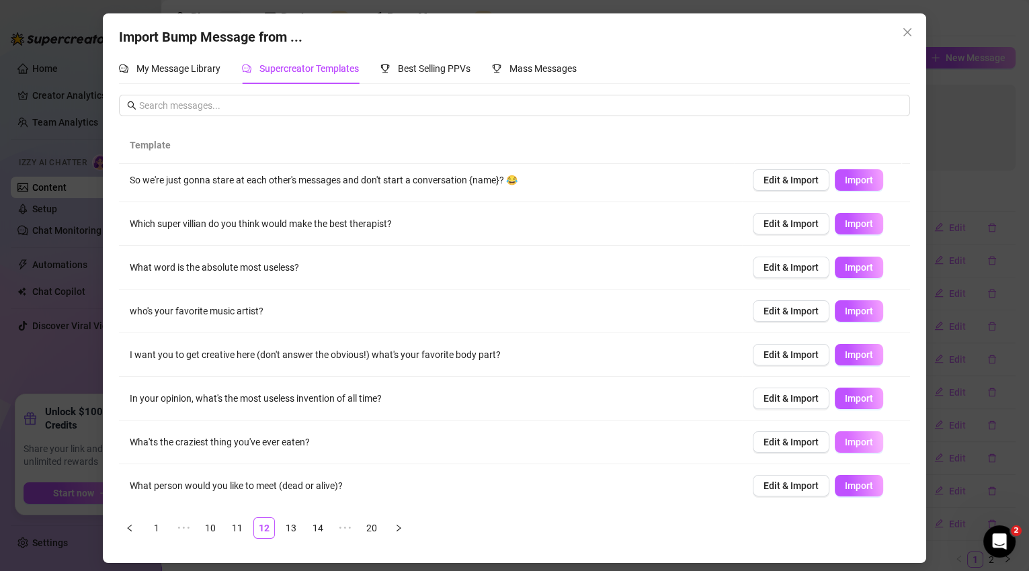
click at [848, 445] on span "Import" at bounding box center [859, 442] width 28 height 11
click at [848, 400] on span "Import" at bounding box center [859, 398] width 28 height 11
click at [318, 528] on link "14" at bounding box center [318, 528] width 20 height 20
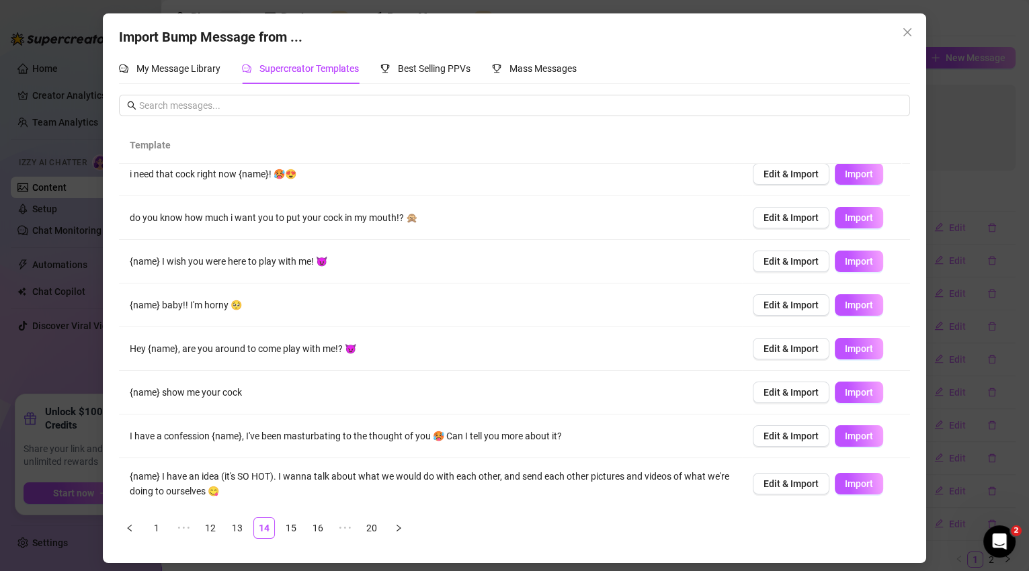
scroll to position [101, 0]
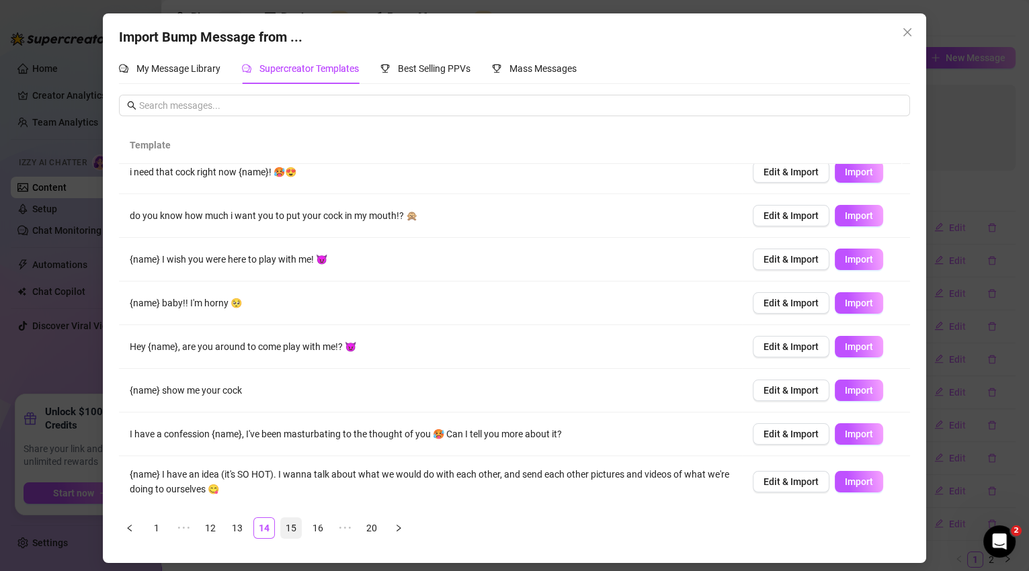
click at [299, 530] on link "15" at bounding box center [291, 528] width 20 height 20
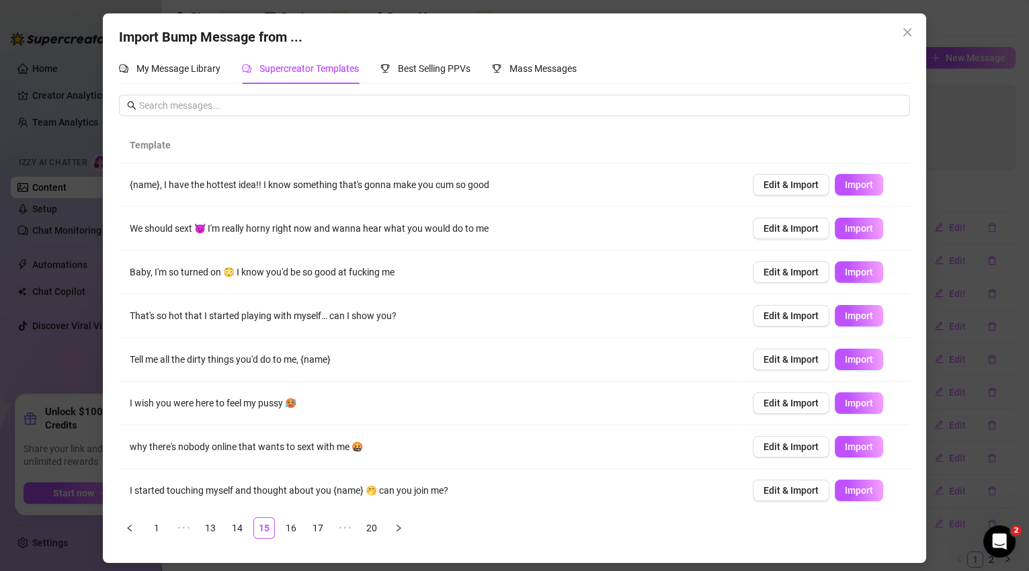
scroll to position [93, 0]
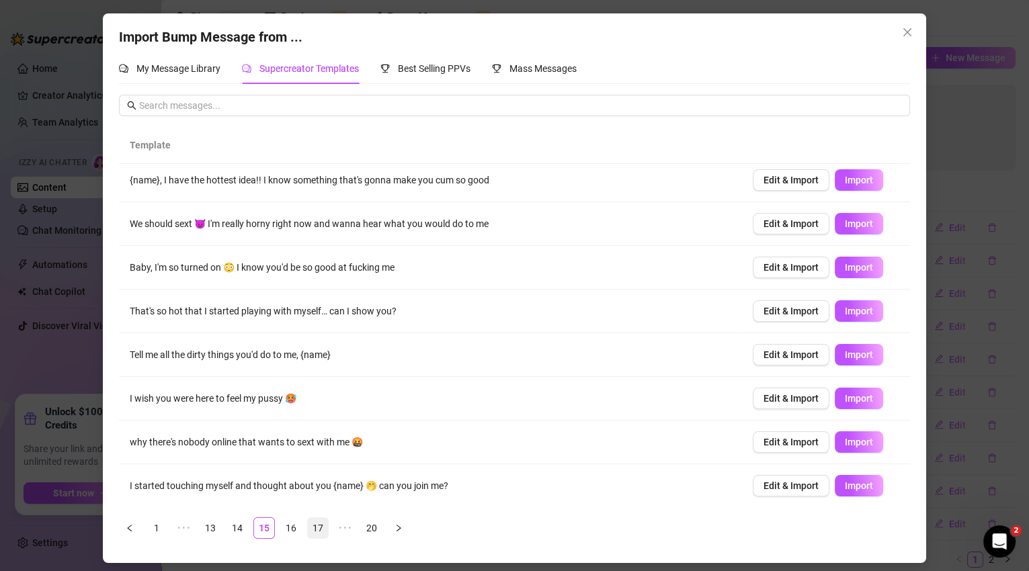
click at [292, 533] on link "16" at bounding box center [291, 528] width 20 height 20
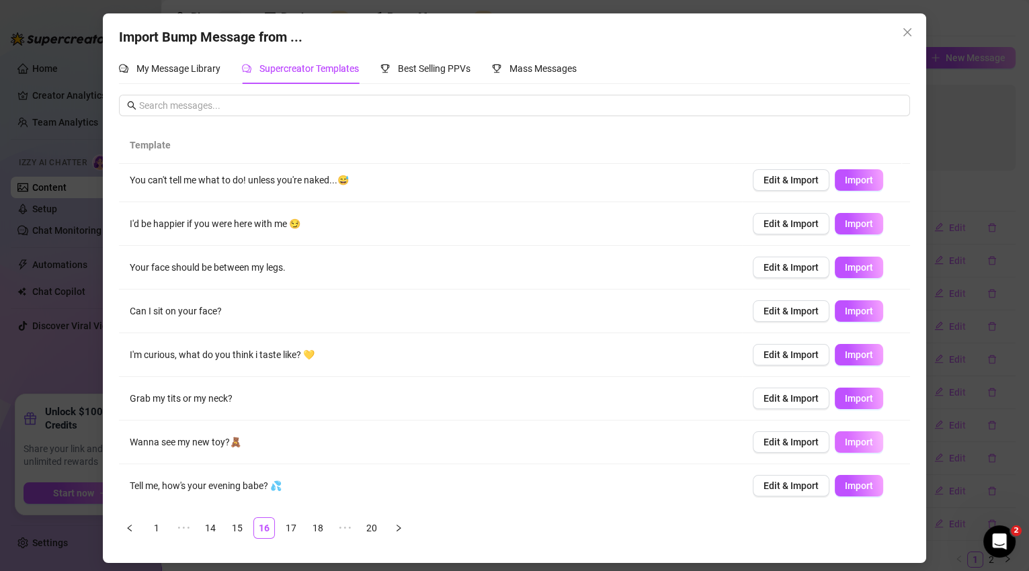
click at [849, 440] on span "Import" at bounding box center [859, 442] width 28 height 11
click at [296, 531] on link "17" at bounding box center [291, 528] width 20 height 20
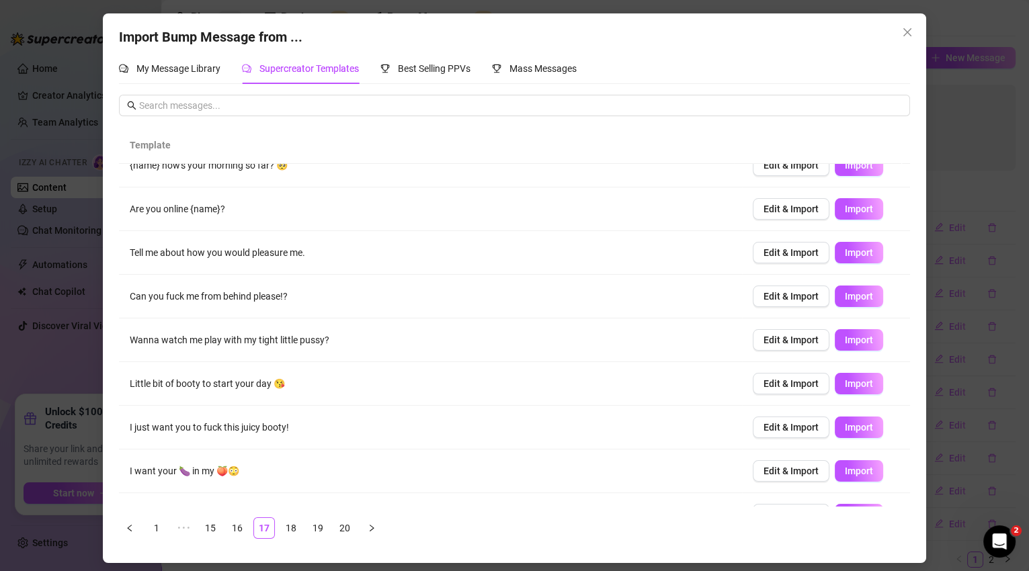
scroll to position [0, 0]
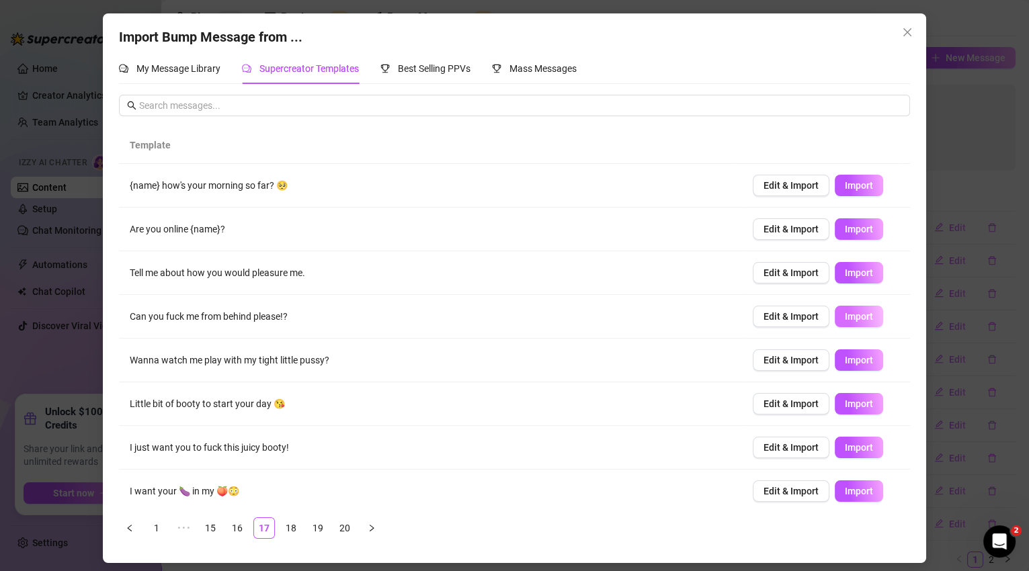
click at [845, 312] on span "Import" at bounding box center [859, 316] width 28 height 11
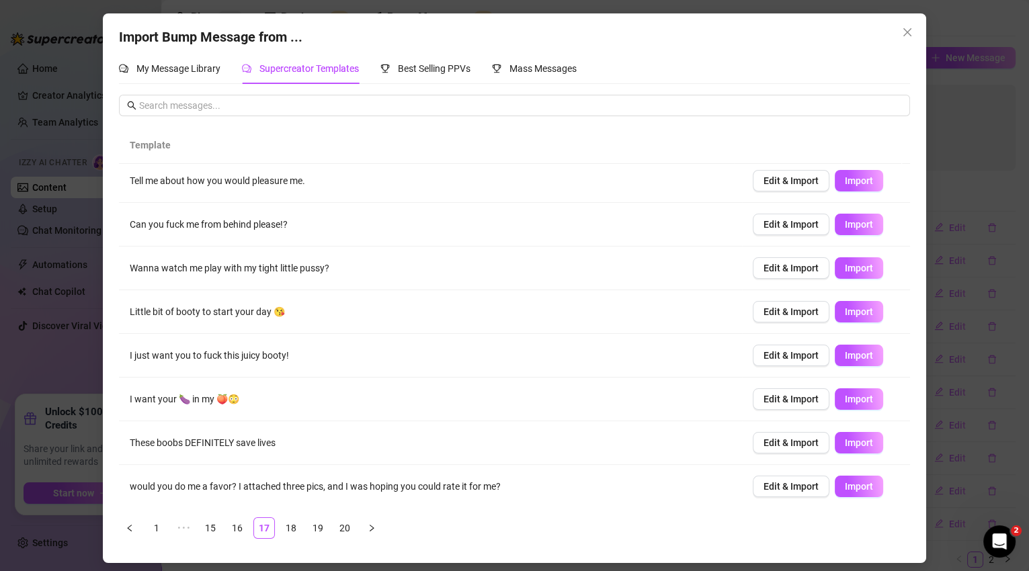
scroll to position [93, 0]
click at [298, 526] on link "18" at bounding box center [291, 528] width 20 height 20
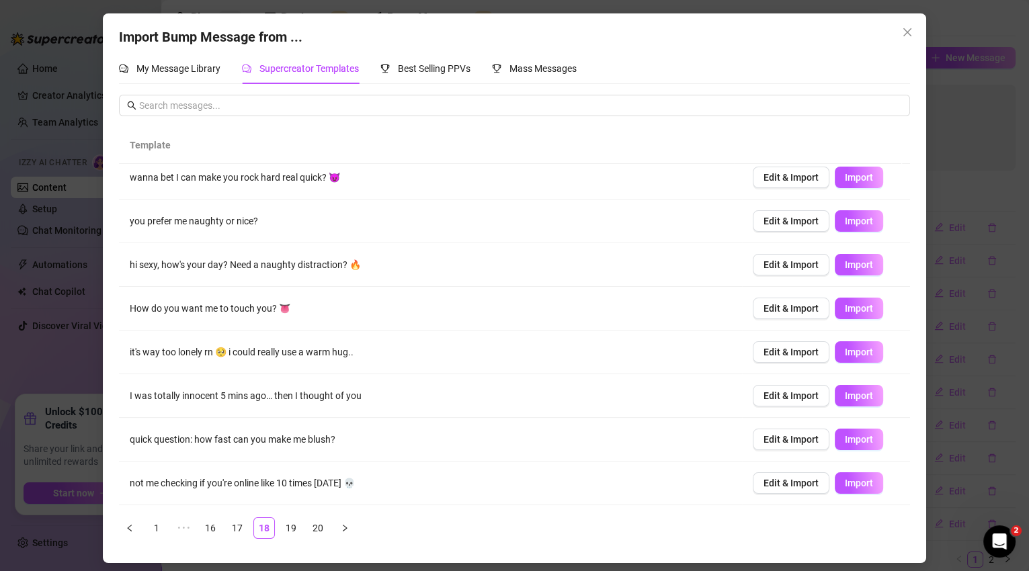
scroll to position [0, 0]
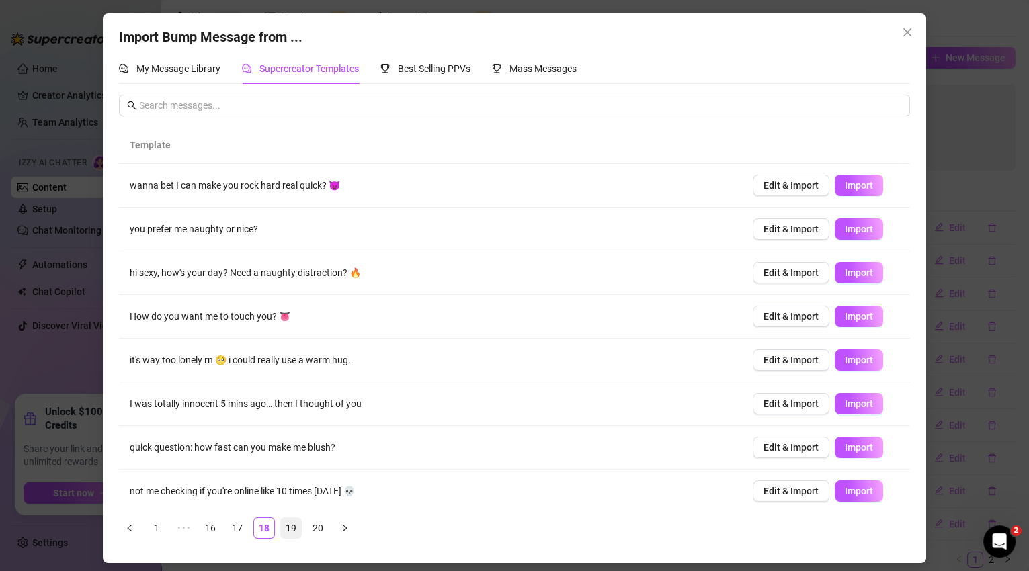
click at [297, 530] on link "19" at bounding box center [291, 528] width 20 height 20
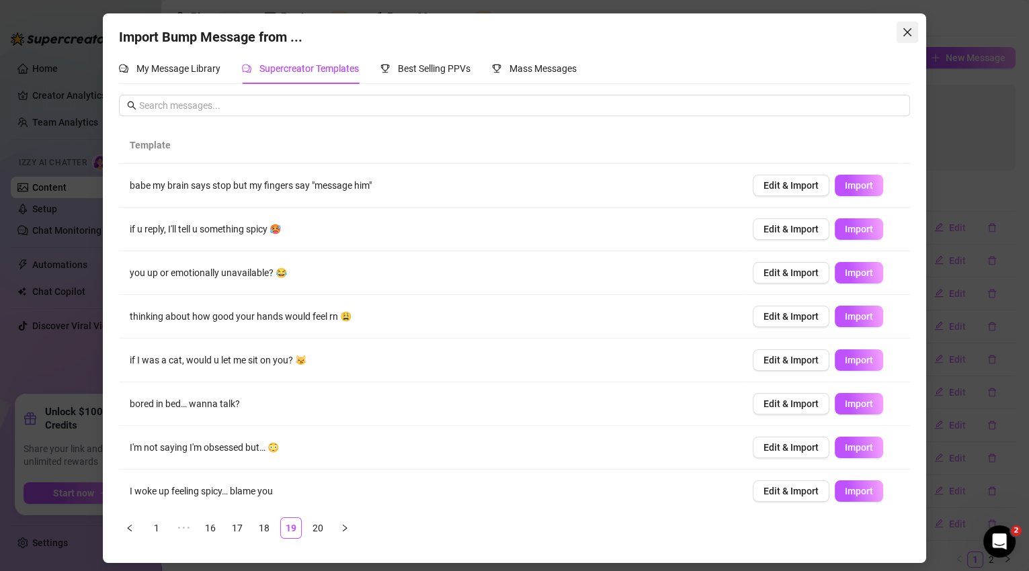
click at [904, 34] on icon "close" at bounding box center [907, 32] width 8 height 8
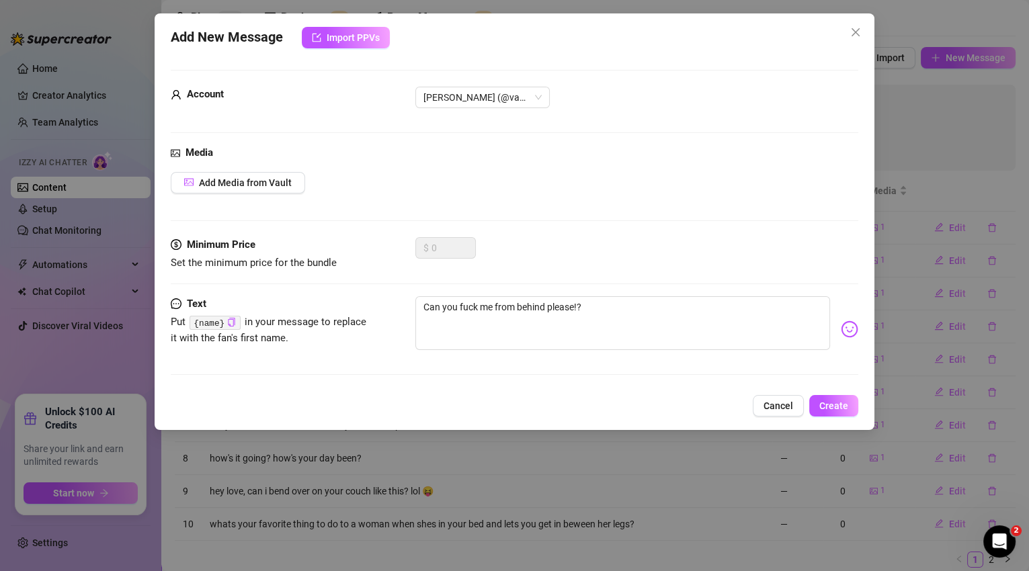
click at [780, 409] on span "Cancel" at bounding box center [779, 406] width 30 height 11
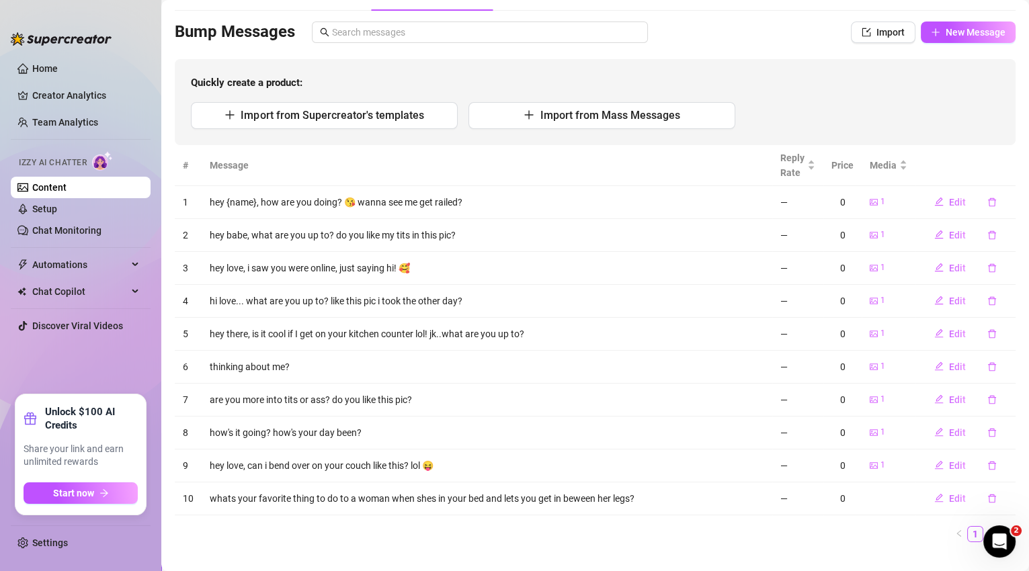
scroll to position [99, 0]
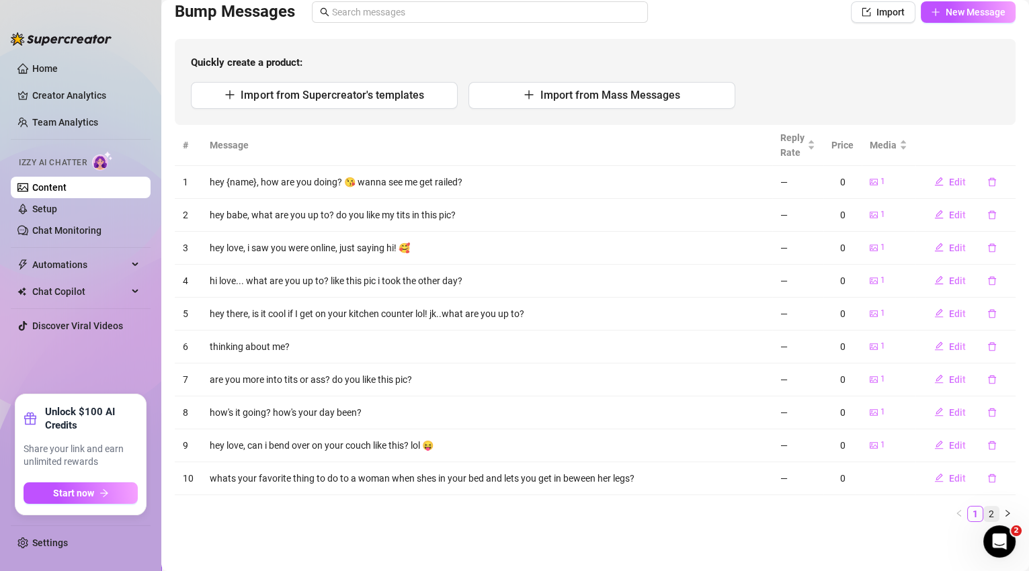
click at [984, 512] on link "2" at bounding box center [991, 514] width 15 height 15
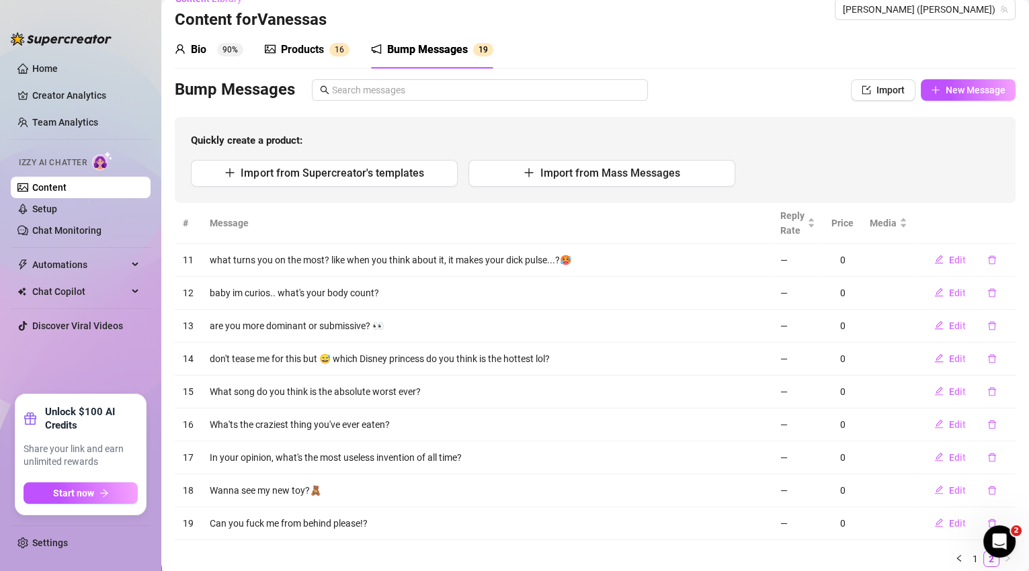
scroll to position [0, 0]
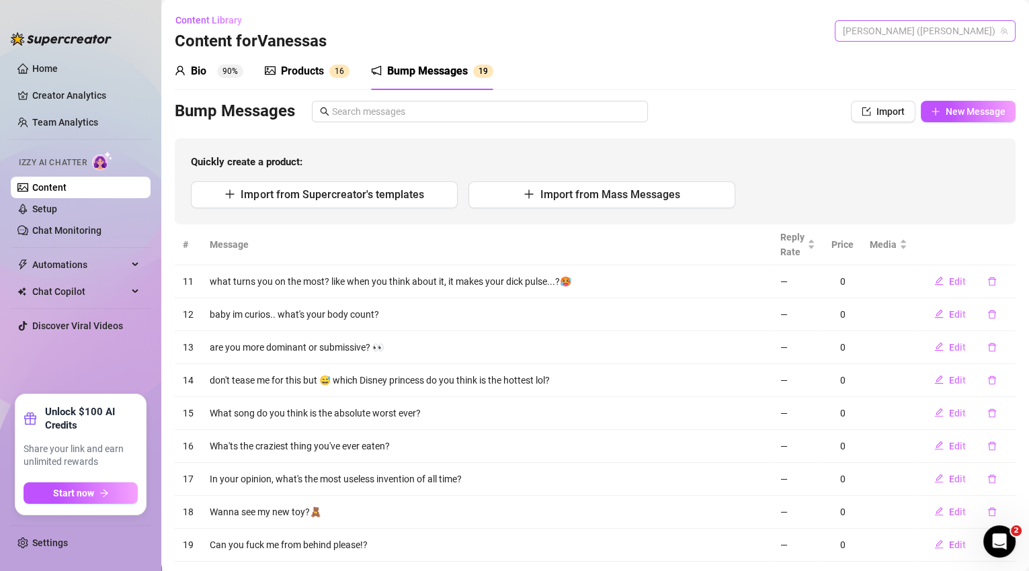
click at [917, 36] on span "[PERSON_NAME] ([PERSON_NAME])" at bounding box center [925, 31] width 165 height 20
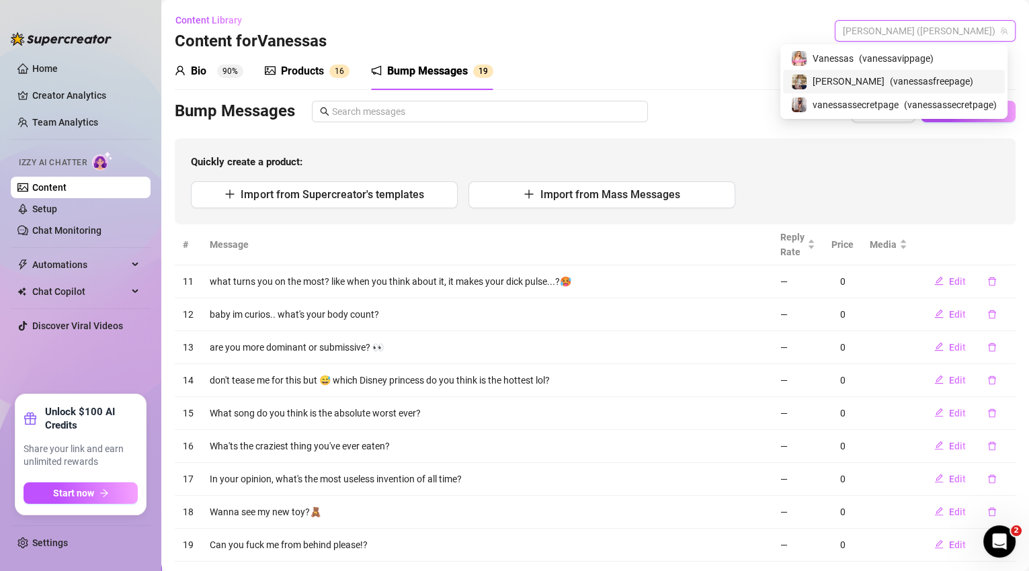
click at [917, 81] on span "( vanessasfreepage )" at bounding box center [931, 81] width 83 height 15
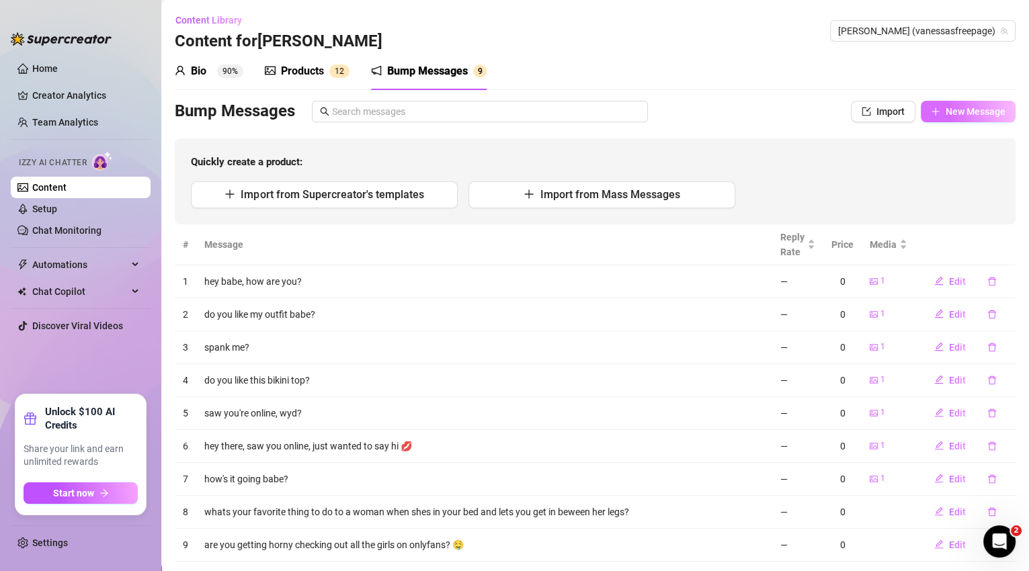
click at [950, 112] on span "New Message" at bounding box center [976, 111] width 60 height 11
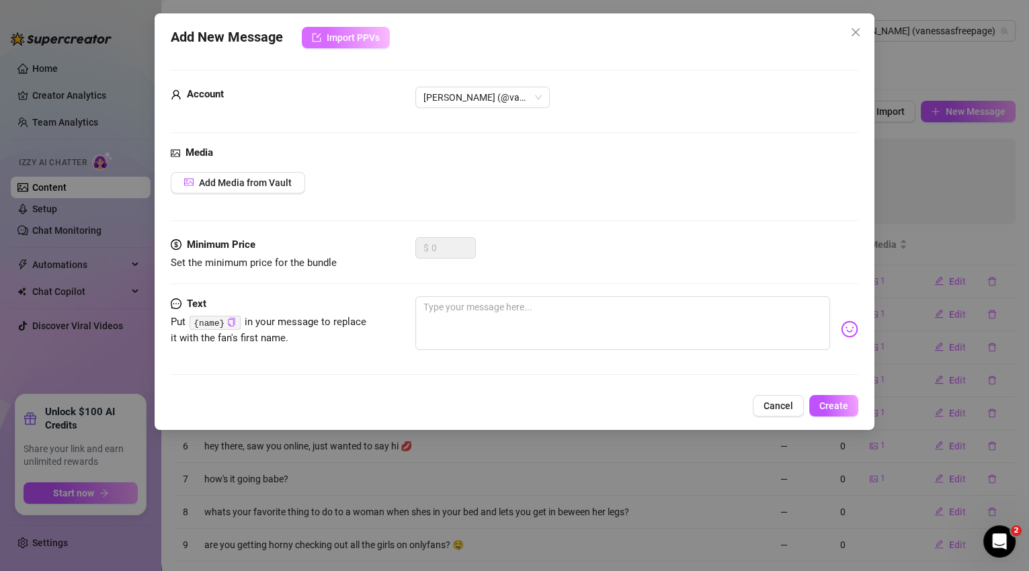
click at [344, 44] on button "Import PPVs" at bounding box center [346, 38] width 88 height 22
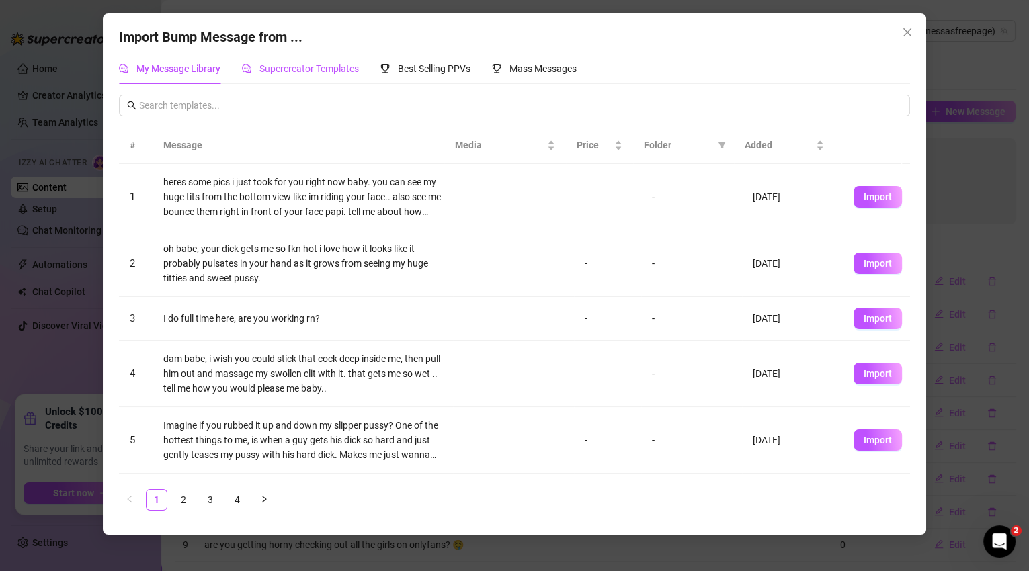
click at [304, 73] on span "Supercreator Templates" at bounding box center [308, 68] width 99 height 11
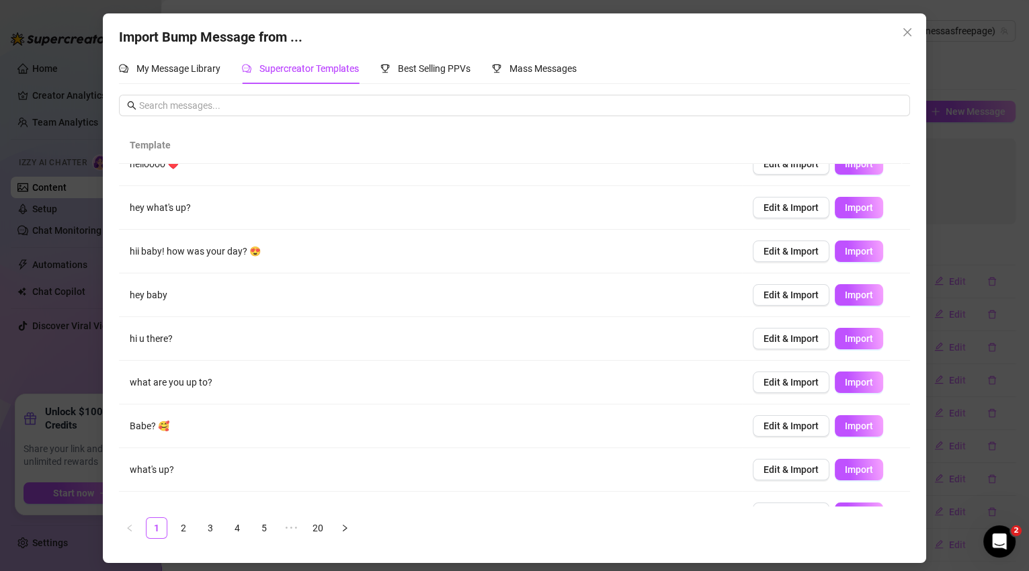
scroll to position [93, 0]
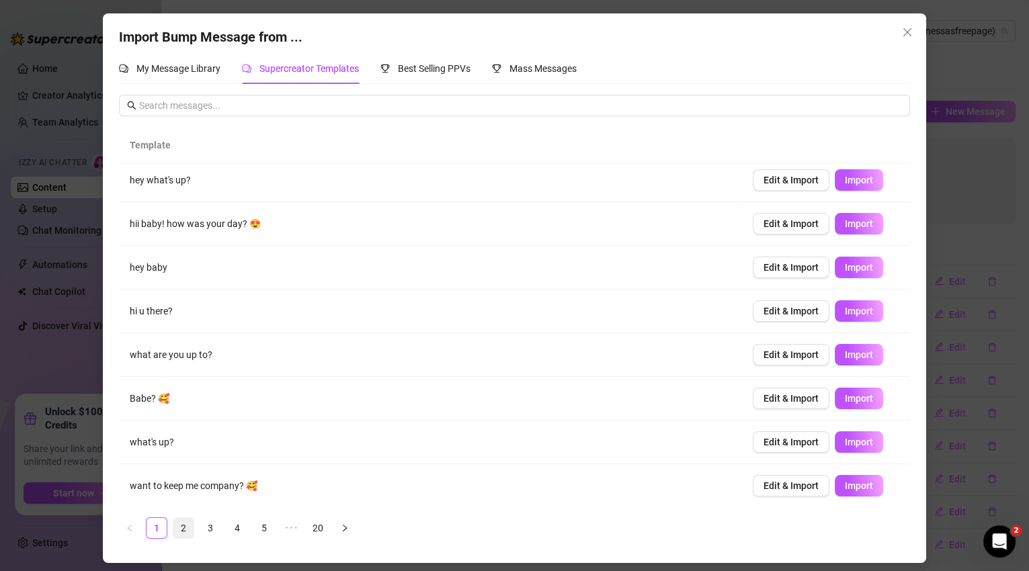
click at [189, 534] on link "2" at bounding box center [183, 528] width 20 height 20
click at [218, 529] on link "3" at bounding box center [210, 528] width 20 height 20
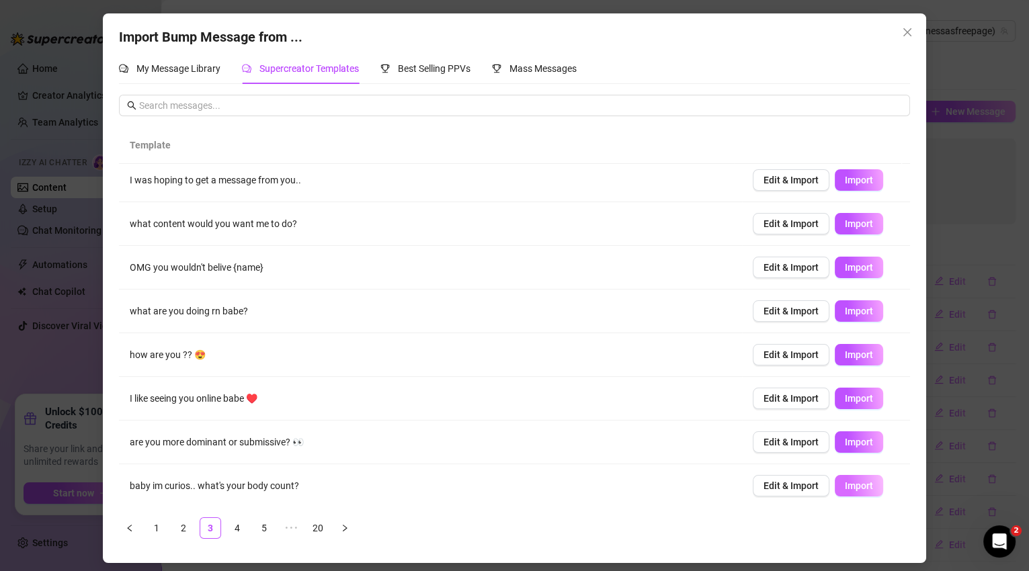
click at [845, 489] on span "Import" at bounding box center [859, 486] width 28 height 11
click at [845, 438] on span "Import" at bounding box center [859, 442] width 28 height 11
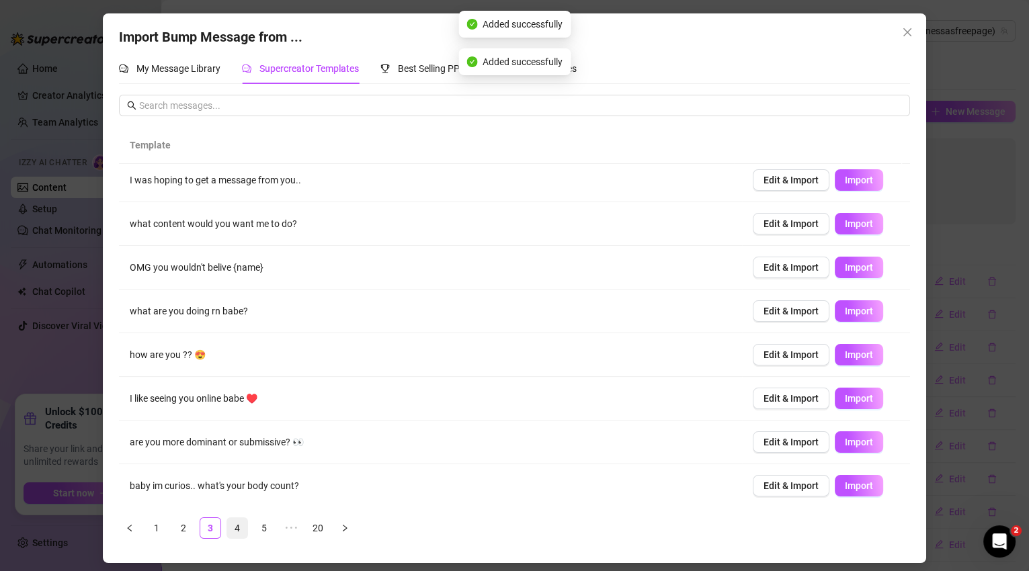
click at [243, 531] on link "4" at bounding box center [237, 528] width 20 height 20
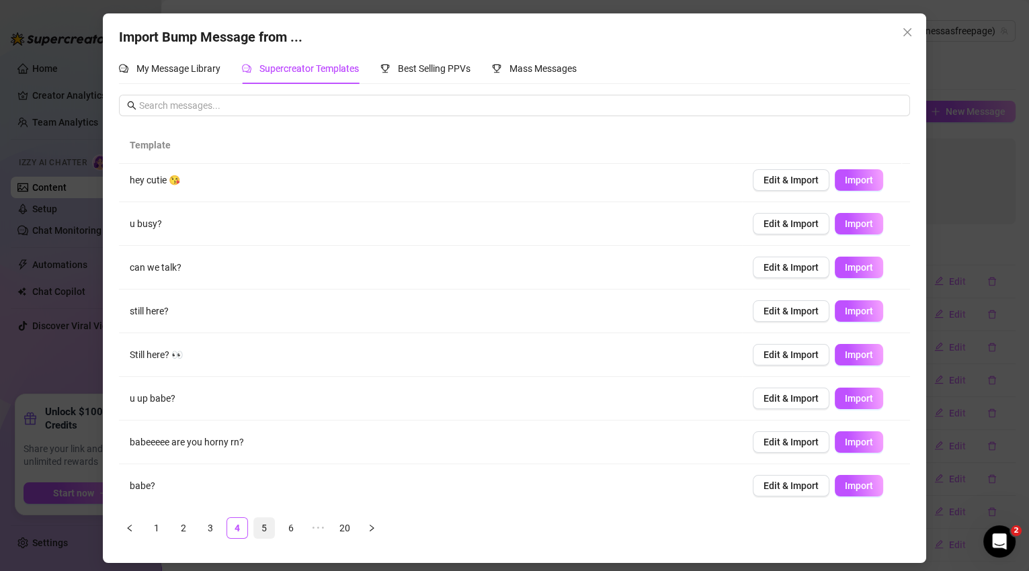
click at [269, 530] on link "5" at bounding box center [264, 528] width 20 height 20
click at [292, 532] on link "6" at bounding box center [291, 528] width 20 height 20
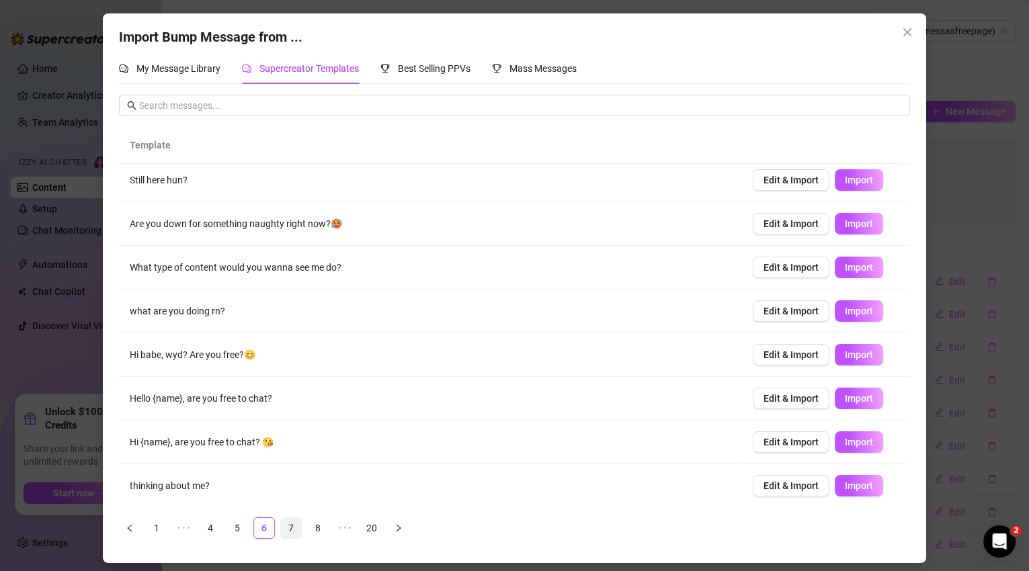
click at [290, 527] on link "7" at bounding box center [291, 528] width 20 height 20
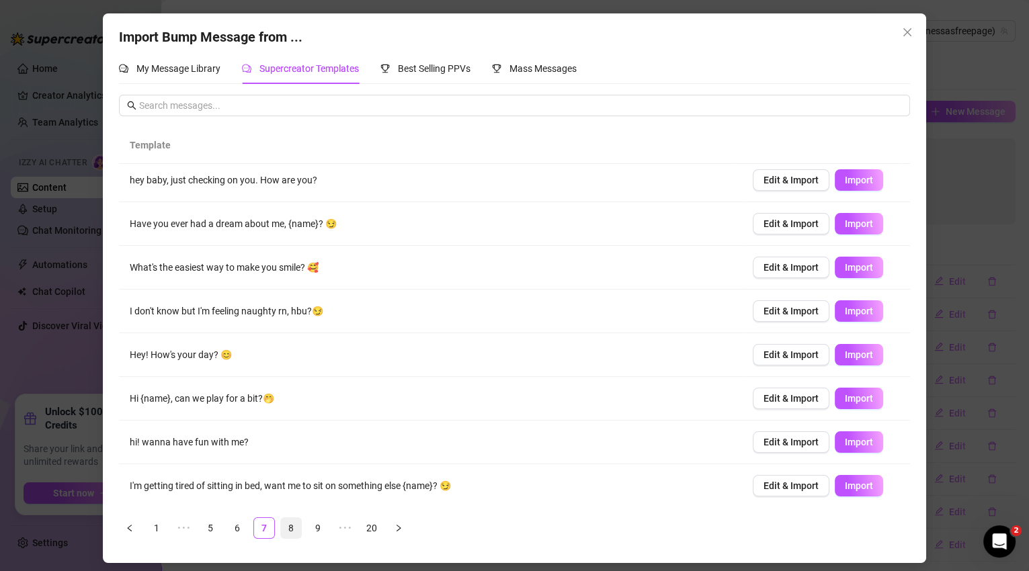
click at [296, 527] on link "8" at bounding box center [291, 528] width 20 height 20
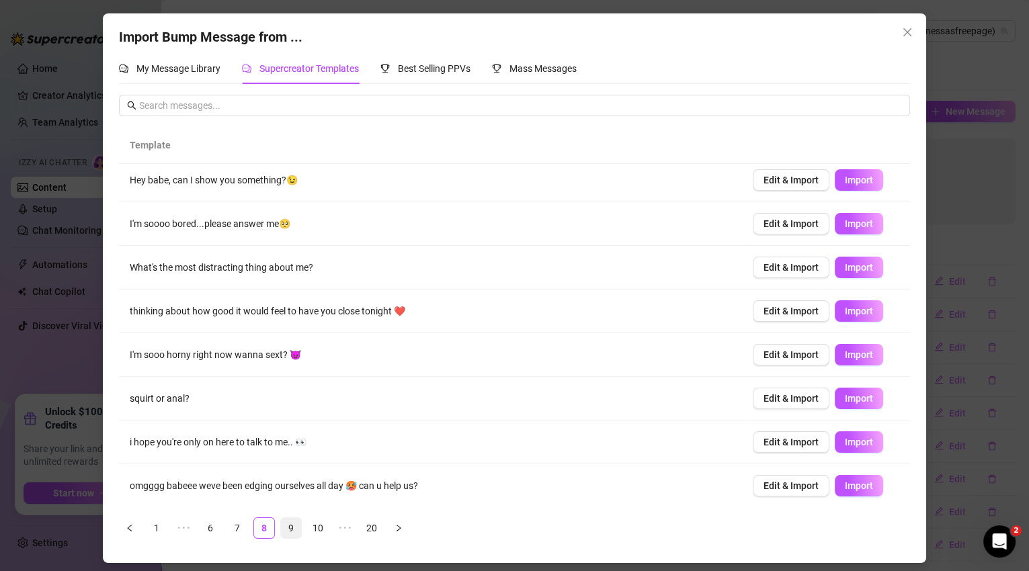
click at [294, 528] on link "9" at bounding box center [291, 528] width 20 height 20
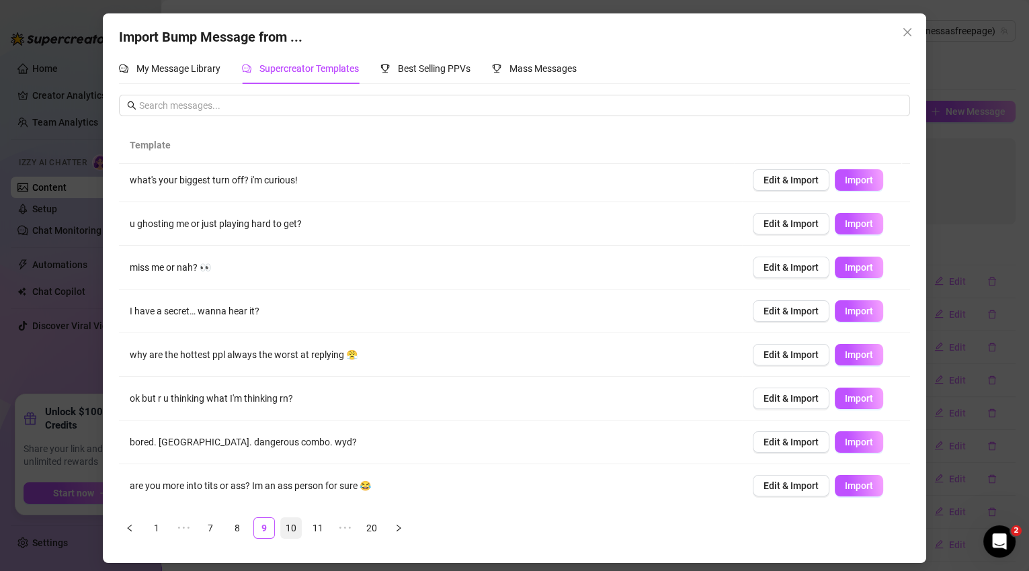
click at [288, 528] on link "10" at bounding box center [291, 528] width 20 height 20
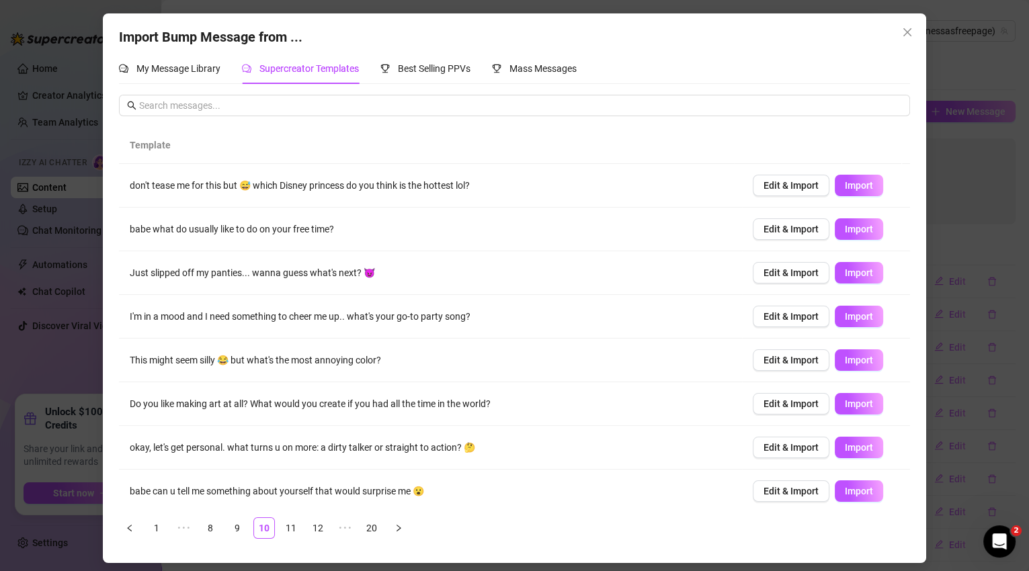
scroll to position [0, 0]
click at [847, 186] on span "Import" at bounding box center [859, 185] width 28 height 11
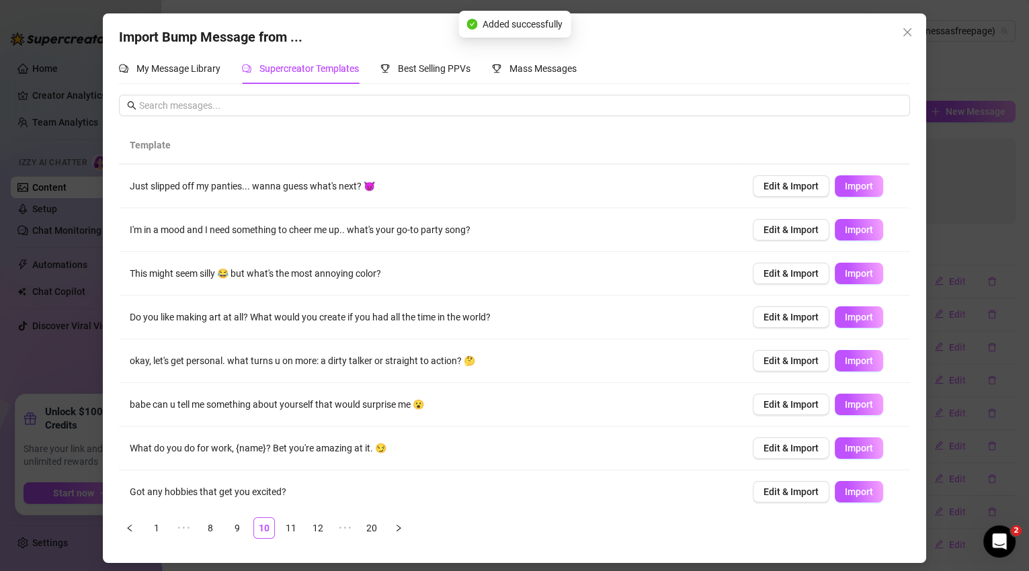
scroll to position [93, 0]
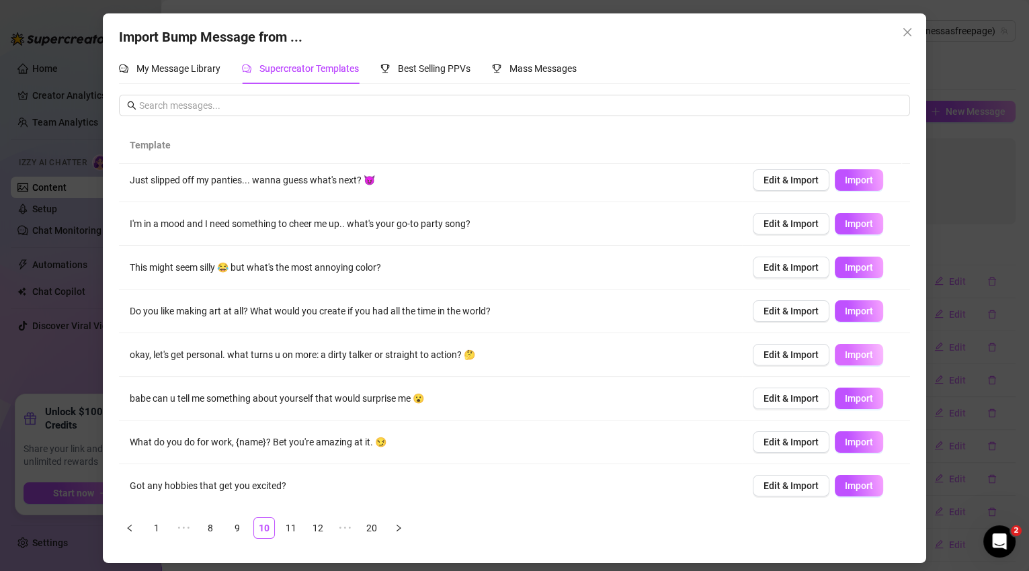
click at [849, 353] on span "Import" at bounding box center [859, 355] width 28 height 11
click at [294, 524] on link "11" at bounding box center [291, 528] width 20 height 20
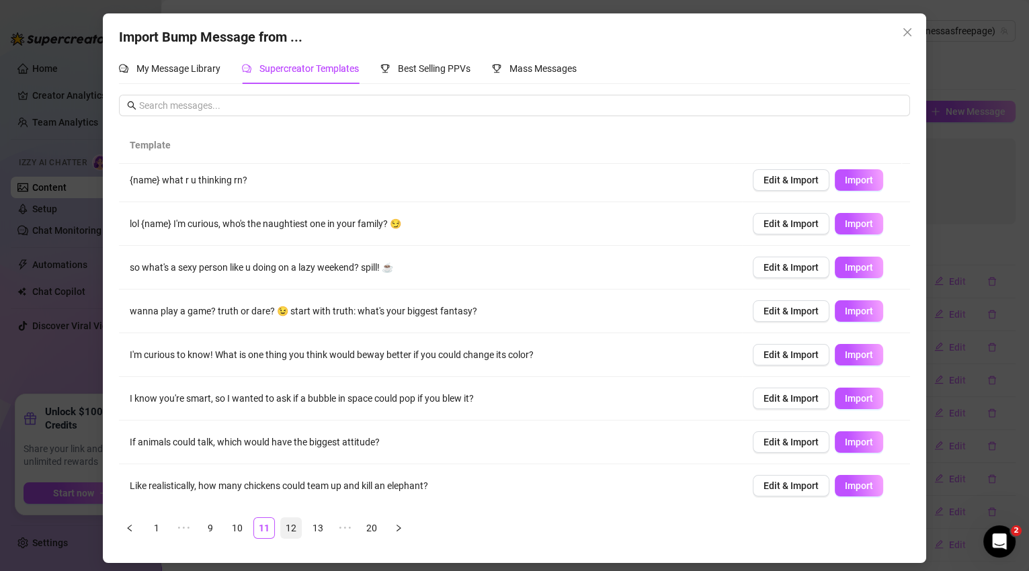
click at [288, 526] on link "12" at bounding box center [291, 528] width 20 height 20
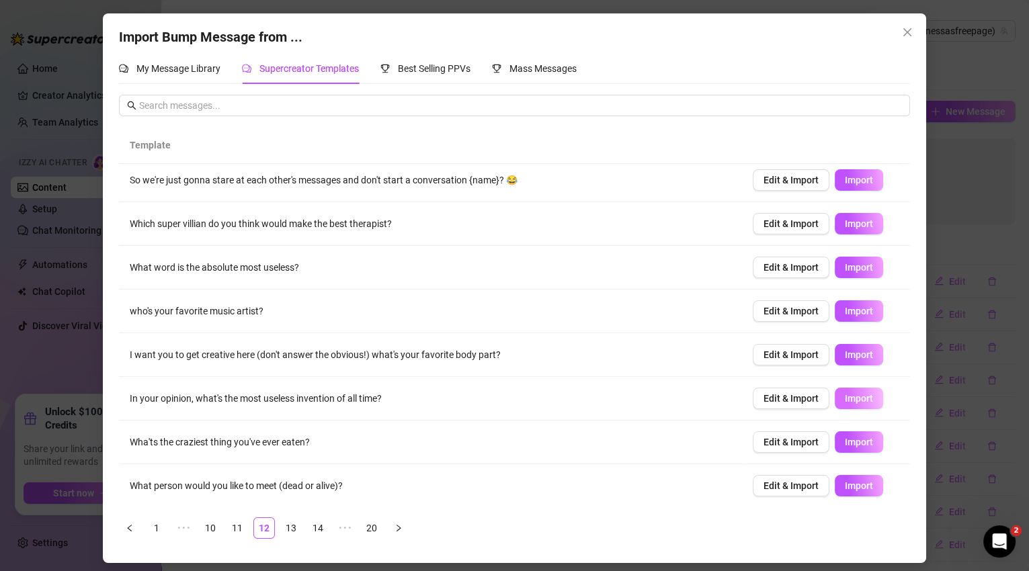
click at [855, 404] on button "Import" at bounding box center [859, 399] width 48 height 22
click at [845, 483] on span "Import" at bounding box center [859, 486] width 28 height 11
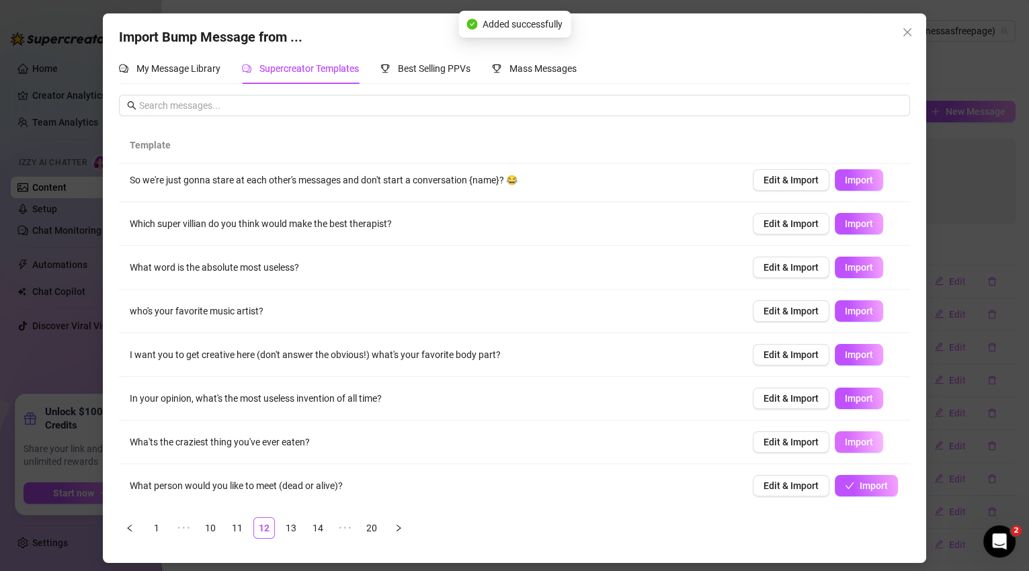
click at [855, 439] on span "Import" at bounding box center [859, 442] width 28 height 11
click at [293, 527] on link "13" at bounding box center [291, 528] width 20 height 20
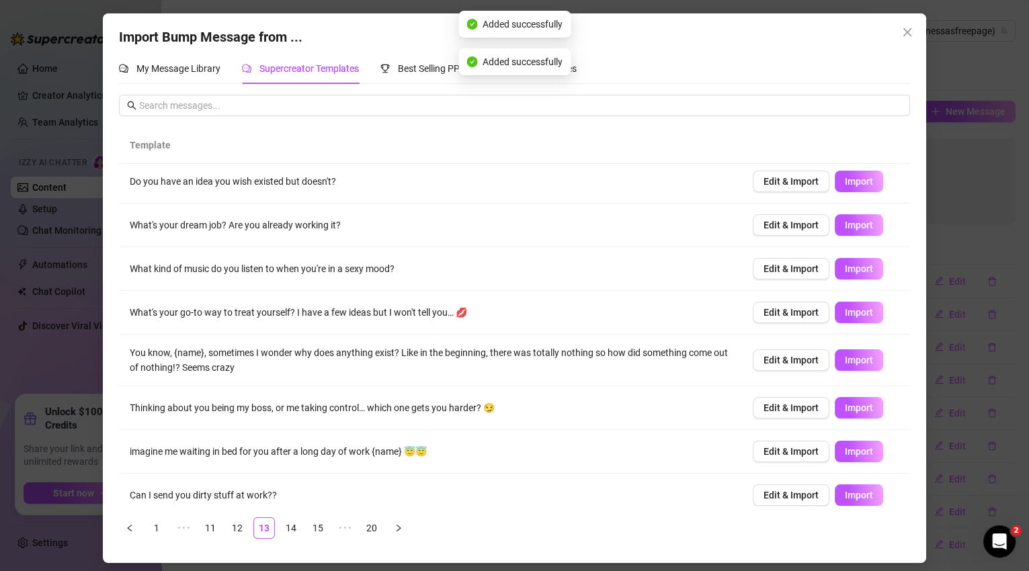
scroll to position [0, 0]
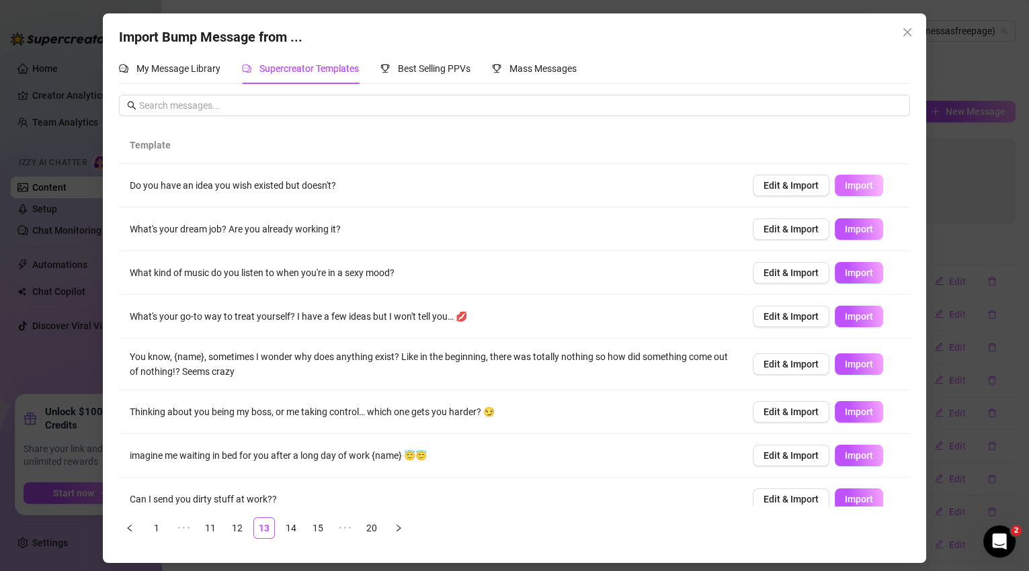
click at [846, 190] on span "Import" at bounding box center [859, 185] width 28 height 11
click at [845, 412] on span "Import" at bounding box center [859, 412] width 28 height 11
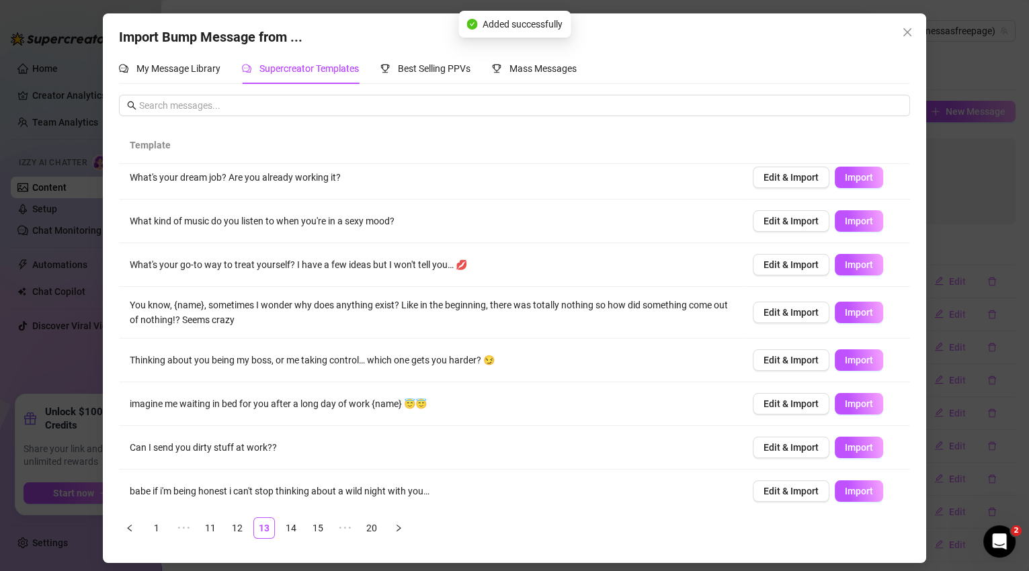
scroll to position [101, 0]
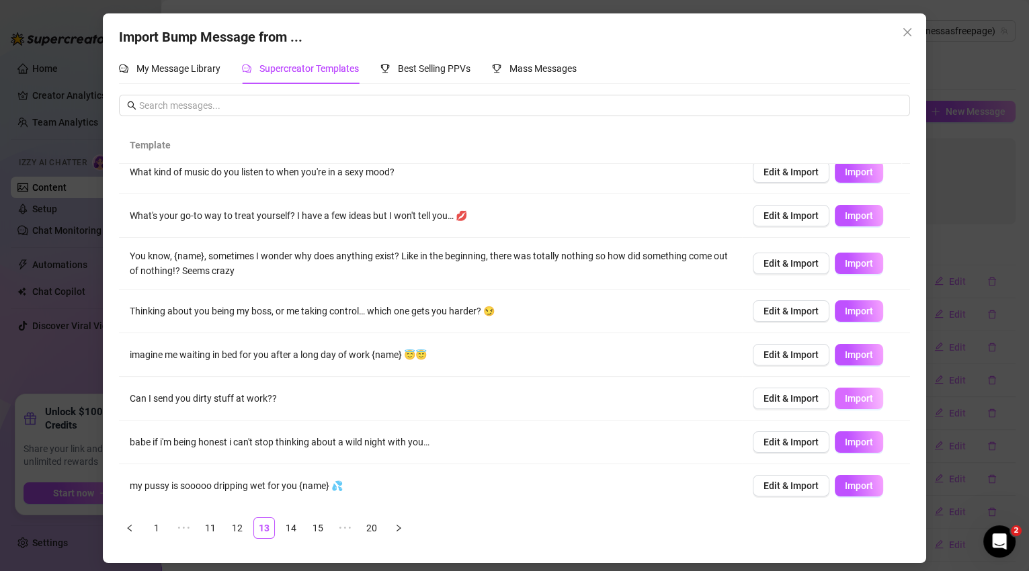
click at [856, 406] on button "Import" at bounding box center [859, 399] width 48 height 22
click at [297, 529] on link "14" at bounding box center [291, 528] width 20 height 20
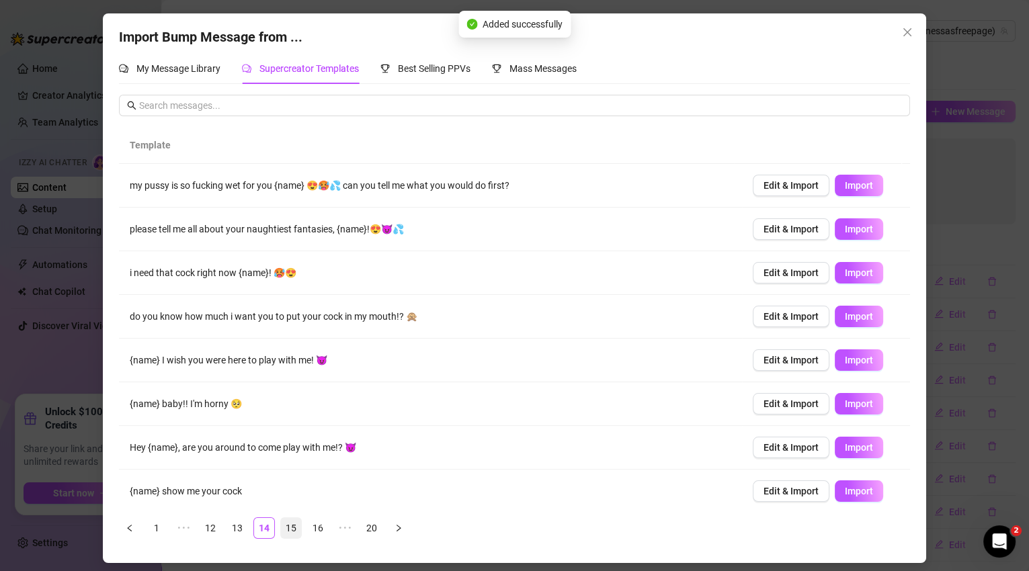
scroll to position [0, 0]
click at [845, 230] on span "Import" at bounding box center [859, 229] width 28 height 11
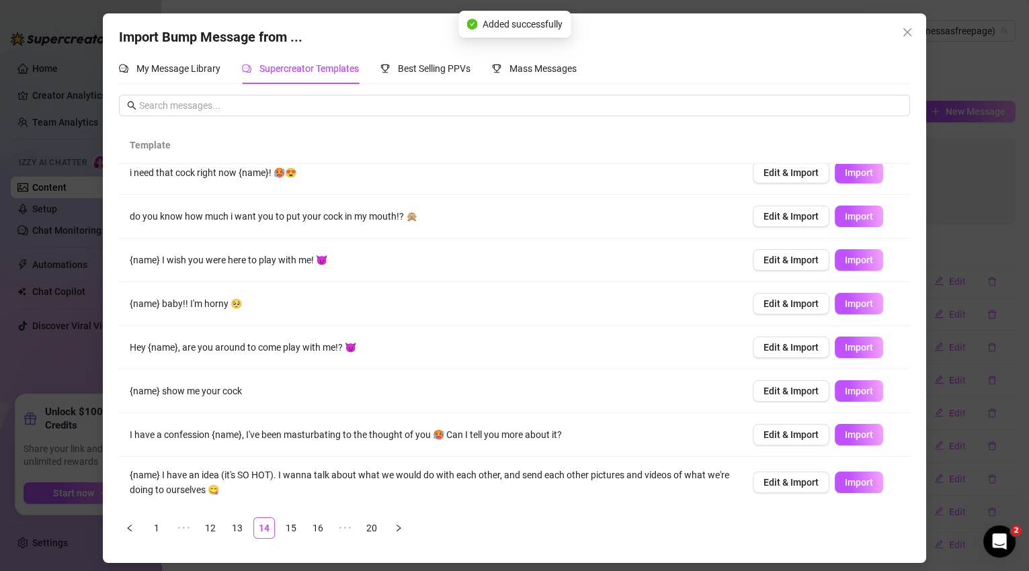
scroll to position [101, 0]
click at [286, 527] on link "15" at bounding box center [291, 528] width 20 height 20
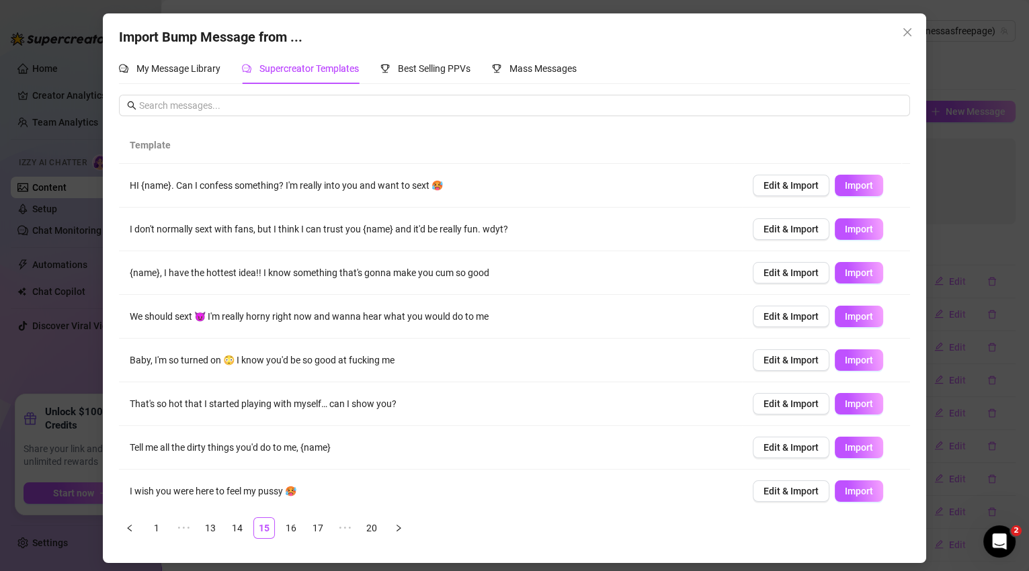
scroll to position [0, 0]
click at [865, 451] on button "Import" at bounding box center [859, 448] width 48 height 22
click at [296, 526] on link "16" at bounding box center [291, 528] width 20 height 20
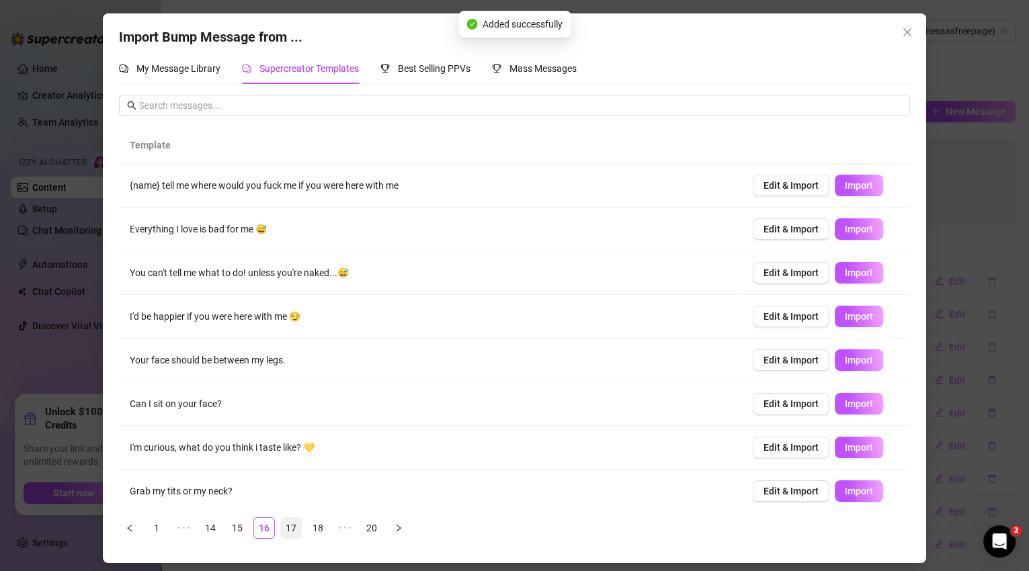
click at [294, 528] on link "17" at bounding box center [291, 528] width 20 height 20
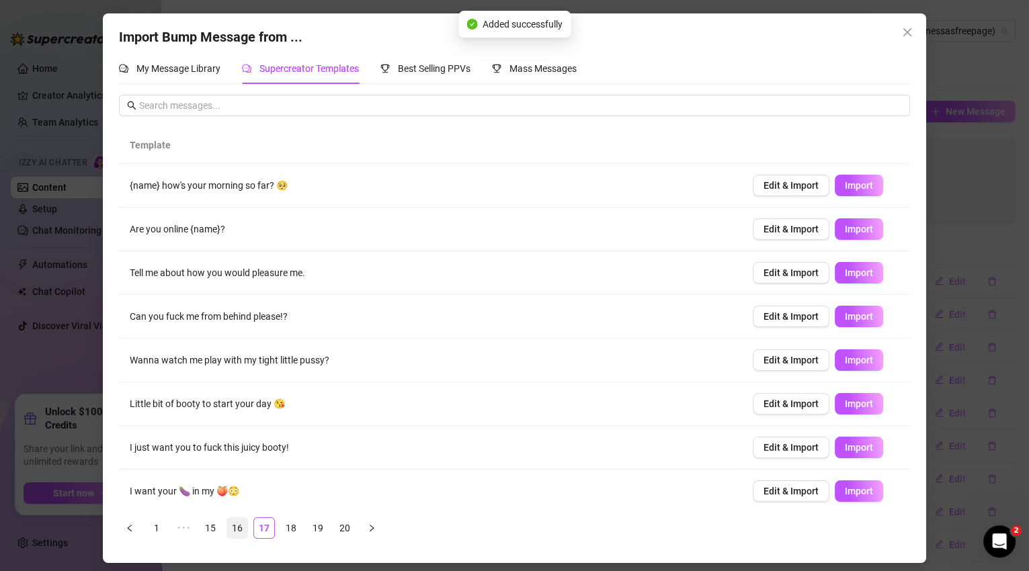
click at [234, 532] on link "16" at bounding box center [237, 528] width 20 height 20
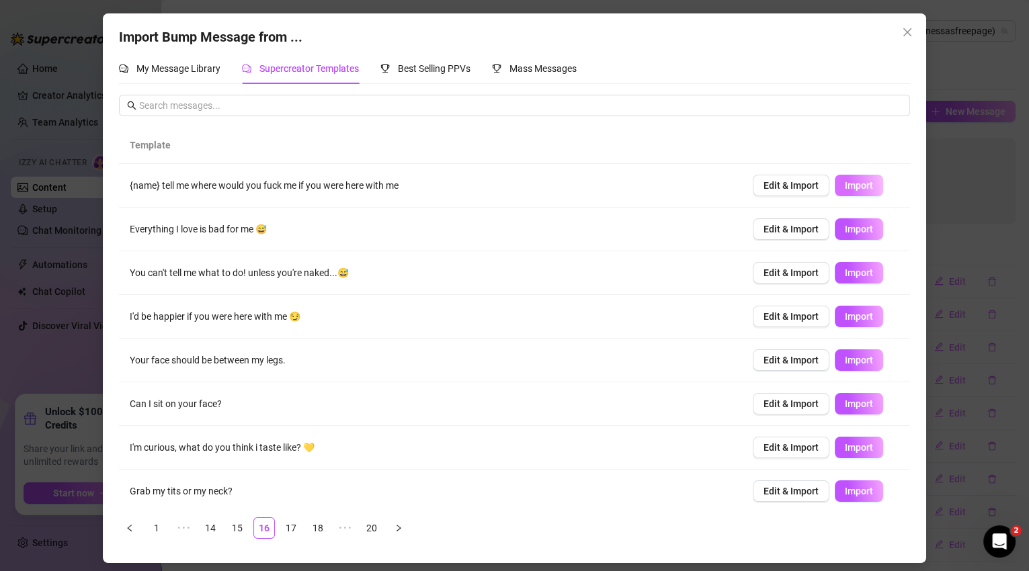
click at [869, 182] on button "Import" at bounding box center [859, 186] width 48 height 22
click at [294, 525] on link "17" at bounding box center [291, 528] width 20 height 20
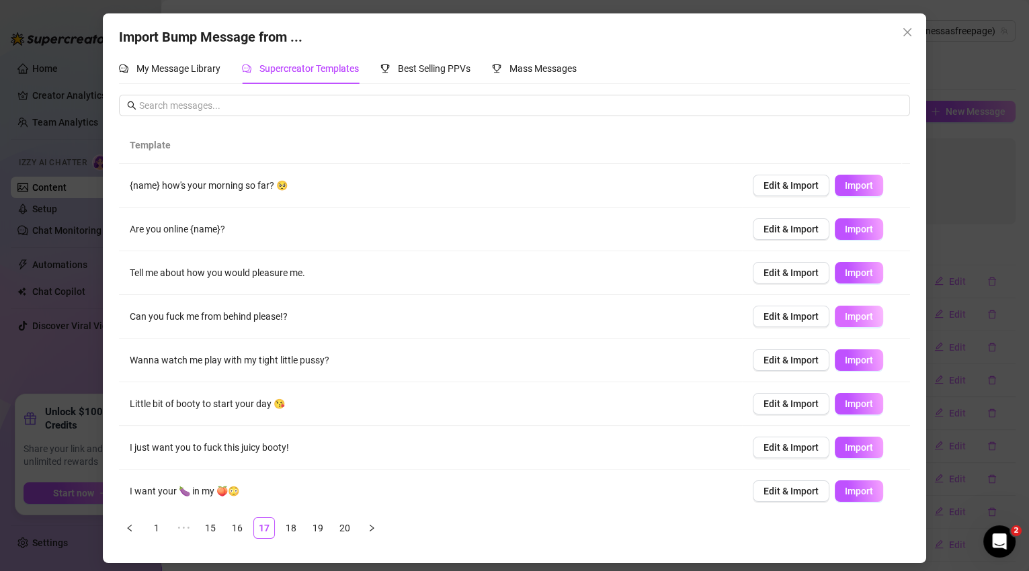
click at [845, 311] on span "Import" at bounding box center [859, 316] width 28 height 11
click at [862, 275] on span "Import" at bounding box center [859, 273] width 28 height 11
click at [842, 365] on button "Import" at bounding box center [859, 361] width 48 height 22
click at [288, 524] on link "18" at bounding box center [291, 528] width 20 height 20
click at [853, 315] on span "Import" at bounding box center [859, 316] width 28 height 11
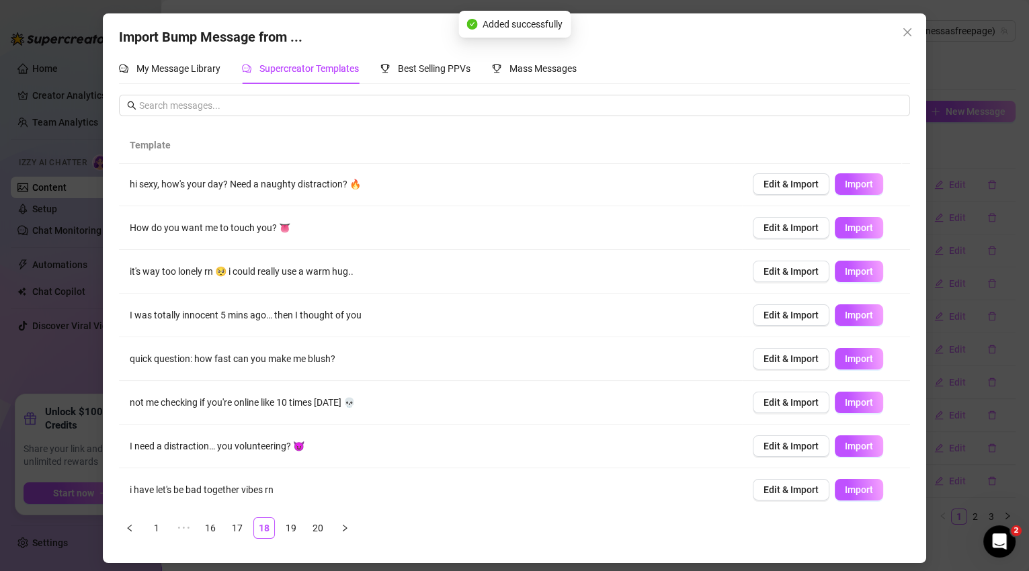
scroll to position [93, 0]
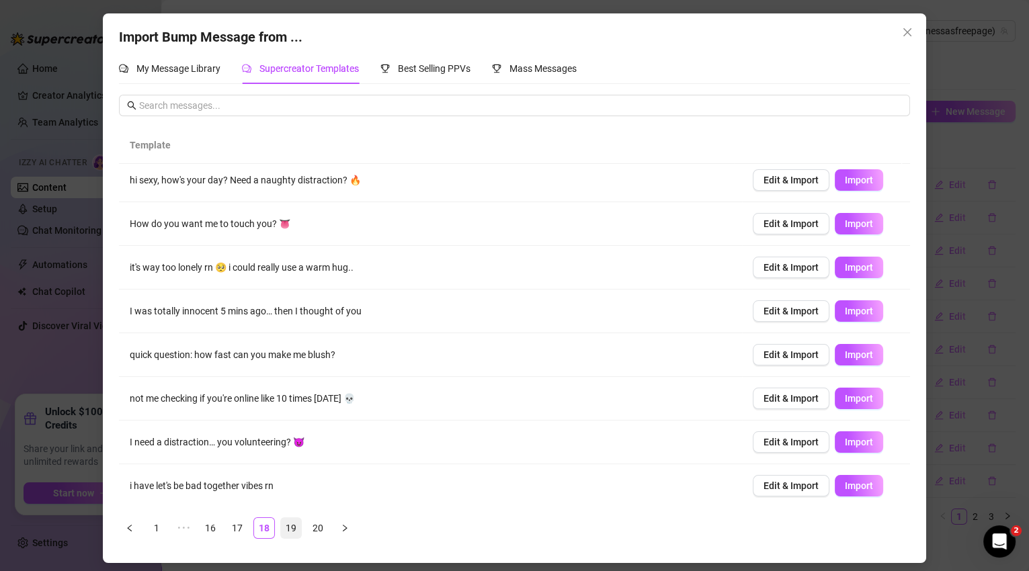
click at [284, 528] on link "19" at bounding box center [291, 528] width 20 height 20
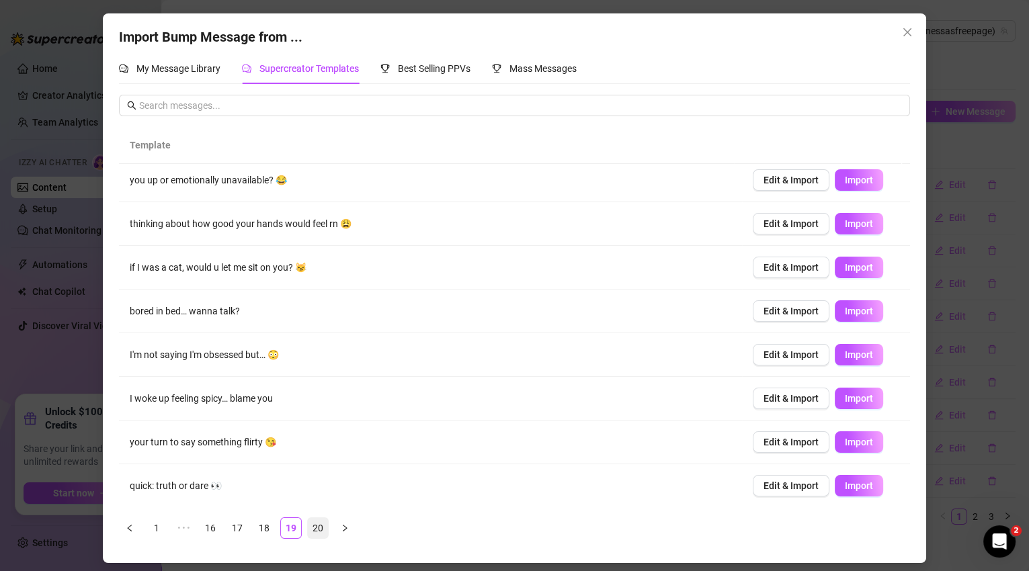
click at [313, 532] on link "20" at bounding box center [318, 528] width 20 height 20
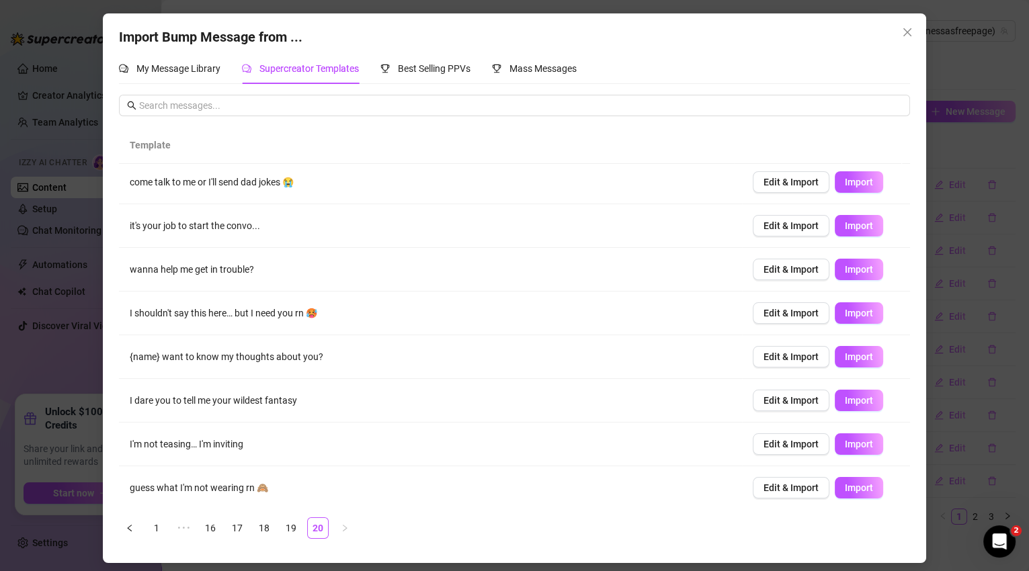
scroll to position [0, 0]
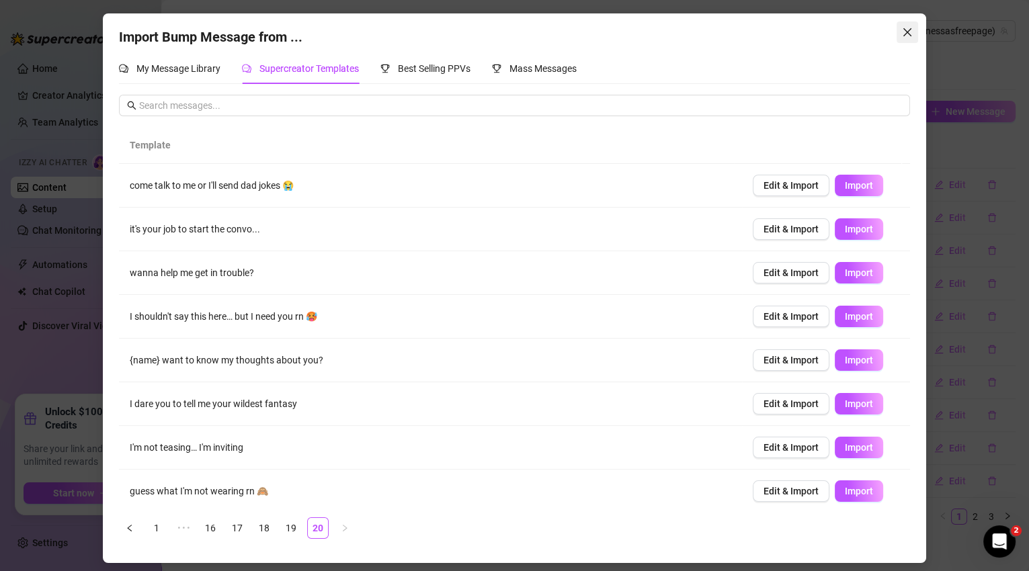
click at [908, 34] on icon "close" at bounding box center [907, 32] width 11 height 11
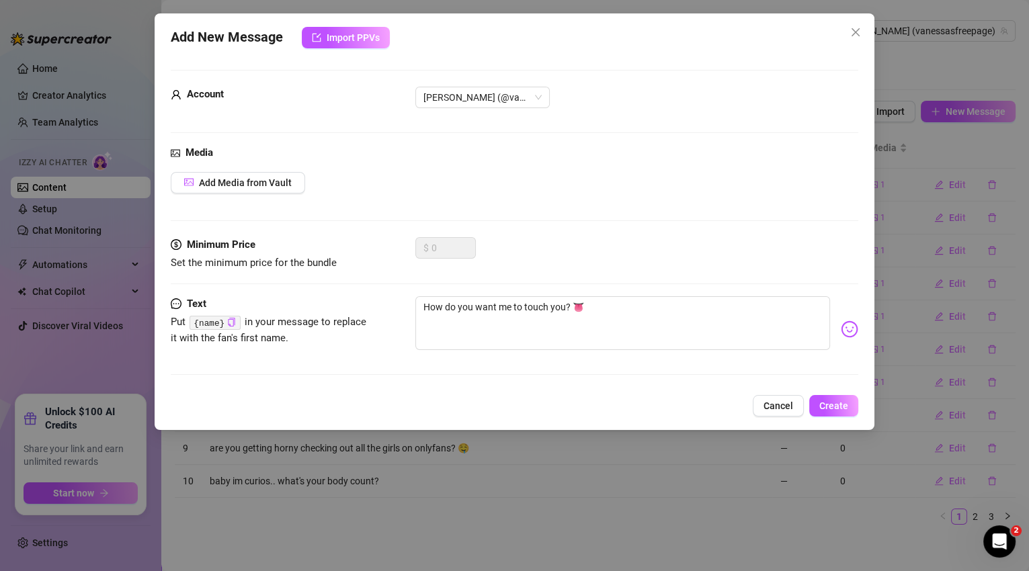
click at [791, 402] on span "Cancel" at bounding box center [779, 406] width 30 height 11
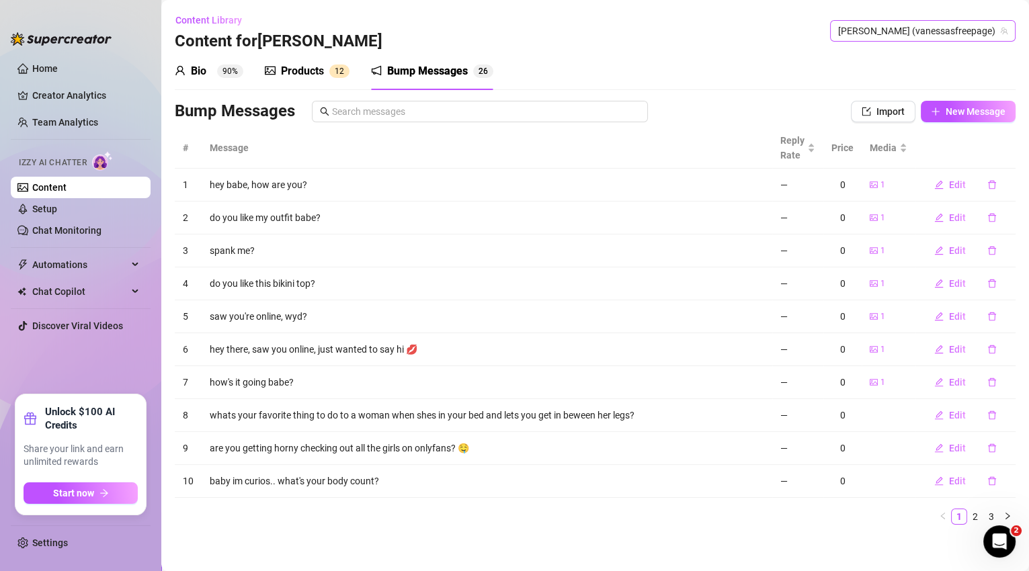
click at [989, 32] on span "[PERSON_NAME] (vanessasfreepage)" at bounding box center [922, 31] width 169 height 20
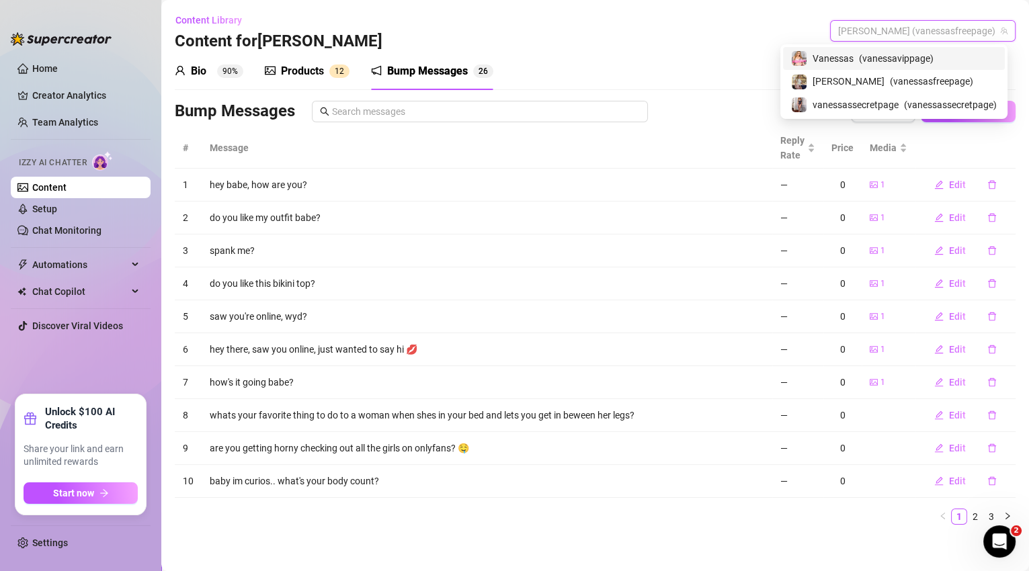
click at [924, 61] on span "( vanessavippage )" at bounding box center [896, 58] width 75 height 15
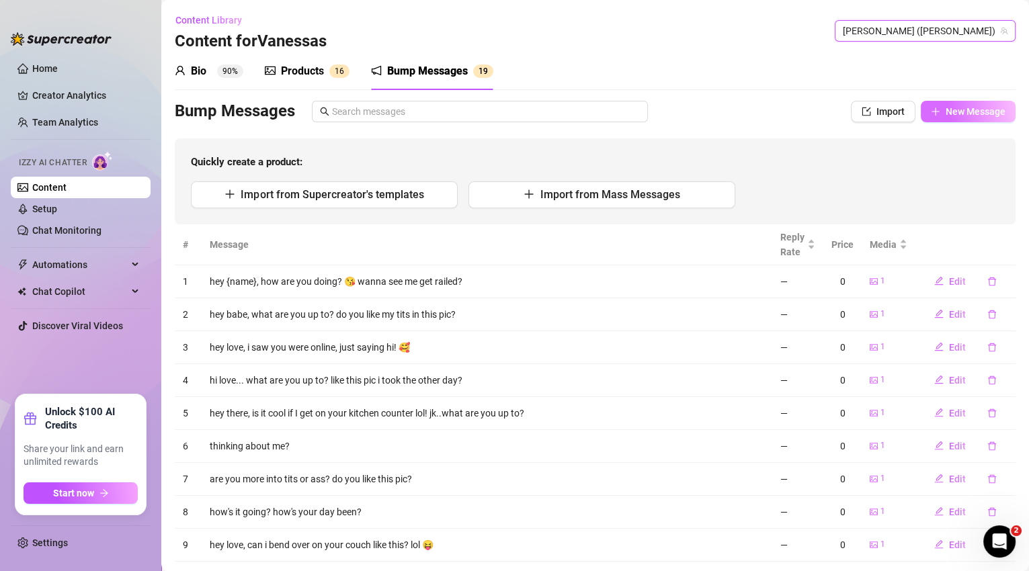
click at [979, 113] on span "New Message" at bounding box center [976, 111] width 60 height 11
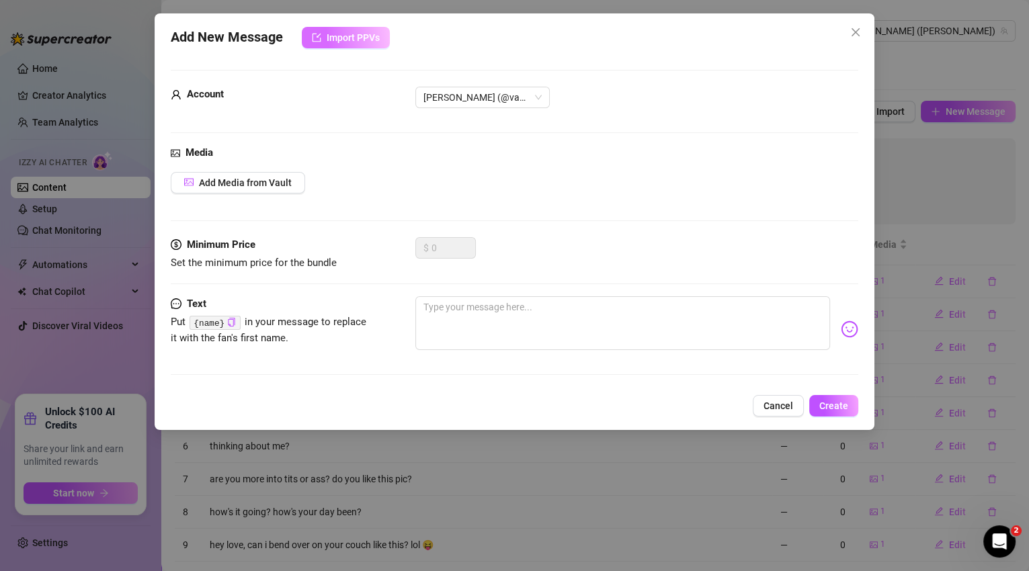
click at [365, 28] on button "Import PPVs" at bounding box center [346, 38] width 88 height 22
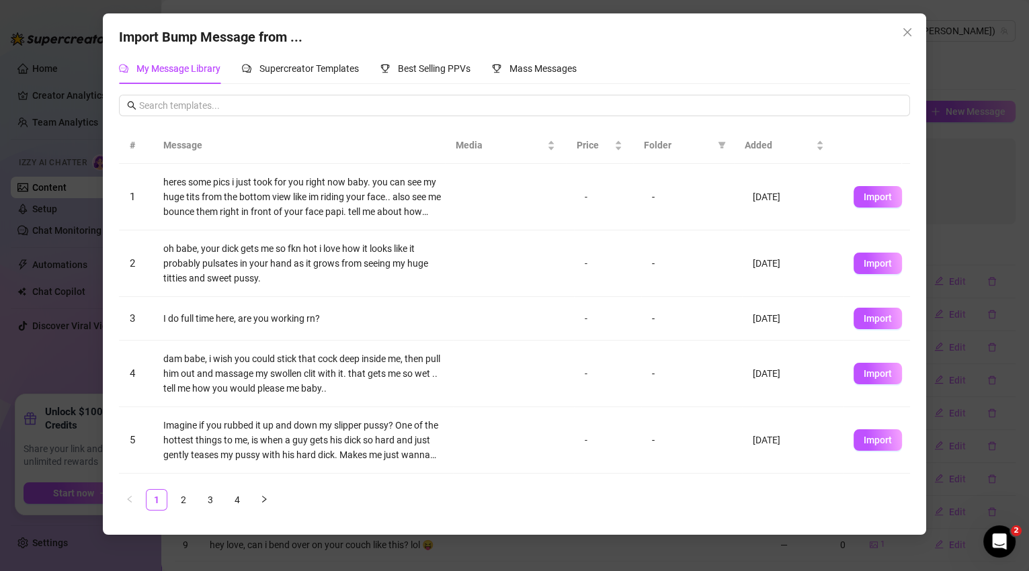
click at [362, 67] on div "My Message Library Supercreator Templates Best Selling PPVs Mass Messages" at bounding box center [348, 68] width 458 height 31
click at [356, 67] on span "Supercreator Templates" at bounding box center [308, 68] width 99 height 11
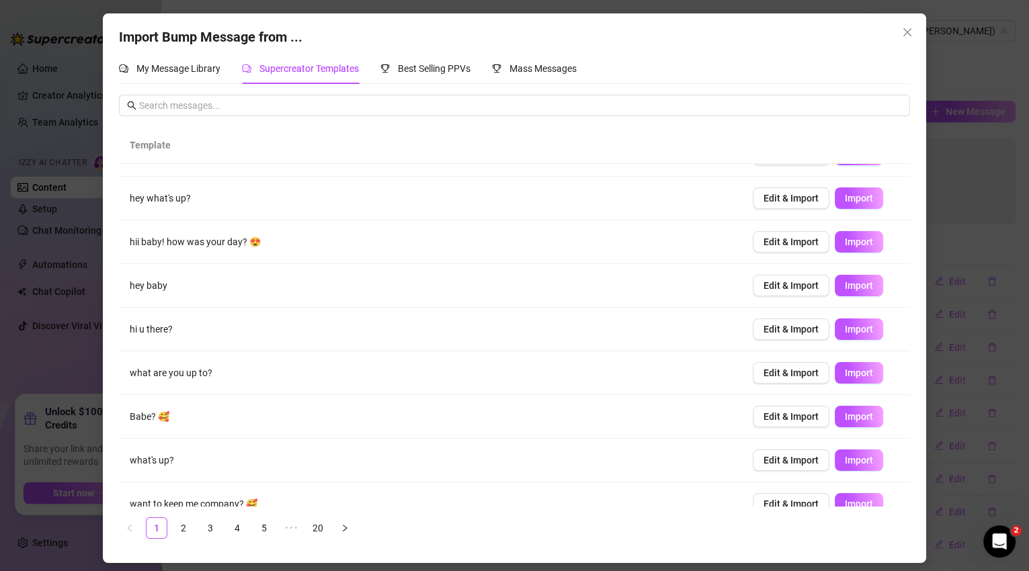
scroll to position [93, 0]
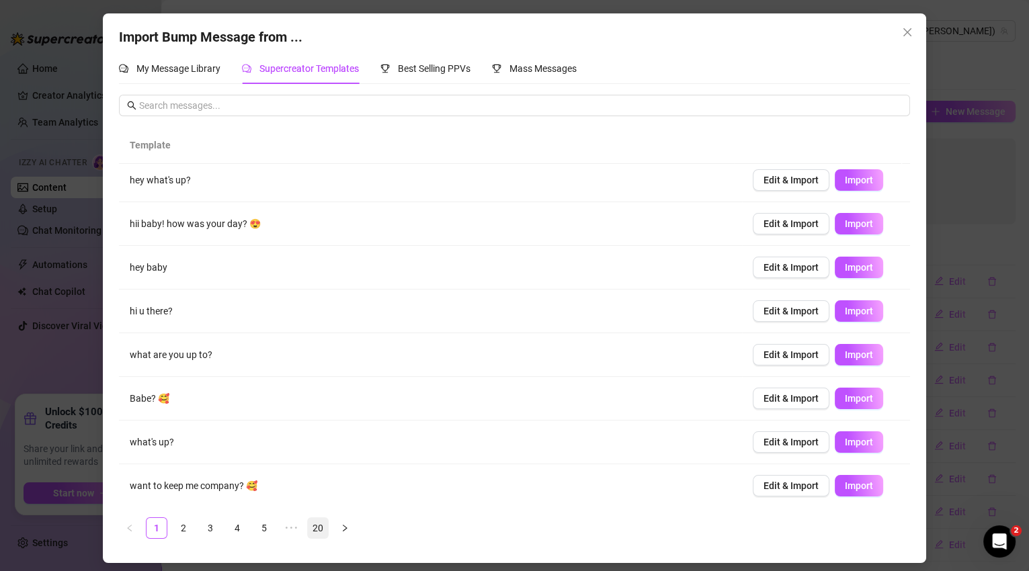
click at [319, 528] on link "20" at bounding box center [318, 528] width 20 height 20
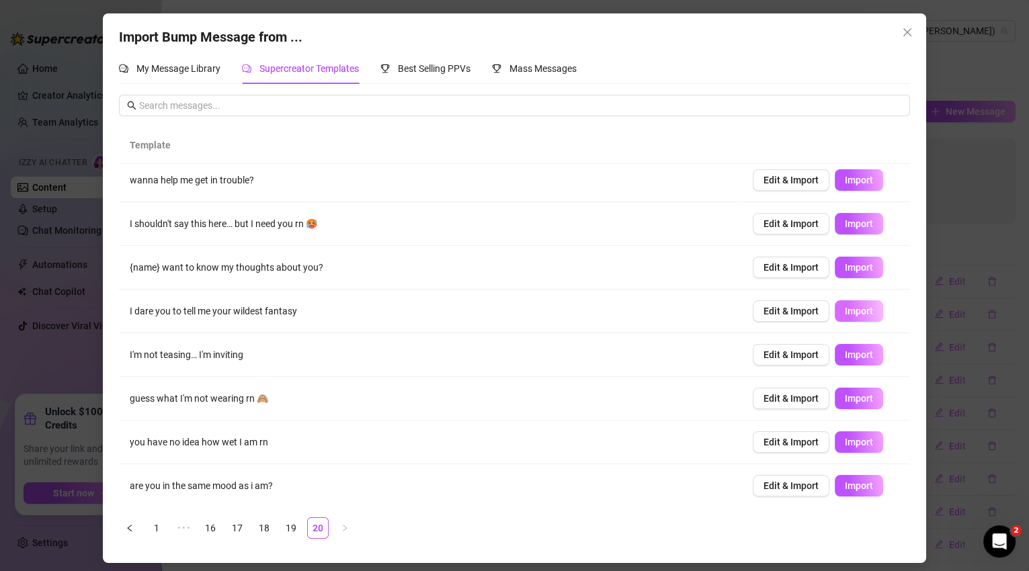
click at [858, 311] on span "Import" at bounding box center [859, 311] width 28 height 11
click at [294, 530] on link "19" at bounding box center [291, 528] width 20 height 20
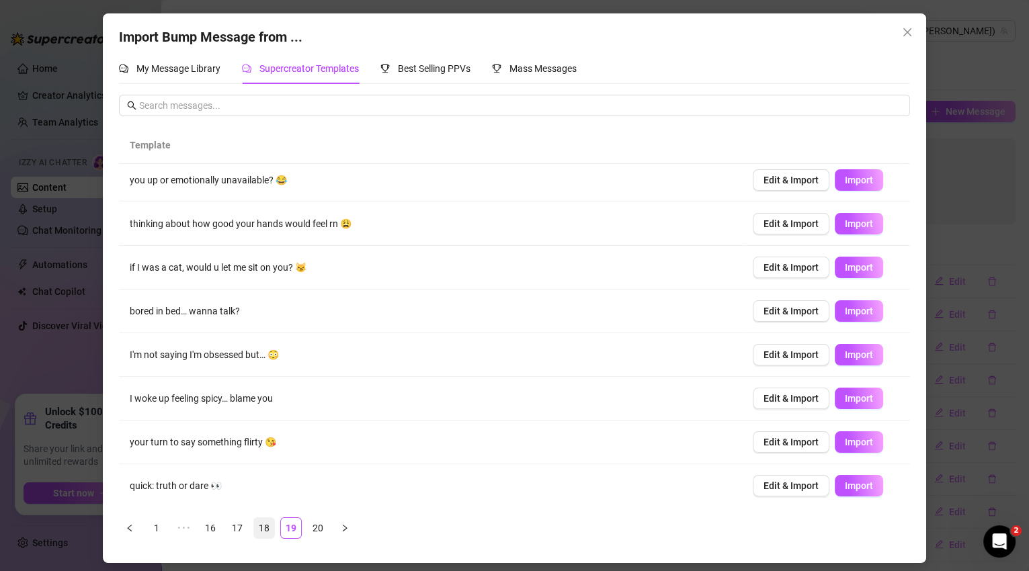
click at [260, 527] on link "18" at bounding box center [264, 528] width 20 height 20
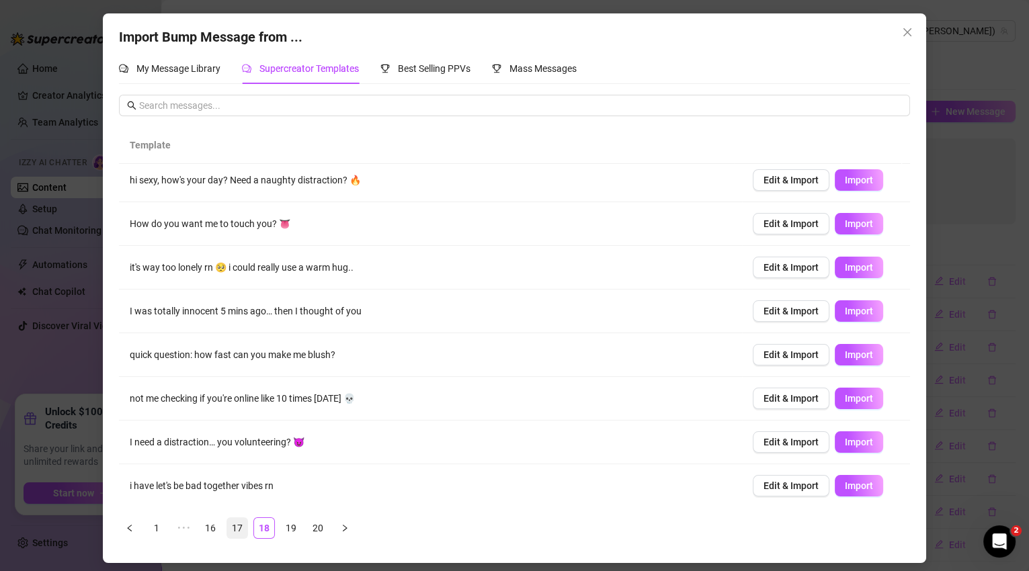
click at [241, 532] on link "17" at bounding box center [237, 528] width 20 height 20
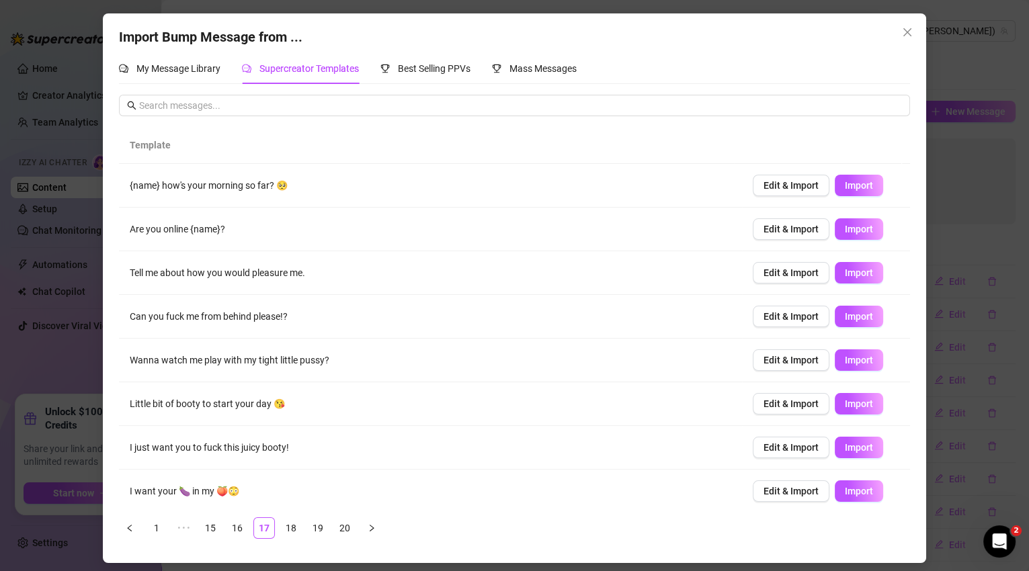
scroll to position [0, 0]
click at [845, 362] on span "Import" at bounding box center [859, 360] width 28 height 11
click at [862, 313] on span "Import" at bounding box center [859, 316] width 28 height 11
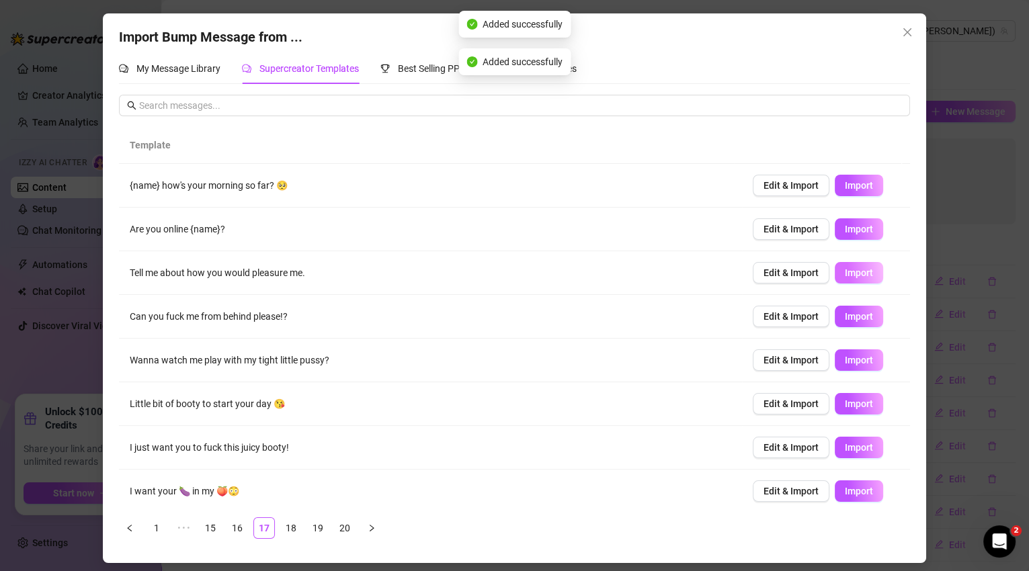
click at [862, 274] on span "Import" at bounding box center [859, 273] width 28 height 11
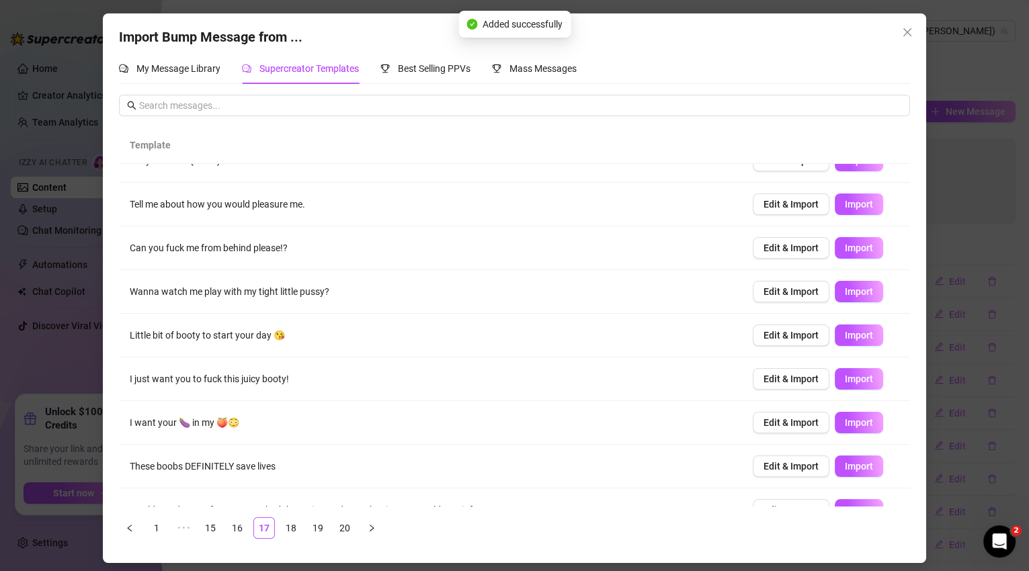
scroll to position [93, 0]
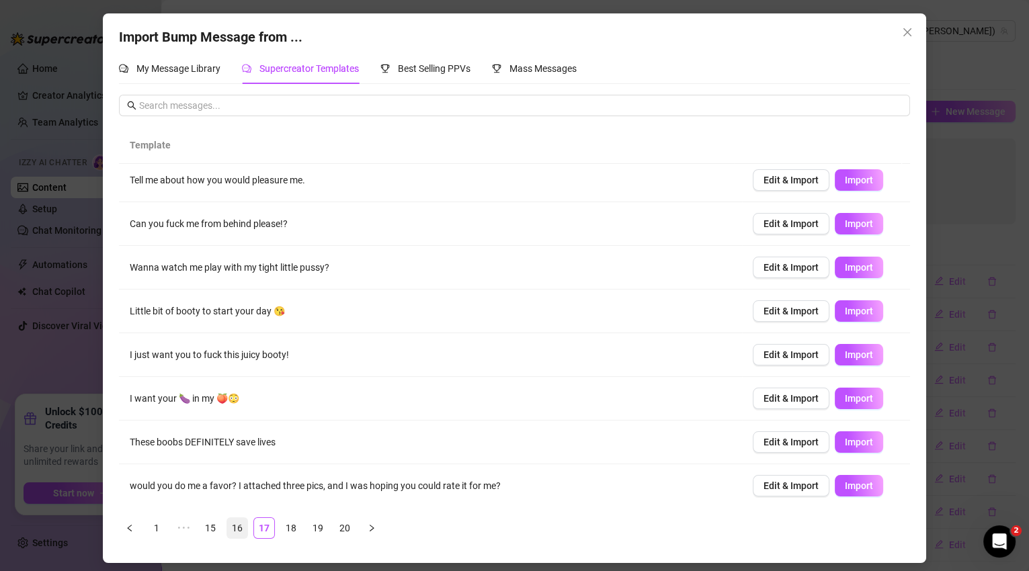
click at [235, 528] on link "16" at bounding box center [237, 528] width 20 height 20
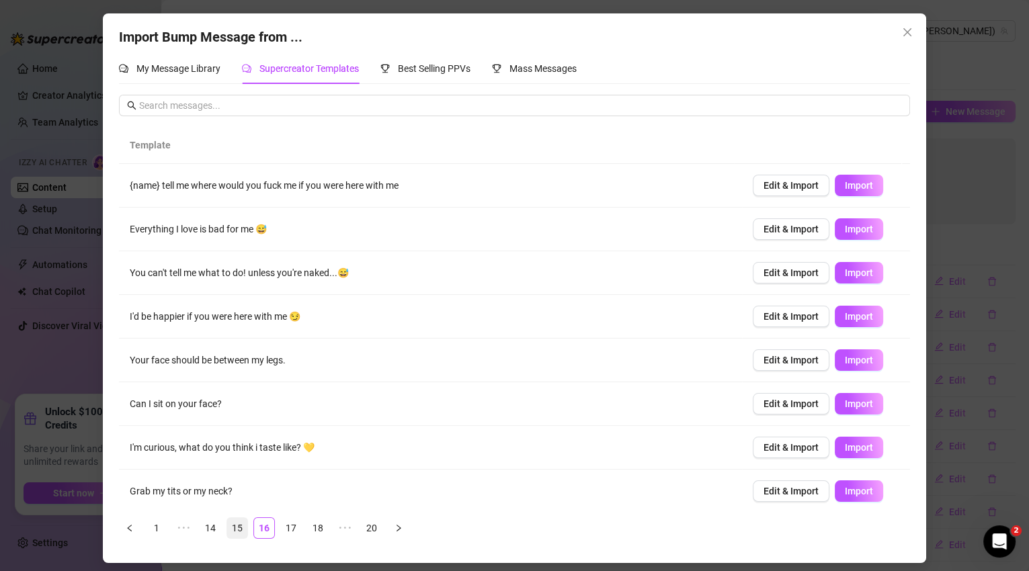
scroll to position [0, 0]
click at [845, 188] on span "Import" at bounding box center [859, 185] width 28 height 11
click at [240, 525] on link "15" at bounding box center [237, 528] width 20 height 20
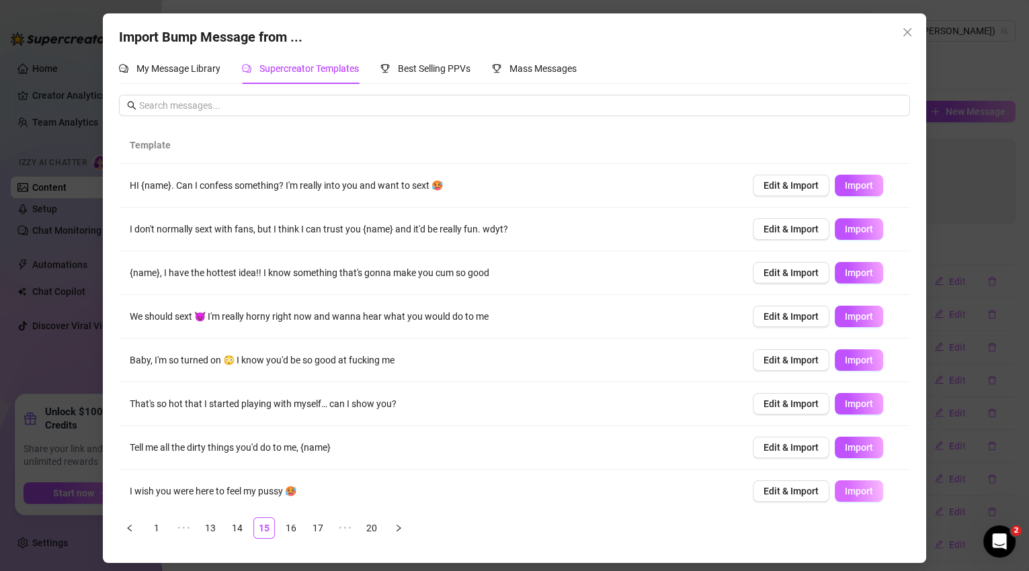
click at [856, 488] on span "Import" at bounding box center [859, 491] width 28 height 11
click at [857, 451] on span "Import" at bounding box center [859, 447] width 28 height 11
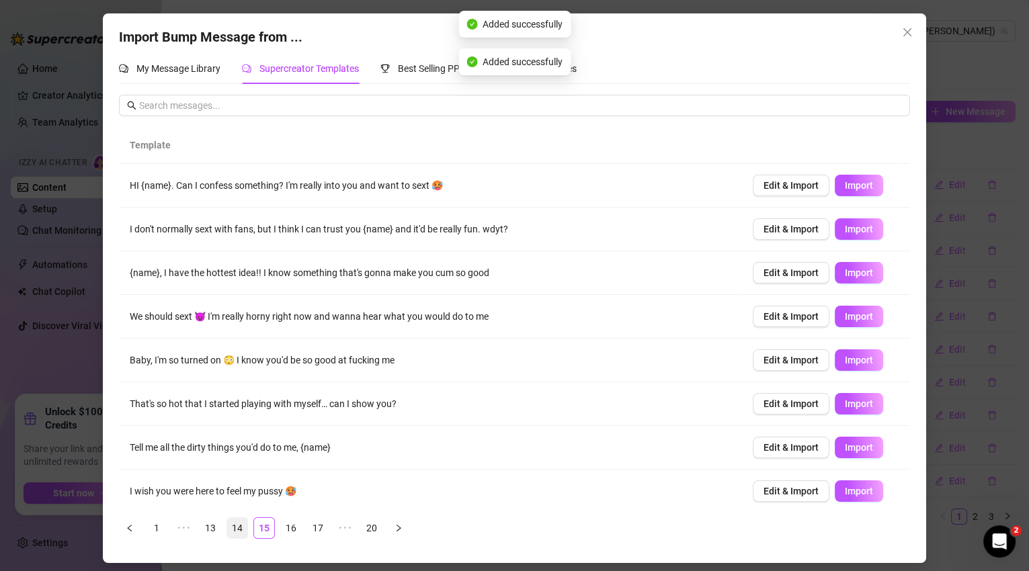
click at [237, 530] on link "14" at bounding box center [237, 528] width 20 height 20
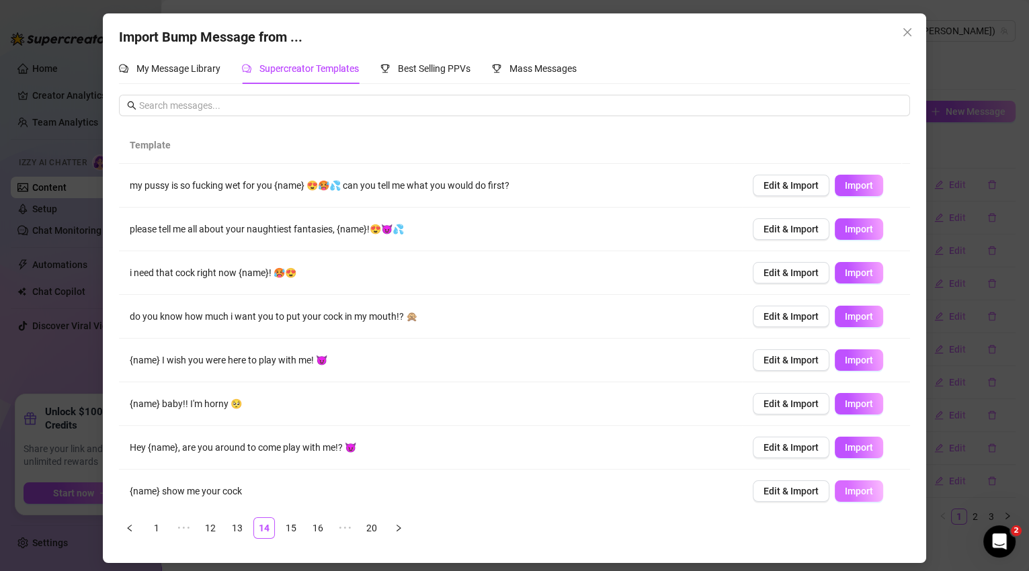
click at [860, 493] on span "Import" at bounding box center [859, 491] width 28 height 11
click at [908, 36] on icon "close" at bounding box center [907, 32] width 11 height 11
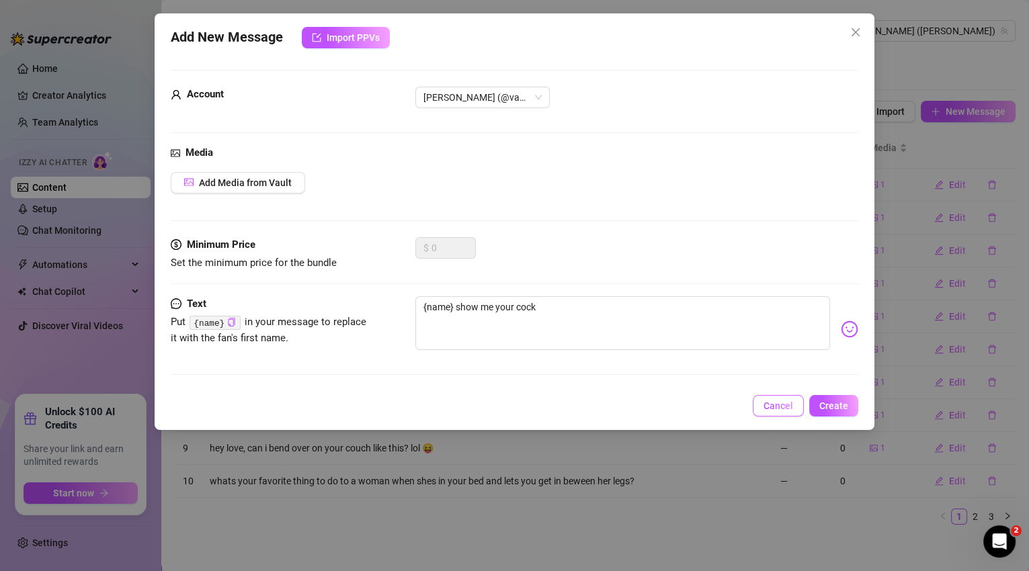
click at [791, 407] on span "Cancel" at bounding box center [779, 406] width 30 height 11
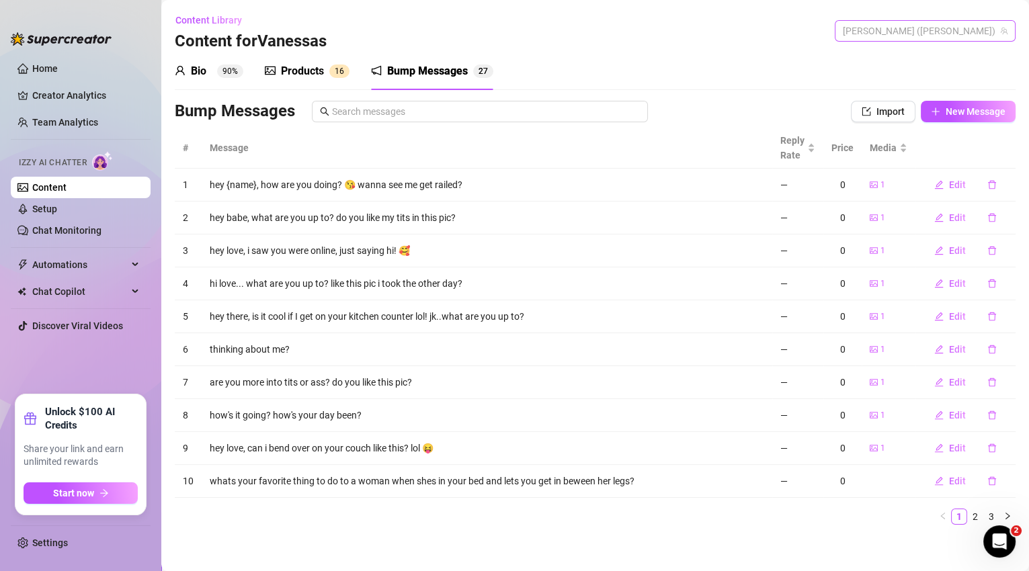
click at [932, 36] on span "[PERSON_NAME] ([PERSON_NAME])" at bounding box center [925, 31] width 165 height 20
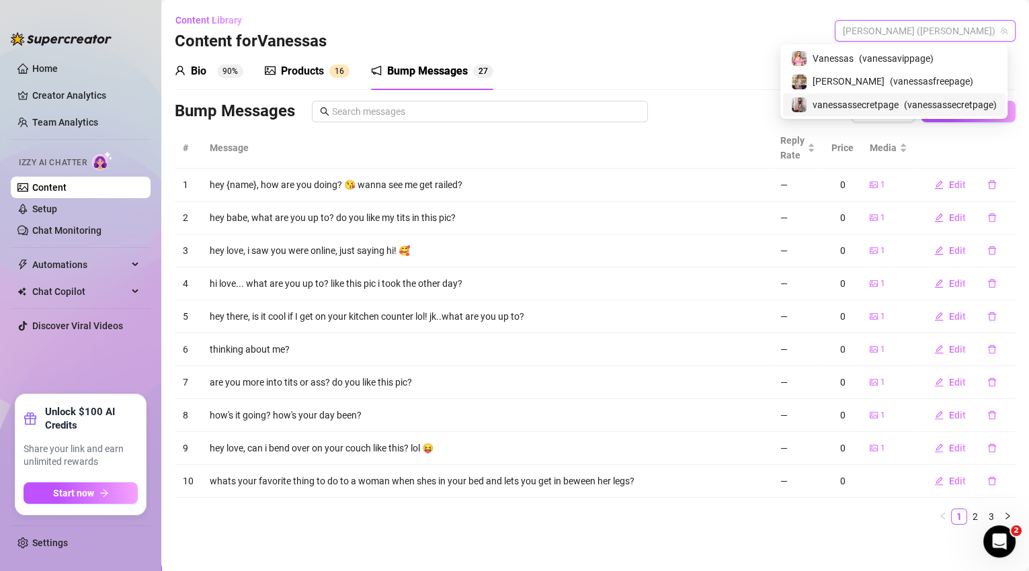
click at [893, 100] on span "vanessassecretpage" at bounding box center [856, 104] width 86 height 15
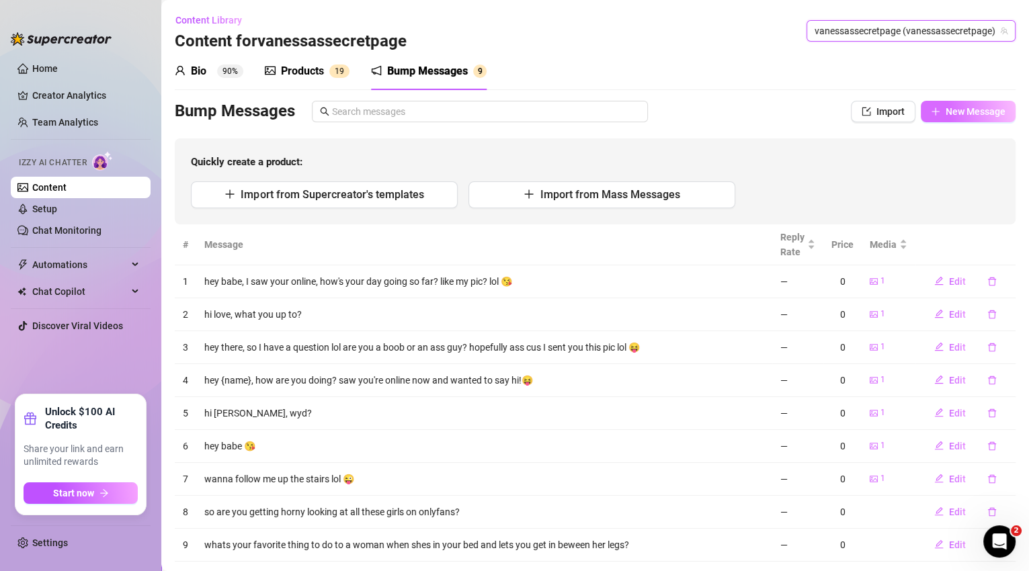
click at [947, 120] on button "New Message" at bounding box center [968, 112] width 95 height 22
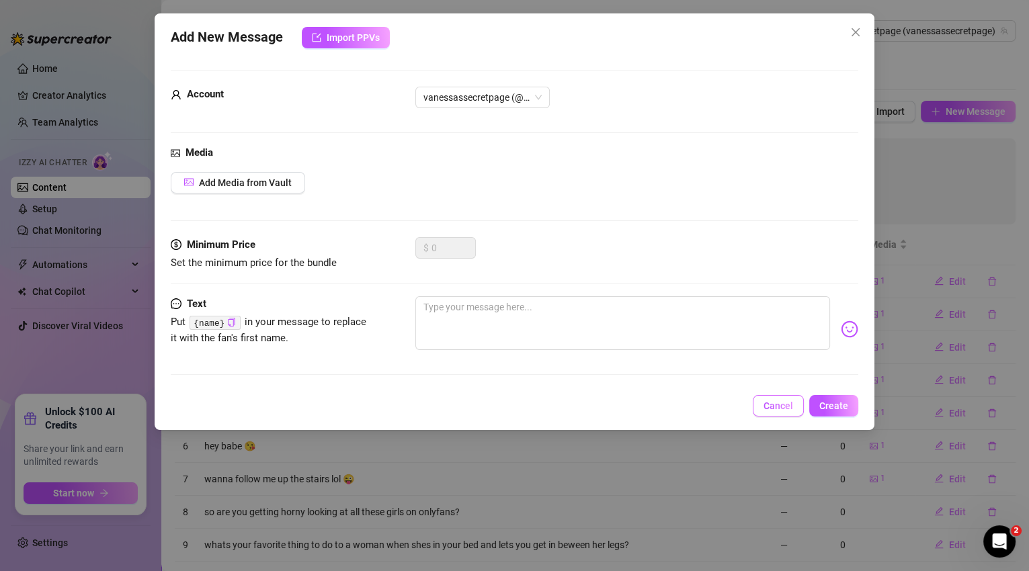
click at [779, 410] on span "Cancel" at bounding box center [779, 406] width 30 height 11
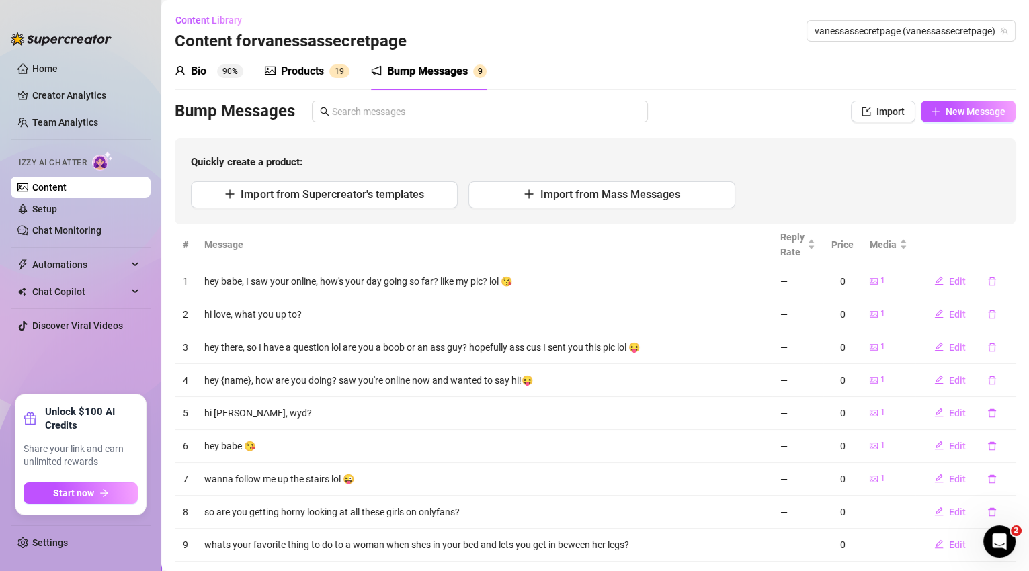
click at [442, 78] on div "Bump Messages" at bounding box center [427, 71] width 81 height 16
click at [963, 115] on span "New Message" at bounding box center [976, 111] width 60 height 11
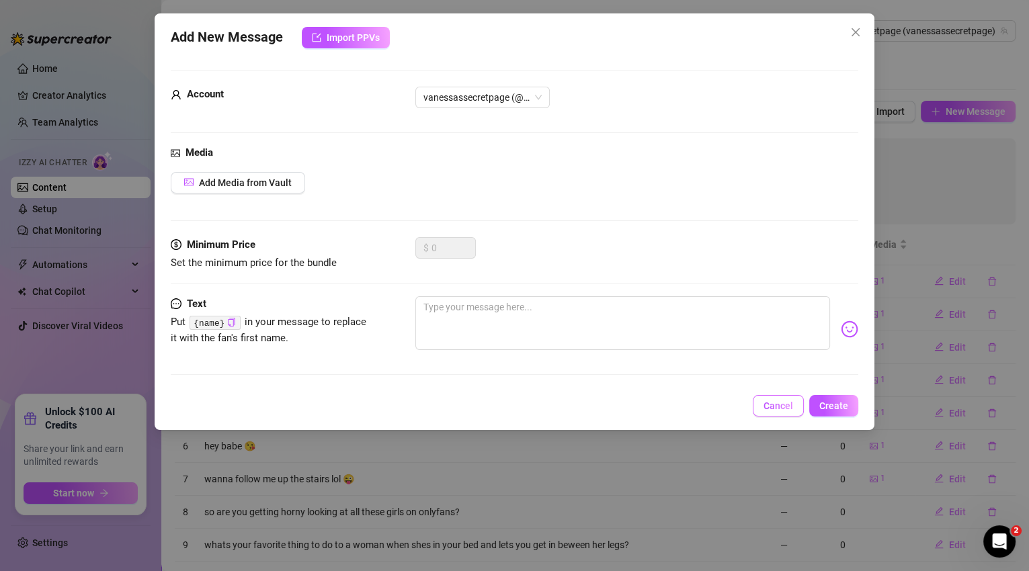
click at [776, 409] on span "Cancel" at bounding box center [779, 406] width 30 height 11
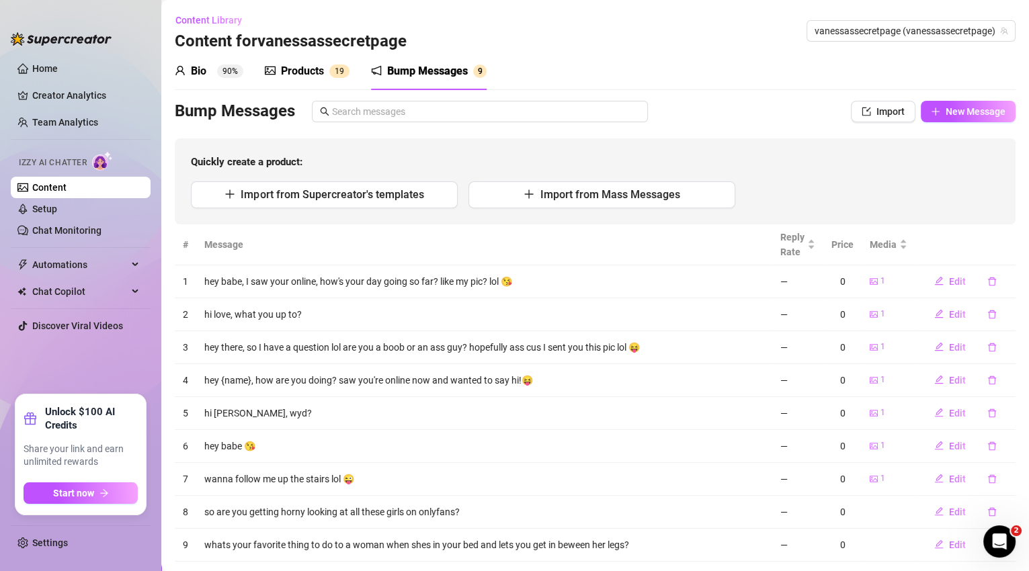
click at [432, 78] on div "Bump Messages" at bounding box center [427, 71] width 81 height 16
click at [366, 199] on span "Import from Supercreator's templates" at bounding box center [332, 194] width 183 height 13
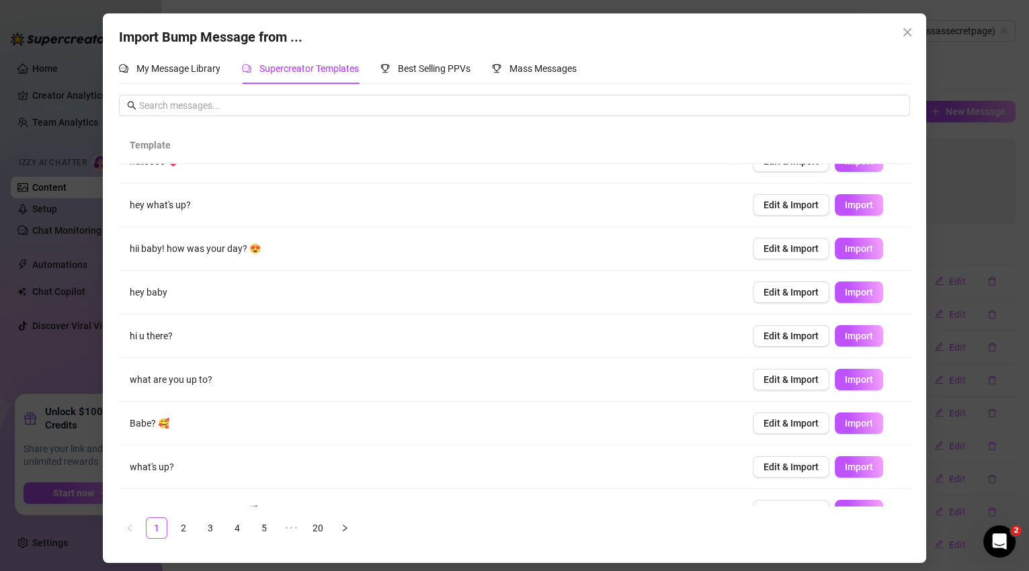
scroll to position [93, 0]
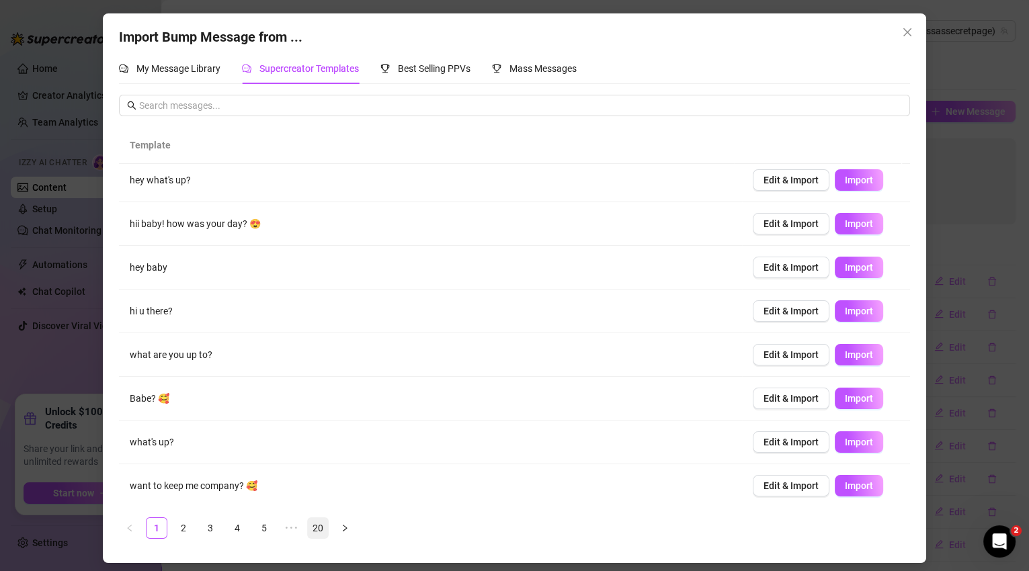
click at [326, 530] on link "20" at bounding box center [318, 528] width 20 height 20
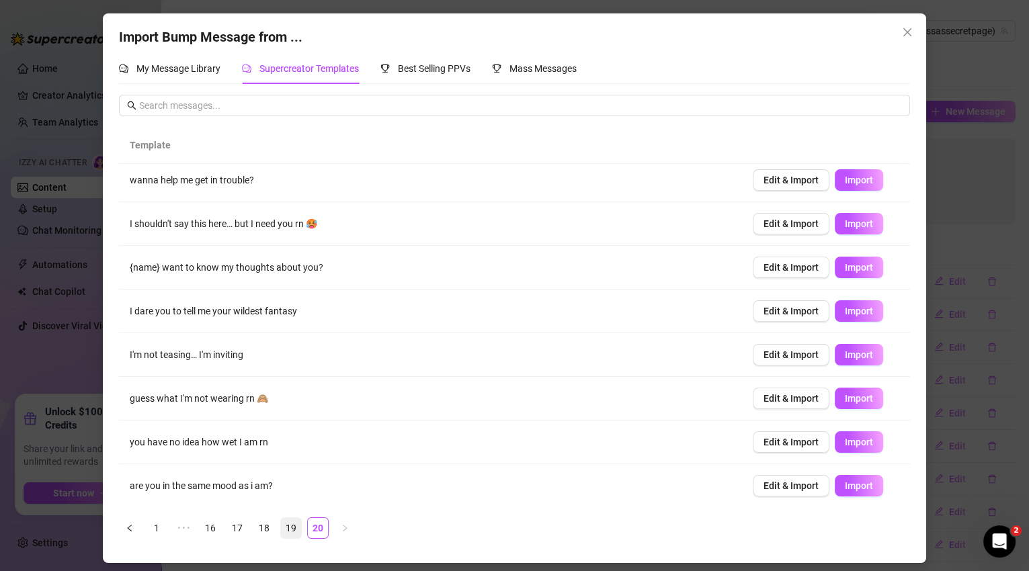
click at [289, 524] on link "19" at bounding box center [291, 528] width 20 height 20
click at [269, 529] on link "18" at bounding box center [264, 528] width 20 height 20
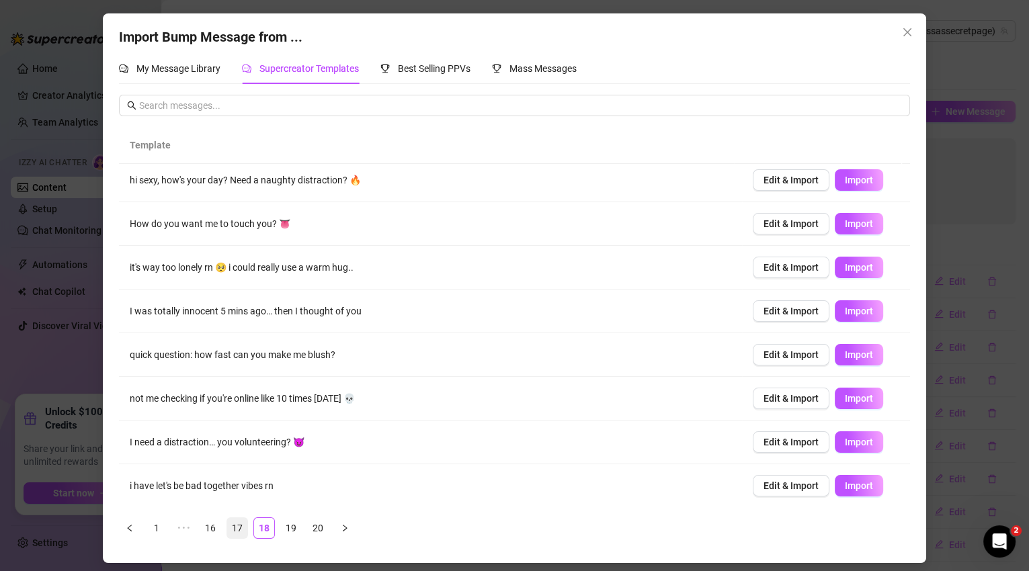
click at [237, 526] on link "17" at bounding box center [237, 528] width 20 height 20
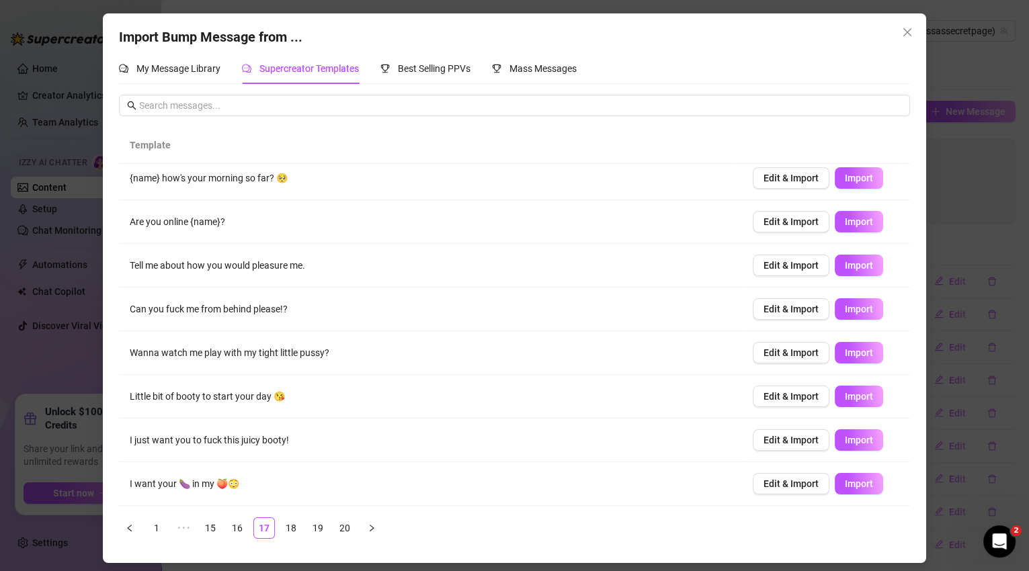
scroll to position [9, 0]
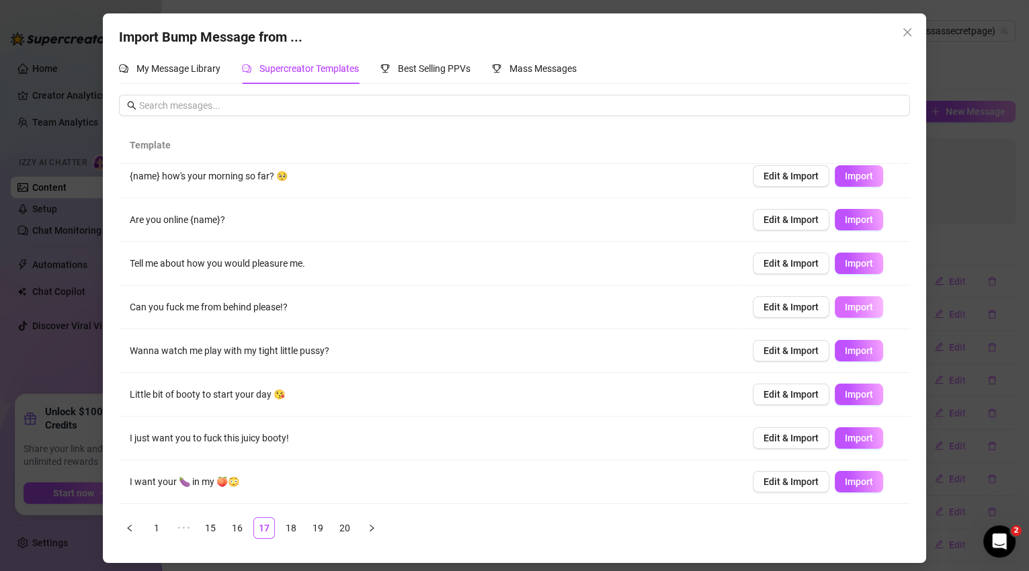
click at [845, 306] on span "Import" at bounding box center [859, 307] width 28 height 11
click at [865, 266] on button "Import" at bounding box center [859, 264] width 48 height 22
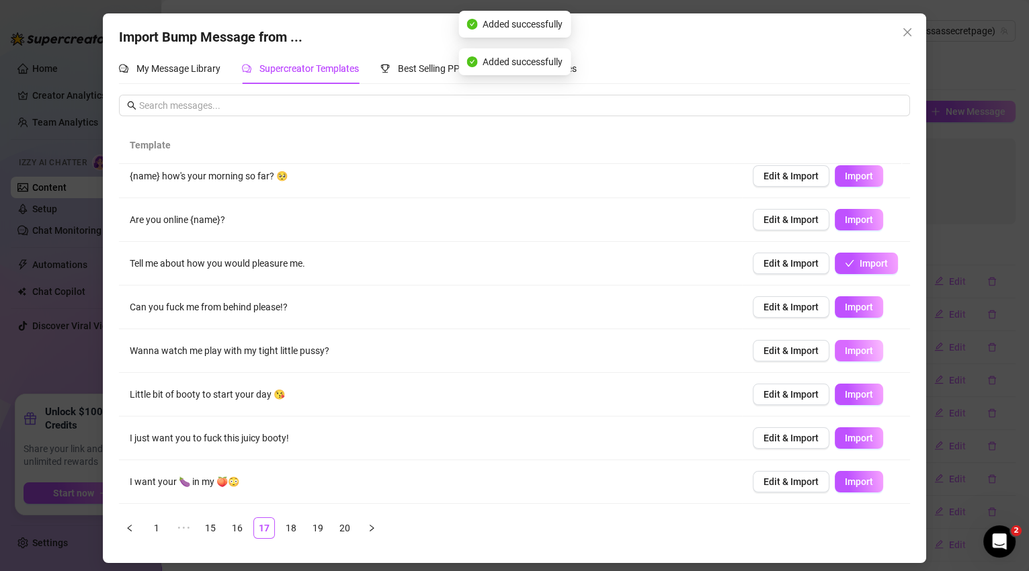
click at [858, 349] on span "Import" at bounding box center [859, 351] width 28 height 11
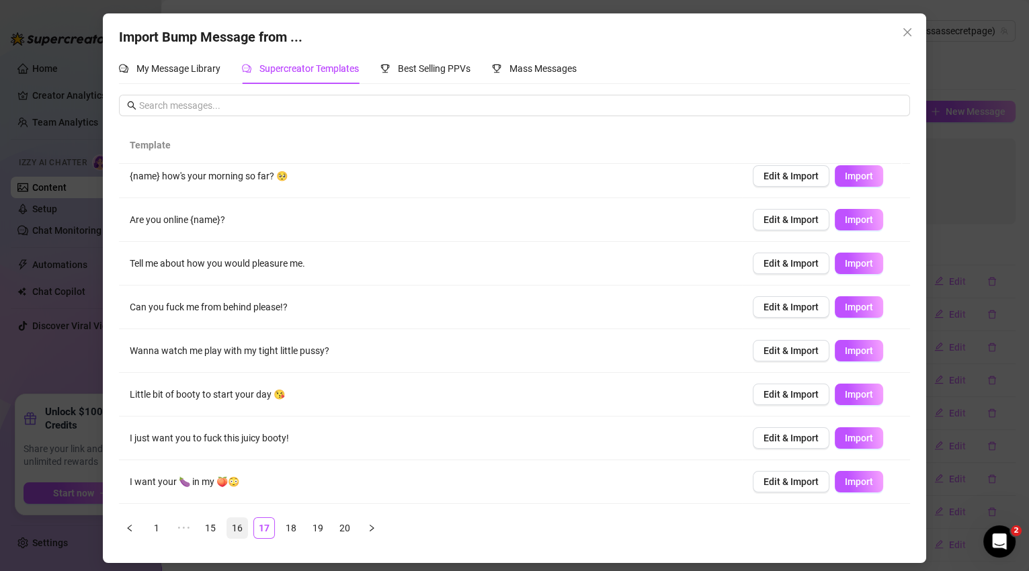
click at [246, 528] on link "16" at bounding box center [237, 528] width 20 height 20
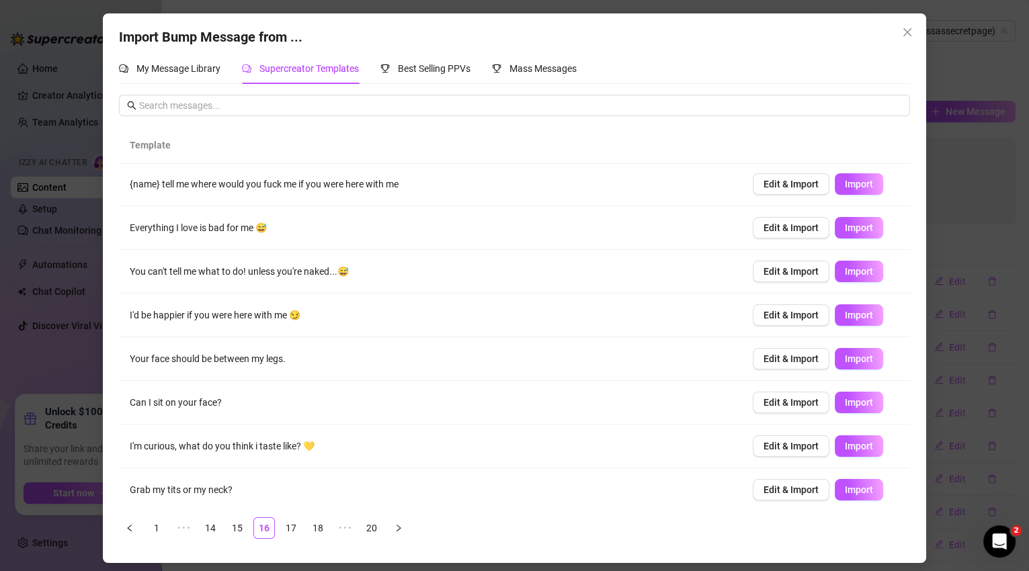
scroll to position [0, 0]
click at [245, 530] on link "15" at bounding box center [237, 528] width 20 height 20
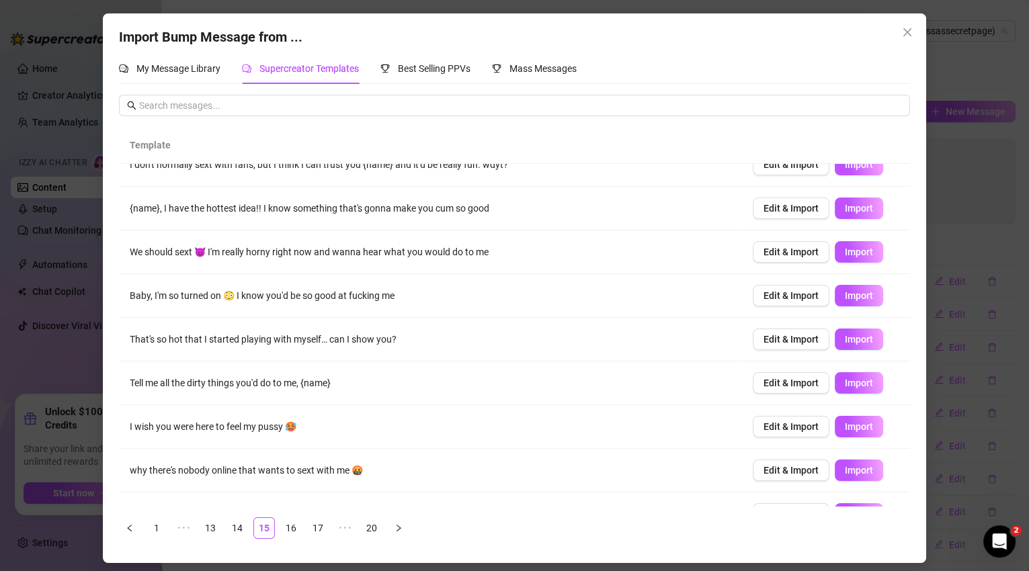
scroll to position [93, 0]
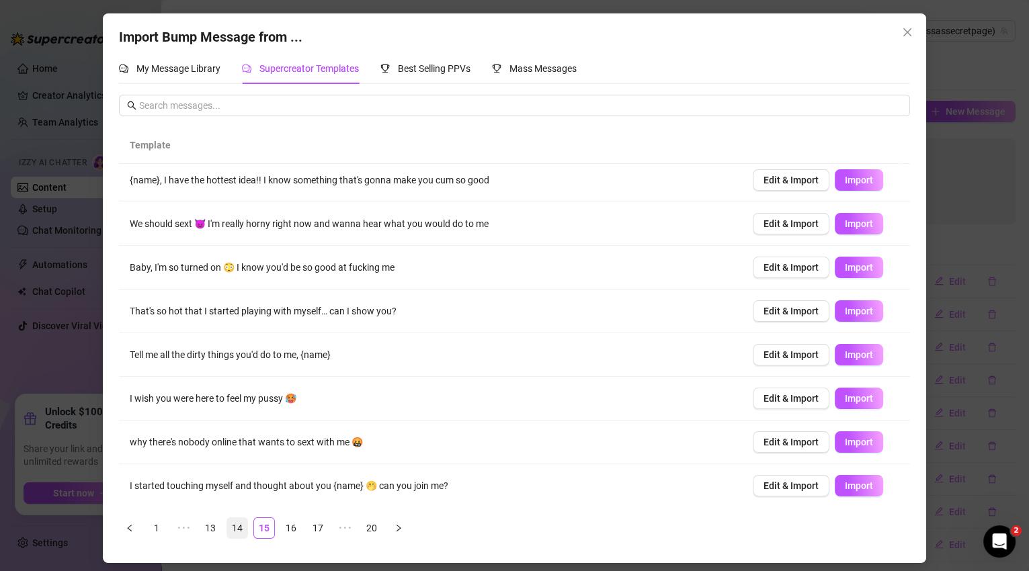
click at [237, 529] on link "14" at bounding box center [237, 528] width 20 height 20
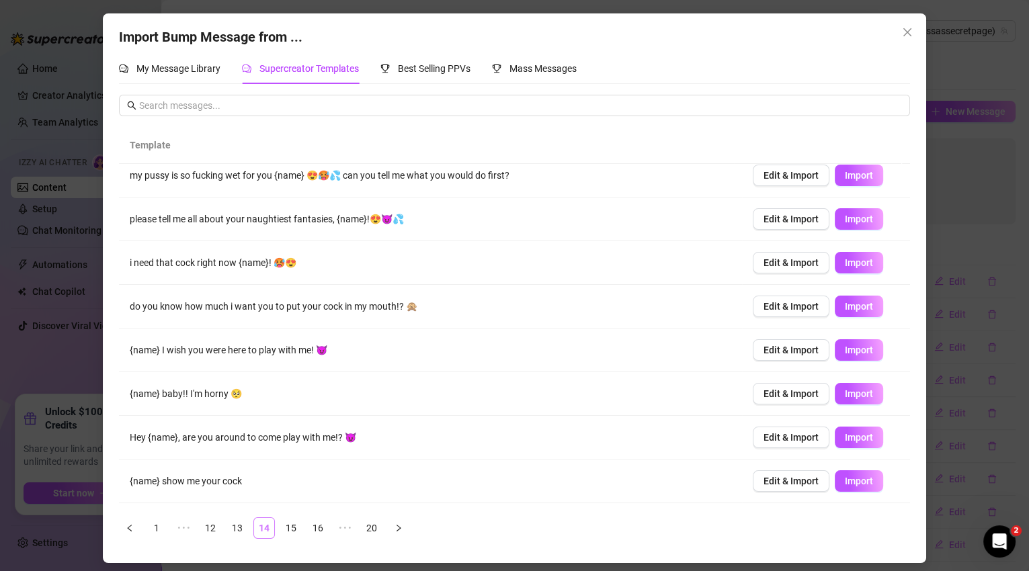
scroll to position [0, 0]
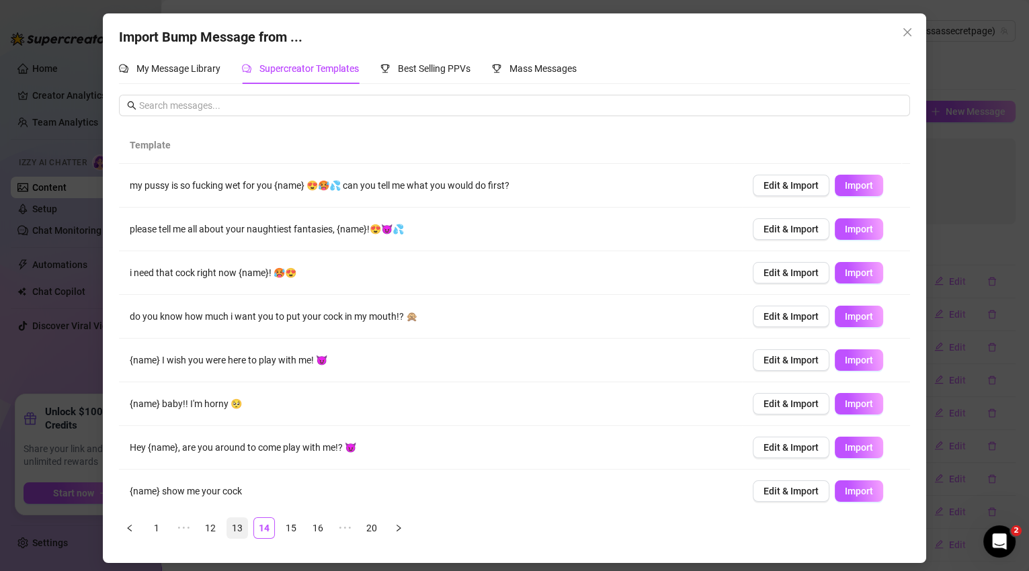
click at [239, 529] on link "13" at bounding box center [237, 528] width 20 height 20
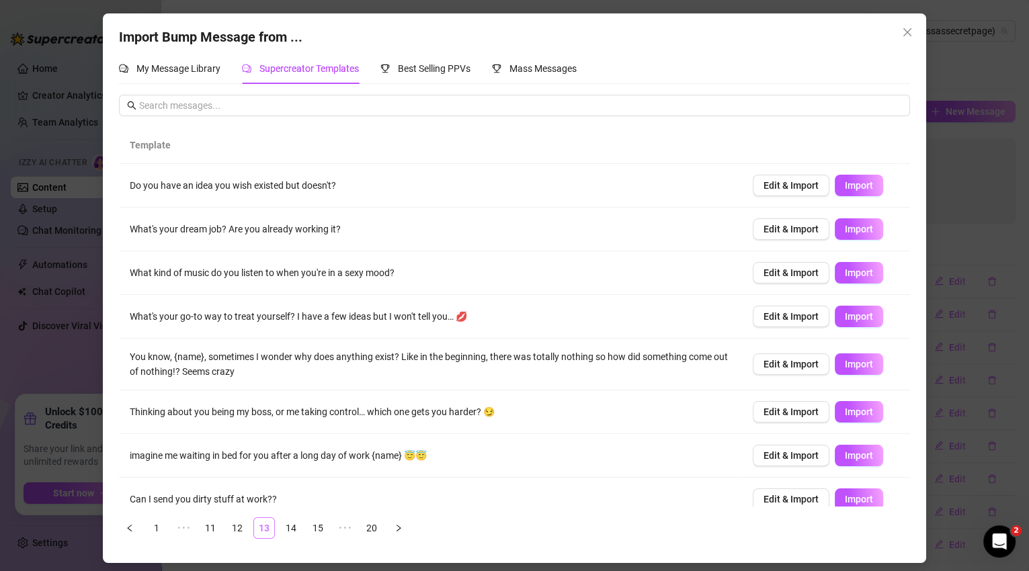
click at [271, 529] on link "13" at bounding box center [264, 528] width 20 height 20
click at [290, 524] on link "14" at bounding box center [291, 528] width 20 height 20
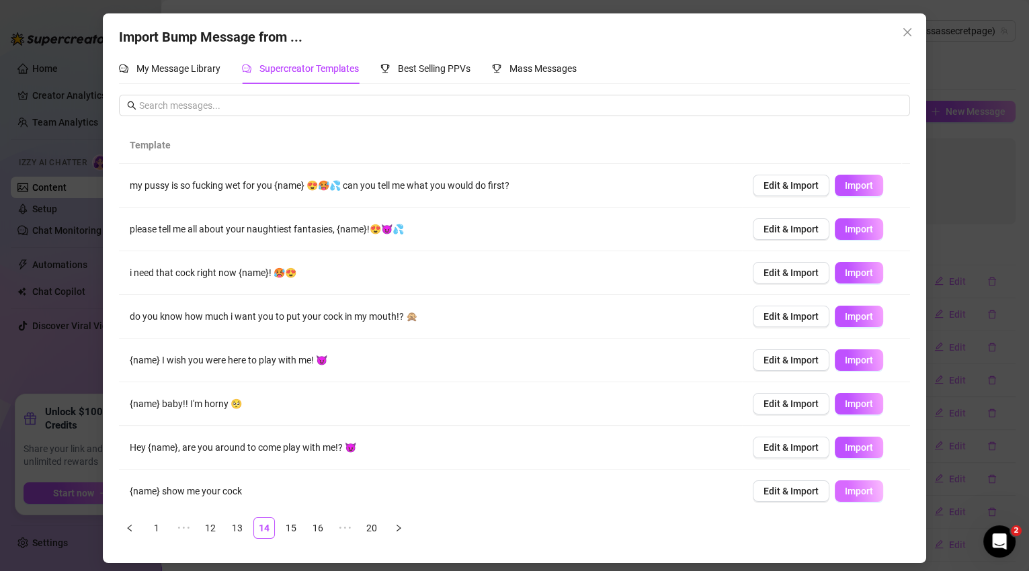
click at [845, 489] on span "Import" at bounding box center [859, 491] width 28 height 11
click at [244, 529] on link "13" at bounding box center [237, 528] width 20 height 20
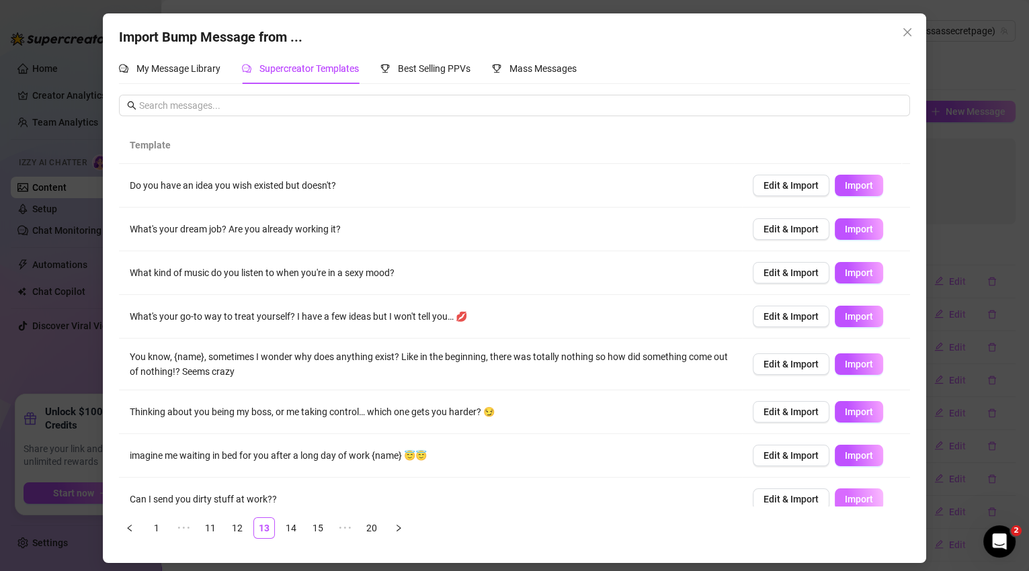
click at [852, 499] on span "Import" at bounding box center [859, 499] width 28 height 11
click at [845, 410] on span "Import" at bounding box center [859, 412] width 28 height 11
click at [236, 531] on link "12" at bounding box center [237, 528] width 20 height 20
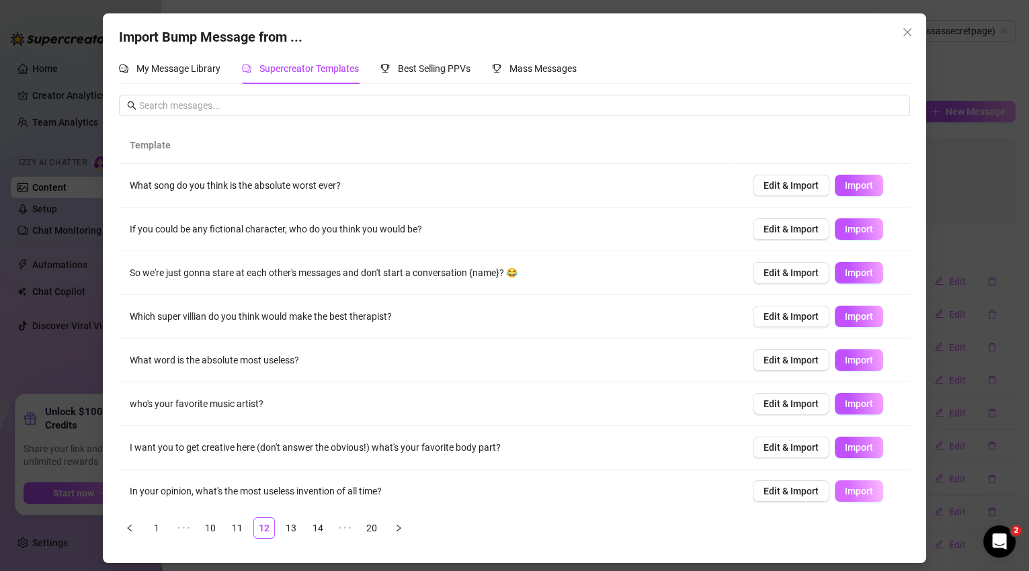
click at [845, 489] on span "Import" at bounding box center [859, 491] width 28 height 11
click at [237, 528] on link "11" at bounding box center [237, 528] width 20 height 20
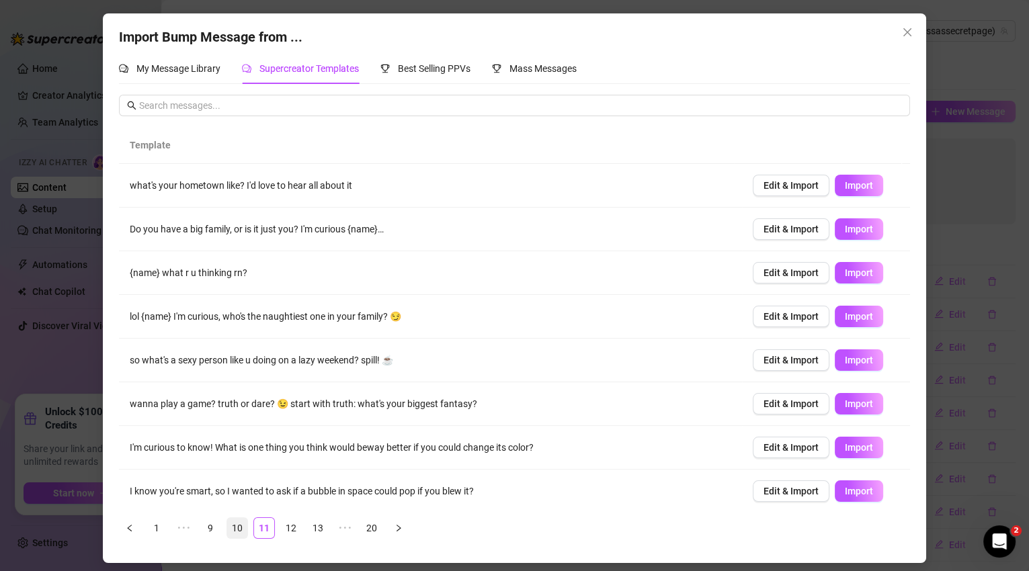
click at [244, 531] on link "10" at bounding box center [237, 528] width 20 height 20
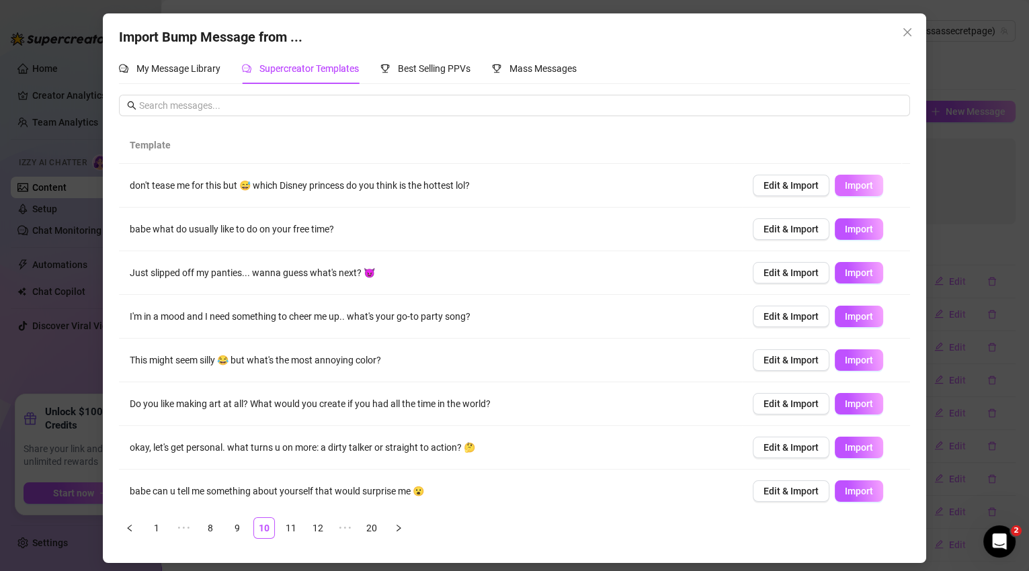
click at [848, 186] on span "Import" at bounding box center [859, 185] width 28 height 11
click at [856, 230] on span "Import" at bounding box center [859, 229] width 28 height 11
click at [858, 450] on span "Import" at bounding box center [859, 447] width 28 height 11
click at [243, 533] on link "9" at bounding box center [237, 528] width 20 height 20
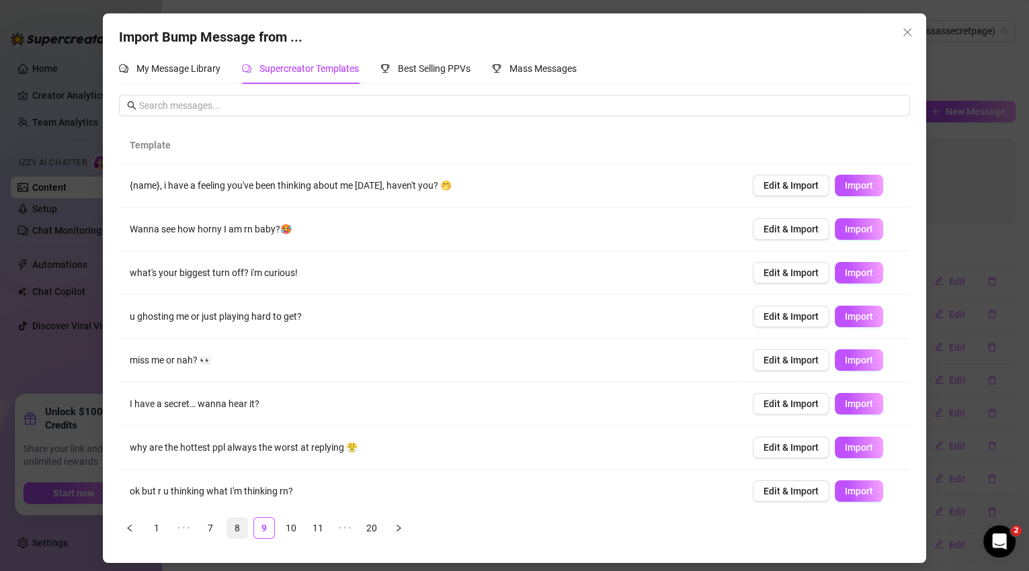
click at [243, 525] on link "8" at bounding box center [237, 528] width 20 height 20
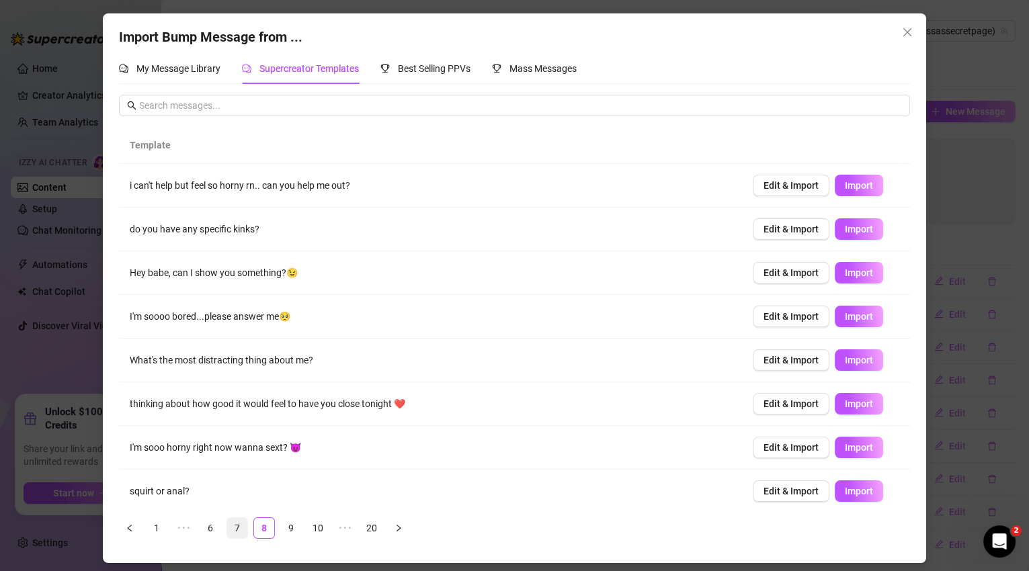
click at [239, 533] on link "7" at bounding box center [237, 528] width 20 height 20
click at [243, 529] on link "6" at bounding box center [237, 528] width 20 height 20
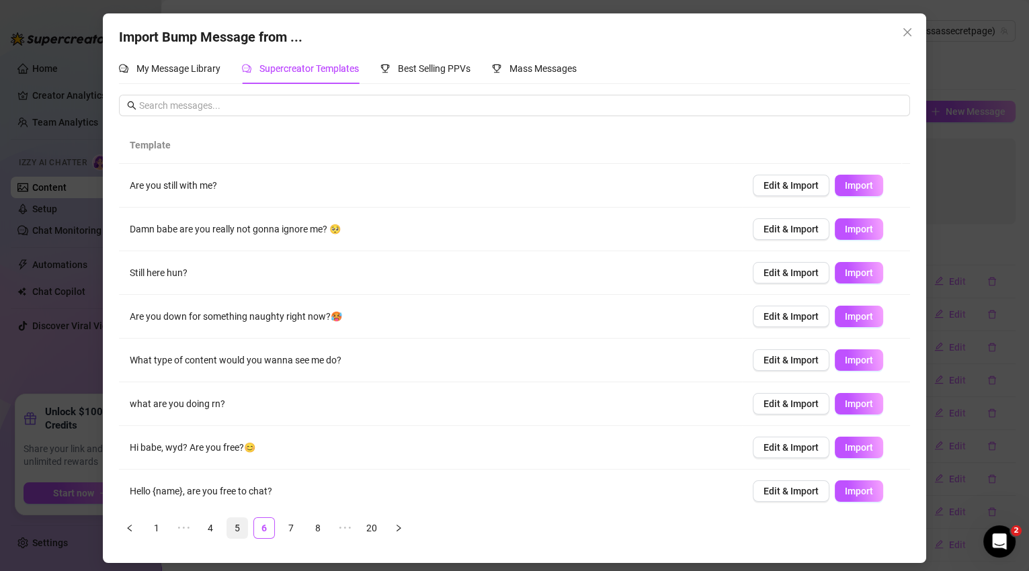
click at [241, 532] on link "5" at bounding box center [237, 528] width 20 height 20
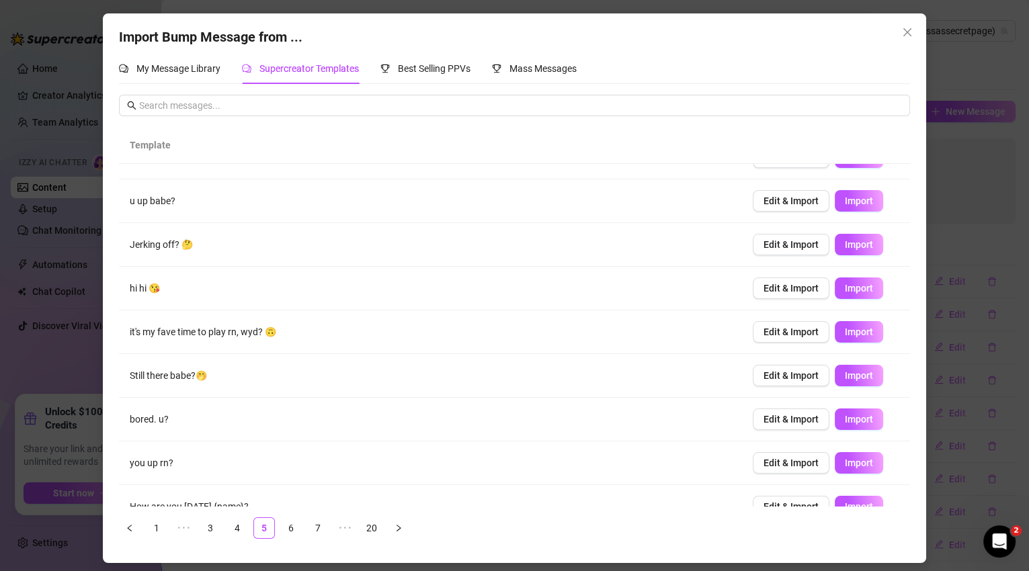
scroll to position [93, 0]
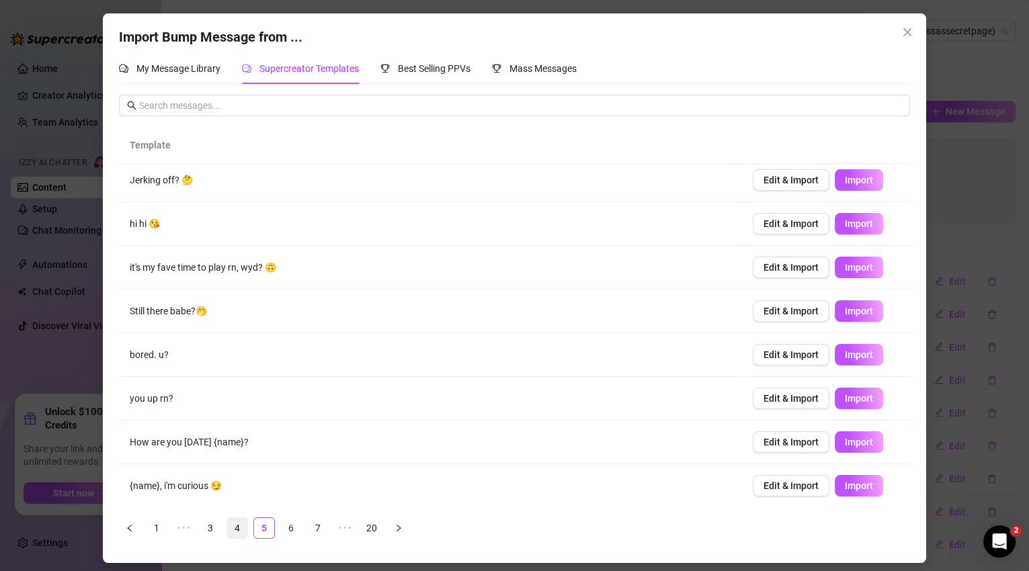
click at [241, 532] on link "4" at bounding box center [237, 528] width 20 height 20
click at [211, 528] on link "3" at bounding box center [210, 528] width 20 height 20
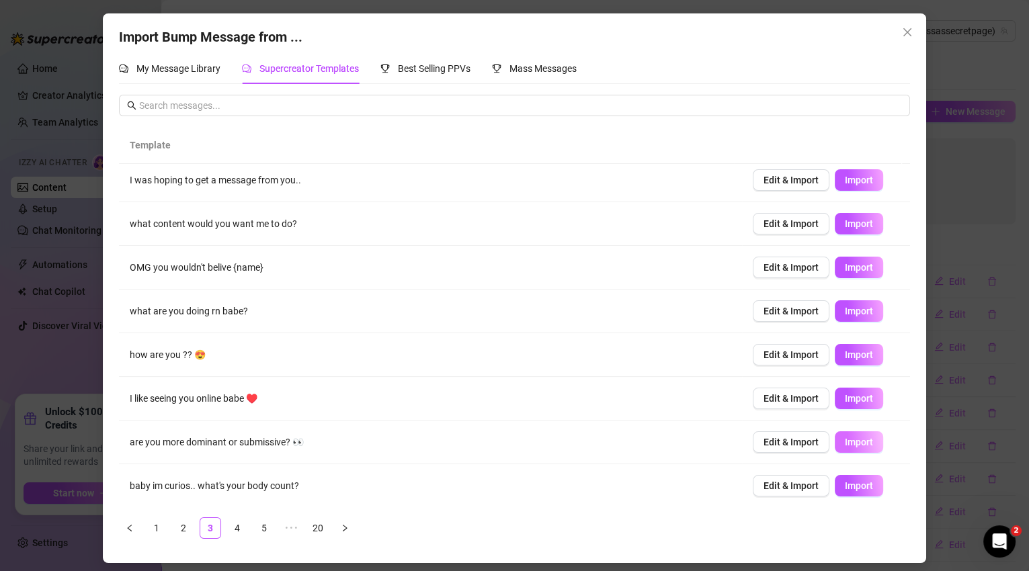
click at [835, 444] on button "Import" at bounding box center [859, 443] width 48 height 22
click at [854, 493] on button "Import" at bounding box center [859, 486] width 48 height 22
click at [189, 526] on link "2" at bounding box center [183, 528] width 20 height 20
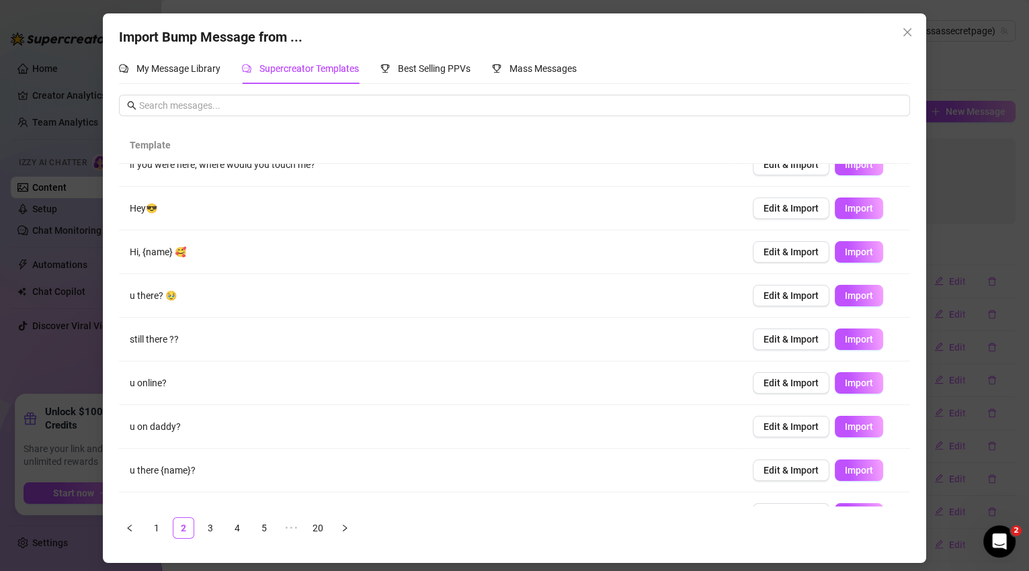
scroll to position [0, 0]
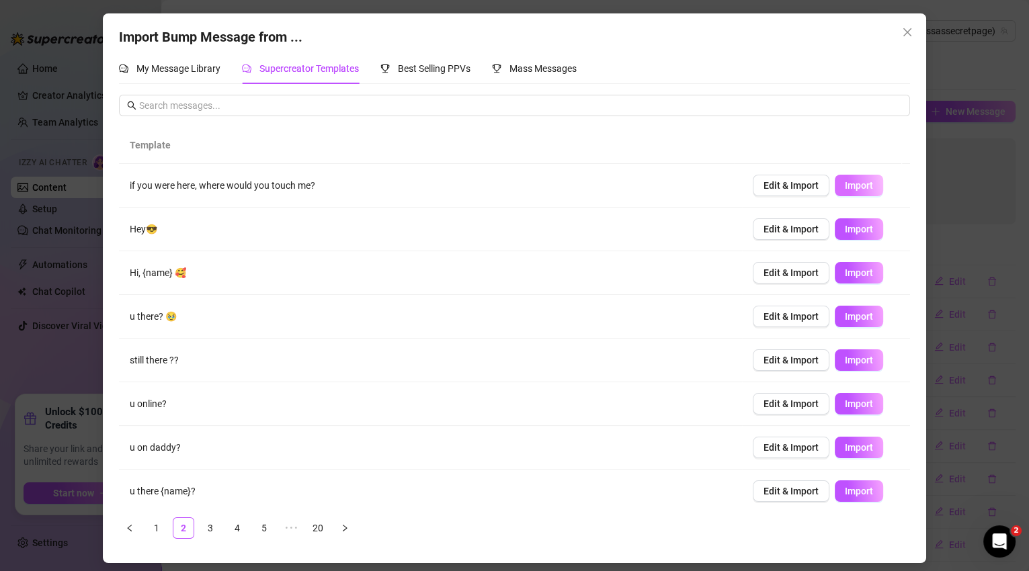
click at [856, 190] on span "Import" at bounding box center [859, 185] width 28 height 11
click at [153, 528] on link "1" at bounding box center [157, 528] width 20 height 20
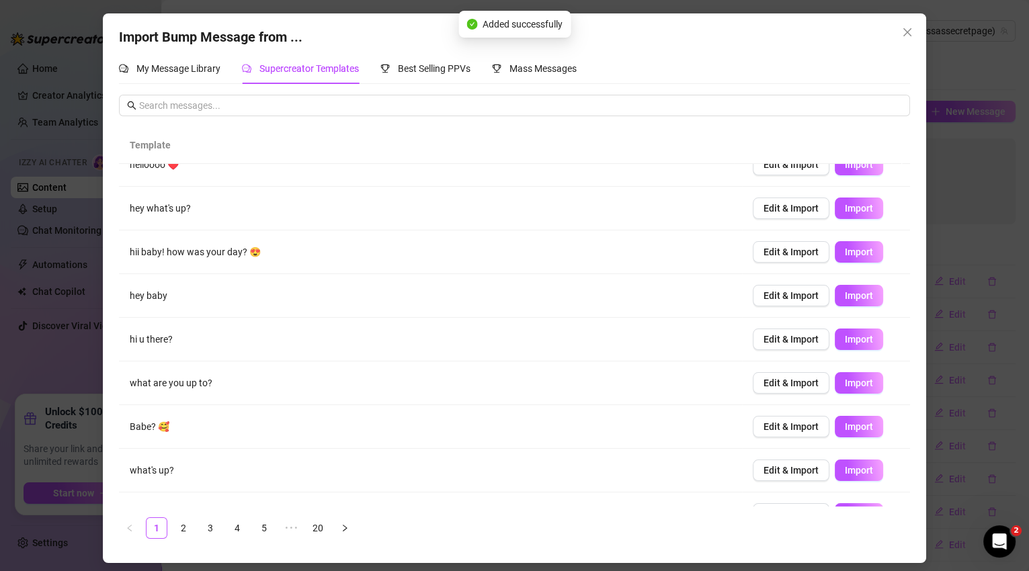
scroll to position [93, 0]
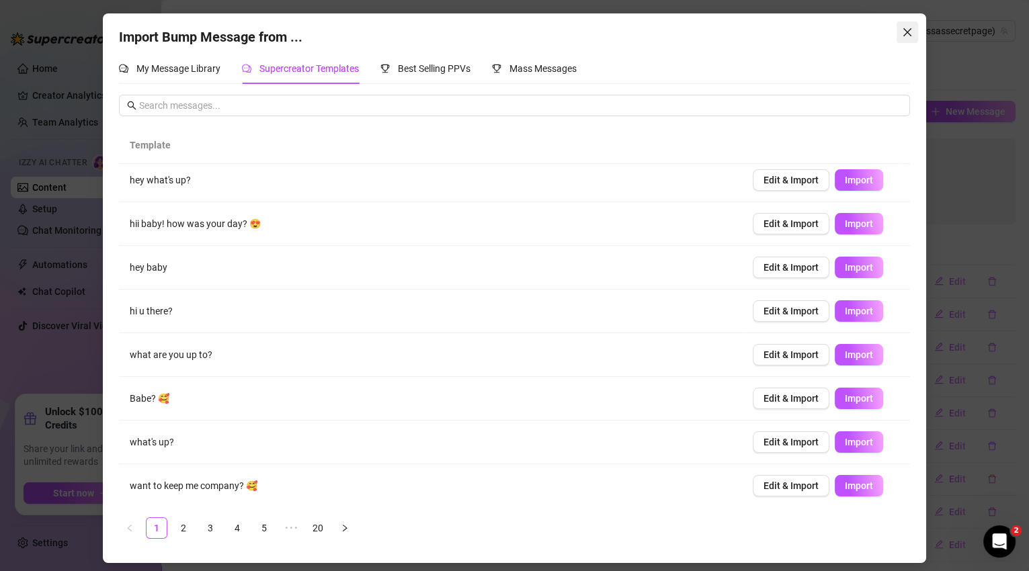
click at [908, 39] on button "Close" at bounding box center [908, 33] width 22 height 22
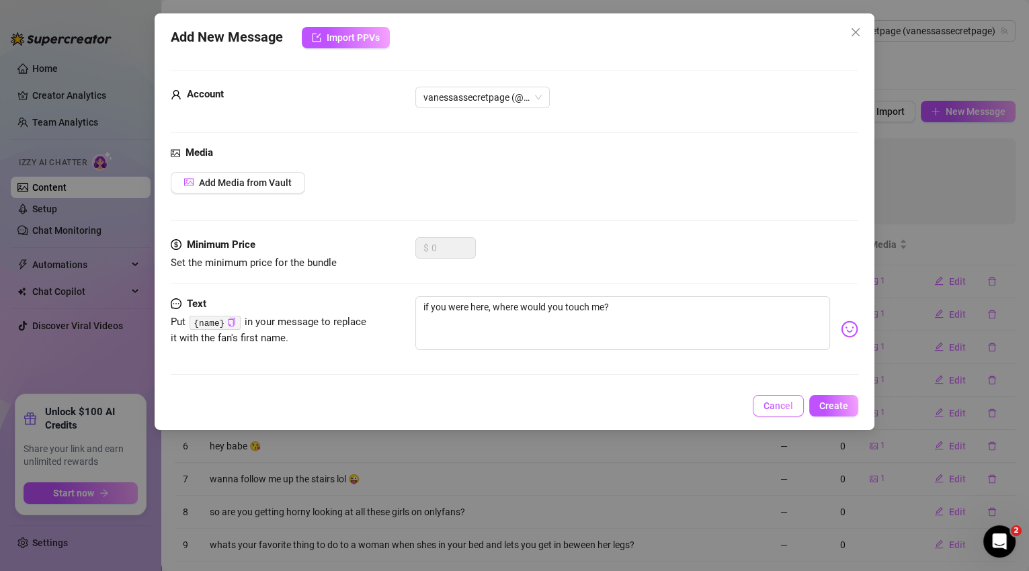
click at [780, 401] on span "Cancel" at bounding box center [779, 406] width 30 height 11
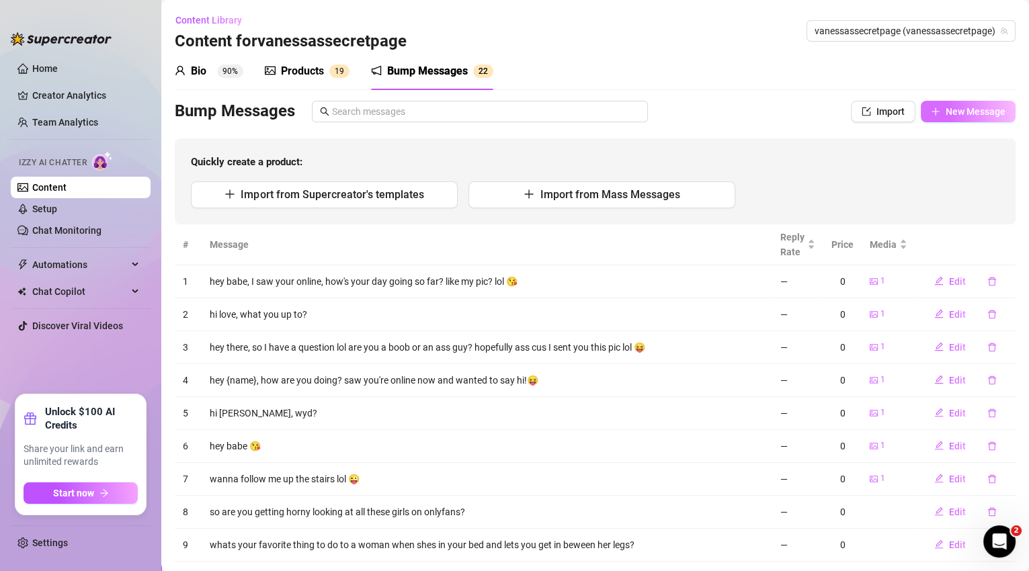
click at [977, 112] on span "New Message" at bounding box center [976, 111] width 60 height 11
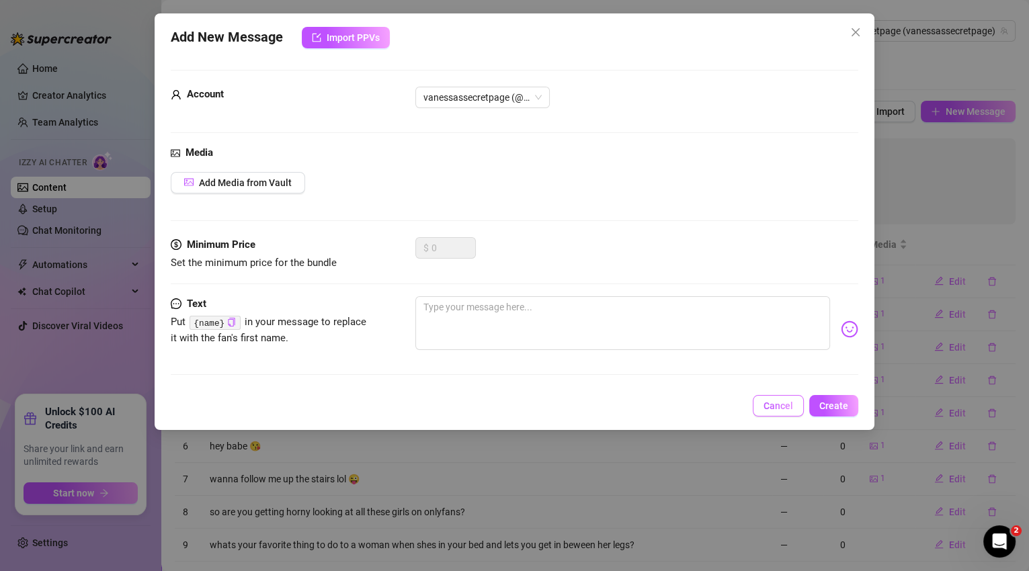
click at [784, 410] on span "Cancel" at bounding box center [779, 406] width 30 height 11
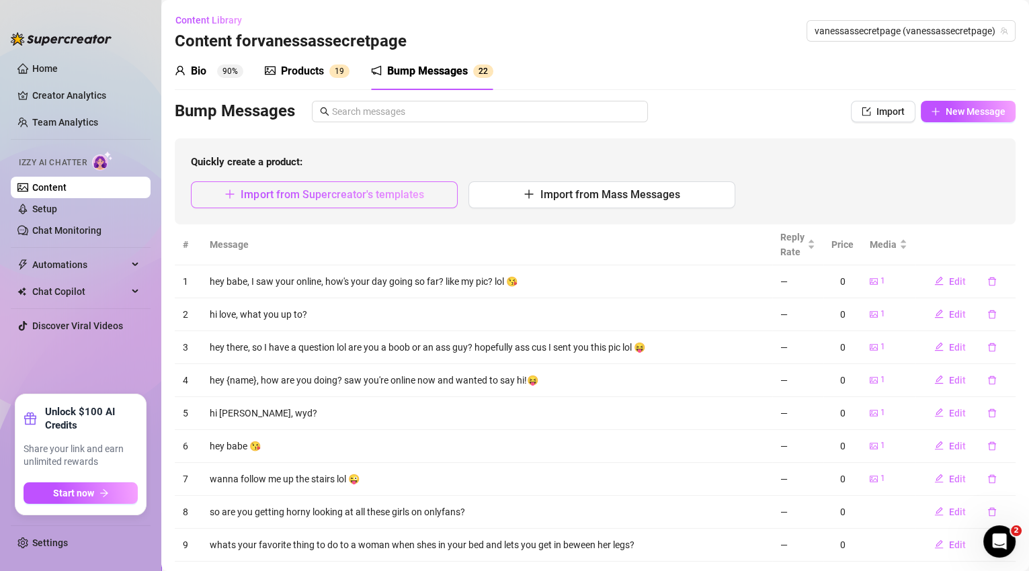
click at [401, 198] on span "Import from Supercreator's templates" at bounding box center [332, 194] width 183 height 13
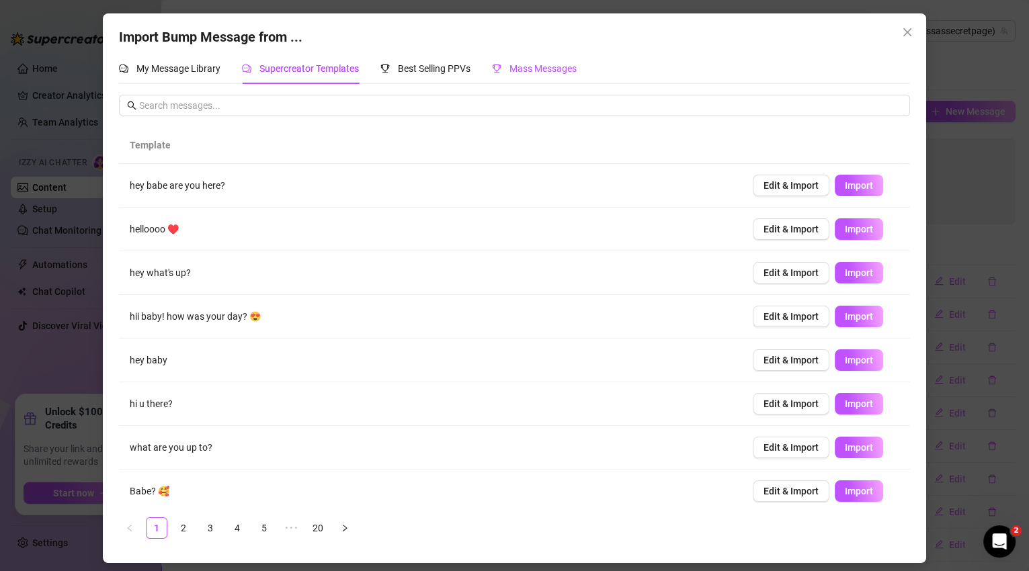
click at [577, 71] on span "Mass Messages" at bounding box center [543, 68] width 67 height 11
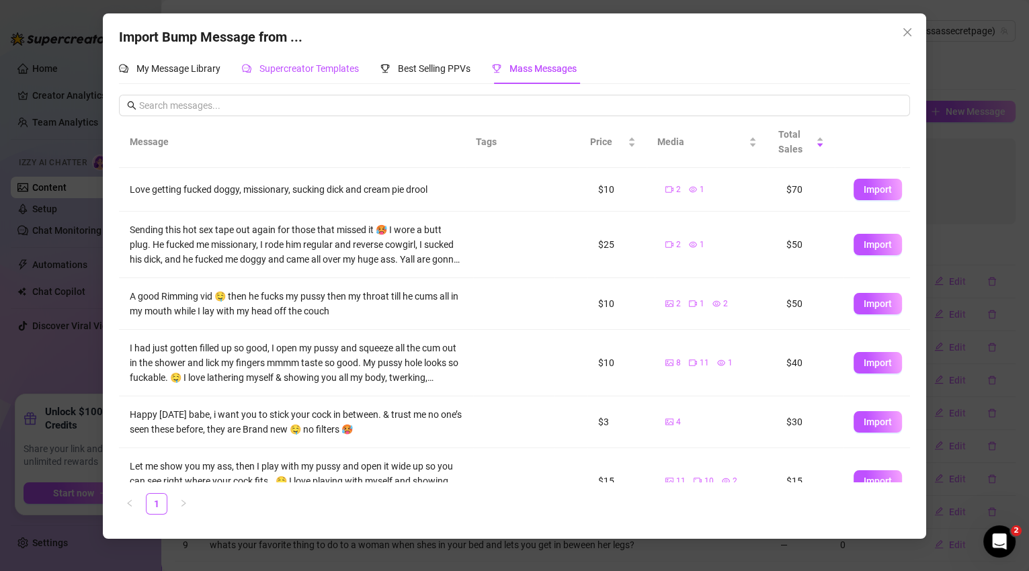
click at [296, 65] on span "Supercreator Templates" at bounding box center [308, 68] width 99 height 11
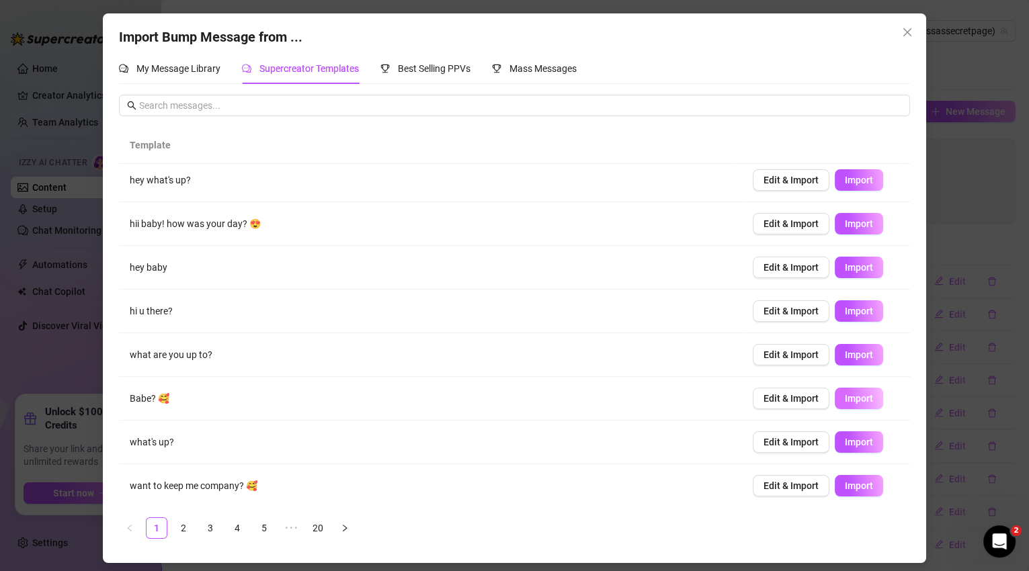
click at [864, 396] on span "Import" at bounding box center [859, 398] width 28 height 11
click at [323, 525] on link "20" at bounding box center [318, 528] width 20 height 20
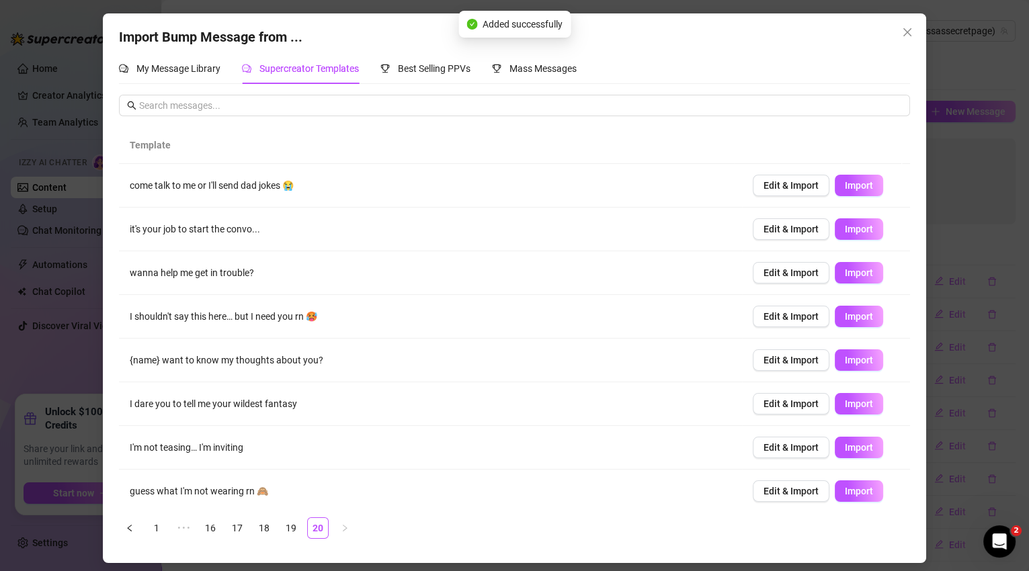
scroll to position [0, 0]
click at [862, 400] on span "Import" at bounding box center [859, 404] width 28 height 11
click at [258, 528] on link "18" at bounding box center [264, 528] width 20 height 20
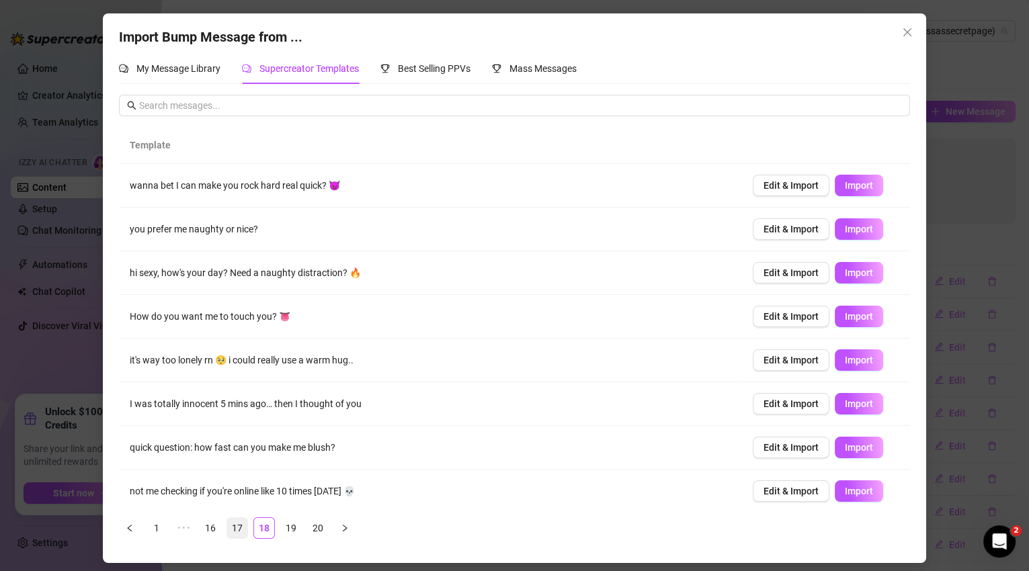
click at [236, 530] on link "17" at bounding box center [237, 528] width 20 height 20
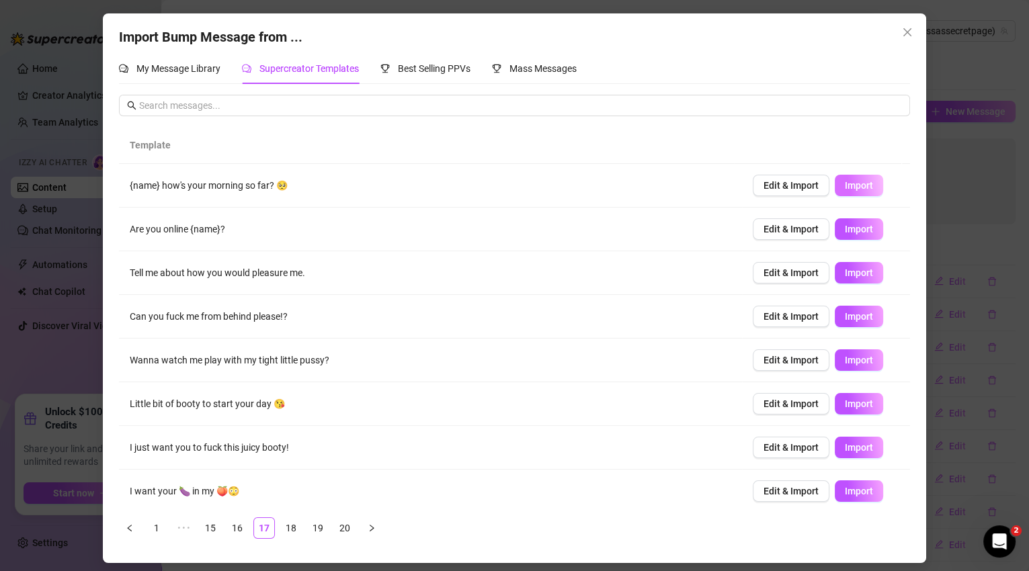
click at [858, 190] on span "Import" at bounding box center [859, 185] width 28 height 11
click at [863, 277] on span "Import" at bounding box center [859, 273] width 28 height 11
click at [865, 315] on button "Import" at bounding box center [859, 317] width 48 height 22
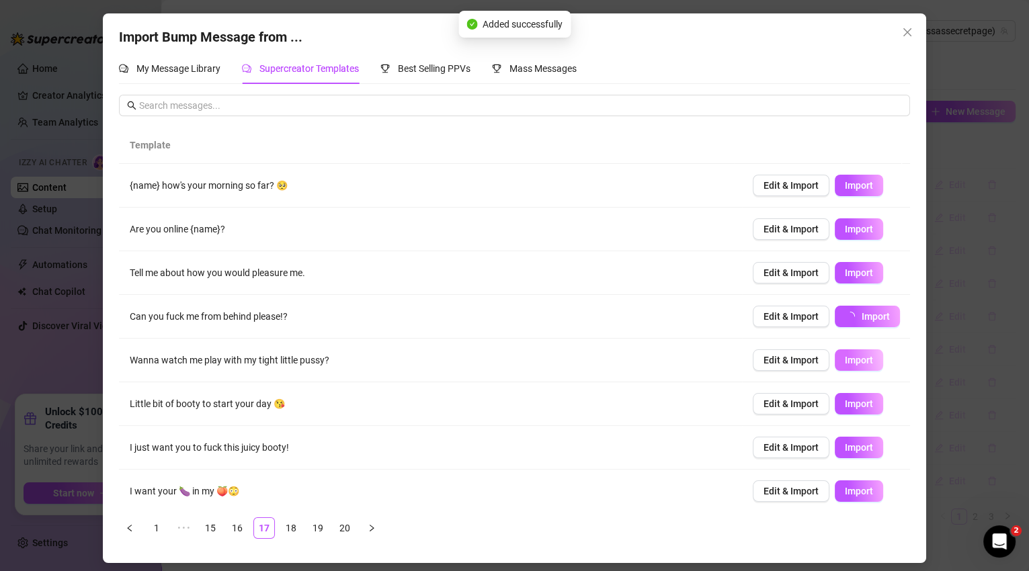
click at [856, 366] on button "Import" at bounding box center [859, 361] width 48 height 22
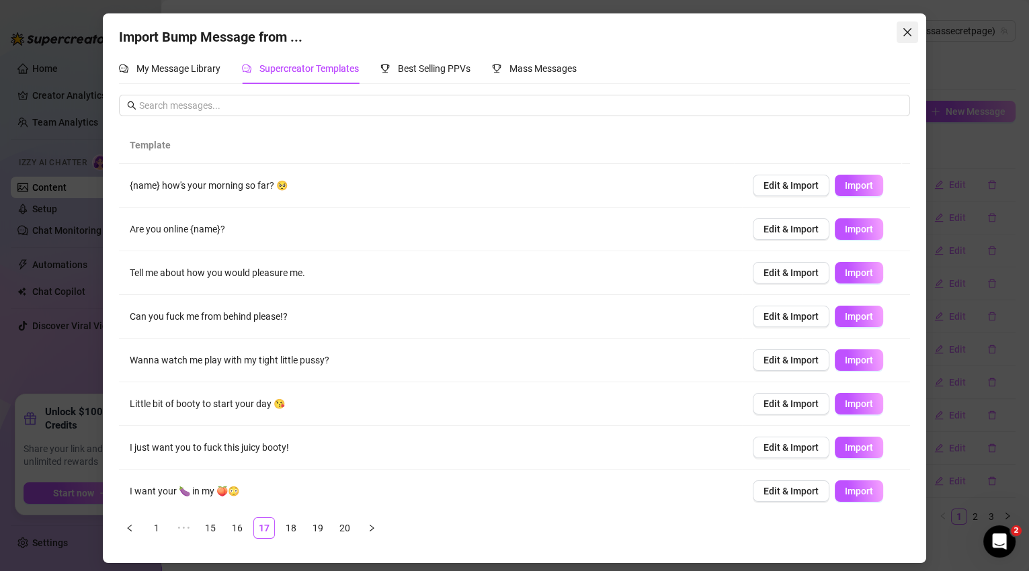
click at [903, 34] on icon "close" at bounding box center [907, 32] width 11 height 11
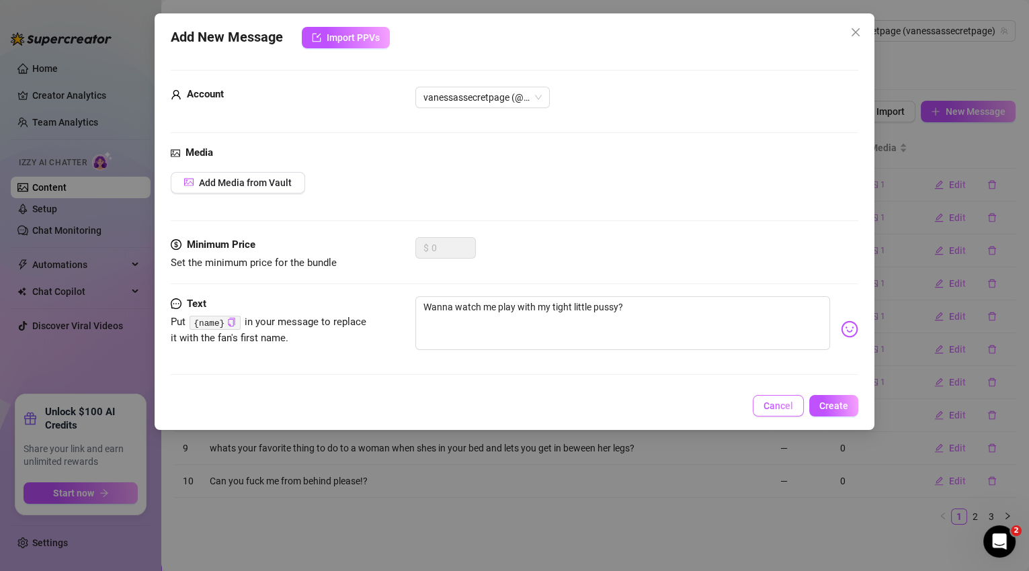
click at [790, 412] on button "Cancel" at bounding box center [778, 406] width 51 height 22
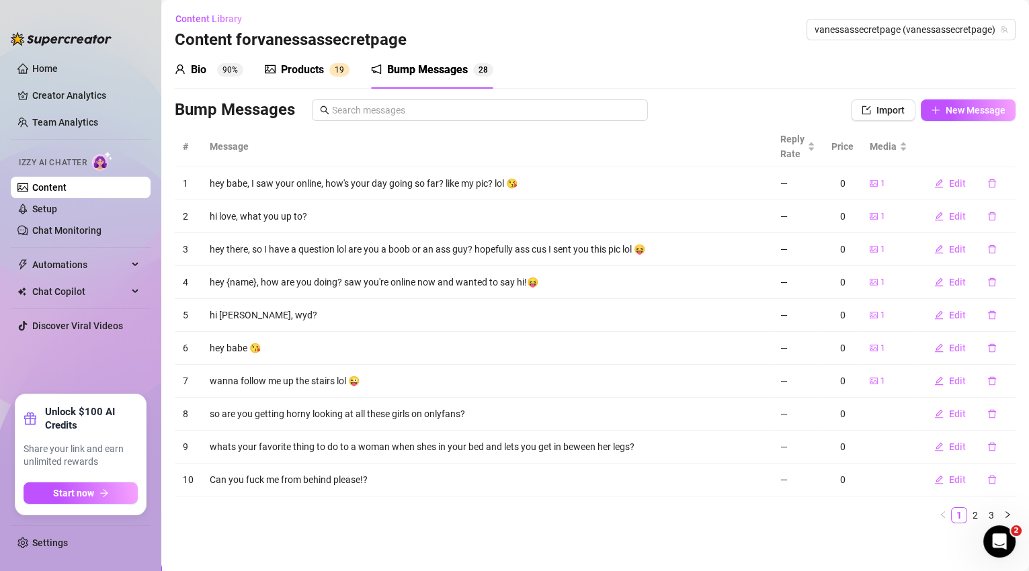
scroll to position [3, 0]
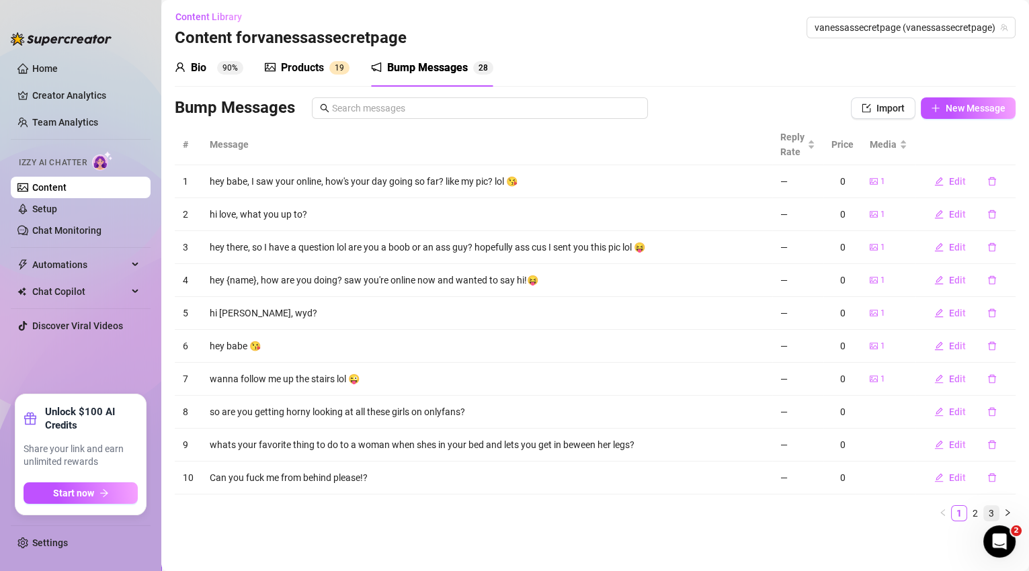
click at [984, 518] on link "3" at bounding box center [991, 513] width 15 height 15
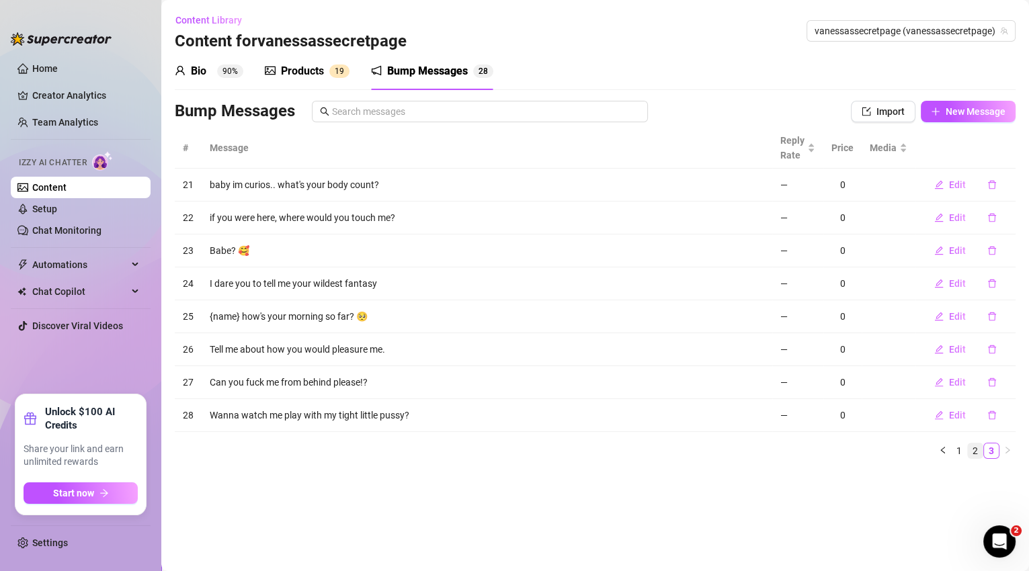
click at [973, 451] on link "2" at bounding box center [975, 451] width 15 height 15
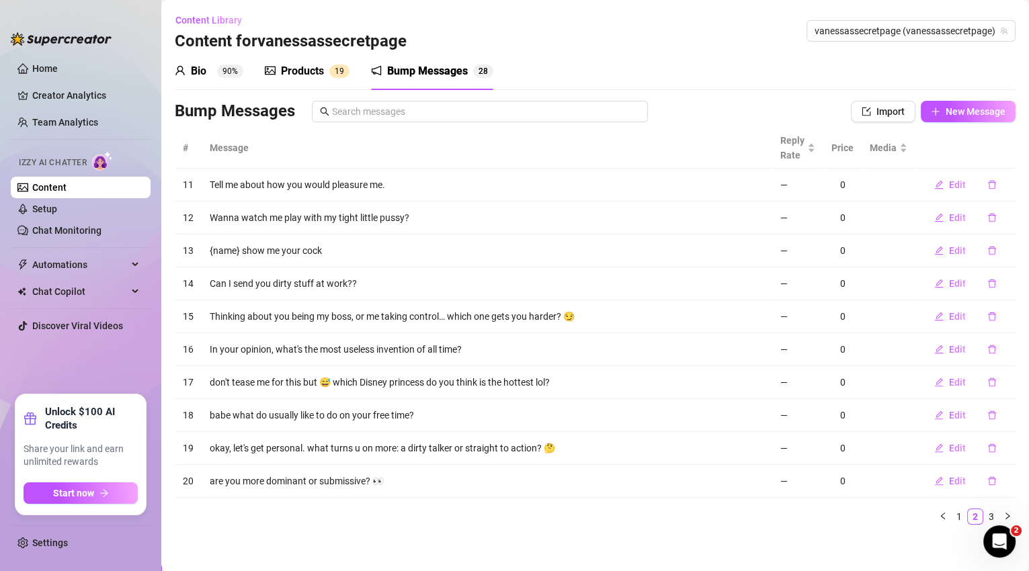
click at [305, 75] on div "Products" at bounding box center [302, 71] width 43 height 16
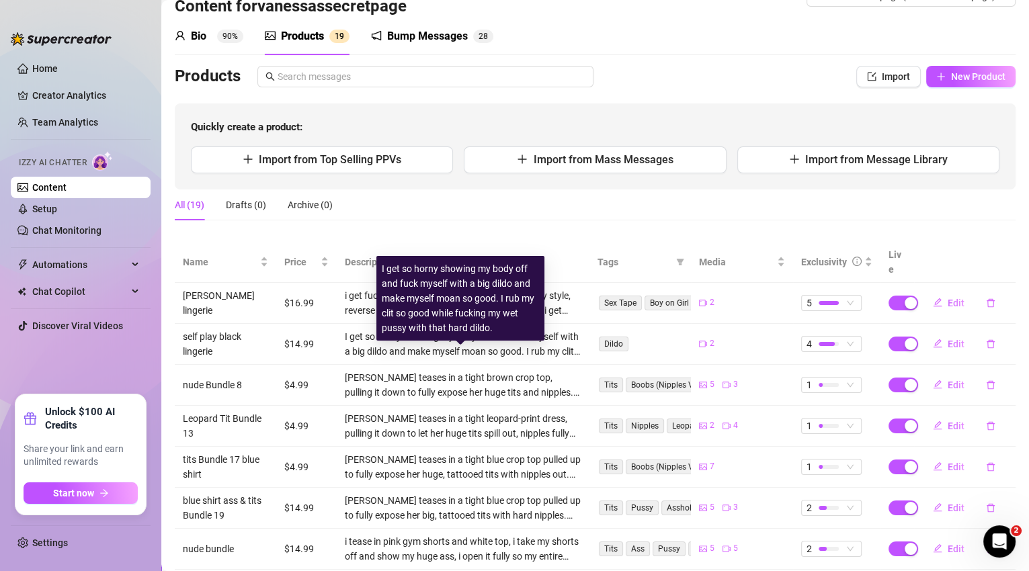
scroll to position [178, 0]
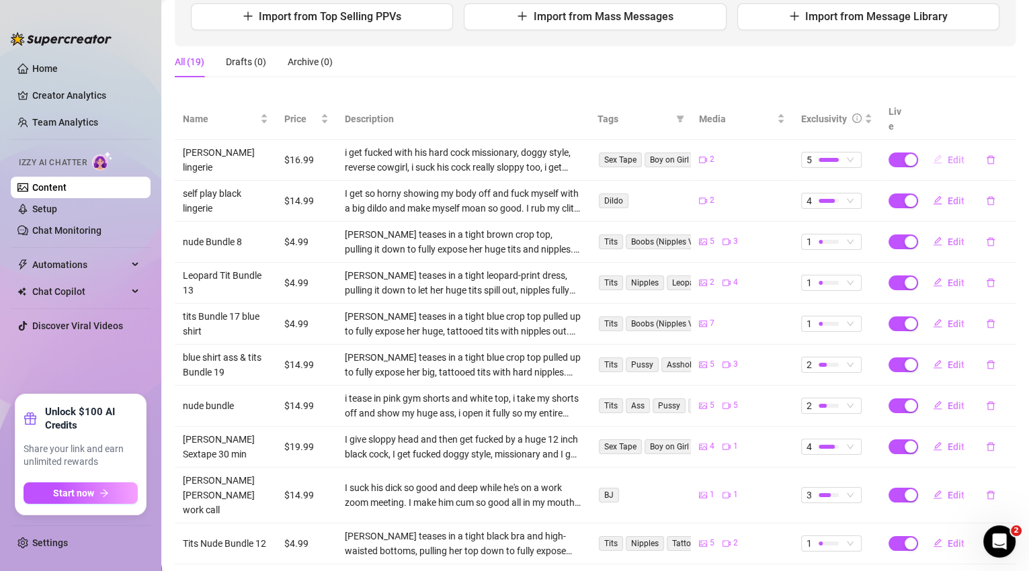
click at [948, 155] on span "Edit" at bounding box center [956, 160] width 17 height 11
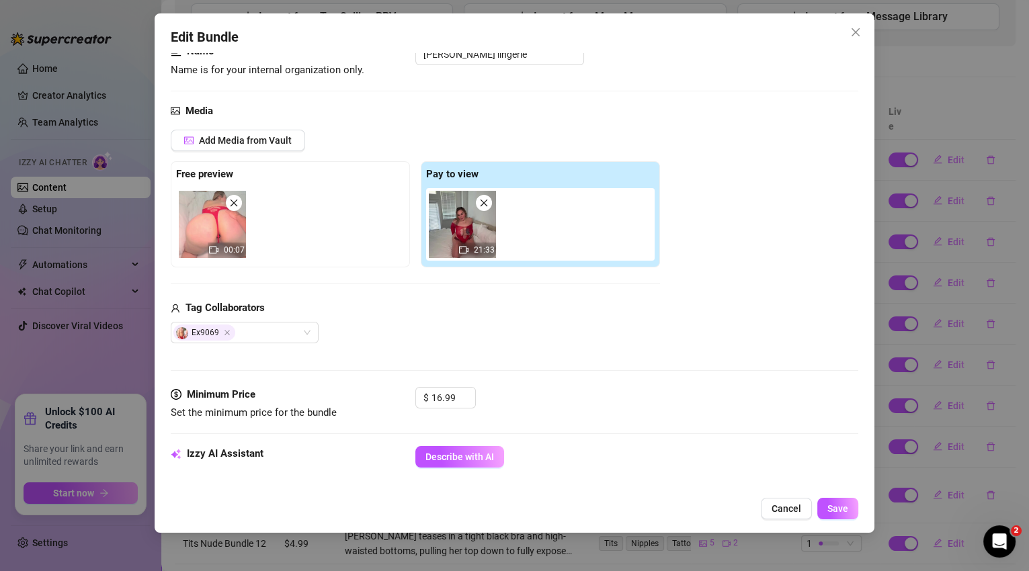
scroll to position [212, 0]
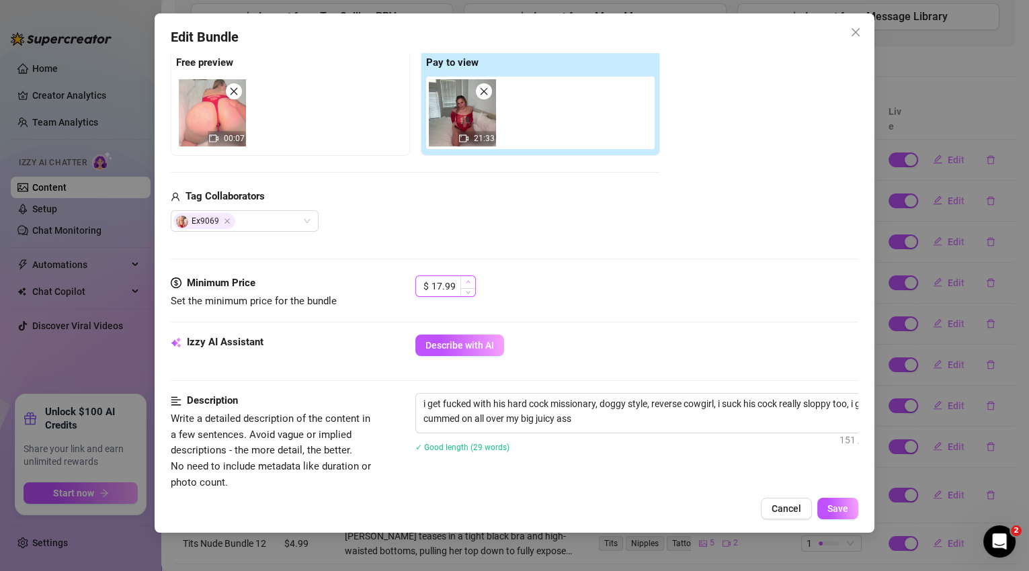
click at [470, 280] on icon "up" at bounding box center [468, 282] width 5 height 5
click at [471, 278] on span "Increase Value" at bounding box center [467, 282] width 15 height 12
click at [470, 291] on icon "down" at bounding box center [468, 290] width 5 height 5
click at [469, 289] on icon "down" at bounding box center [468, 290] width 4 height 3
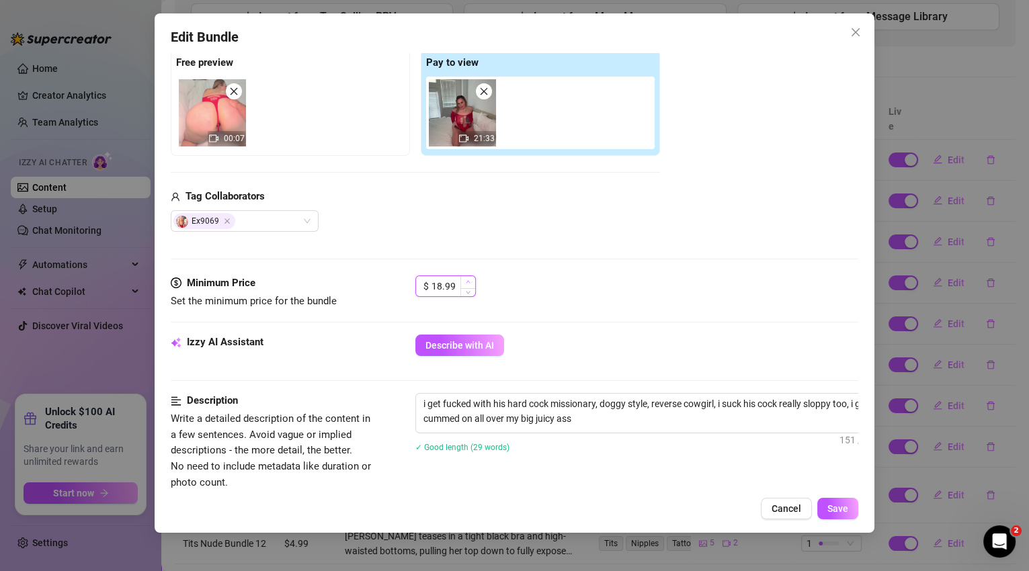
click at [471, 277] on span "Increase Value" at bounding box center [467, 282] width 15 height 12
click at [828, 510] on button "Save" at bounding box center [837, 509] width 41 height 22
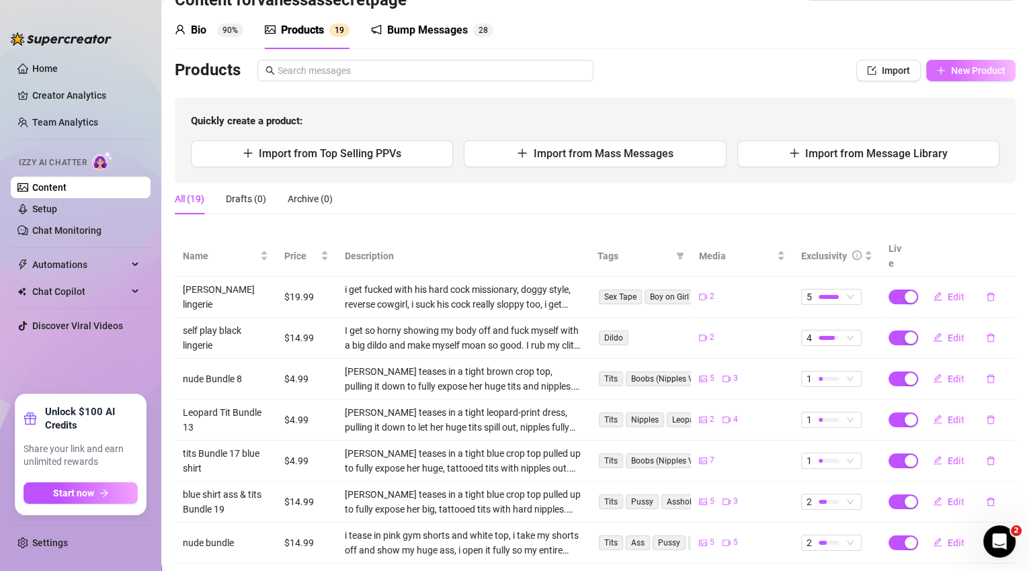
scroll to position [0, 0]
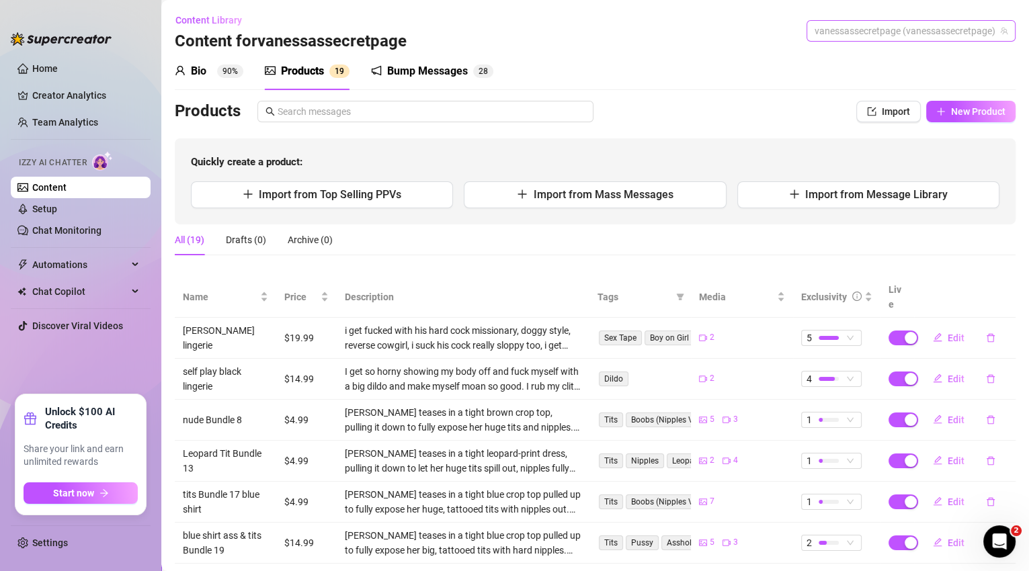
click at [936, 31] on span "vanessassecretpage (vanessassecretpage)" at bounding box center [911, 31] width 193 height 20
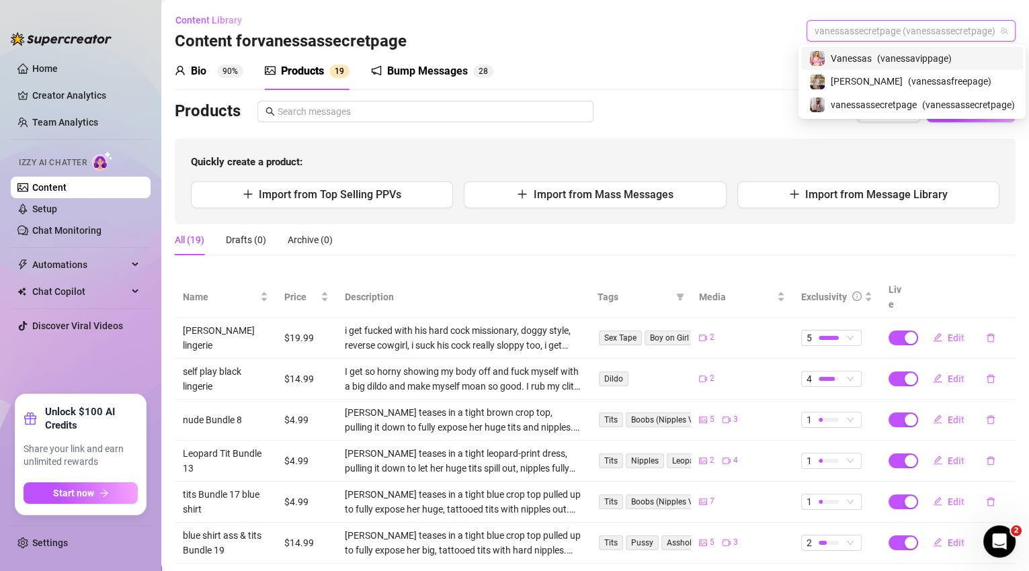
click at [922, 61] on span "( vanessavippage )" at bounding box center [914, 58] width 75 height 15
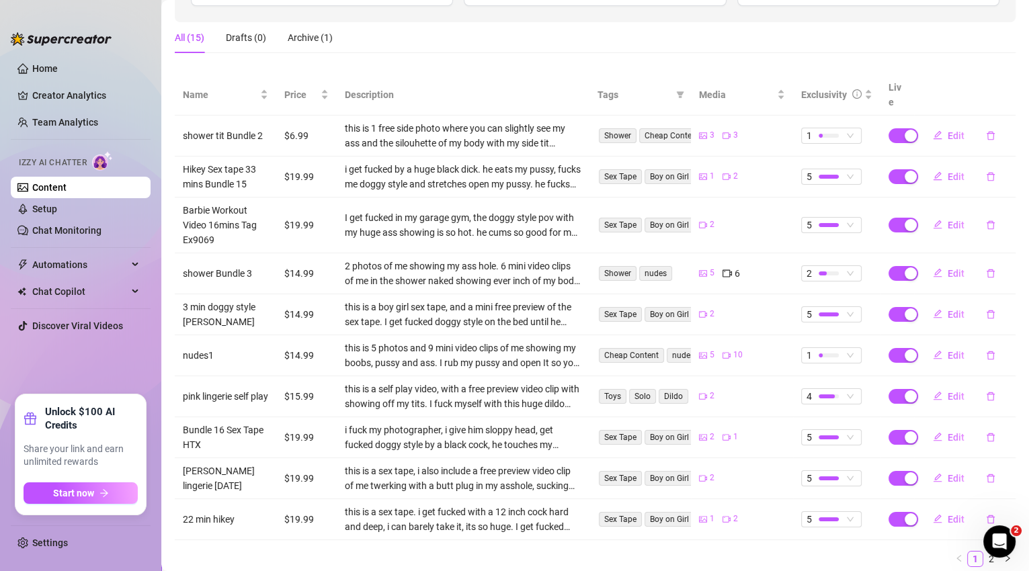
scroll to position [233, 0]
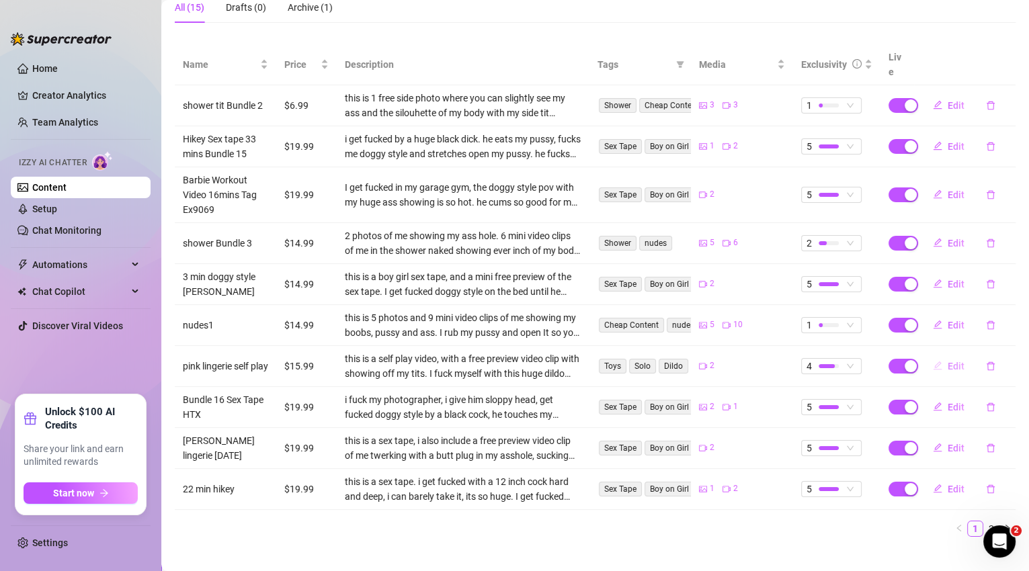
click at [949, 361] on span "Edit" at bounding box center [956, 366] width 17 height 11
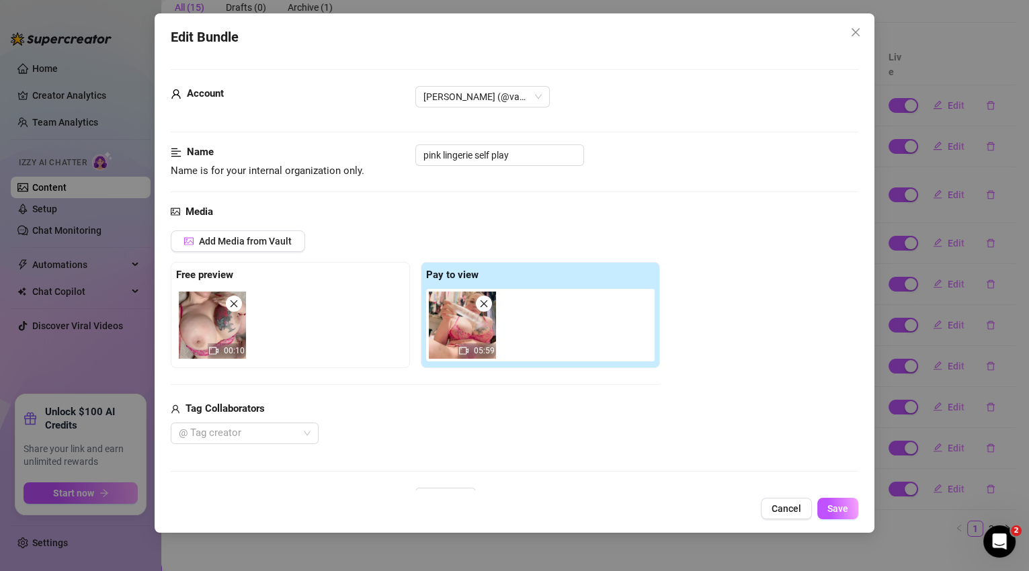
click at [785, 506] on span "Cancel" at bounding box center [787, 509] width 30 height 11
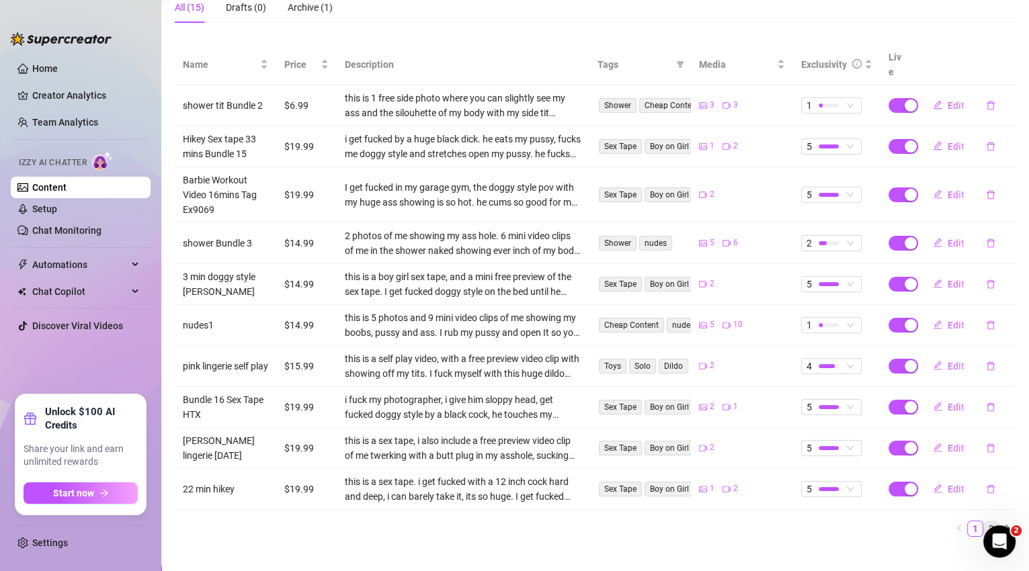
click at [984, 522] on link "2" at bounding box center [991, 529] width 15 height 15
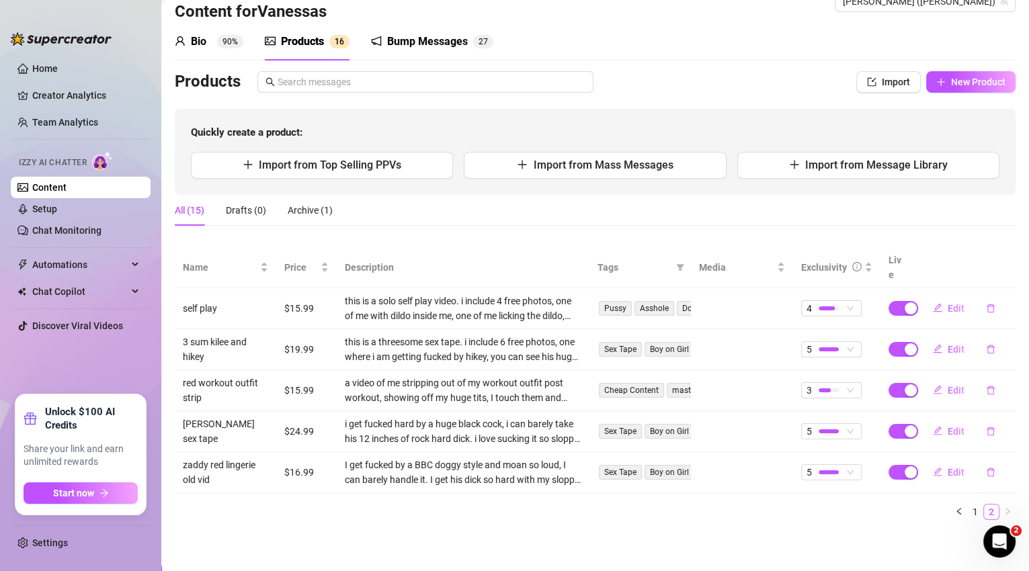
scroll to position [13, 0]
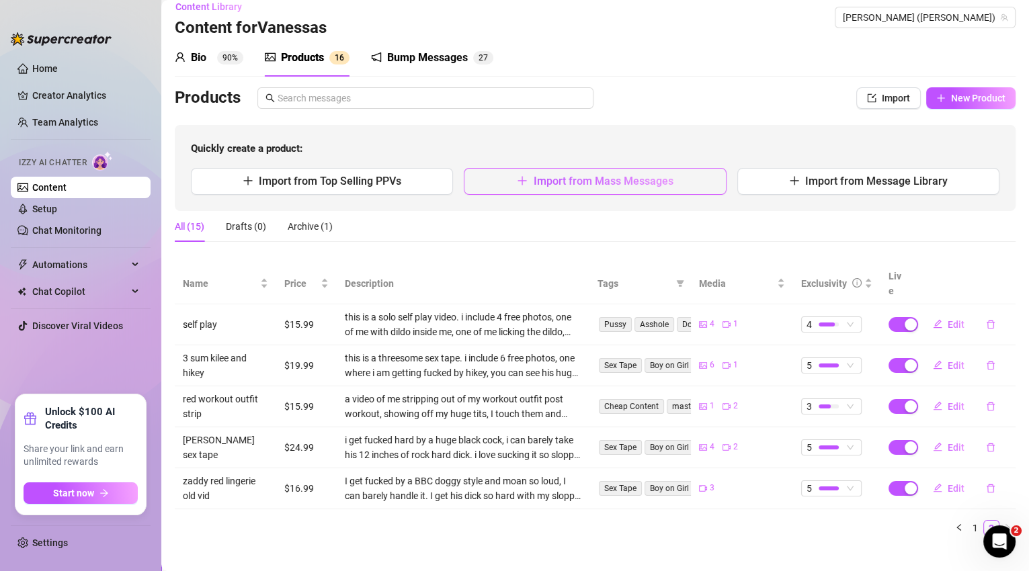
click at [664, 175] on span "Import from Mass Messages" at bounding box center [603, 181] width 140 height 13
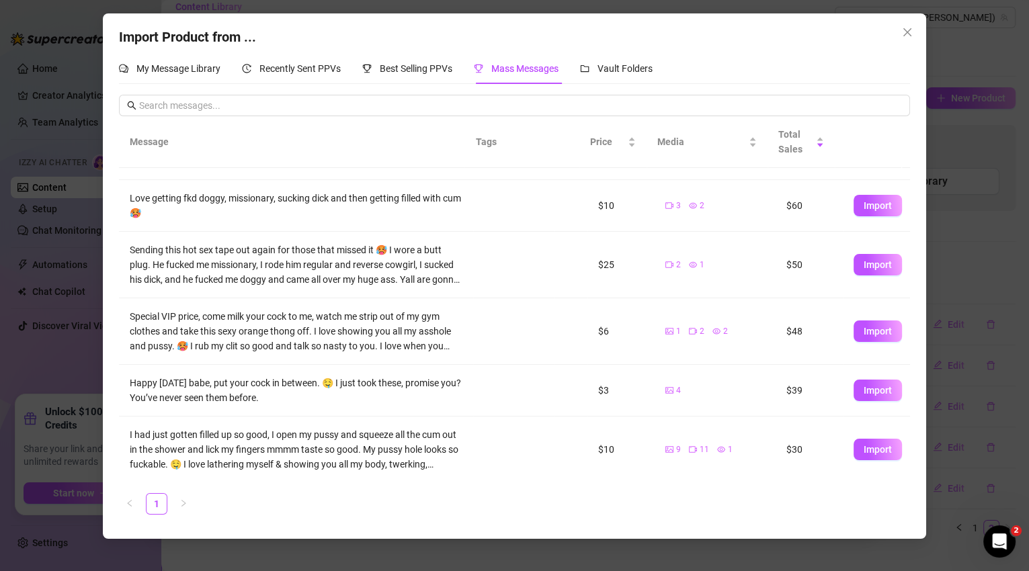
scroll to position [259, 0]
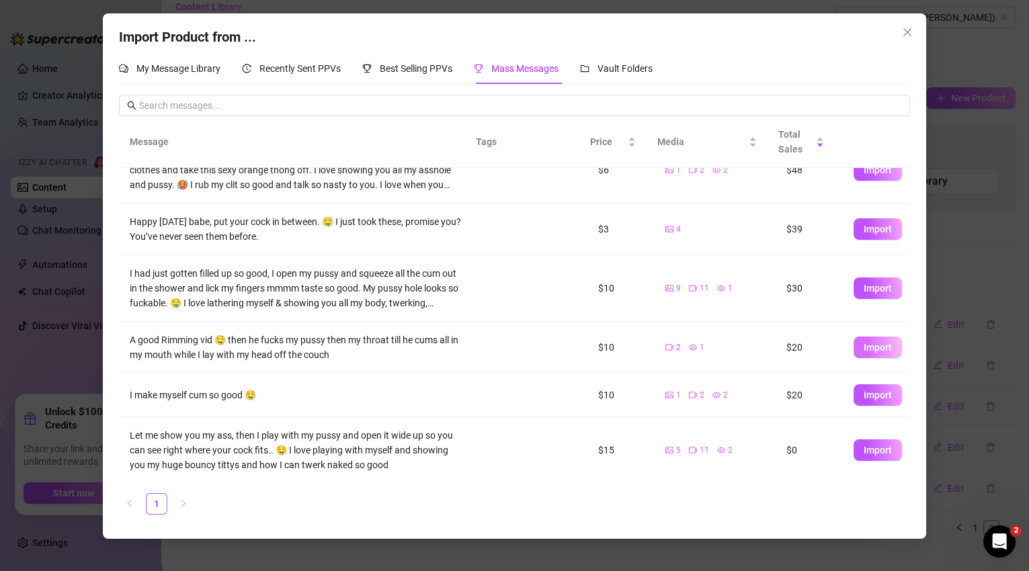
click at [864, 350] on span "Import" at bounding box center [878, 347] width 28 height 11
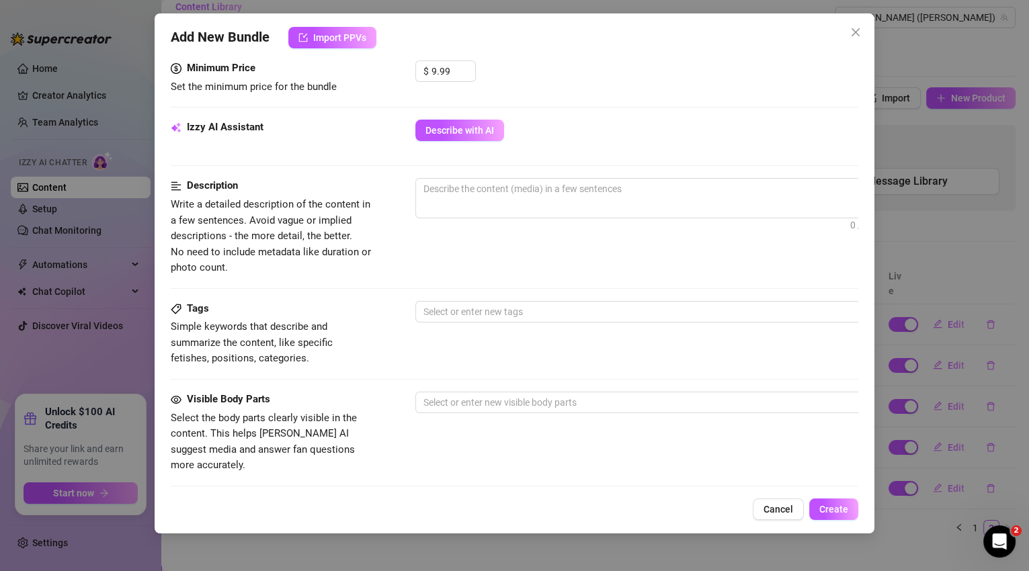
scroll to position [367, 0]
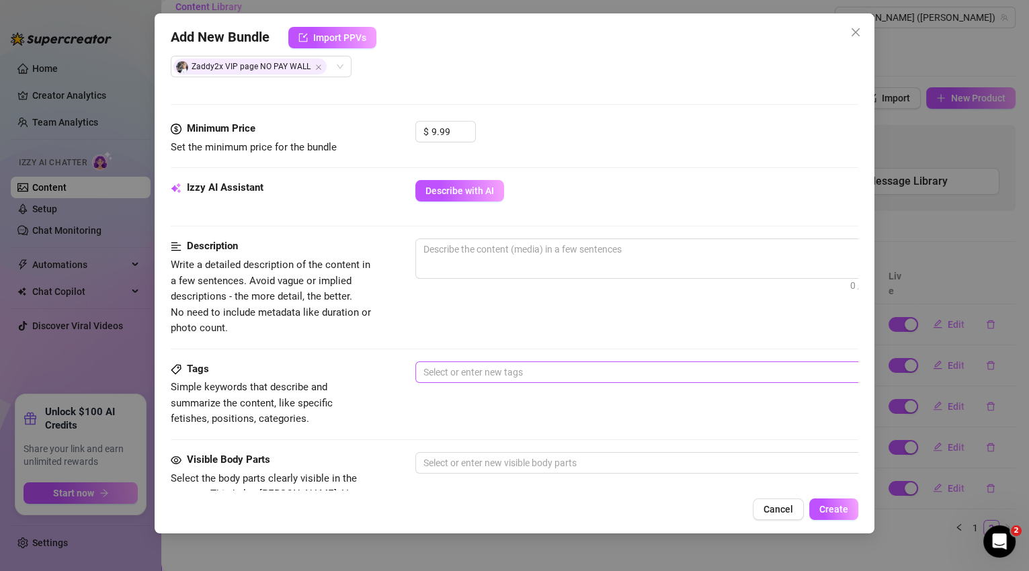
click at [471, 366] on div at bounding box center [643, 372] width 451 height 19
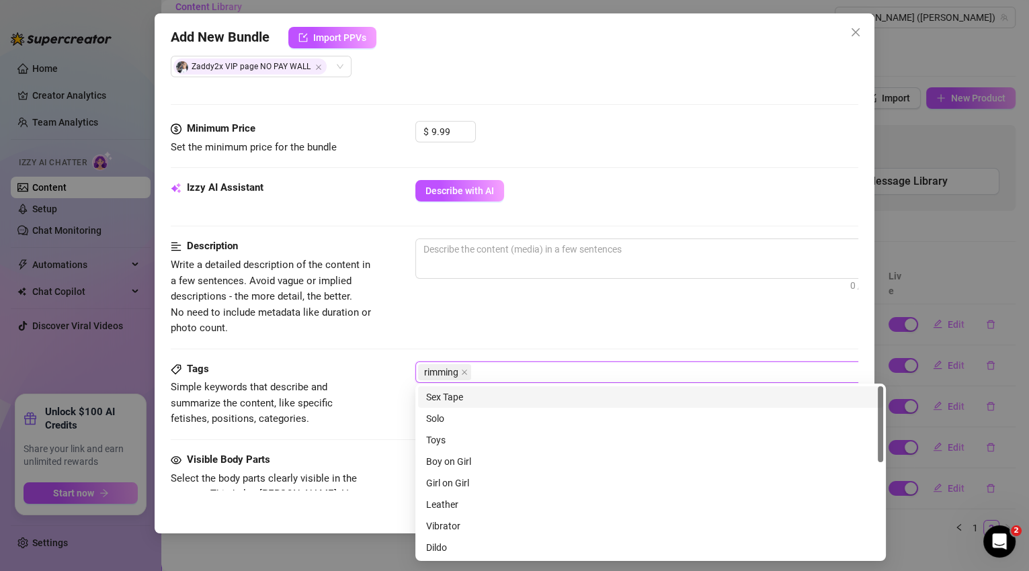
click at [457, 394] on div "Sex Tape" at bounding box center [650, 397] width 449 height 15
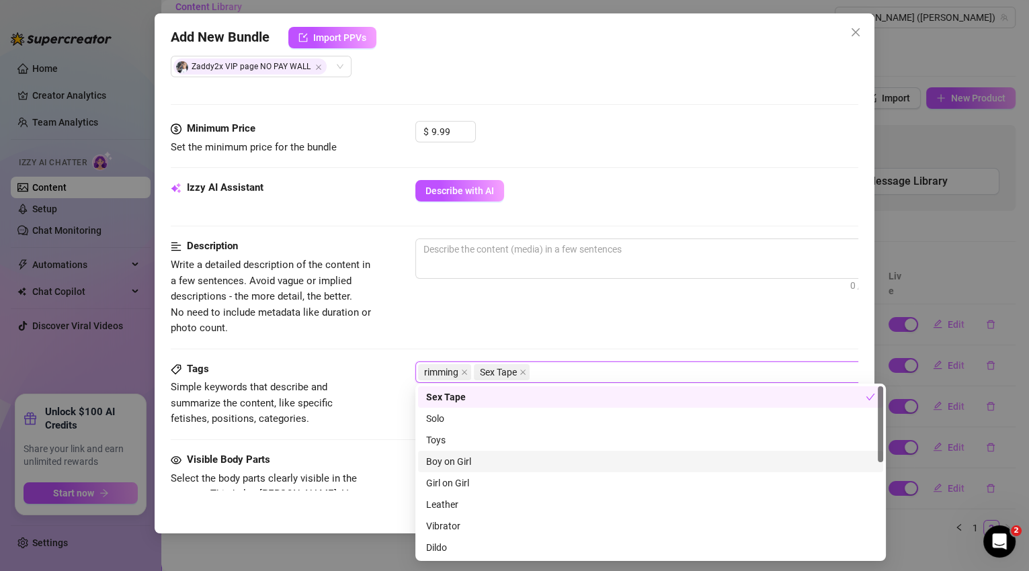
click at [487, 465] on div "Boy on Girl" at bounding box center [650, 461] width 449 height 15
click at [507, 257] on textarea at bounding box center [650, 249] width 469 height 20
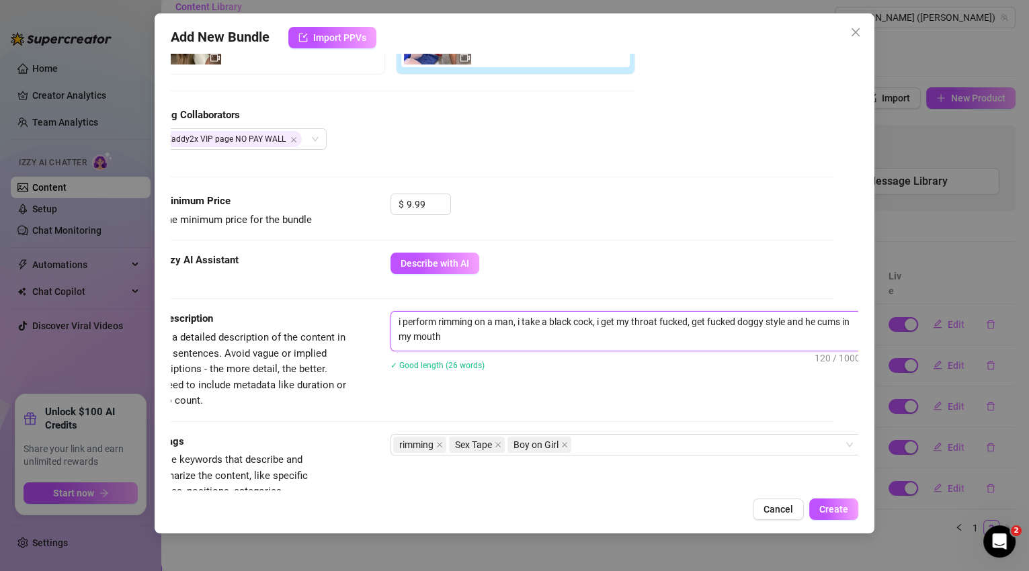
scroll to position [290, 25]
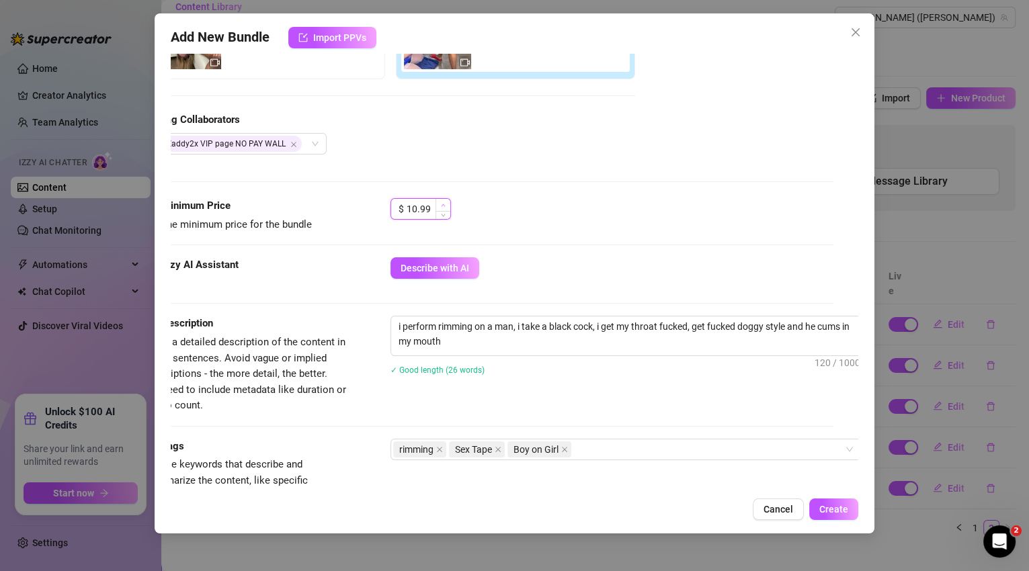
click at [446, 203] on span "Increase Value" at bounding box center [443, 205] width 15 height 12
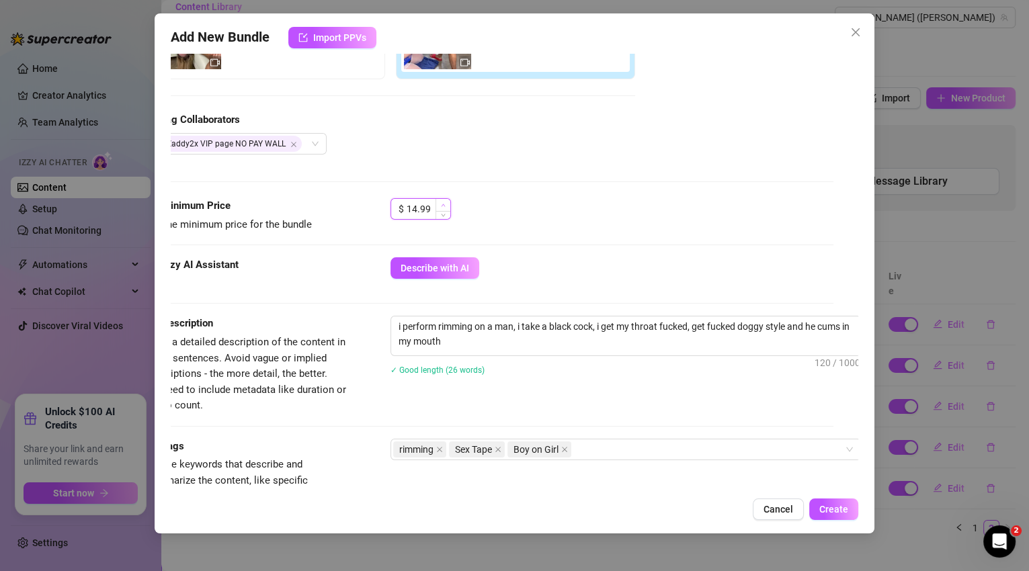
click at [446, 203] on span "Increase Value" at bounding box center [443, 205] width 15 height 12
click at [446, 210] on span "Decrease Value" at bounding box center [443, 213] width 15 height 12
click at [446, 202] on span "Increase Value" at bounding box center [443, 205] width 15 height 12
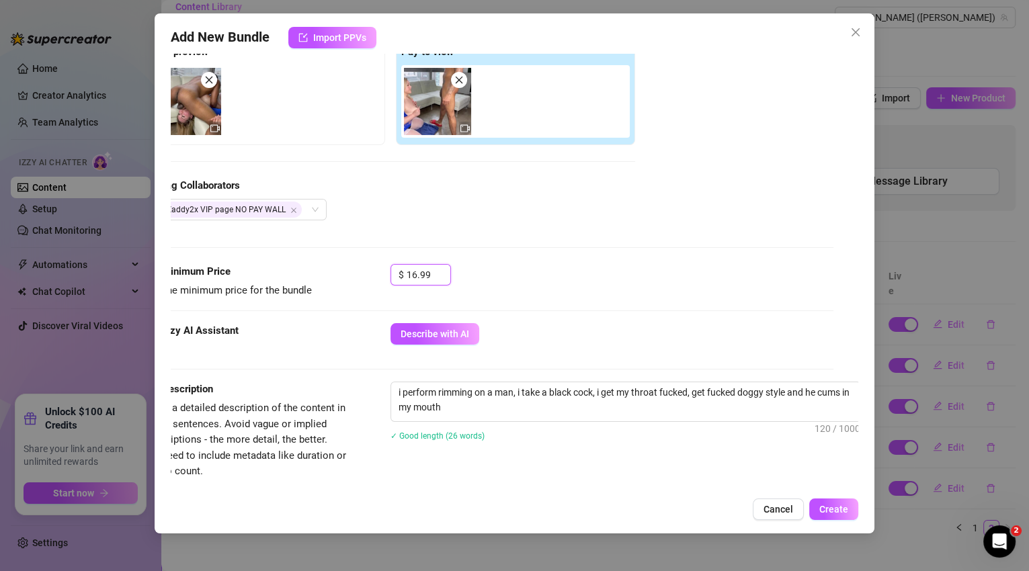
scroll to position [230, 25]
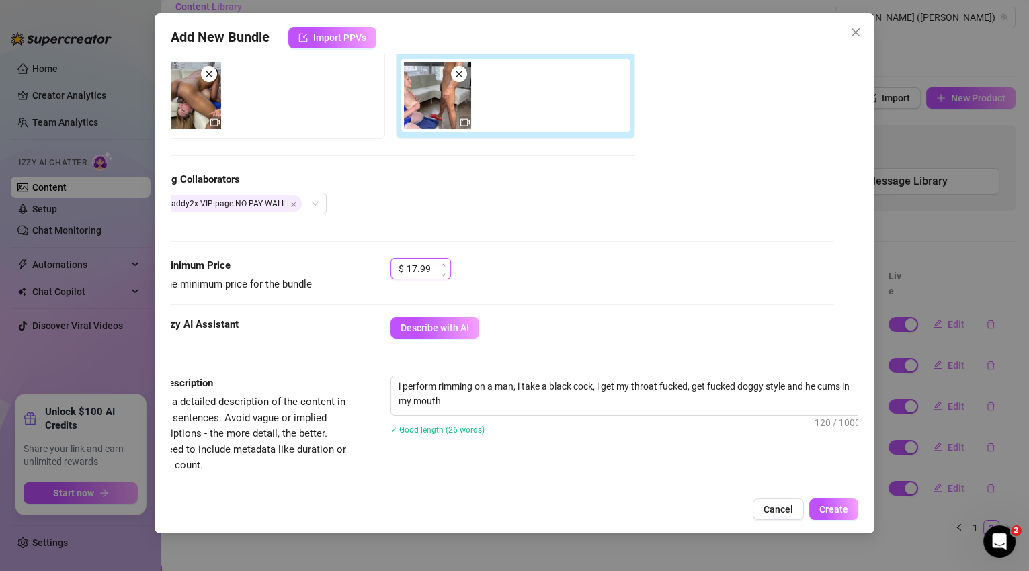
click at [443, 264] on icon "up" at bounding box center [443, 265] width 4 height 3
click at [446, 261] on span "Increase Value" at bounding box center [443, 265] width 15 height 12
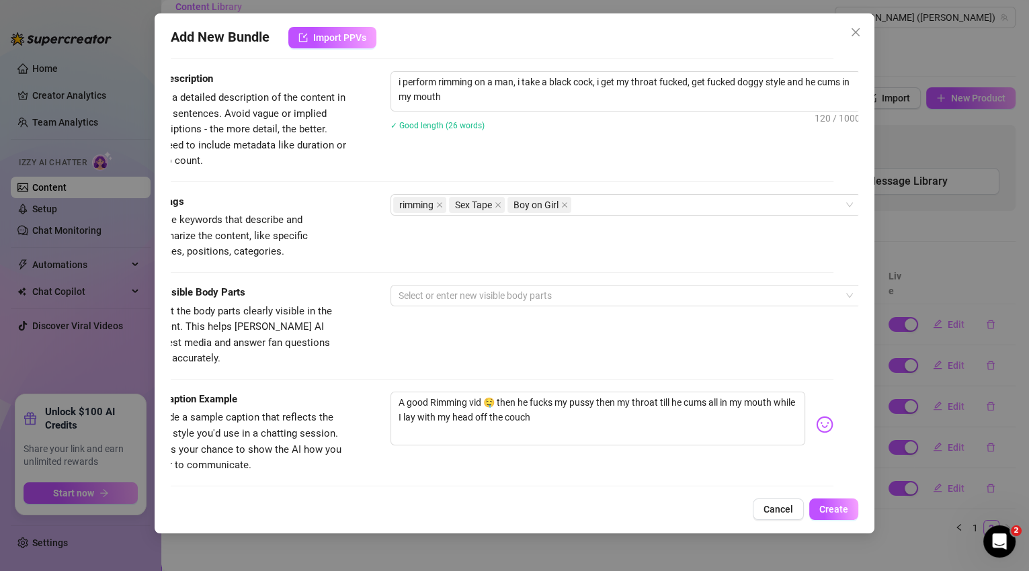
scroll to position [573, 25]
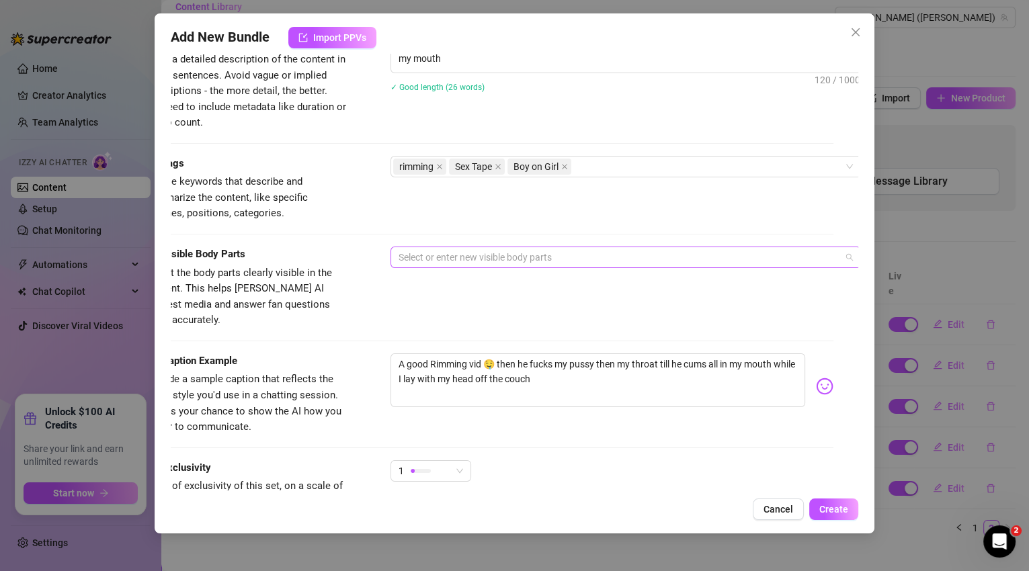
click at [469, 261] on div at bounding box center [618, 257] width 451 height 19
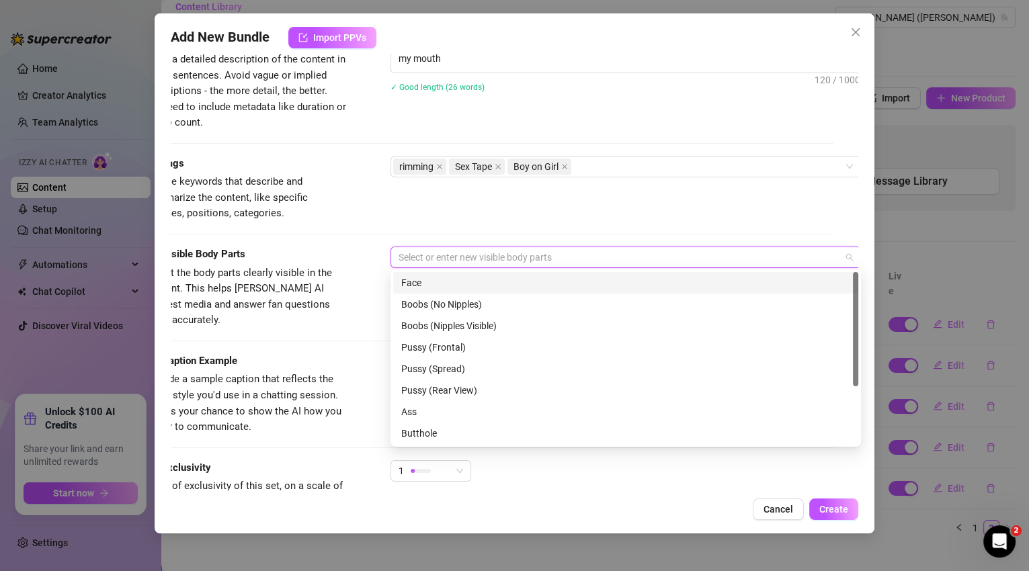
click at [467, 284] on div "Face" at bounding box center [625, 283] width 449 height 15
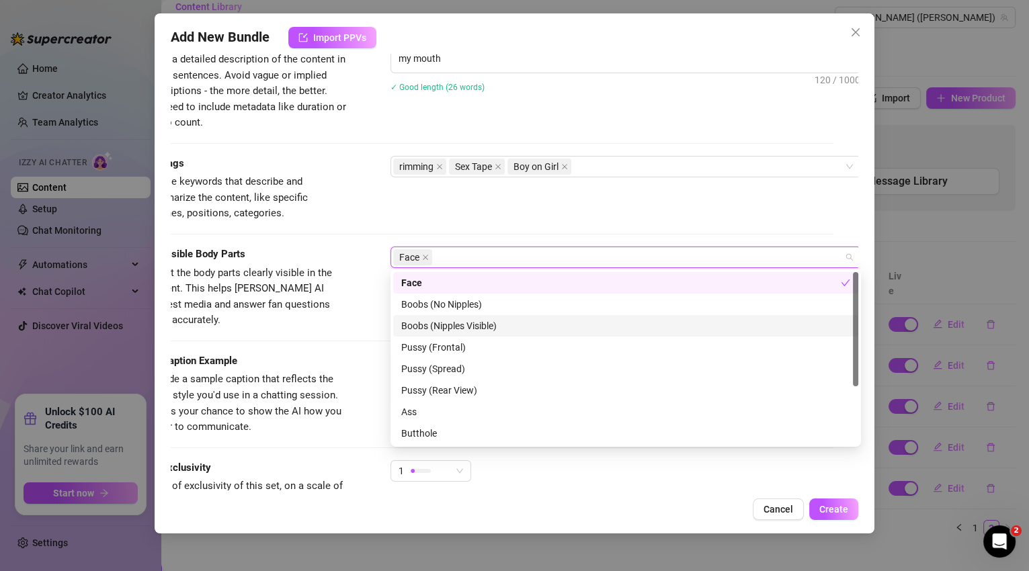
click at [475, 325] on div "Boobs (Nipples Visible)" at bounding box center [625, 326] width 449 height 15
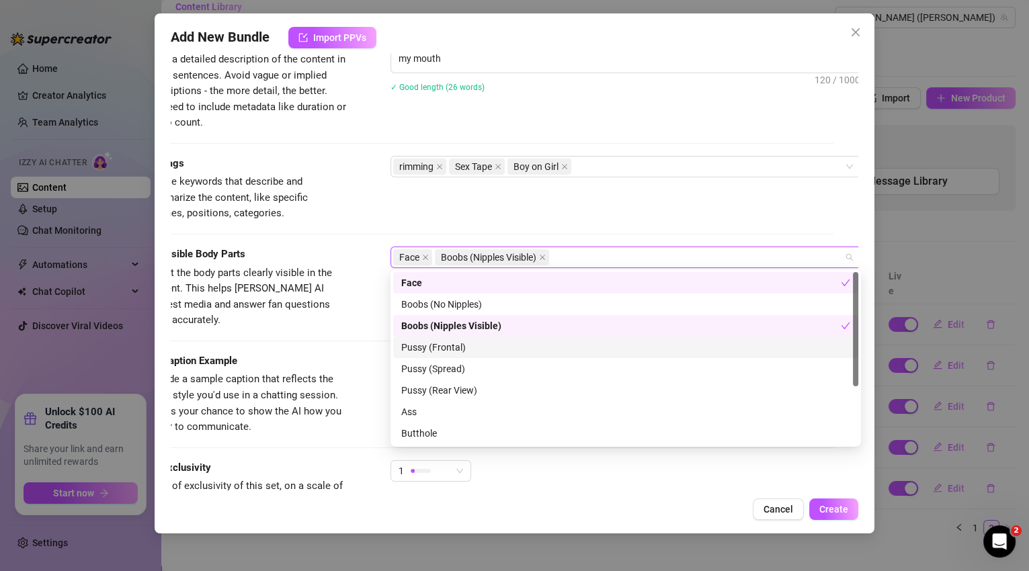
click at [468, 348] on div "Pussy (Frontal)" at bounding box center [625, 347] width 449 height 15
click at [463, 377] on div "Pussy (Spread)" at bounding box center [625, 369] width 465 height 22
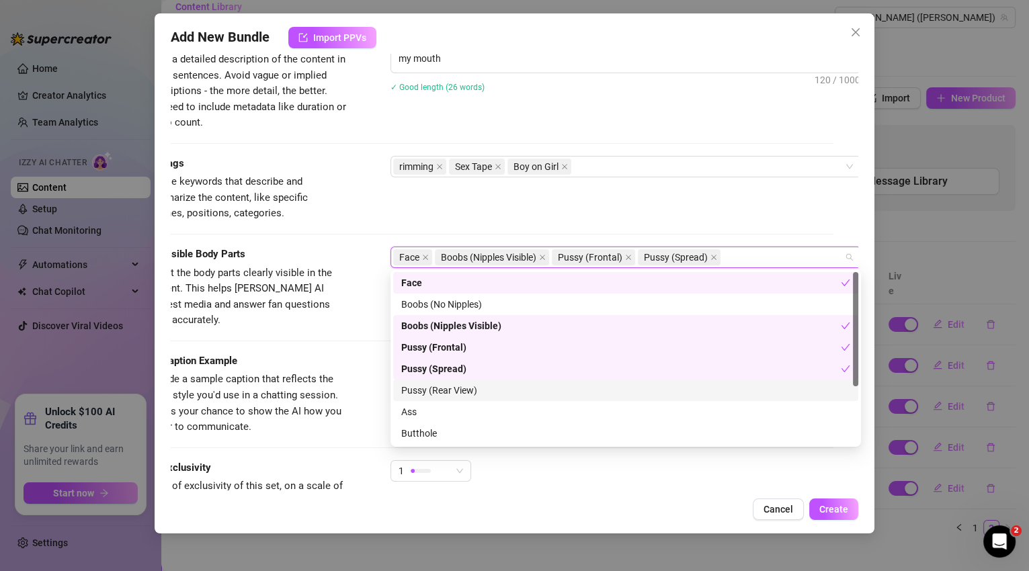
click at [465, 395] on div "Pussy (Rear View)" at bounding box center [625, 390] width 449 height 15
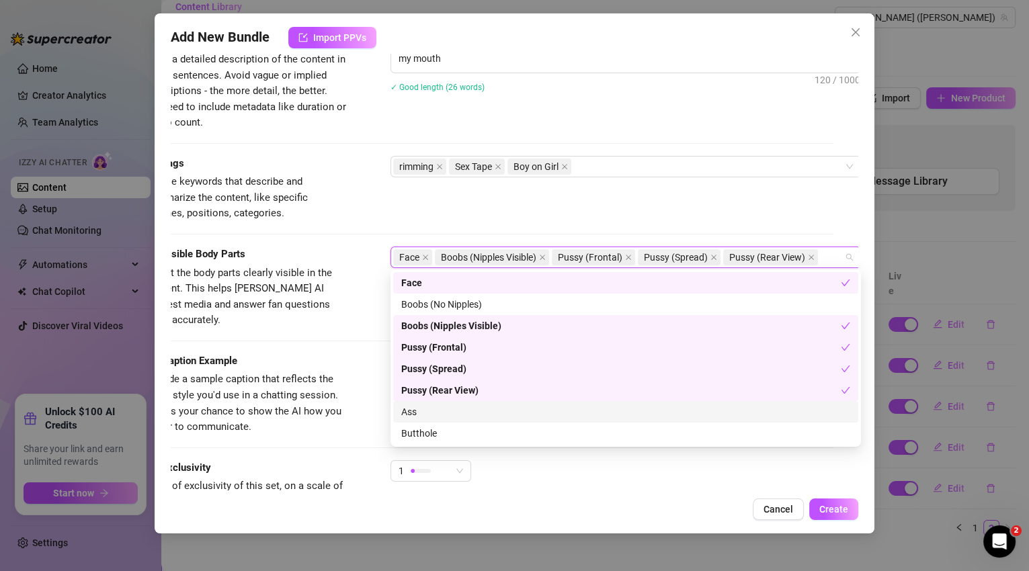
click at [464, 419] on div "Ass" at bounding box center [625, 412] width 465 height 22
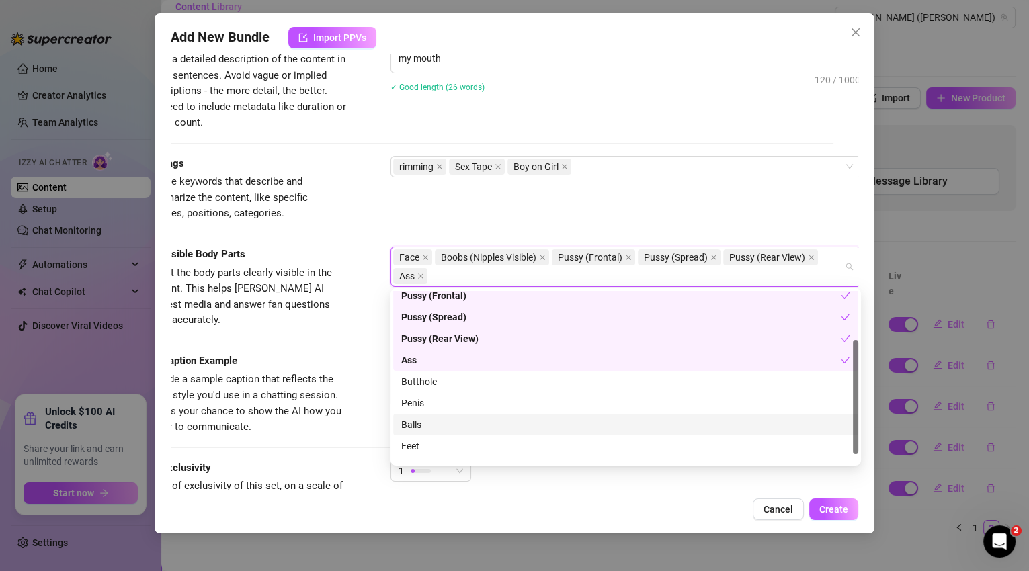
scroll to position [73, 0]
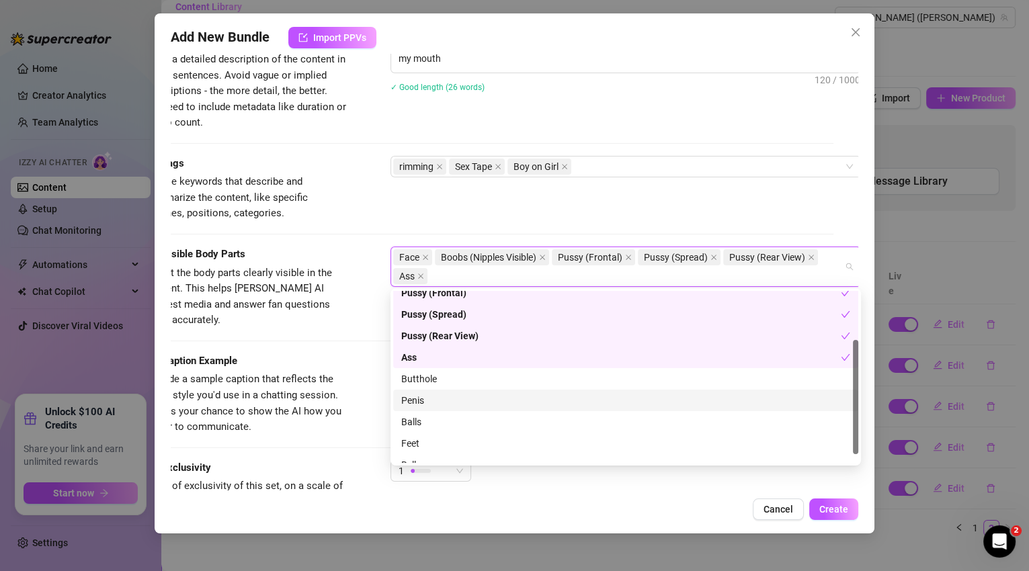
click at [475, 395] on div "Penis" at bounding box center [625, 400] width 449 height 15
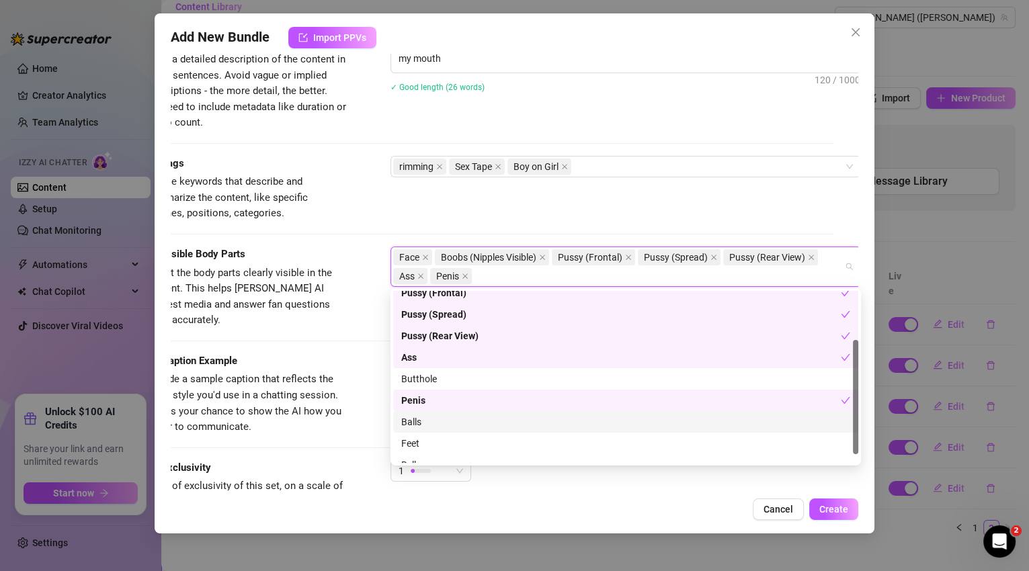
click at [346, 331] on div "Visible Body Parts Select the body parts clearly visible in the content. This h…" at bounding box center [490, 300] width 688 height 107
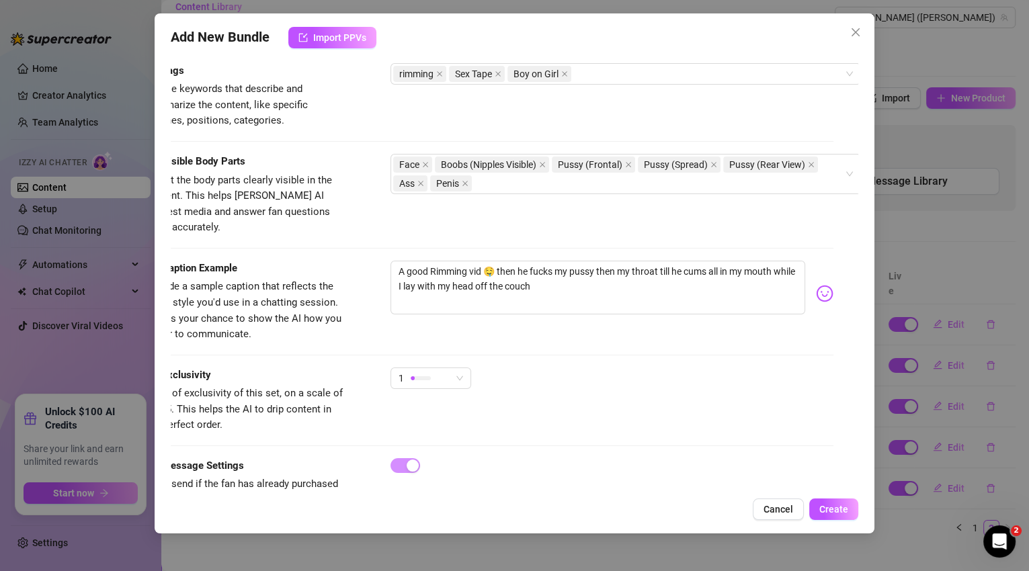
scroll to position [699, 25]
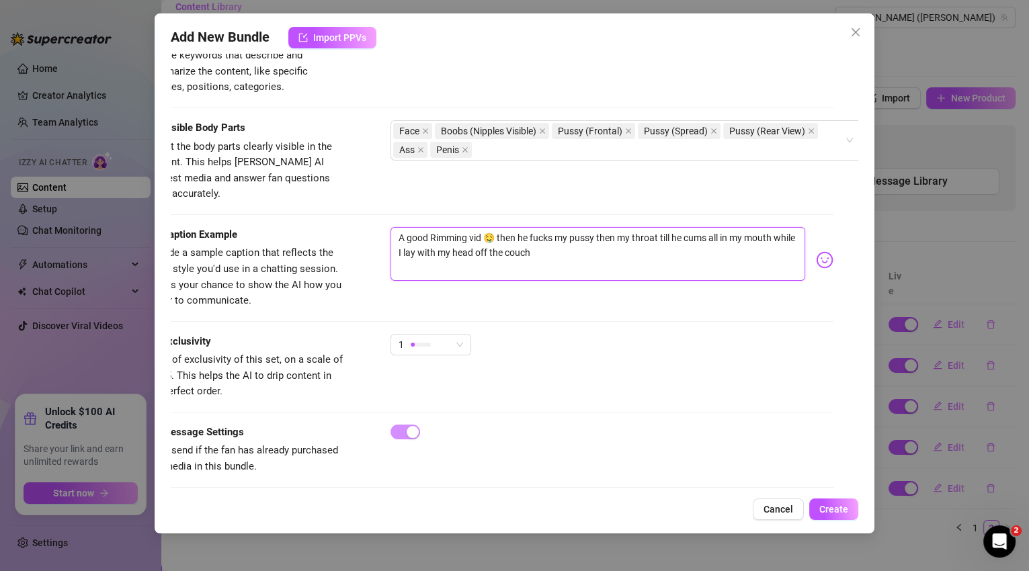
drag, startPoint x: 428, startPoint y: 221, endPoint x: 387, endPoint y: 221, distance: 41.7
click at [387, 227] on div "Caption Example Provide a sample caption that reflects the exact style you'd us…" at bounding box center [490, 268] width 688 height 82
click at [466, 334] on div "1" at bounding box center [431, 345] width 81 height 22
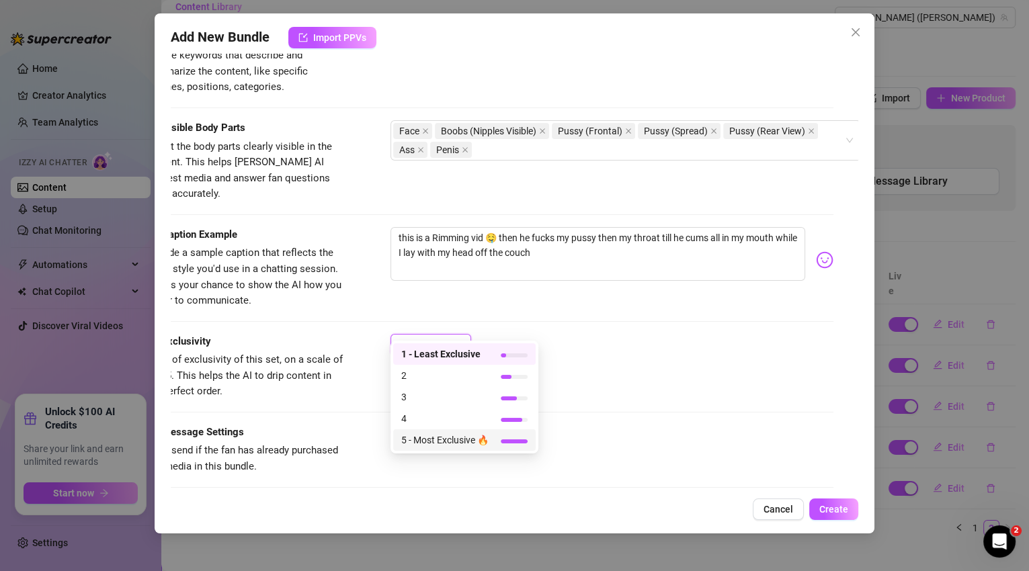
click at [479, 445] on span "5 - Most Exclusive 🔥" at bounding box center [444, 440] width 87 height 15
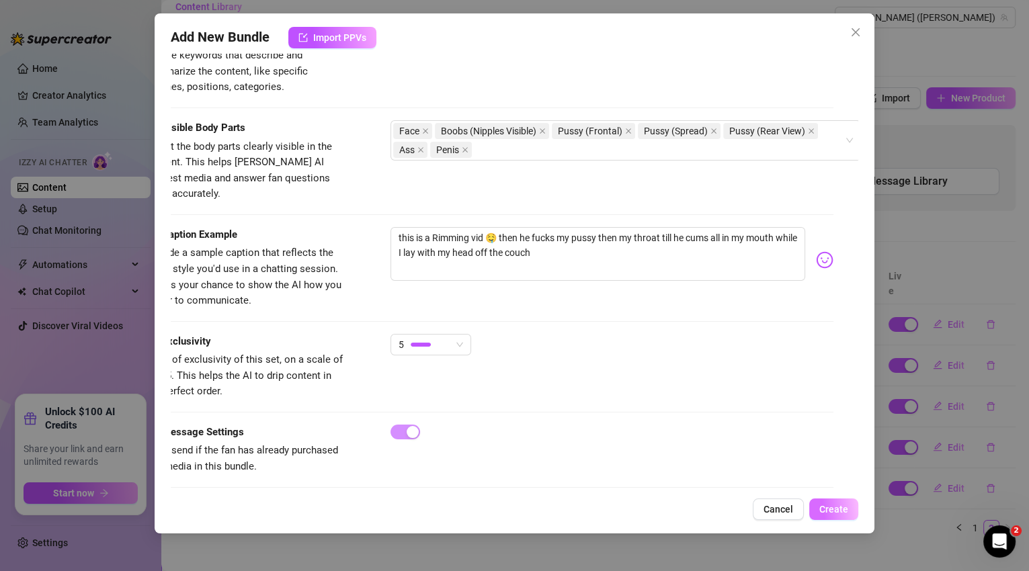
click at [822, 506] on span "Create" at bounding box center [833, 509] width 29 height 11
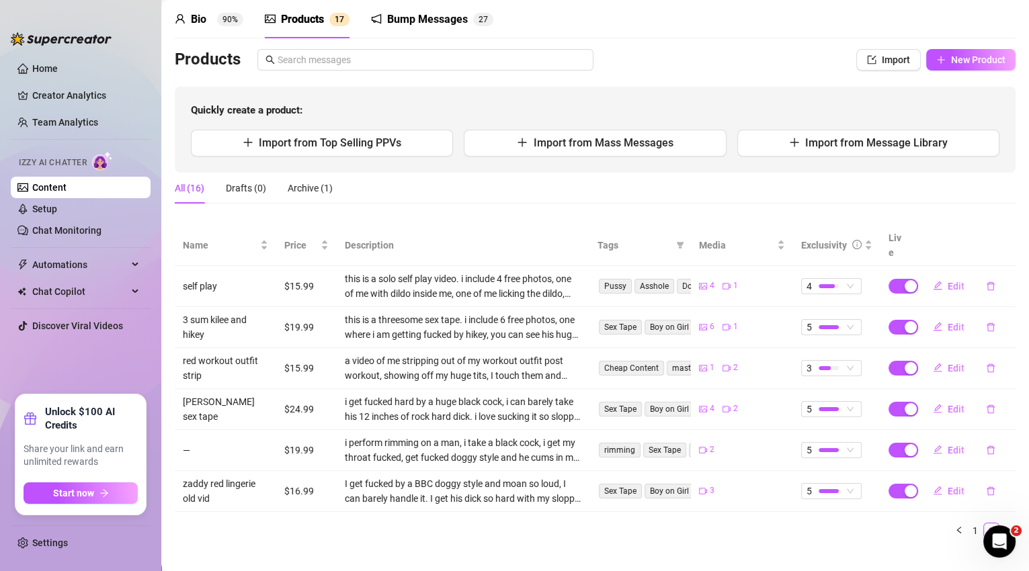
scroll to position [54, 0]
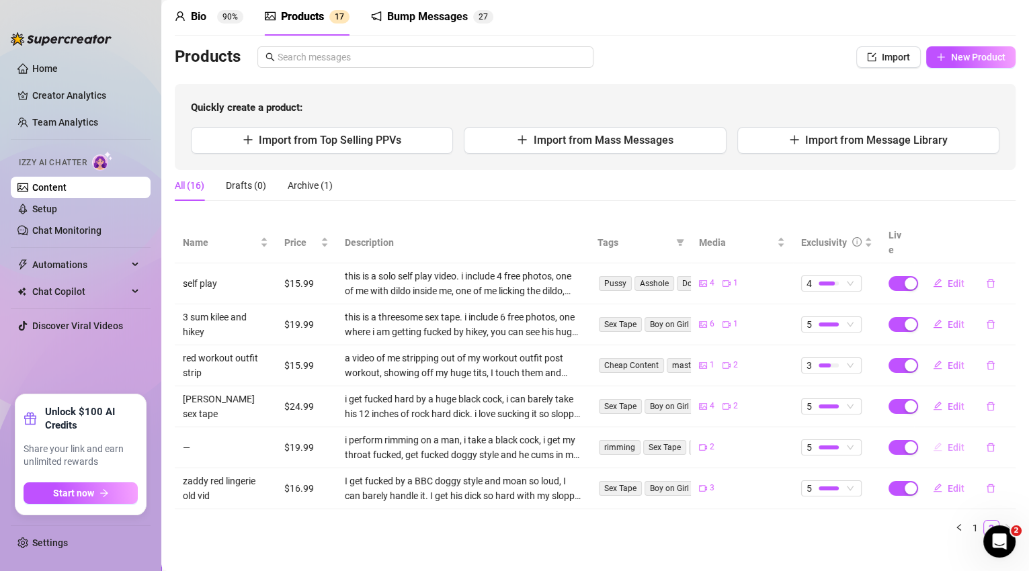
click at [951, 442] on span "Edit" at bounding box center [956, 447] width 17 height 11
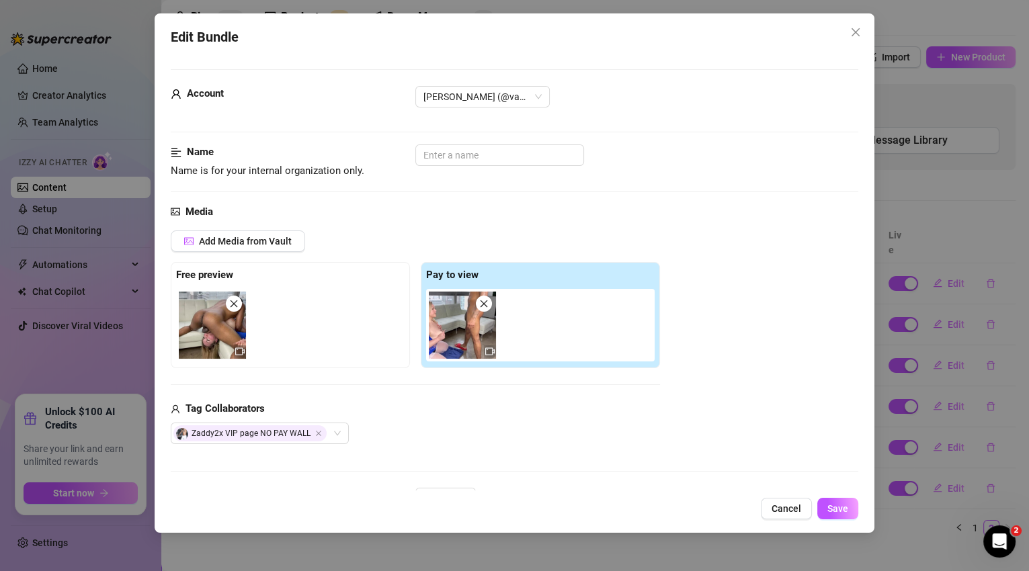
scroll to position [2, 0]
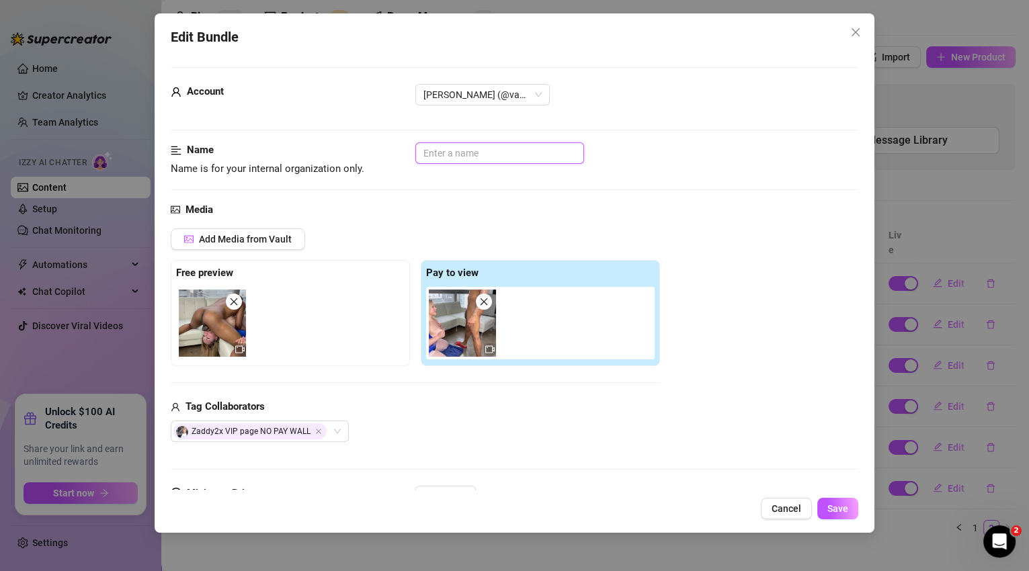
click at [436, 160] on input "text" at bounding box center [499, 154] width 169 height 22
click at [837, 510] on span "Save" at bounding box center [838, 509] width 21 height 11
